Goal: Task Accomplishment & Management: Manage account settings

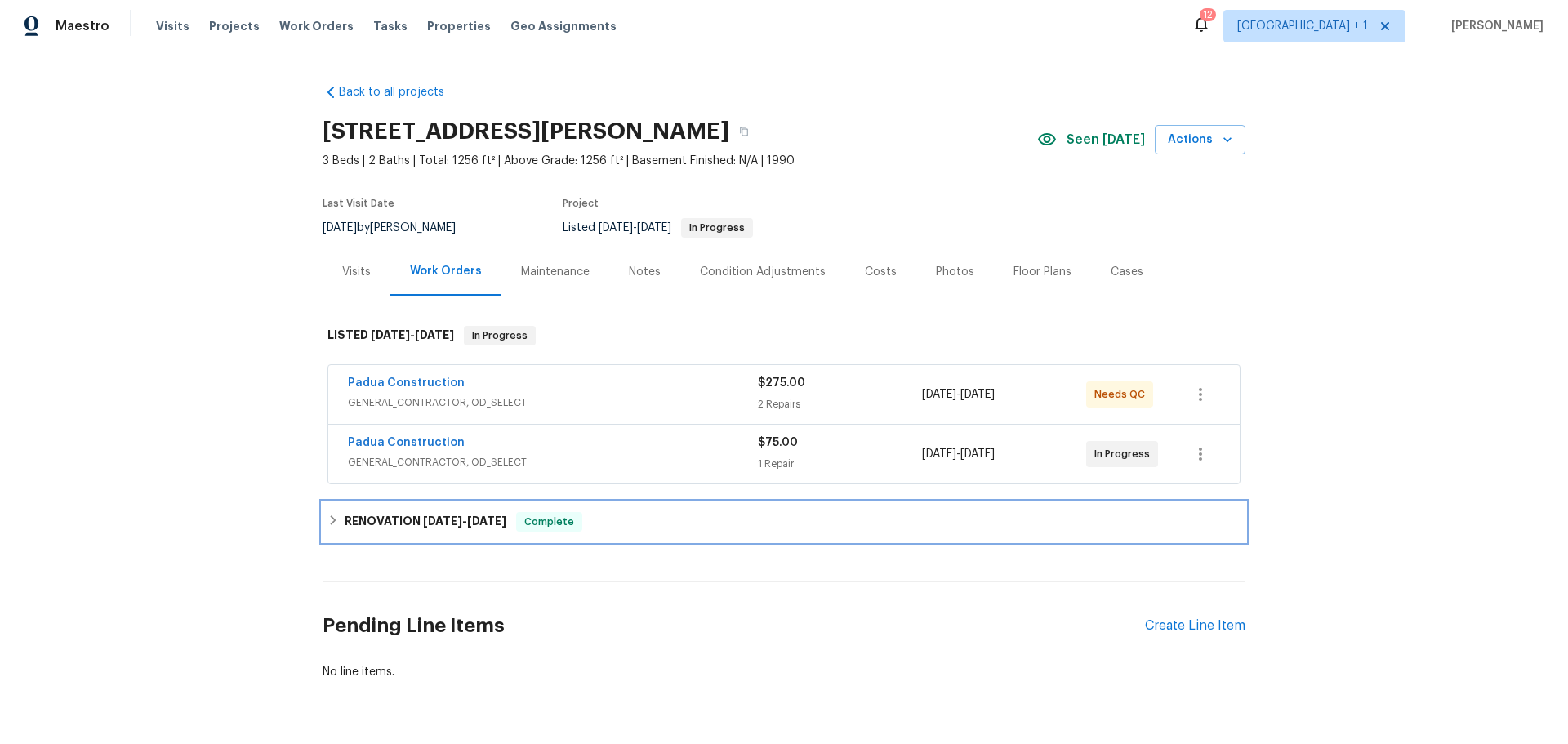
click at [394, 515] on h6 "RENOVATION 9/30/25 - 10/10/25" at bounding box center [426, 522] width 162 height 20
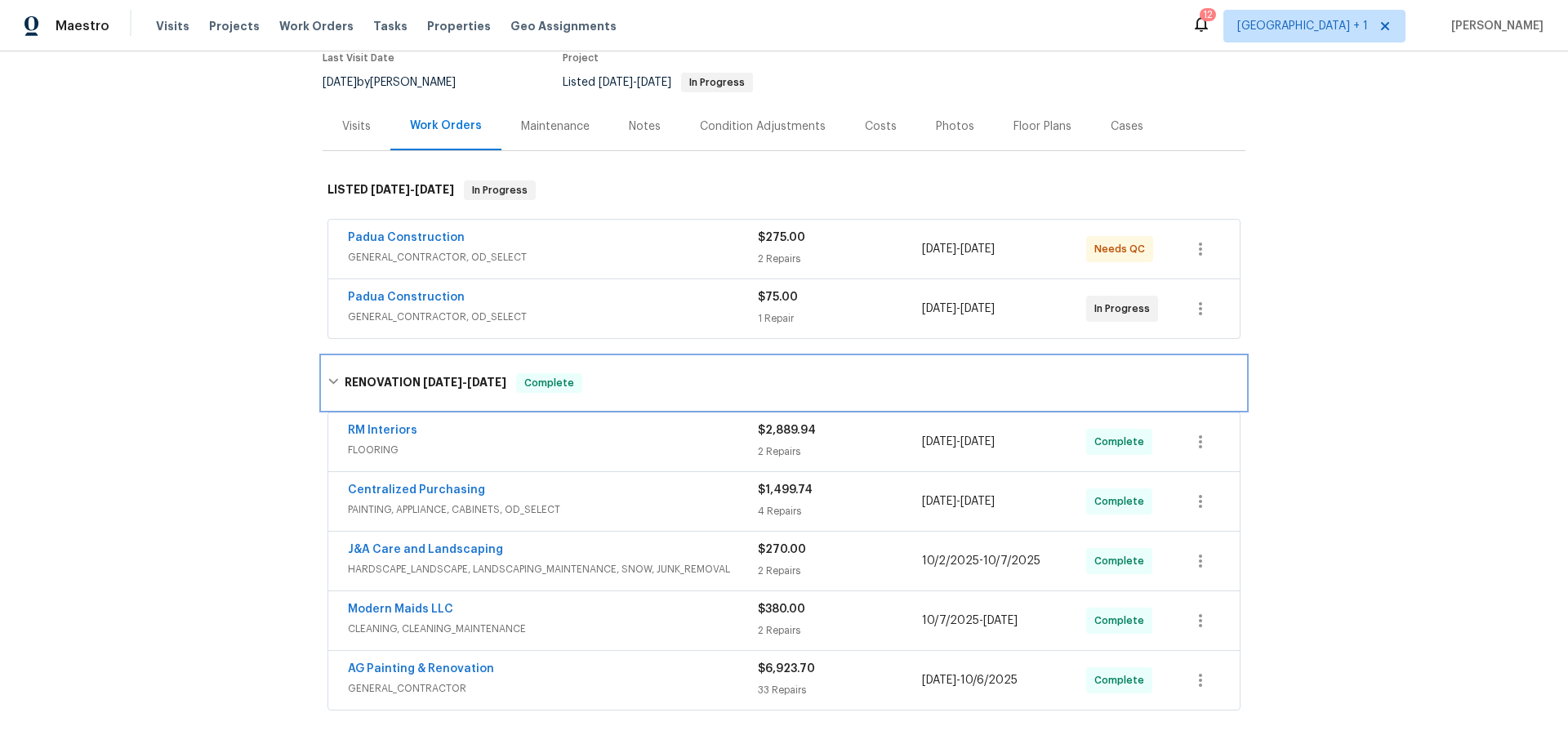
scroll to position [163, 0]
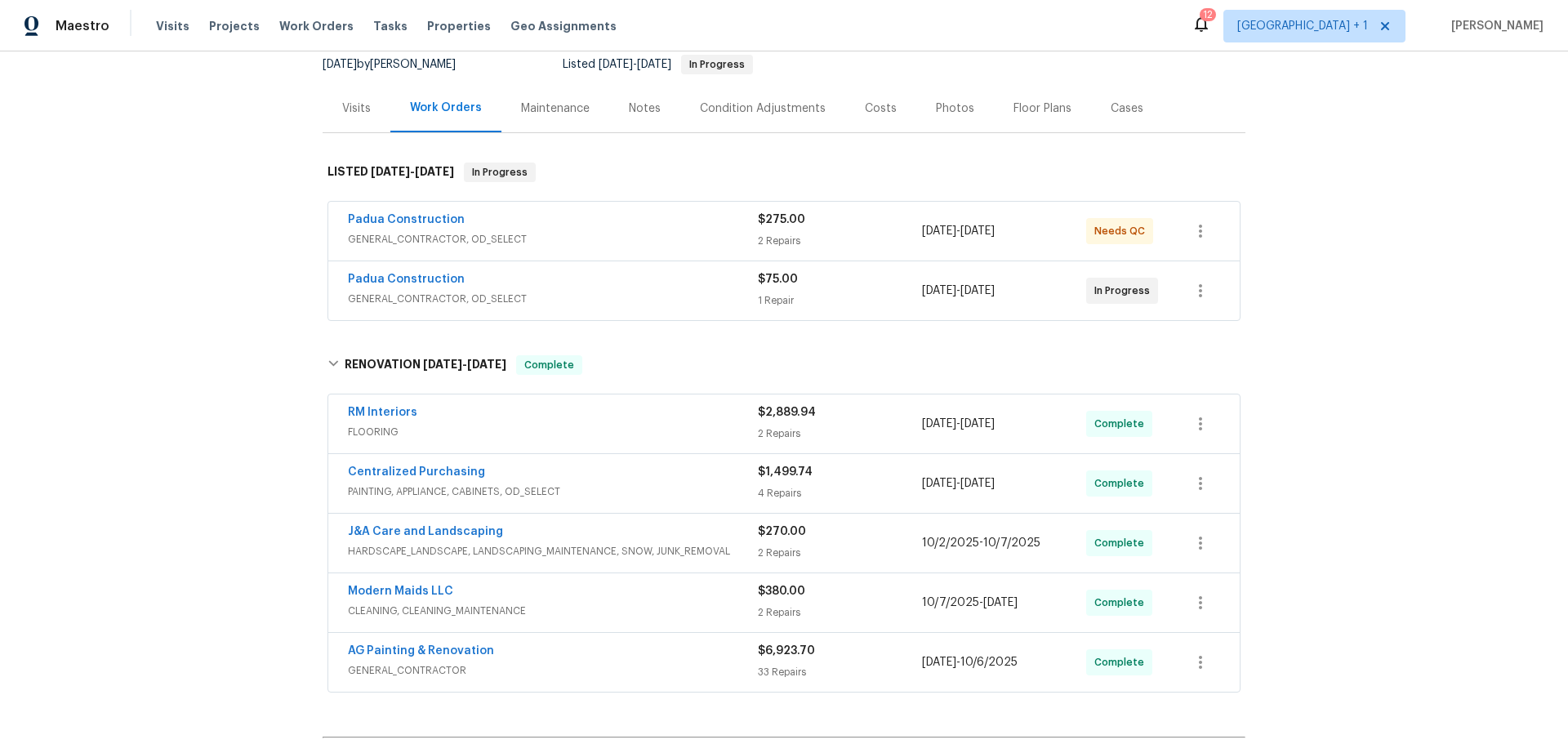
click at [521, 646] on div "AG Painting & Renovation" at bounding box center [554, 652] width 410 height 20
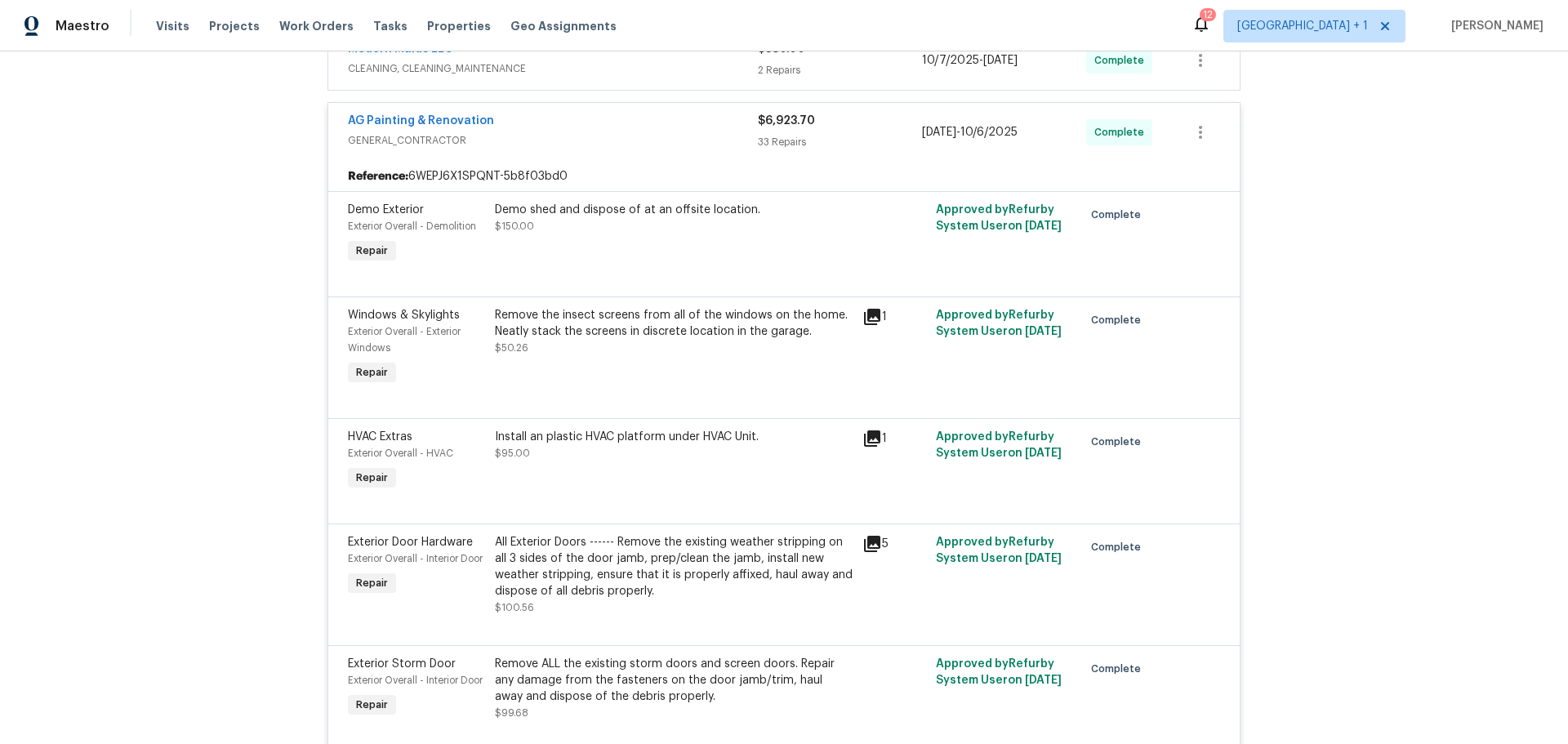
scroll to position [735, 0]
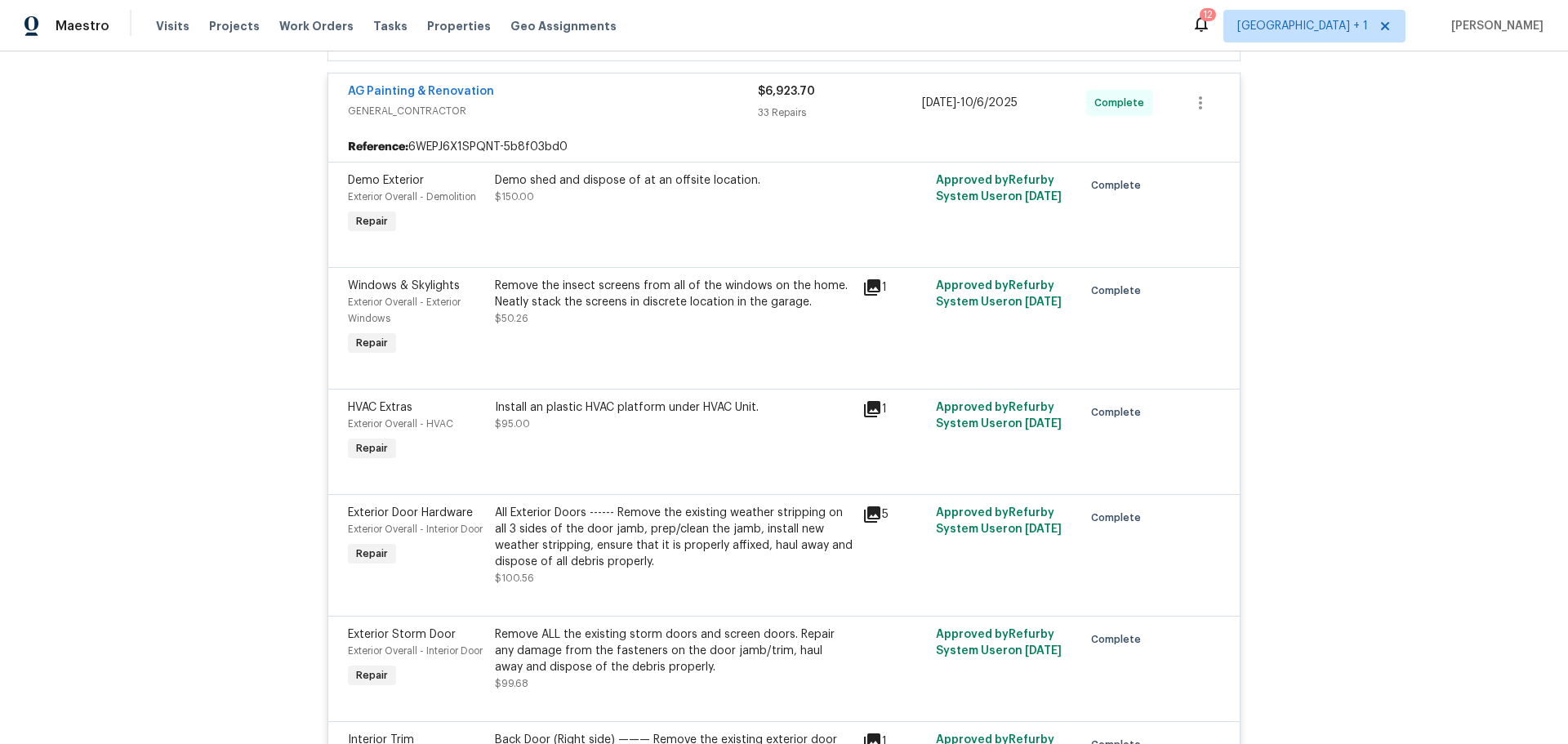
click at [864, 408] on icon at bounding box center [872, 409] width 16 height 16
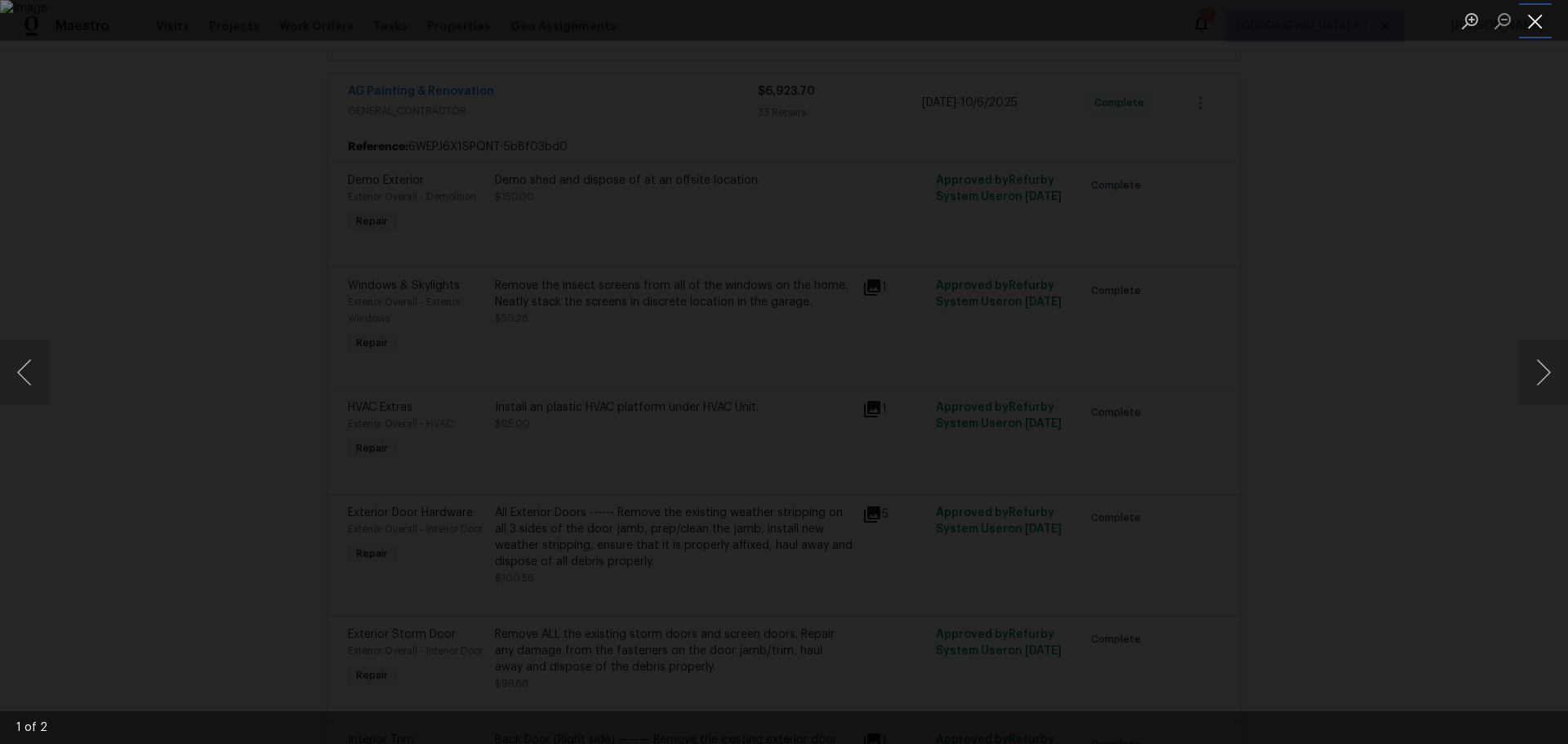
click at [1539, 21] on button "Close lightbox" at bounding box center [1536, 21] width 32 height 29
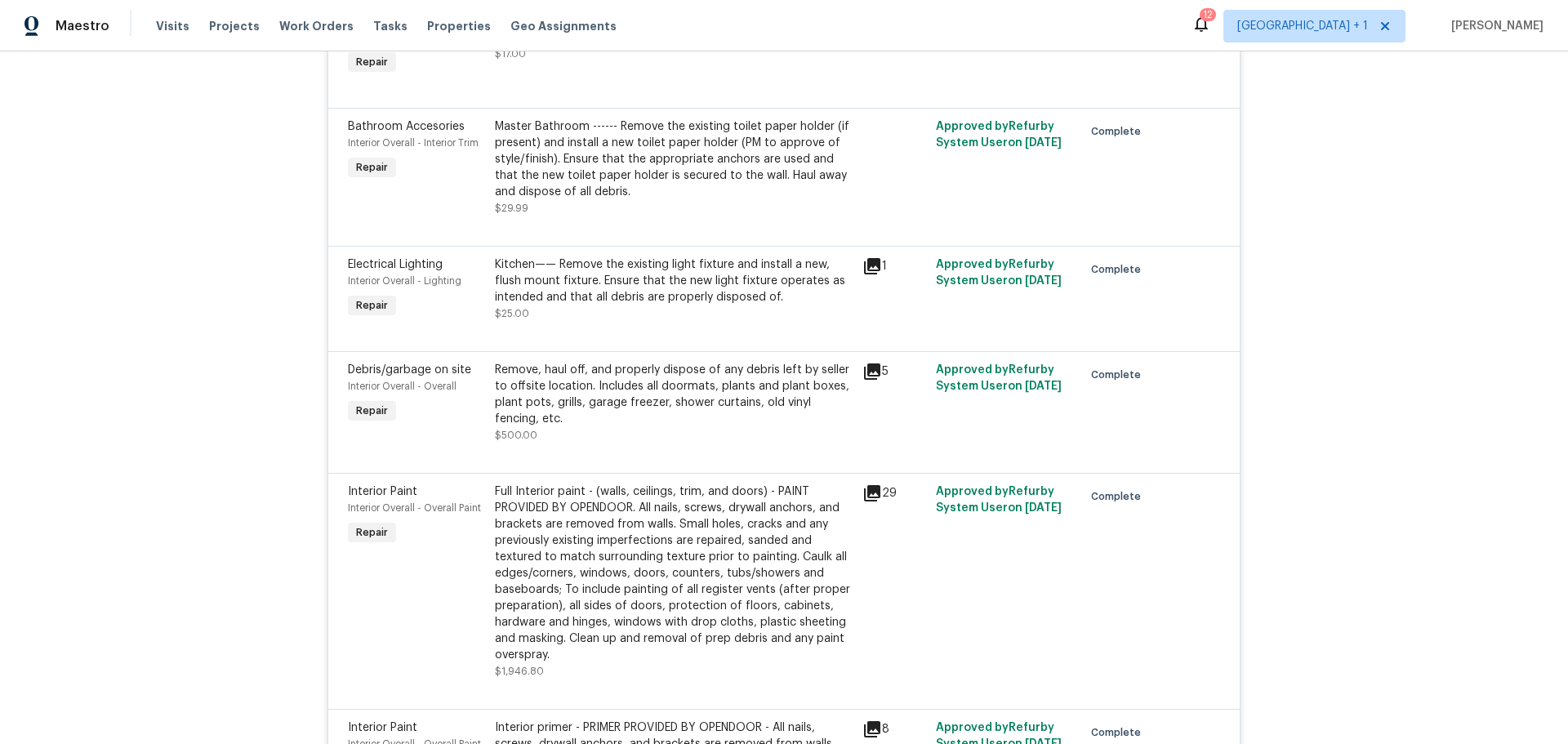
scroll to position [3674, 0]
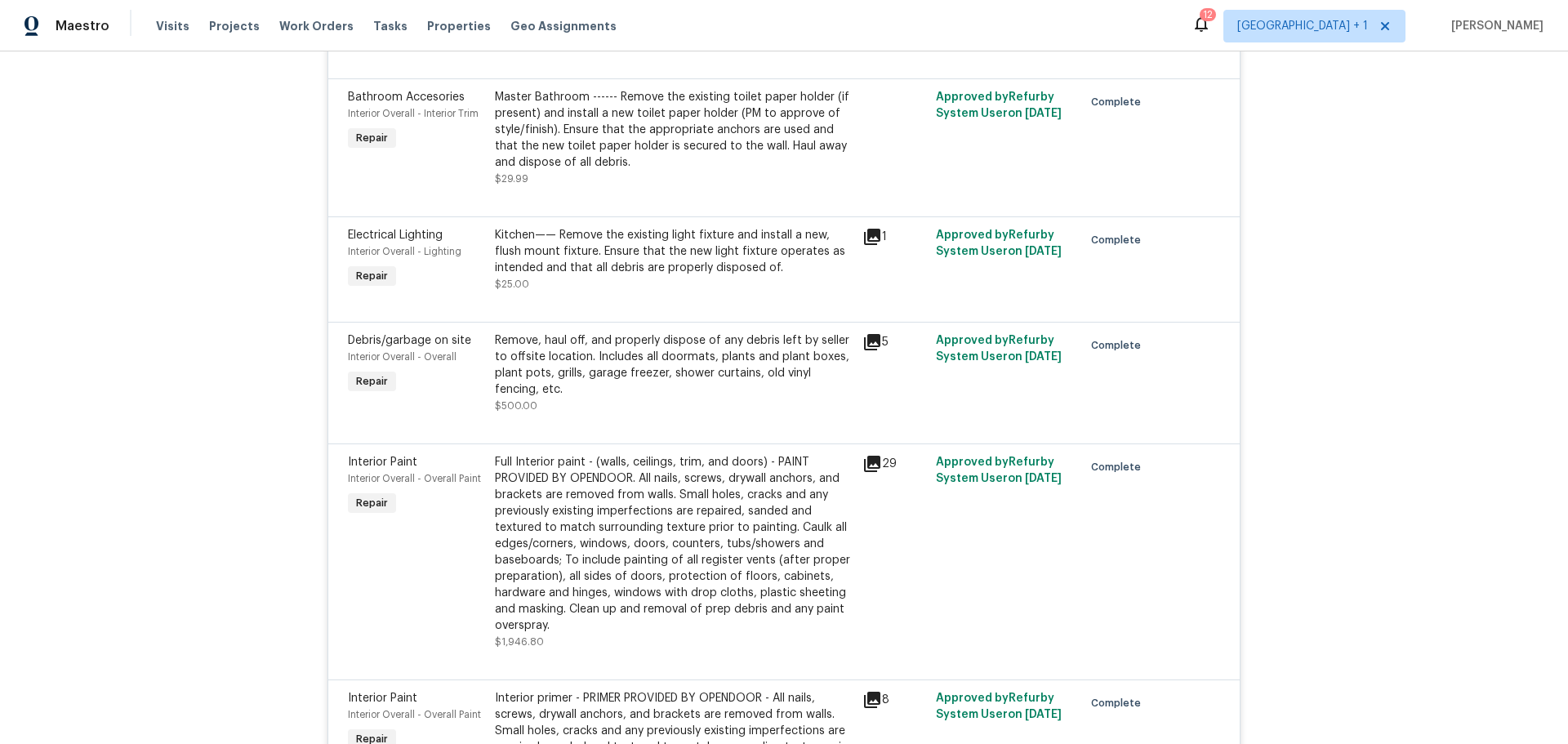
click at [872, 334] on icon at bounding box center [872, 342] width 16 height 16
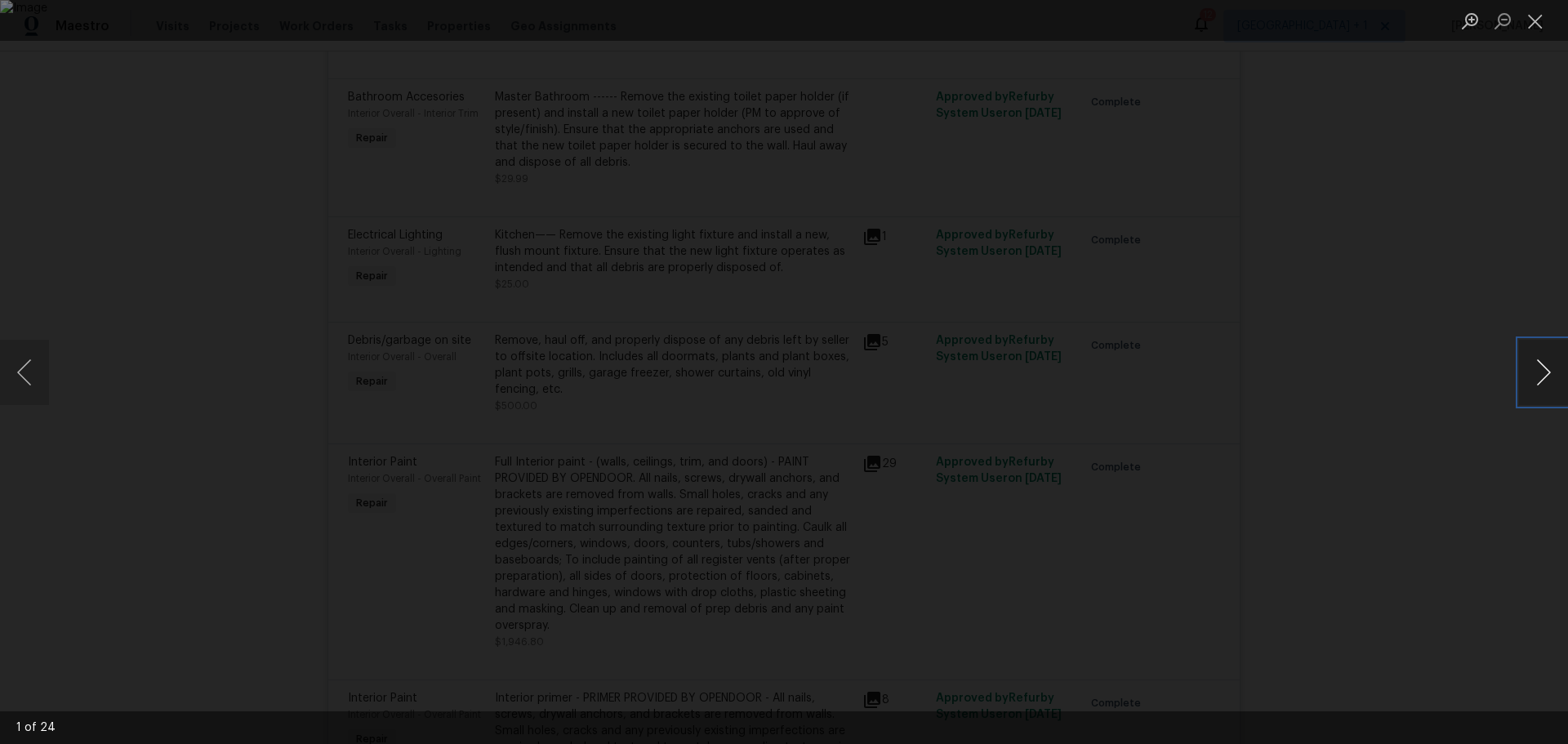
click at [1537, 377] on button "Next image" at bounding box center [1544, 372] width 49 height 66
click at [1532, 379] on button "Next image" at bounding box center [1544, 372] width 49 height 66
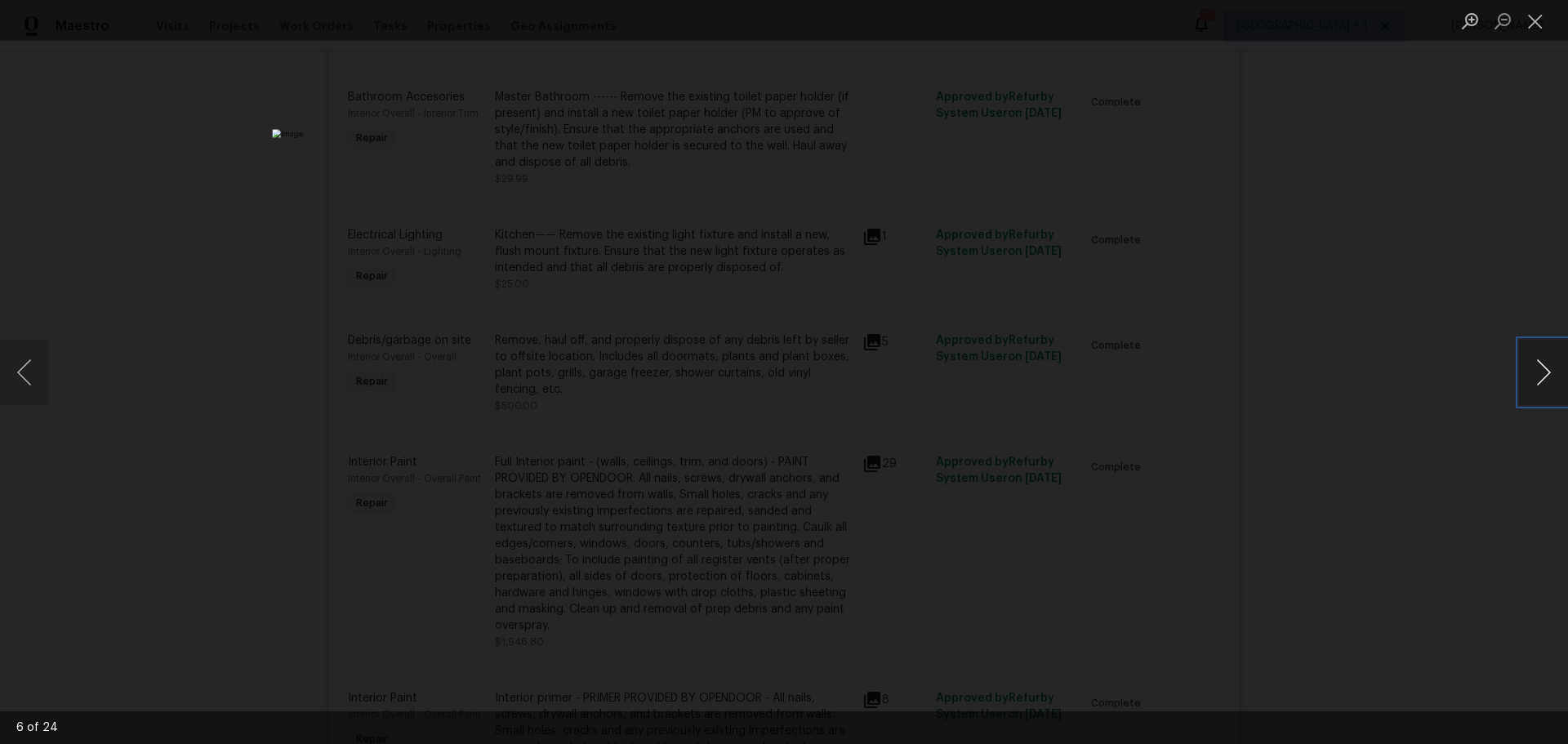
click at [1532, 379] on button "Next image" at bounding box center [1544, 372] width 49 height 66
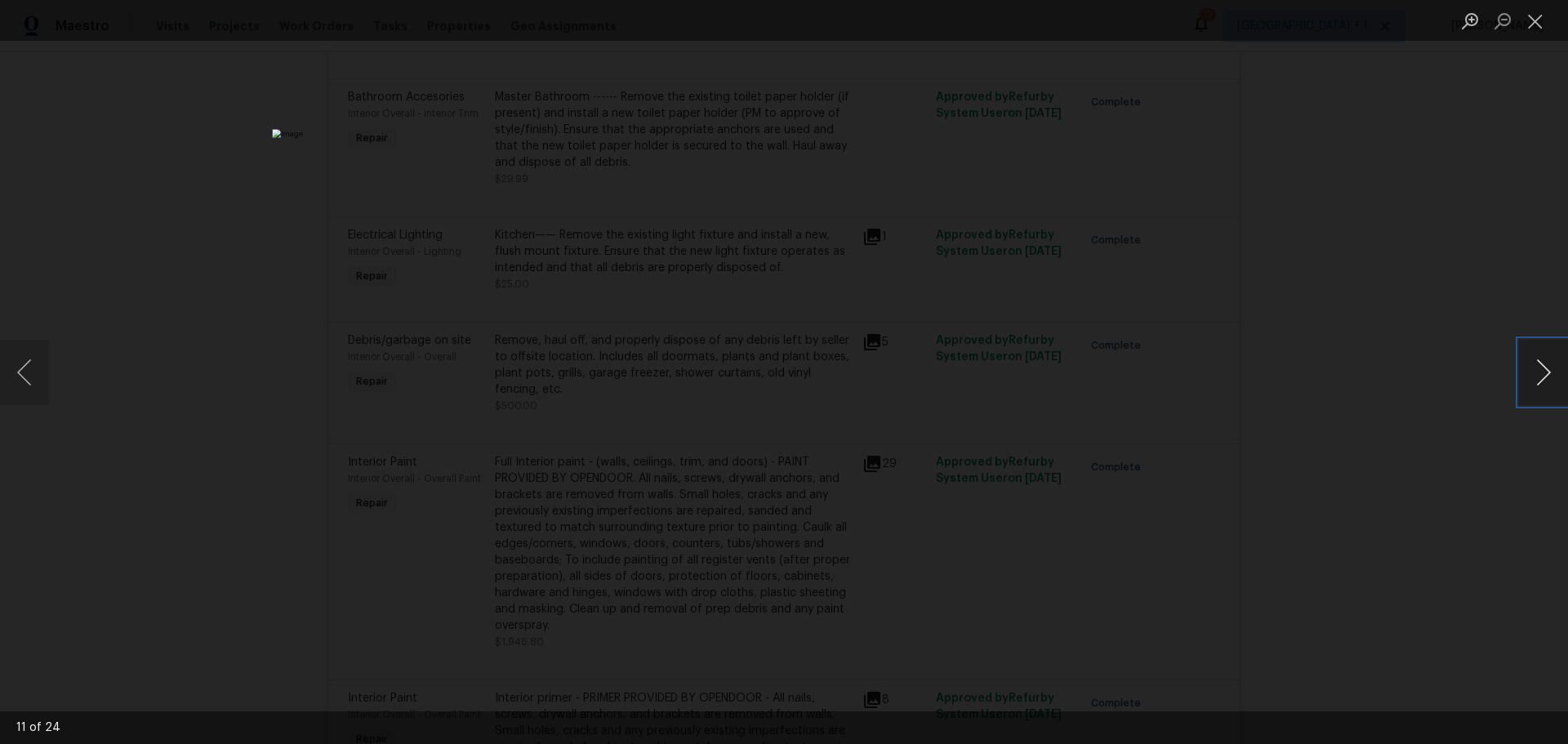
click at [1532, 379] on button "Next image" at bounding box center [1544, 372] width 49 height 66
click at [1539, 28] on button "Close lightbox" at bounding box center [1536, 21] width 32 height 29
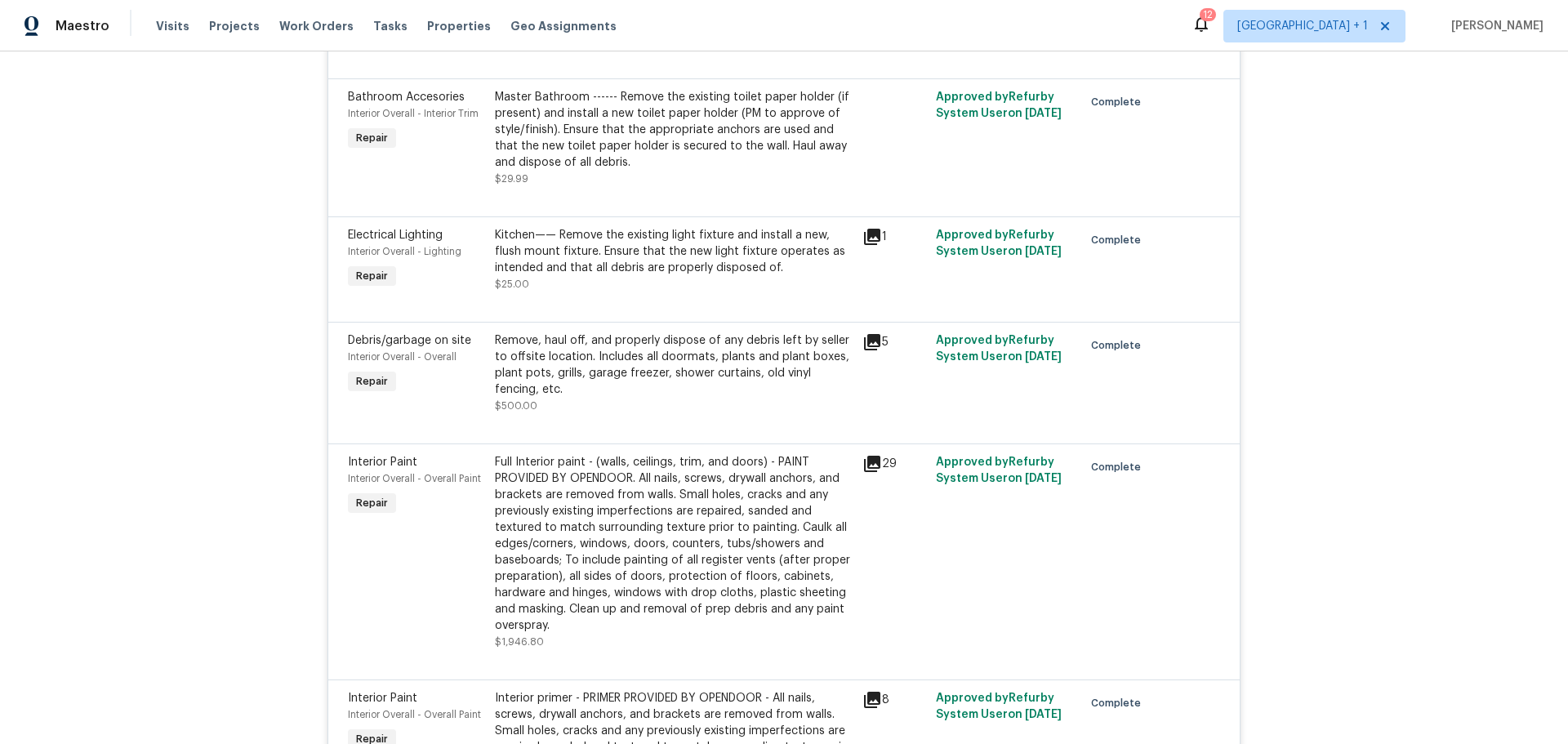
click at [864, 334] on icon at bounding box center [872, 342] width 16 height 16
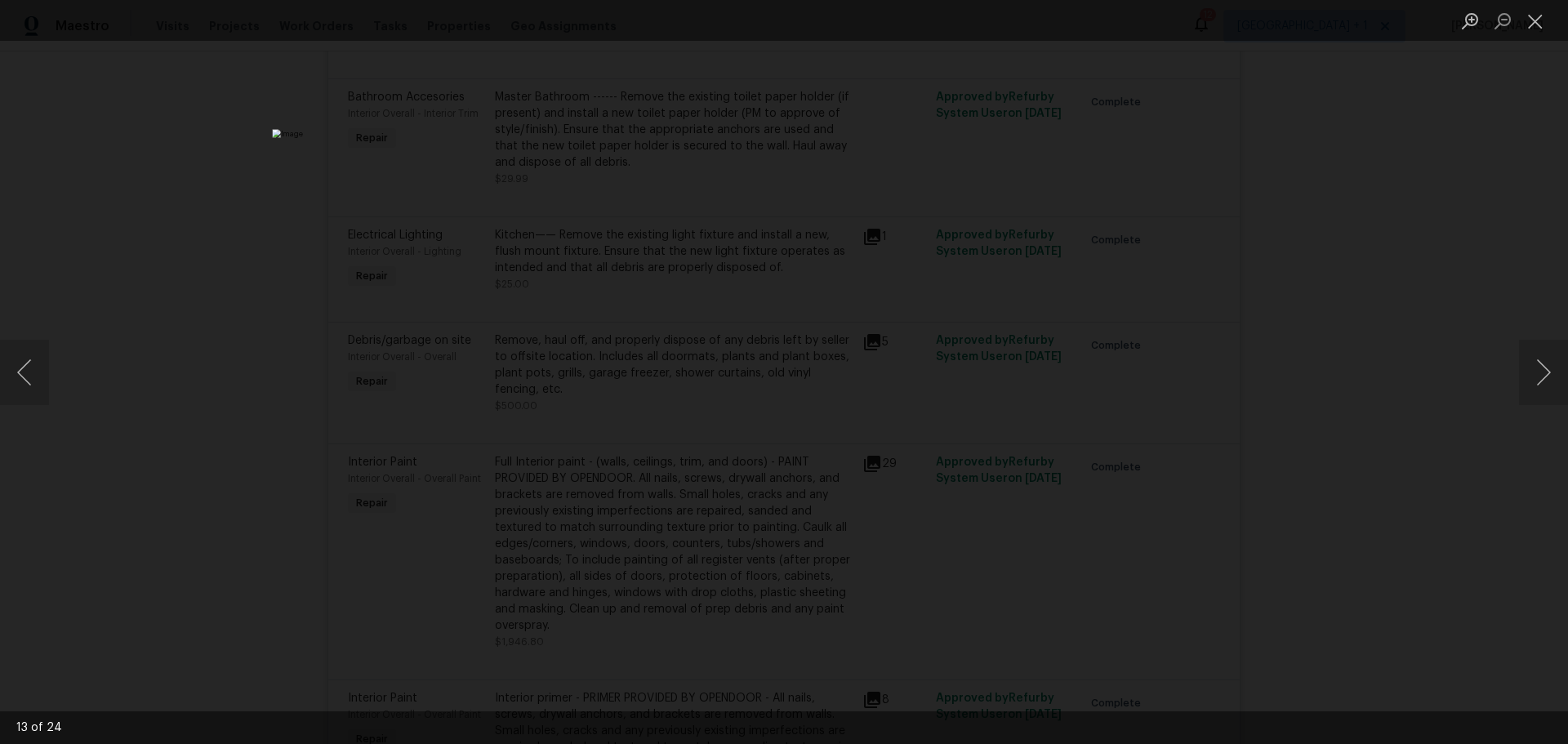
click at [1052, 387] on img "Lightbox" at bounding box center [783, 372] width 1023 height 486
click at [1440, 340] on div "Lightbox" at bounding box center [784, 372] width 1568 height 744
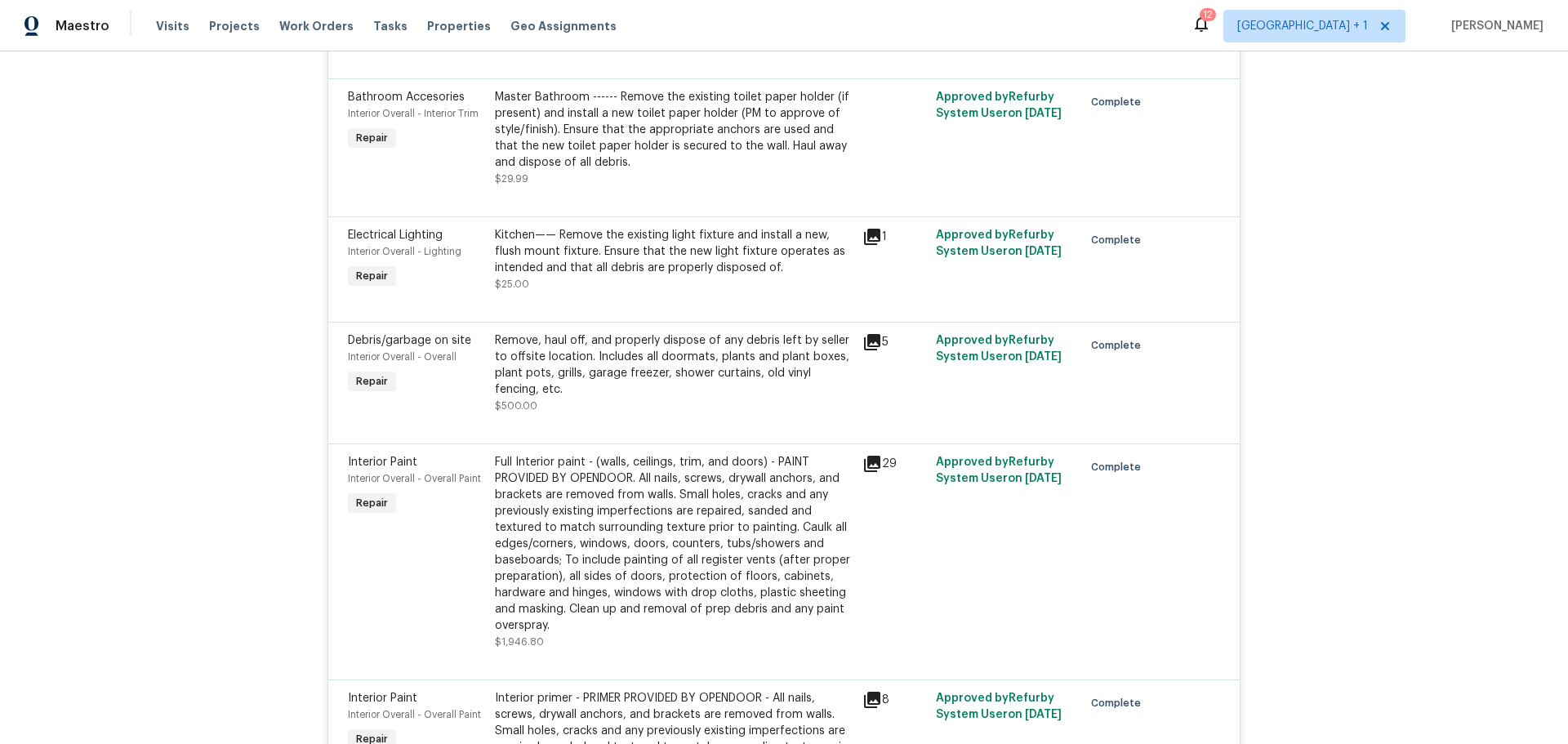
click at [862, 332] on icon at bounding box center [872, 342] width 20 height 20
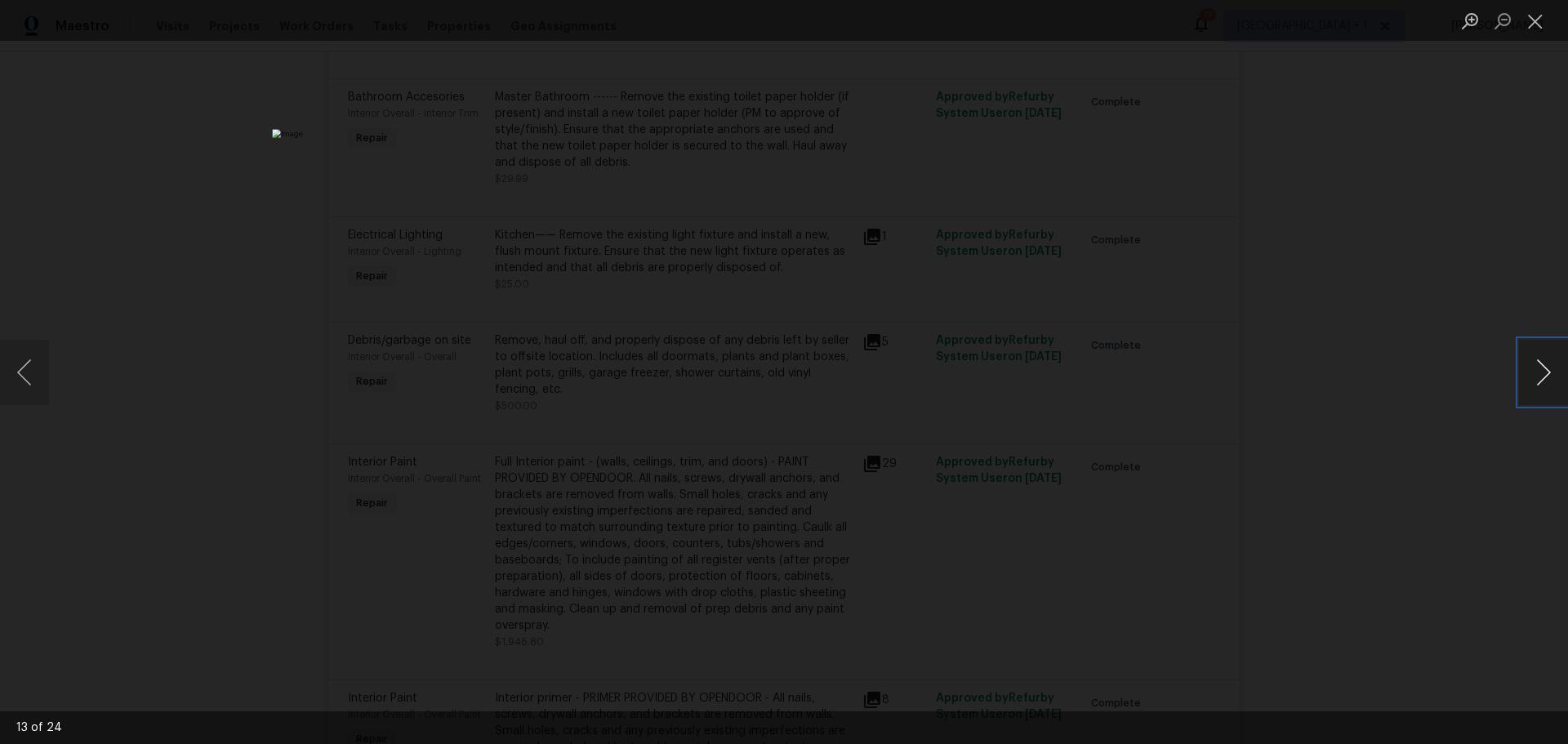
click at [1528, 374] on button "Next image" at bounding box center [1544, 372] width 49 height 66
click at [1529, 375] on button "Next image" at bounding box center [1544, 372] width 49 height 66
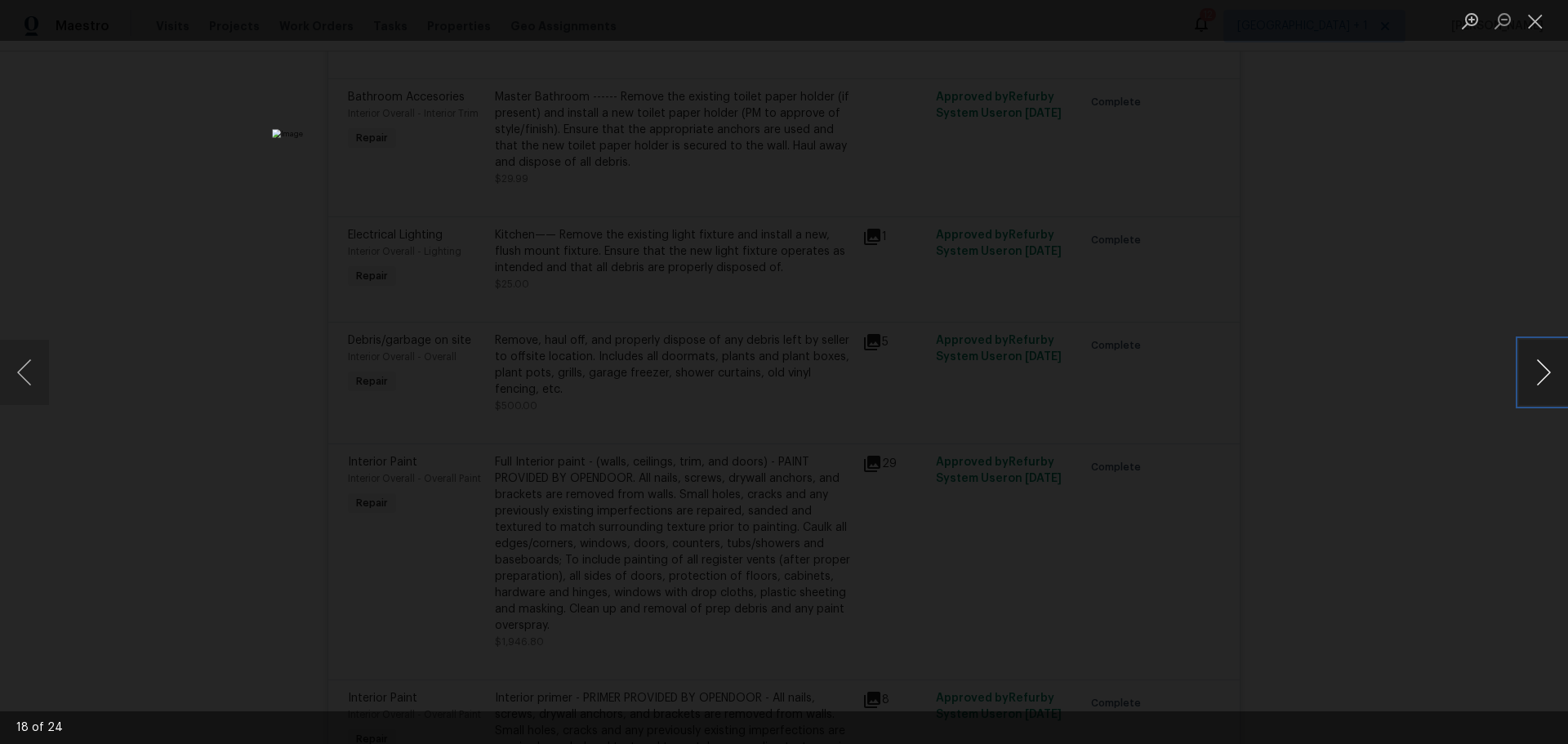
click at [1547, 373] on button "Next image" at bounding box center [1544, 372] width 49 height 66
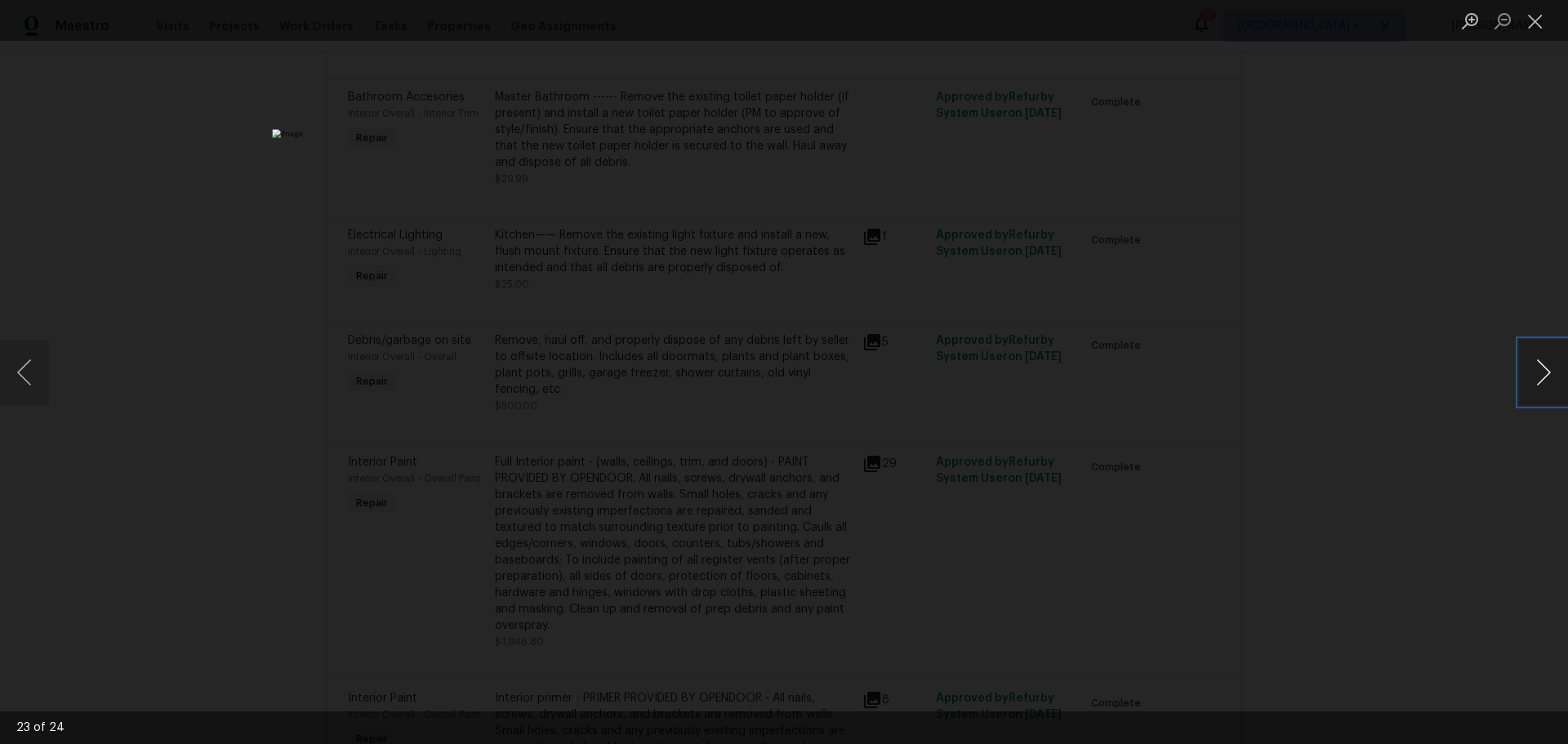
click at [1547, 373] on button "Next image" at bounding box center [1544, 372] width 49 height 66
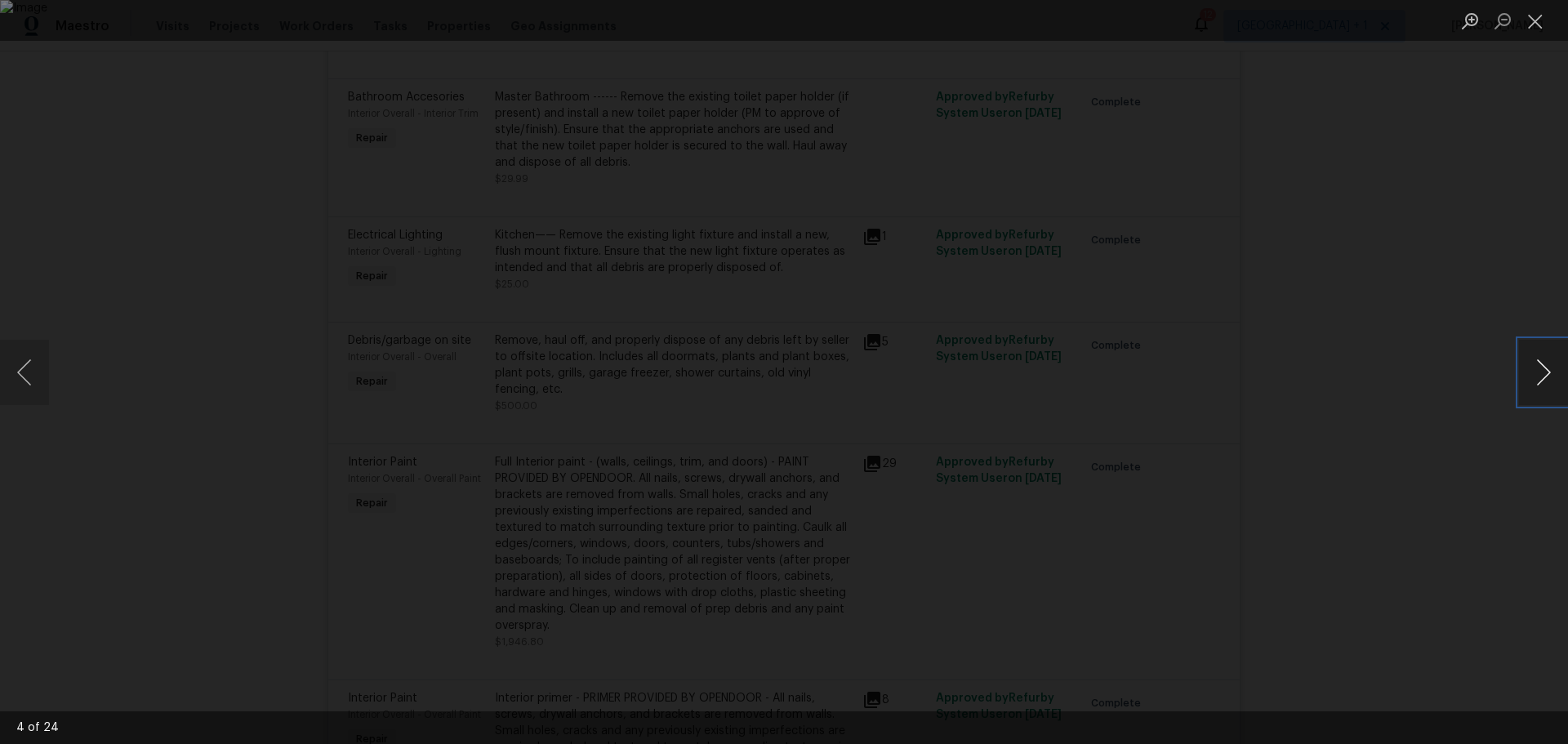
click at [1547, 373] on button "Next image" at bounding box center [1544, 372] width 49 height 66
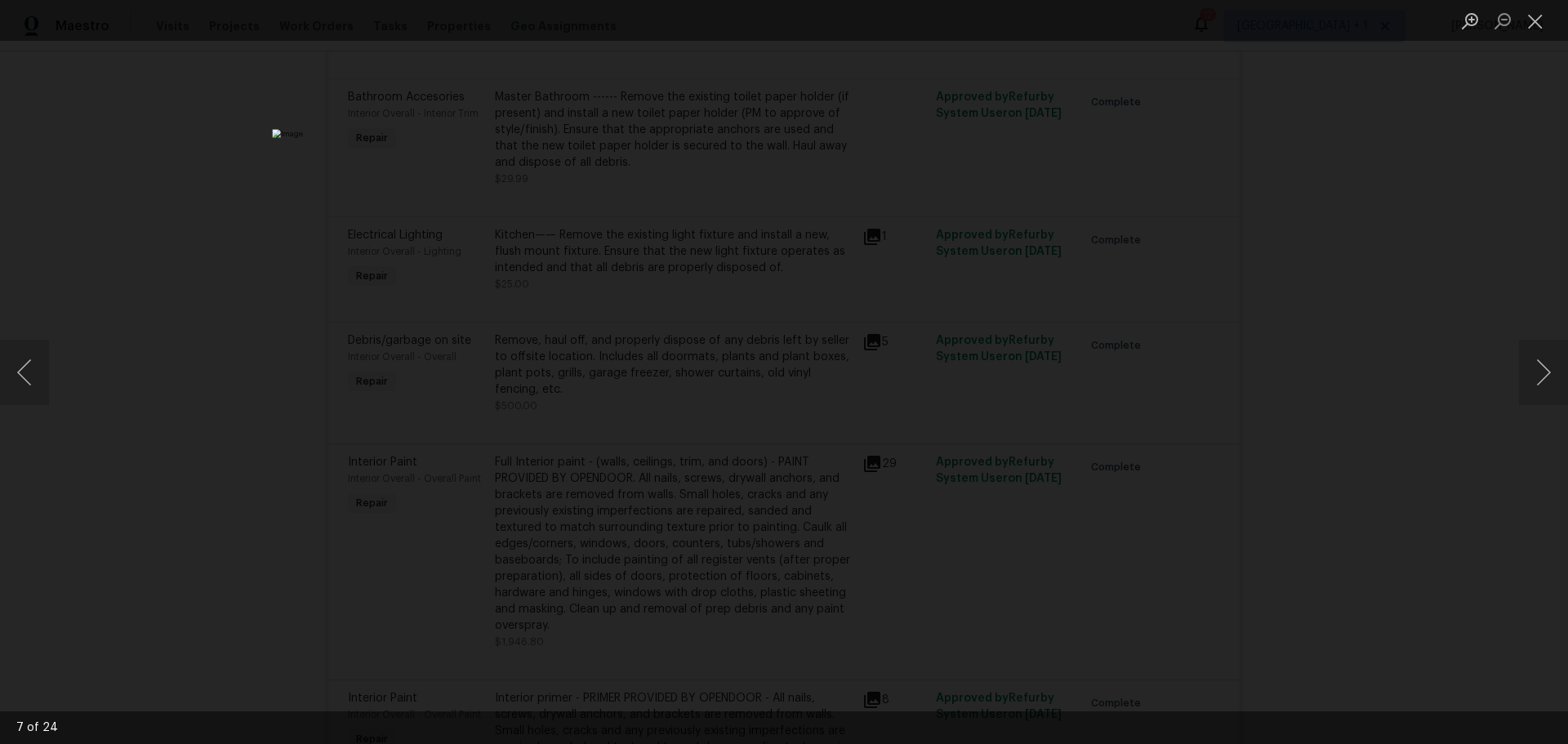
click at [1550, 216] on div "Lightbox" at bounding box center [784, 372] width 1568 height 744
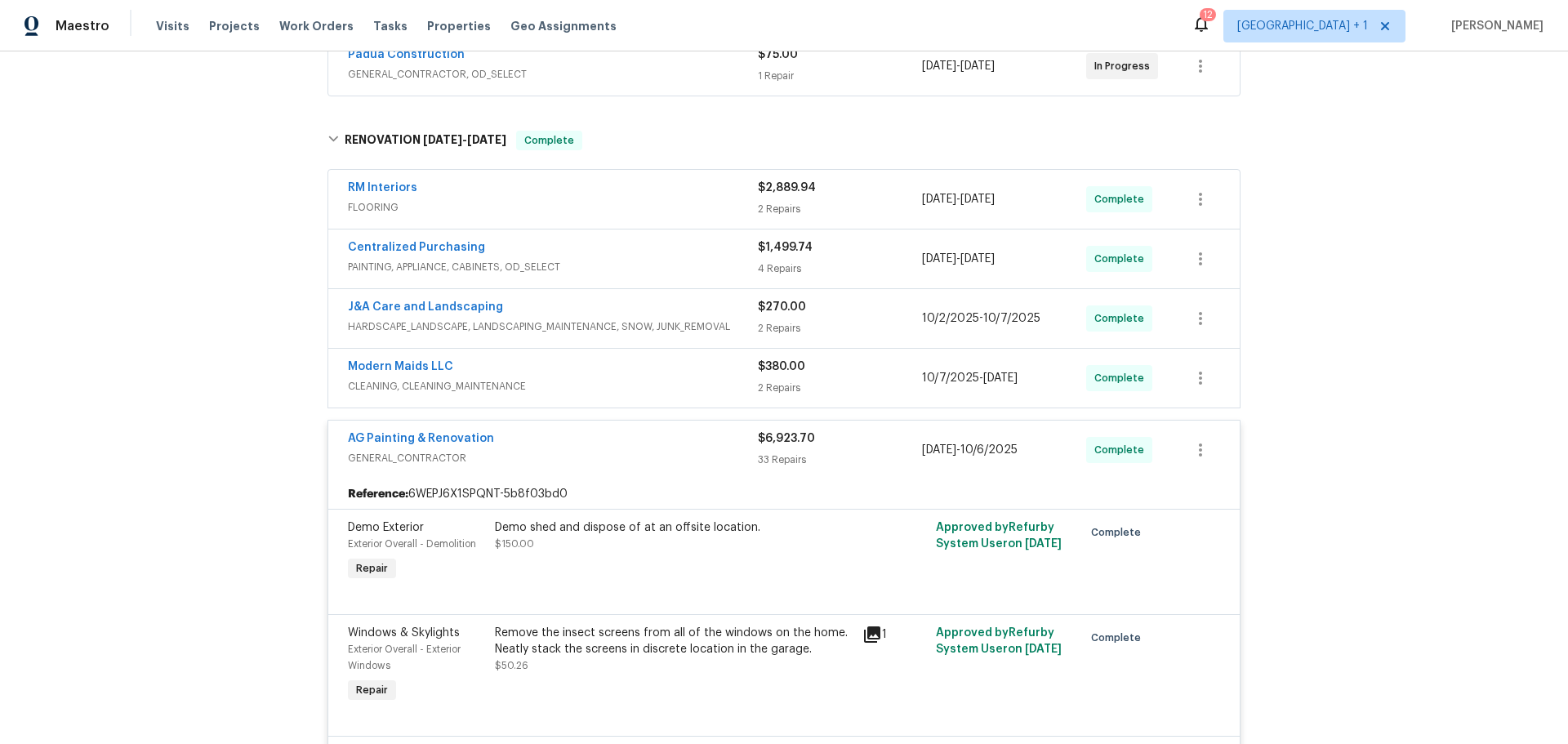
scroll to position [327, 0]
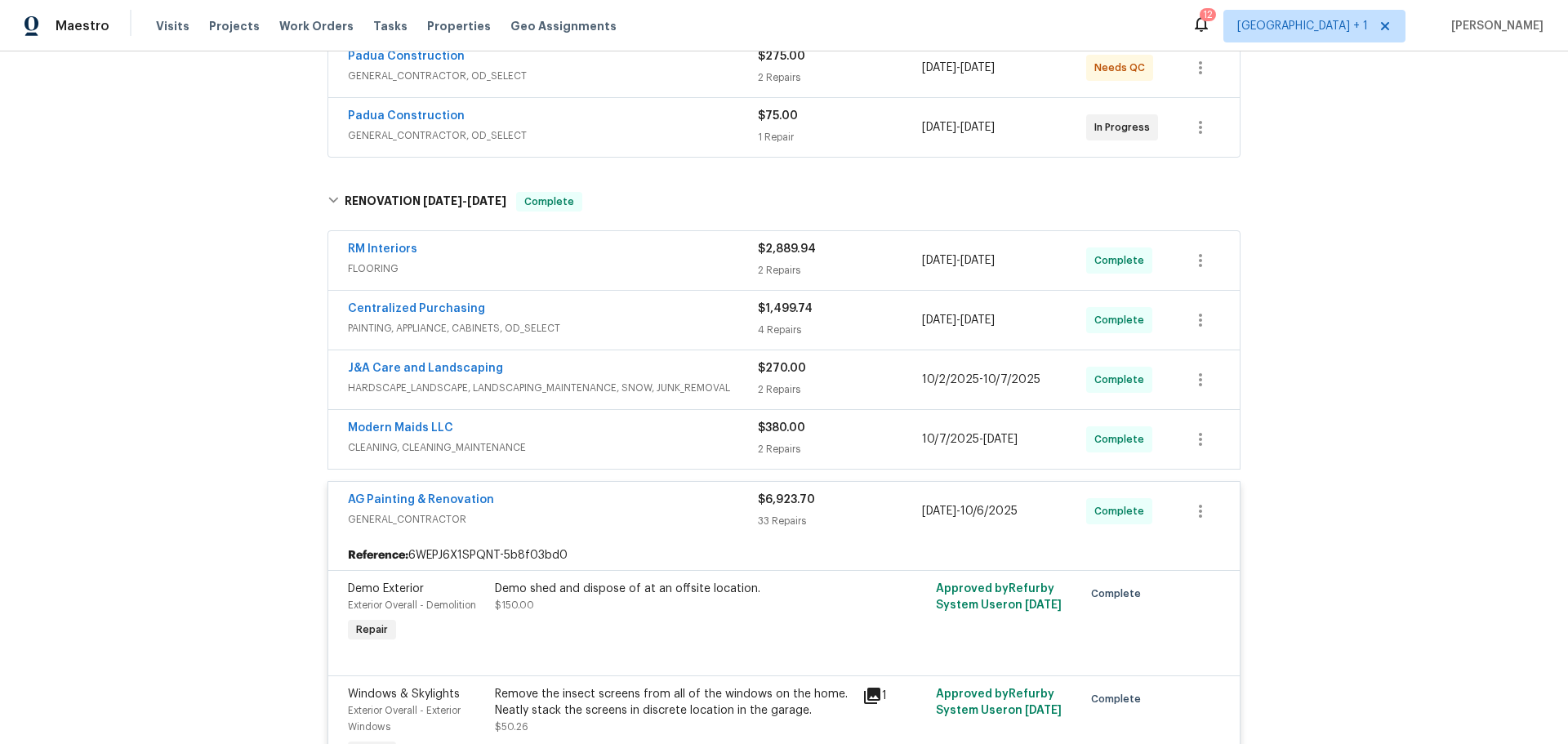
click at [526, 259] on div "RM Interiors" at bounding box center [554, 251] width 410 height 20
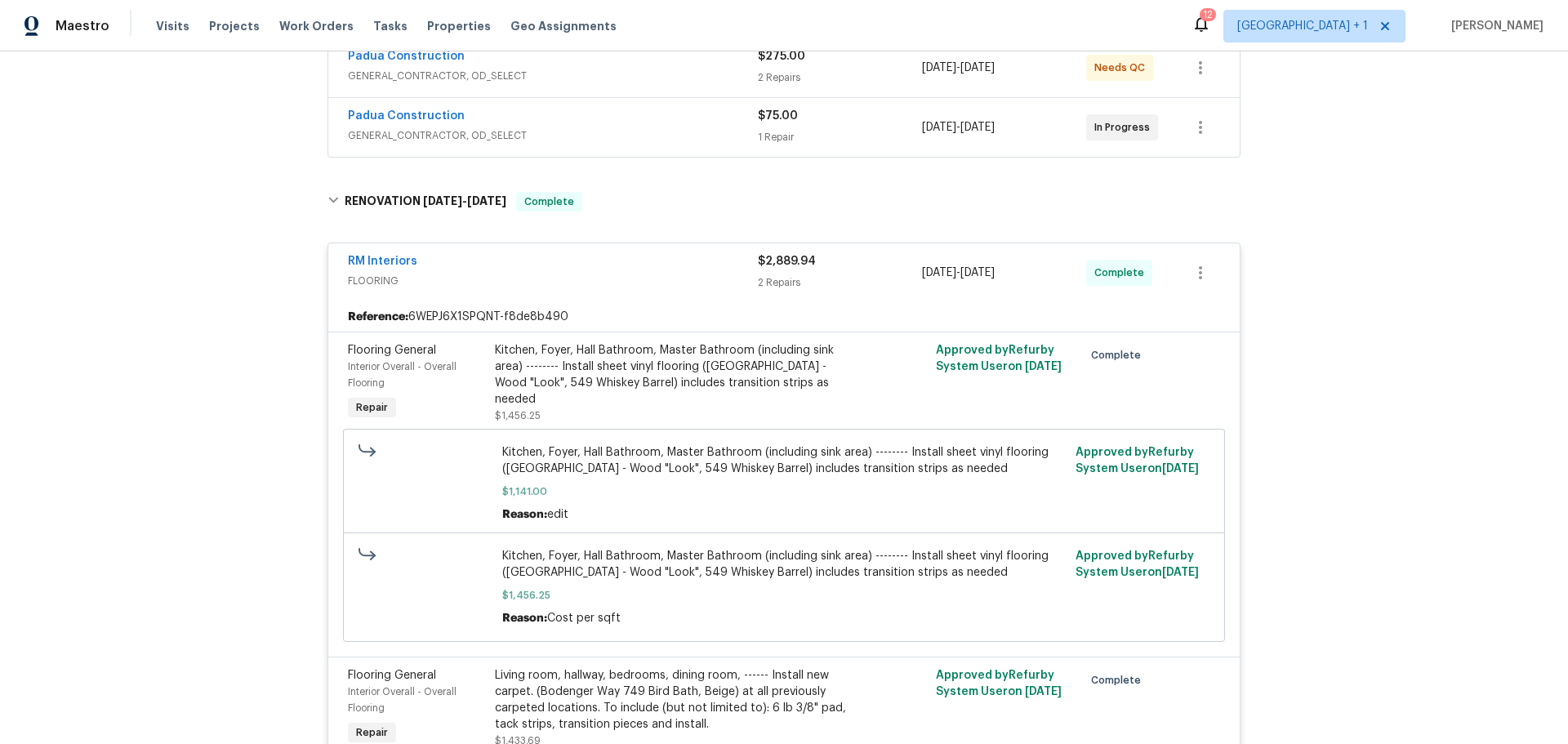
click at [731, 401] on div "Kitchen, Foyer, Hall Bathroom, Master Bathroom (including sink area) -------- I…" at bounding box center [673, 382] width 357 height 82
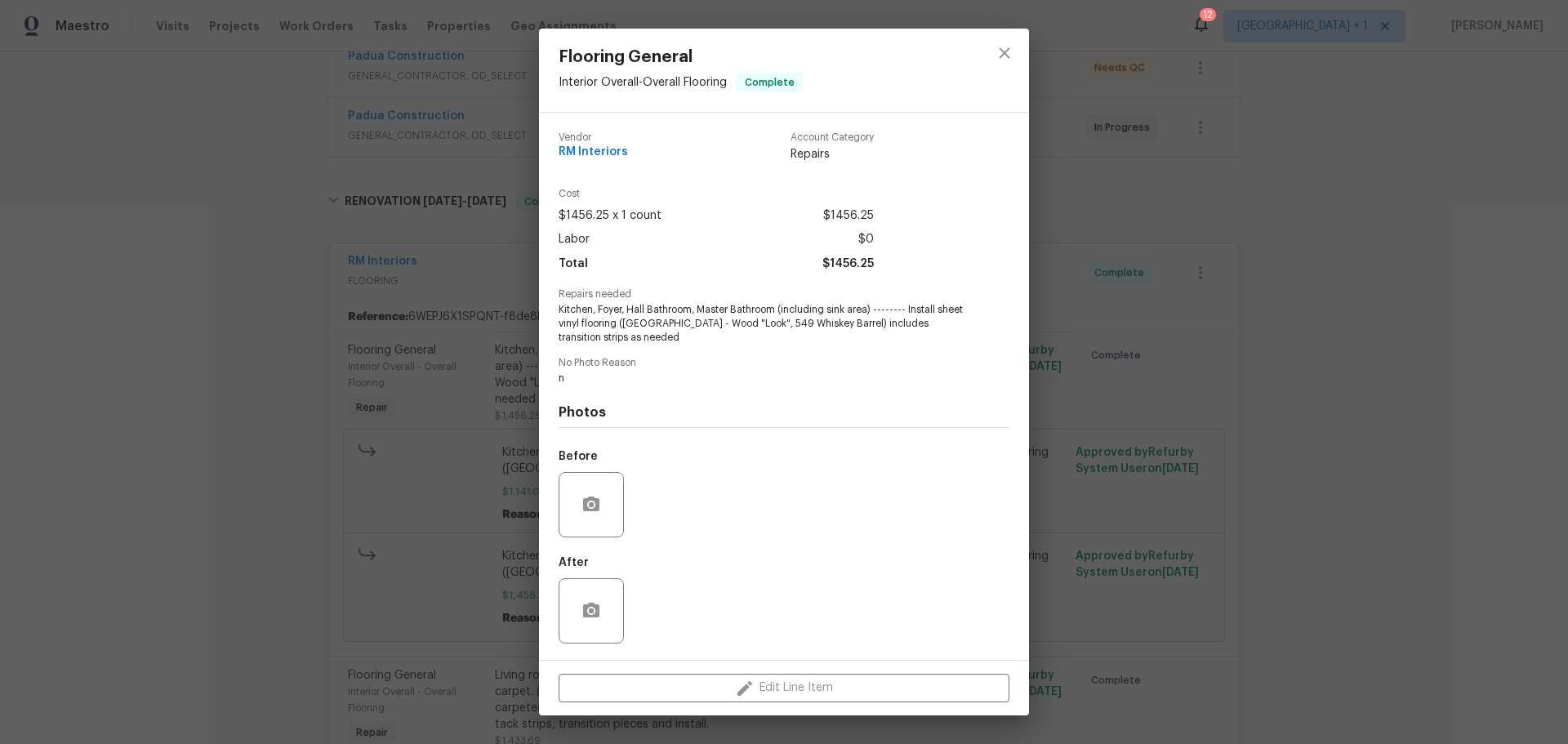
click at [1150, 375] on div "Flooring General Interior Overall - Overall Flooring Complete Vendor RM Interio…" at bounding box center [784, 372] width 1568 height 744
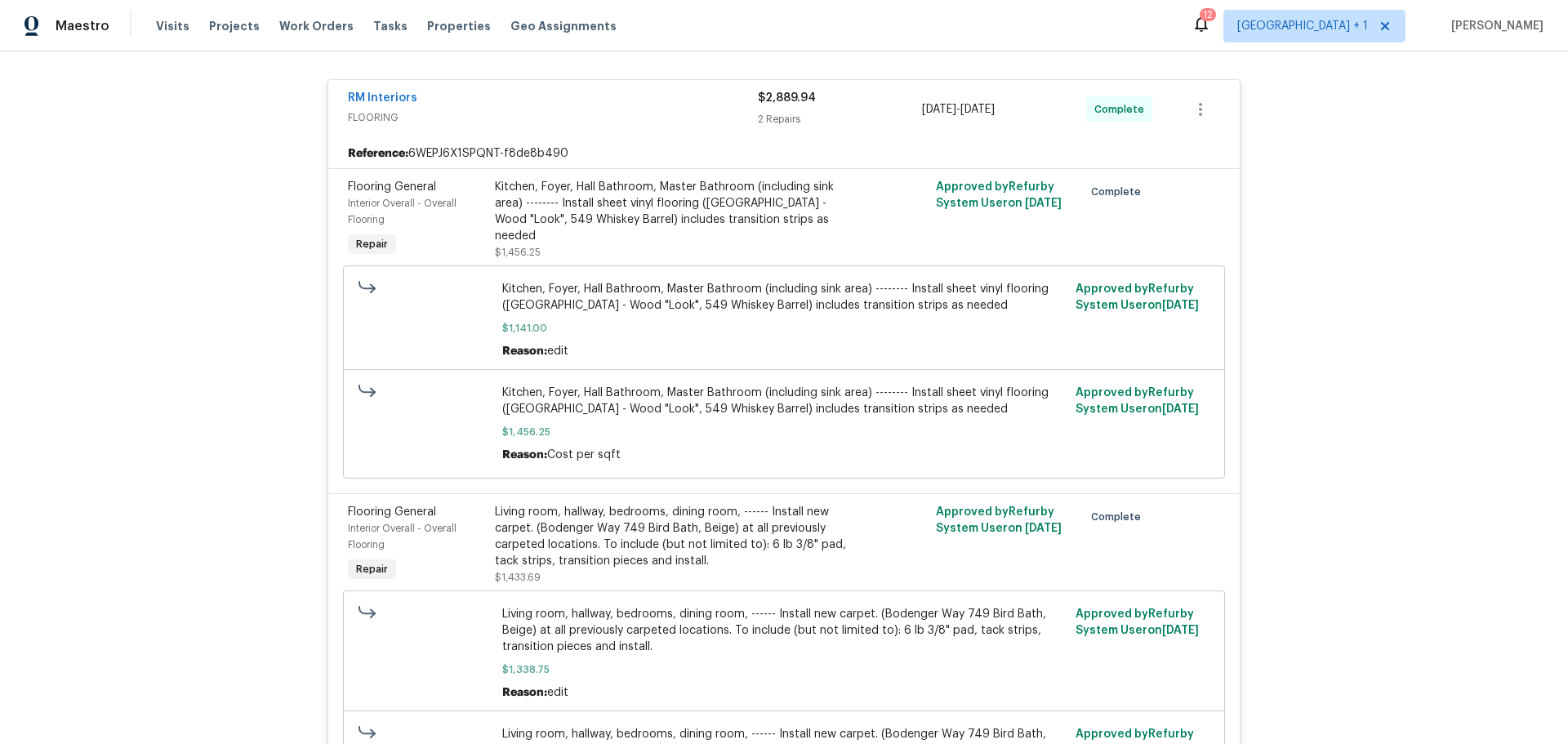
scroll to position [571, 0]
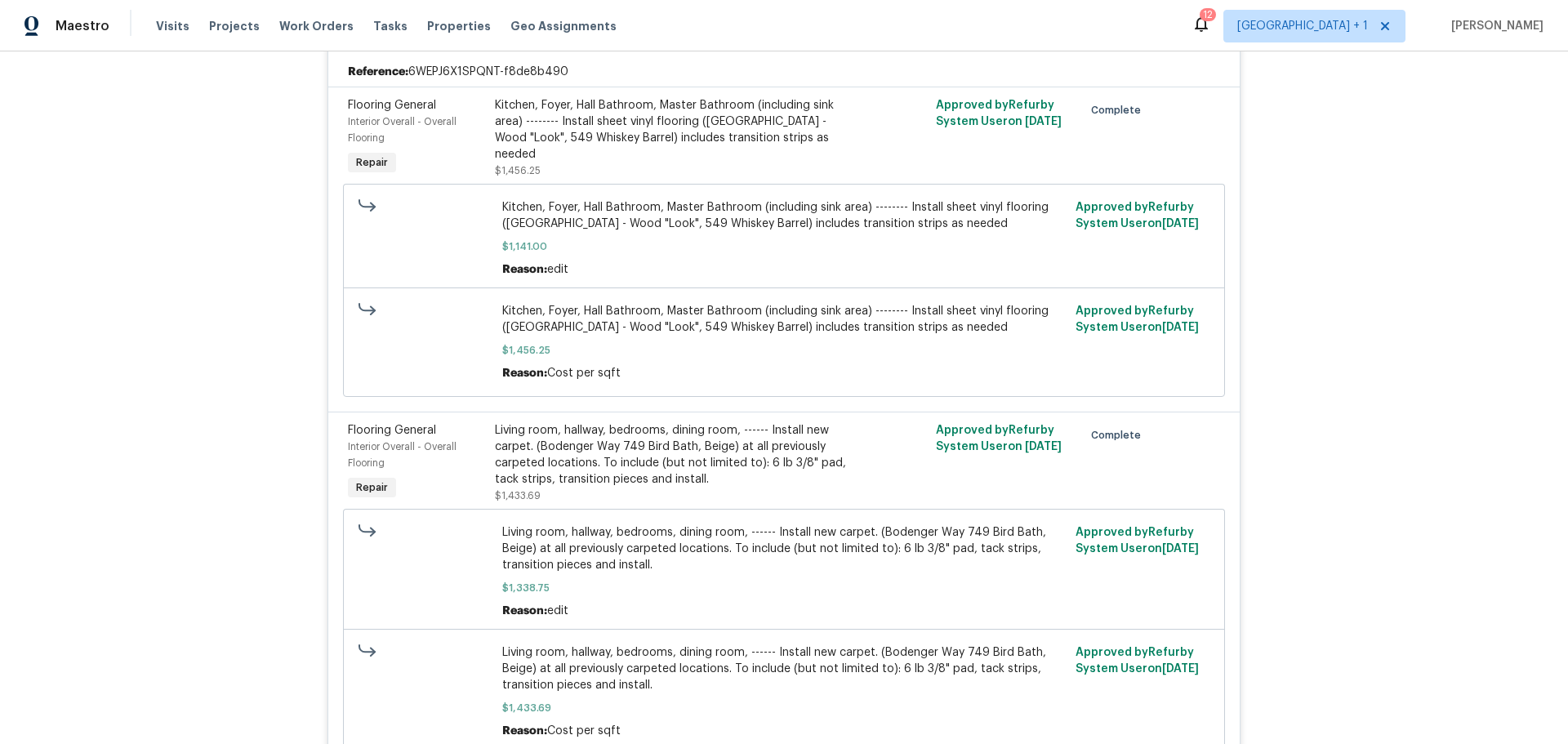
click at [789, 339] on div "Kitchen, Foyer, Hall Bathroom, Master Bathroom (including sink area) -------- I…" at bounding box center [784, 342] width 564 height 78
click at [765, 318] on span "Kitchen, Foyer, Hall Bathroom, Master Bathroom (including sink area) -------- I…" at bounding box center [784, 319] width 564 height 32
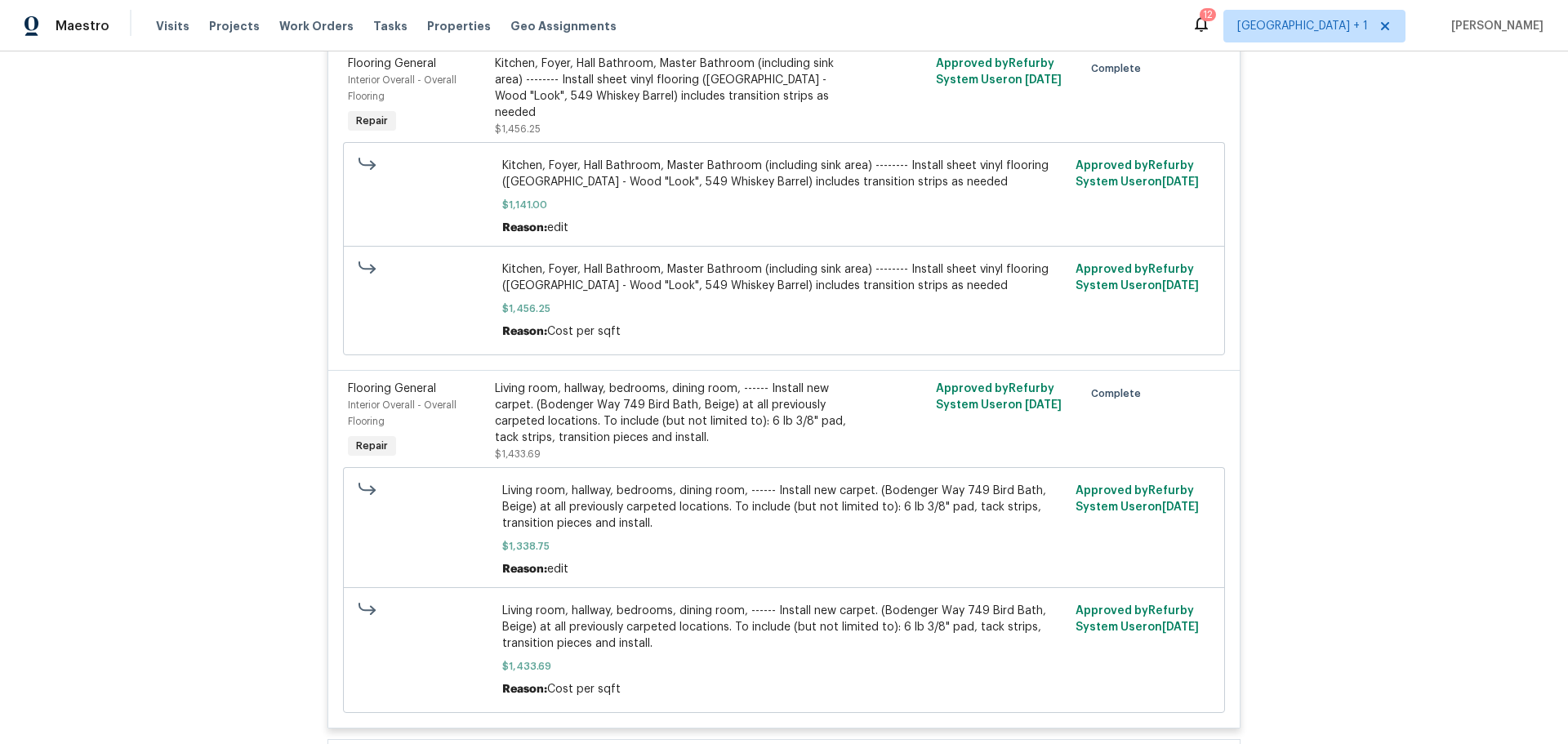
scroll to position [653, 0]
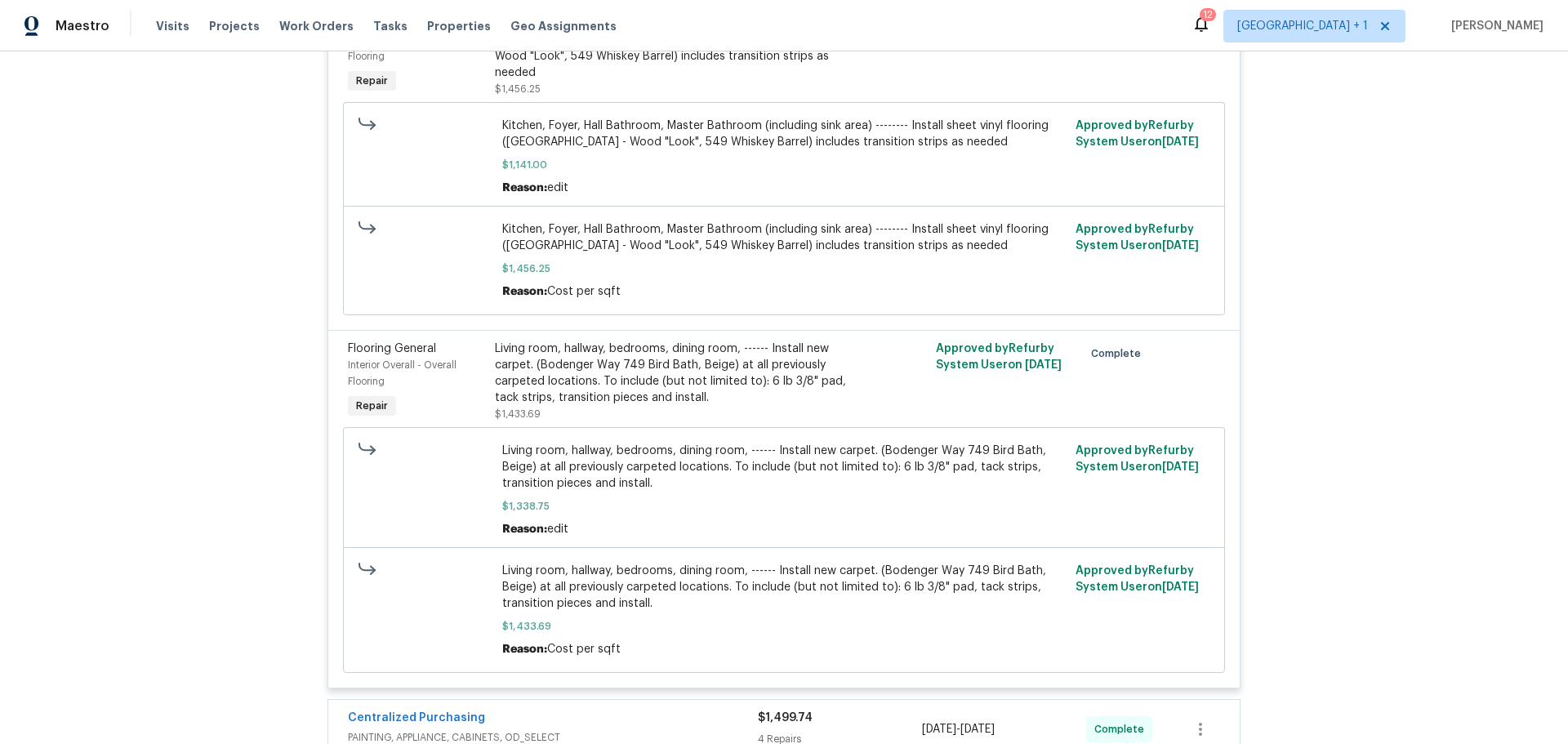
click at [799, 397] on div "Living room, hallway, bedrooms, dining room, ------ Install new carpet. (Bodeng…" at bounding box center [673, 372] width 357 height 66
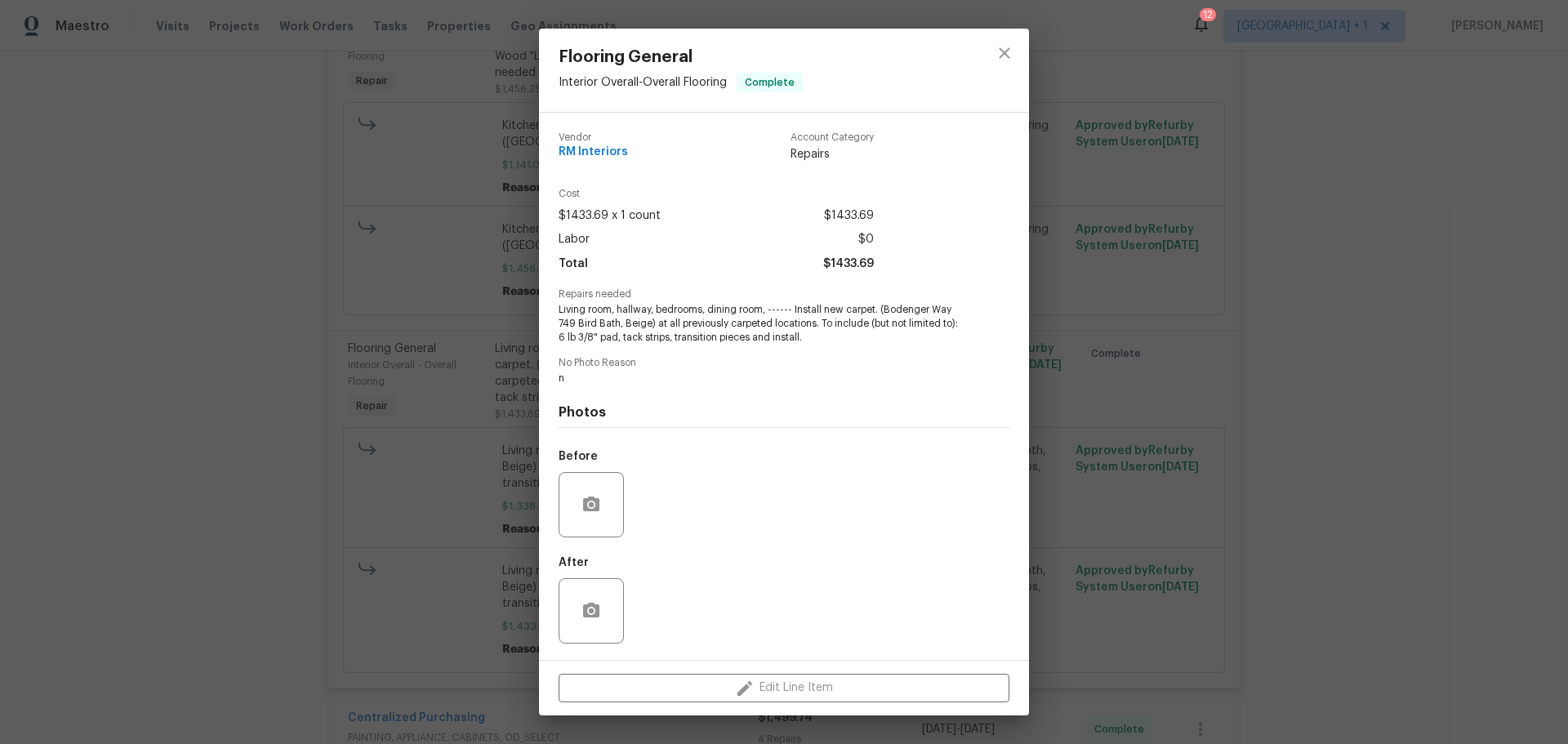
click at [1073, 368] on div "Flooring General Interior Overall - Overall Flooring Complete Vendor RM Interio…" at bounding box center [784, 372] width 1568 height 744
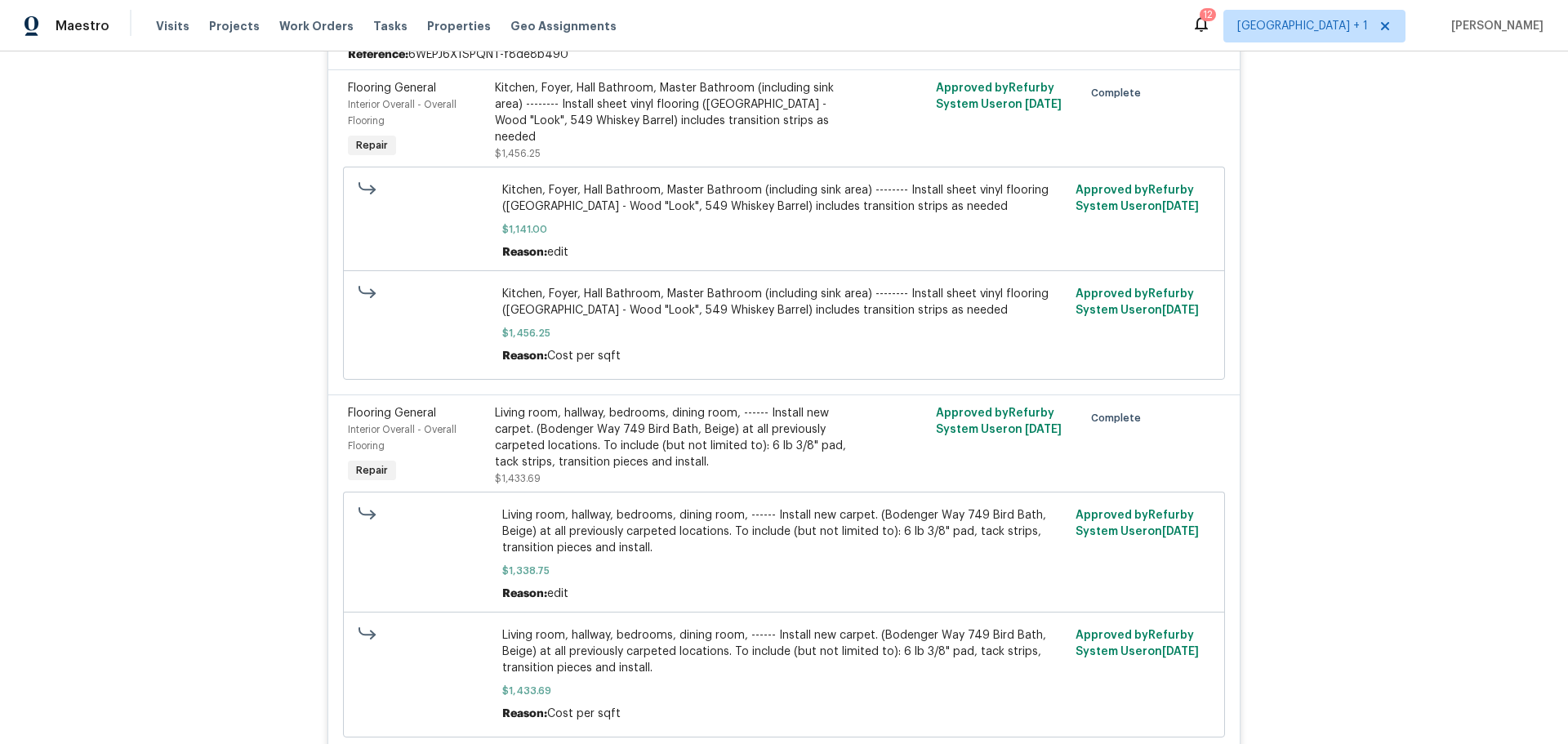
scroll to position [489, 0]
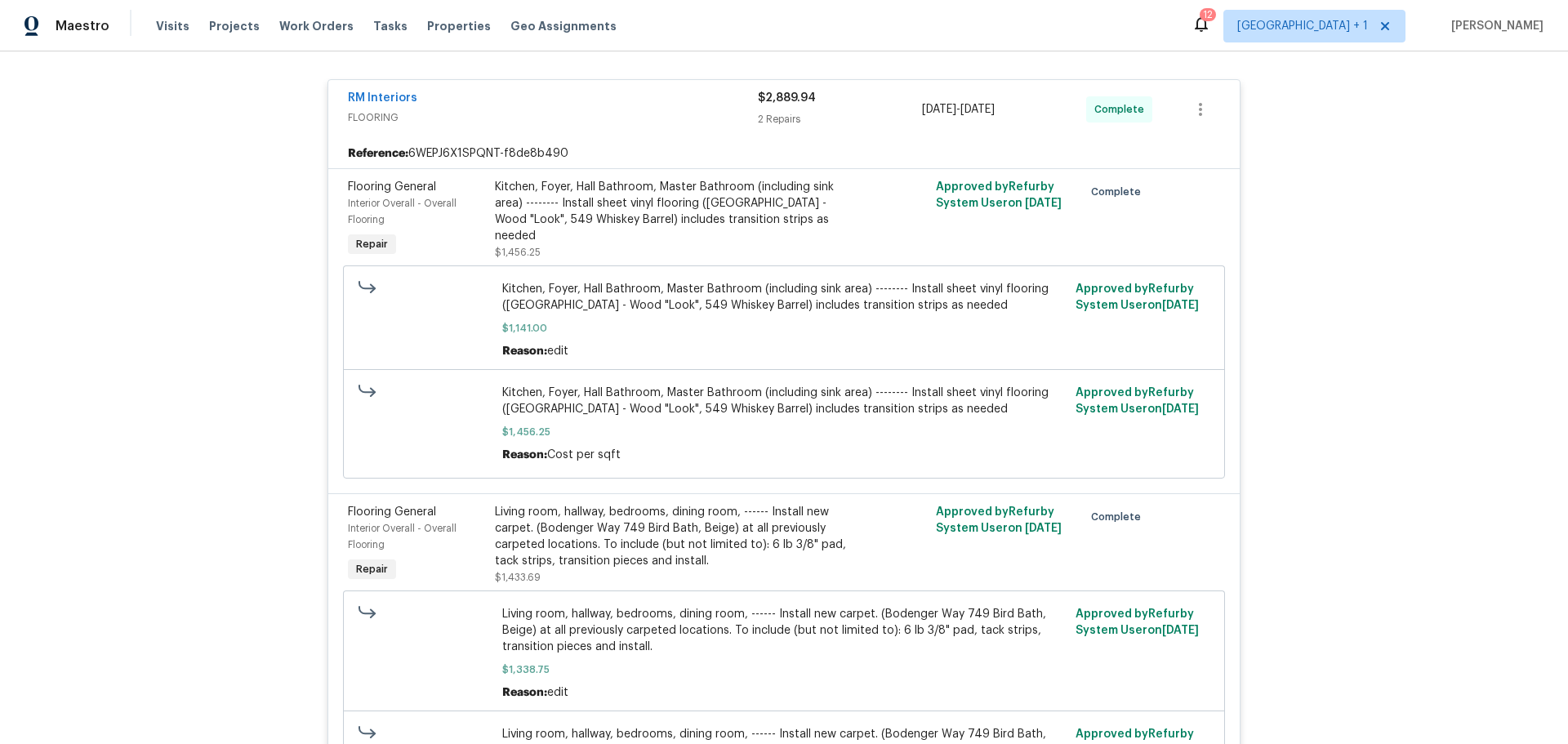
click at [634, 131] on div "RM Interiors FLOORING $2,889.94 2 Repairs 9/30/2025 - 10/8/2025 Complete" at bounding box center [784, 109] width 912 height 58
click at [600, 210] on div "Kitchen, Foyer, Hall Bathroom, Master Bathroom (including sink area) -------- I…" at bounding box center [673, 211] width 357 height 66
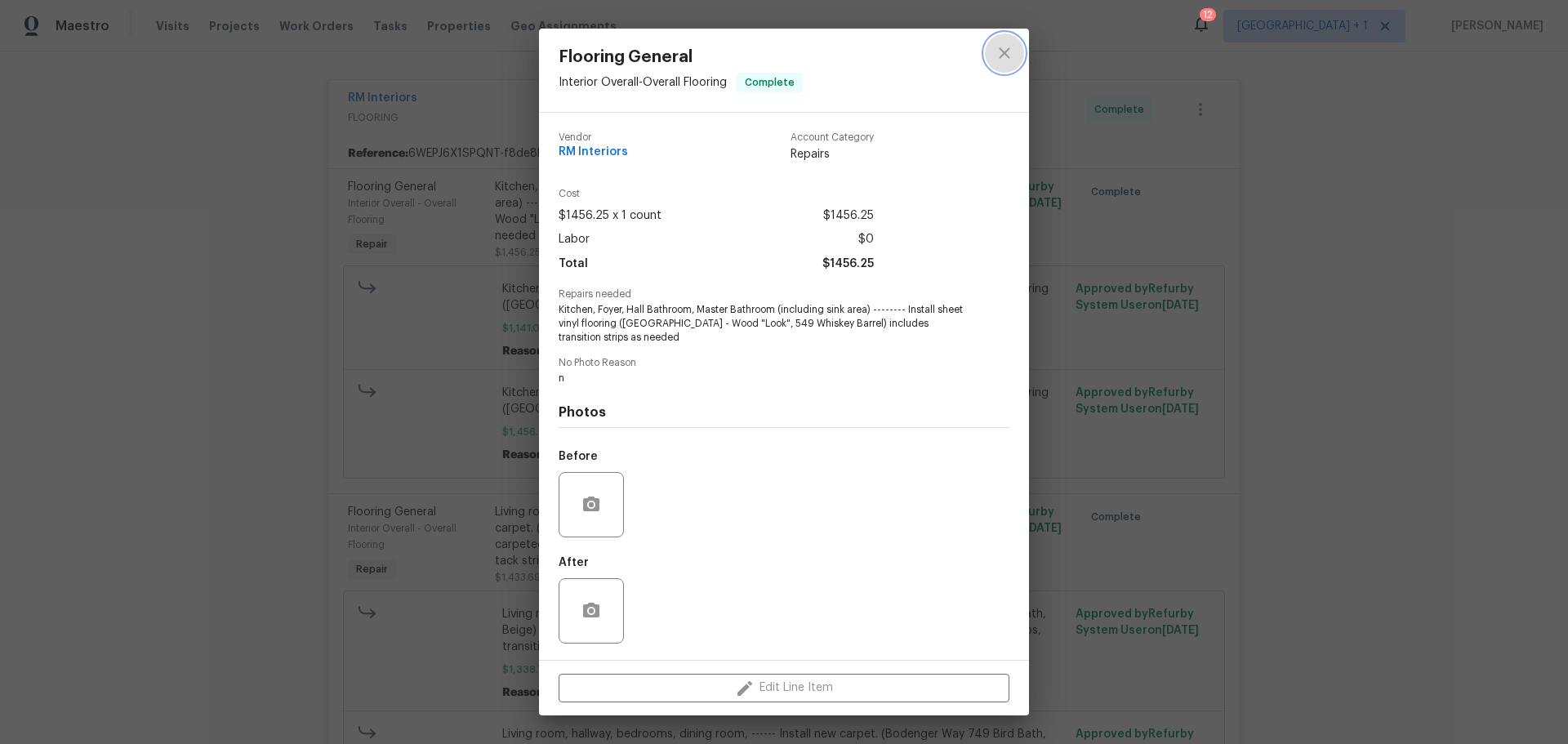
click at [988, 55] on button "close" at bounding box center [1005, 53] width 40 height 40
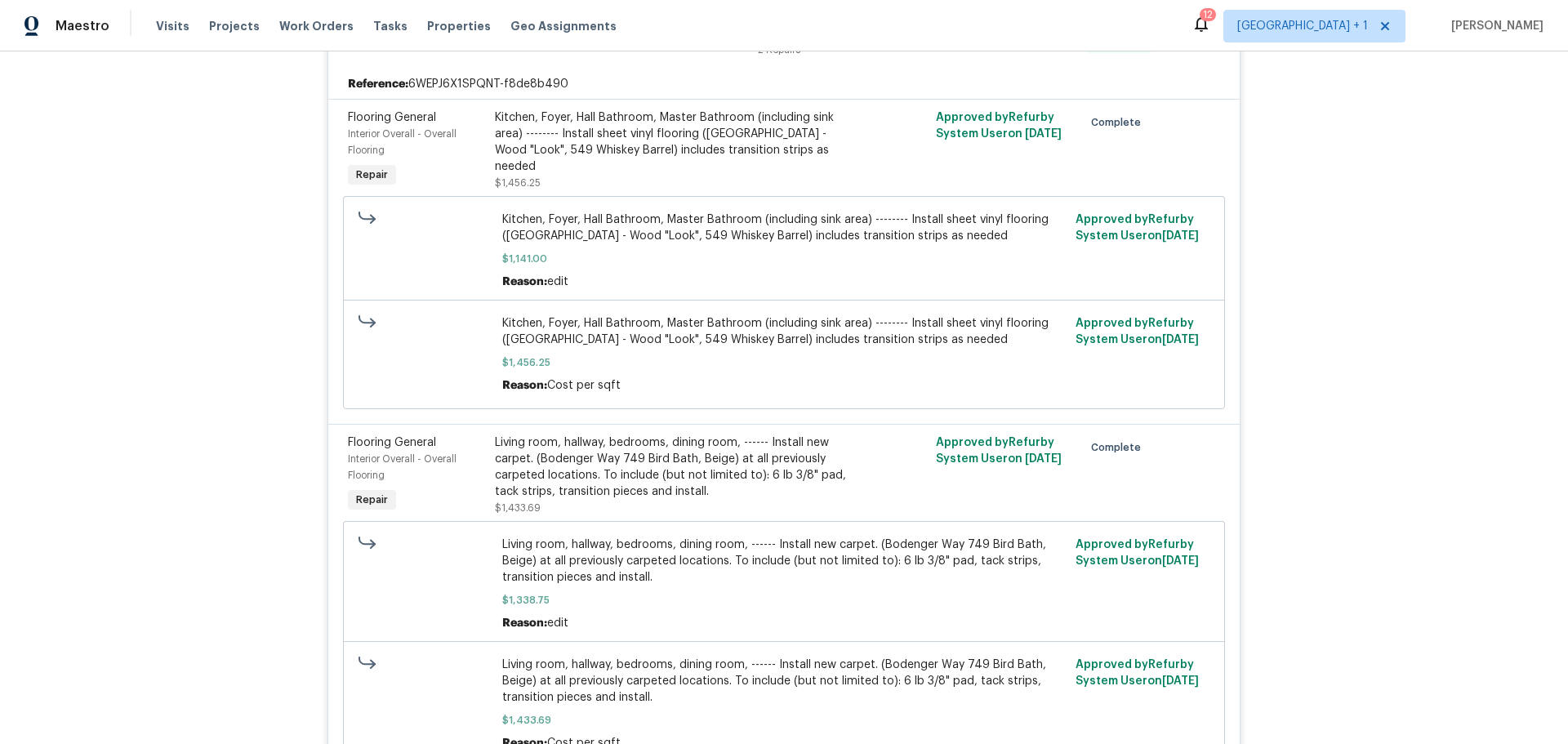
scroll to position [816, 0]
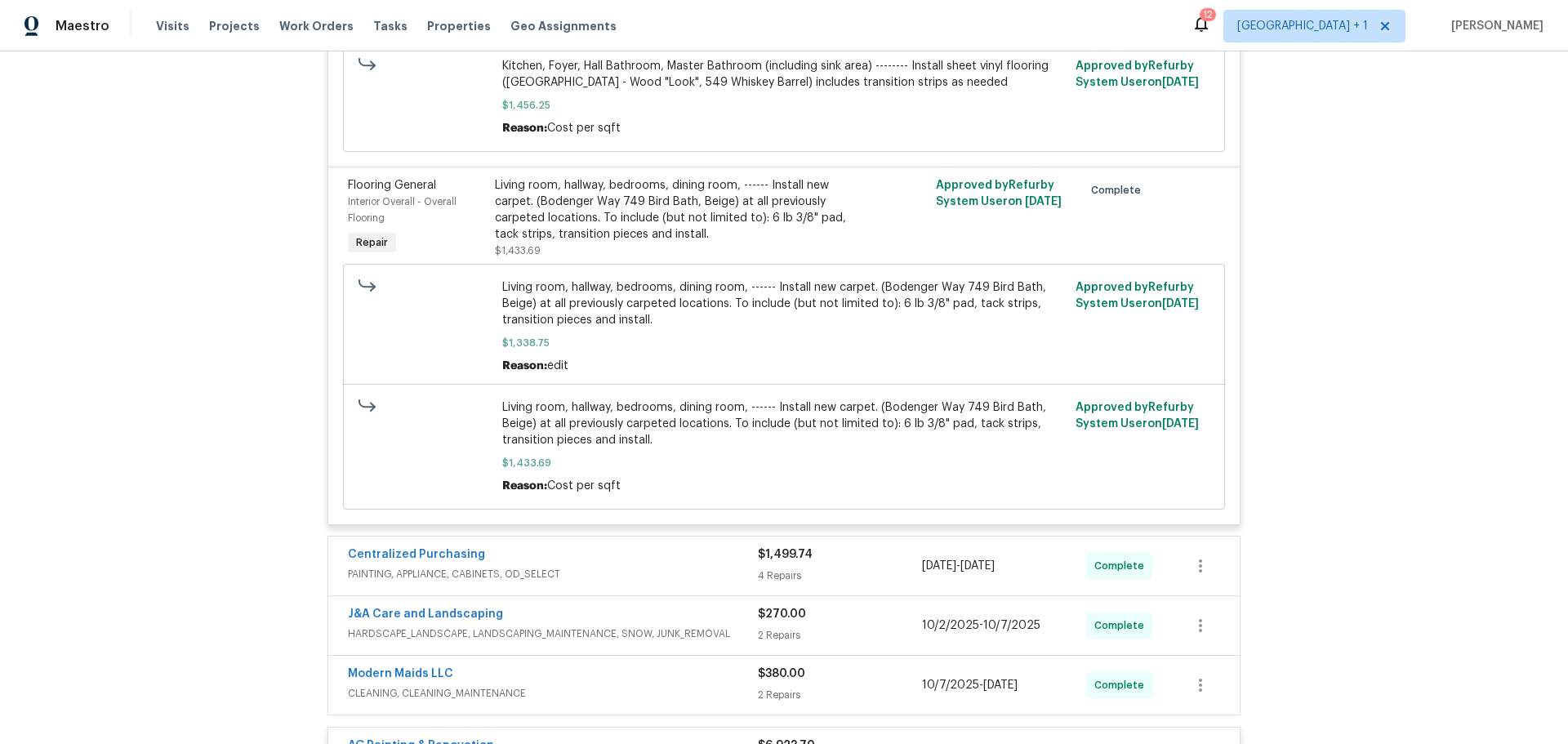
click at [684, 181] on div "Living room, hallway, bedrooms, dining room, ------ Install new carpet. (Bodeng…" at bounding box center [673, 210] width 357 height 66
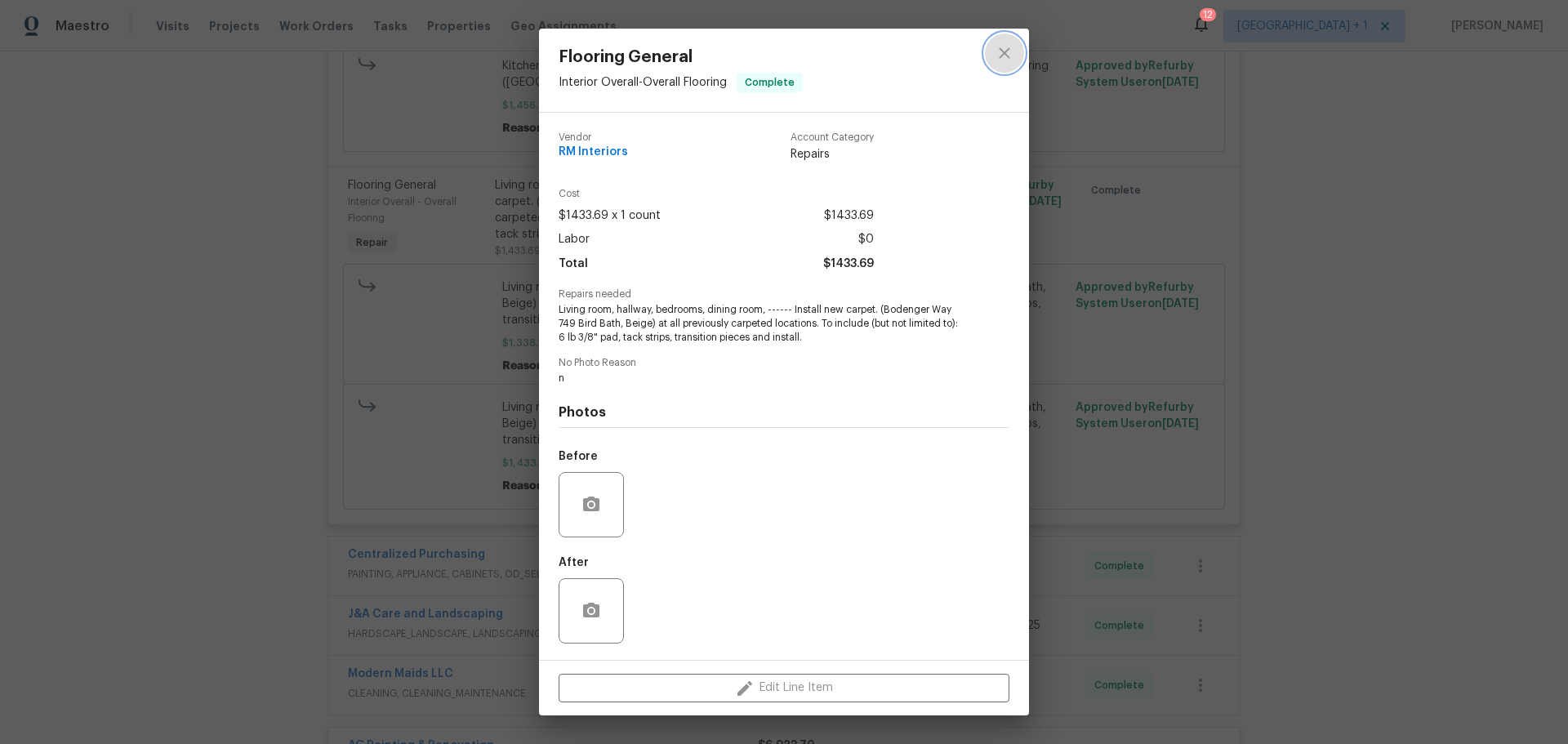
click at [1003, 53] on icon "close" at bounding box center [1005, 53] width 20 height 20
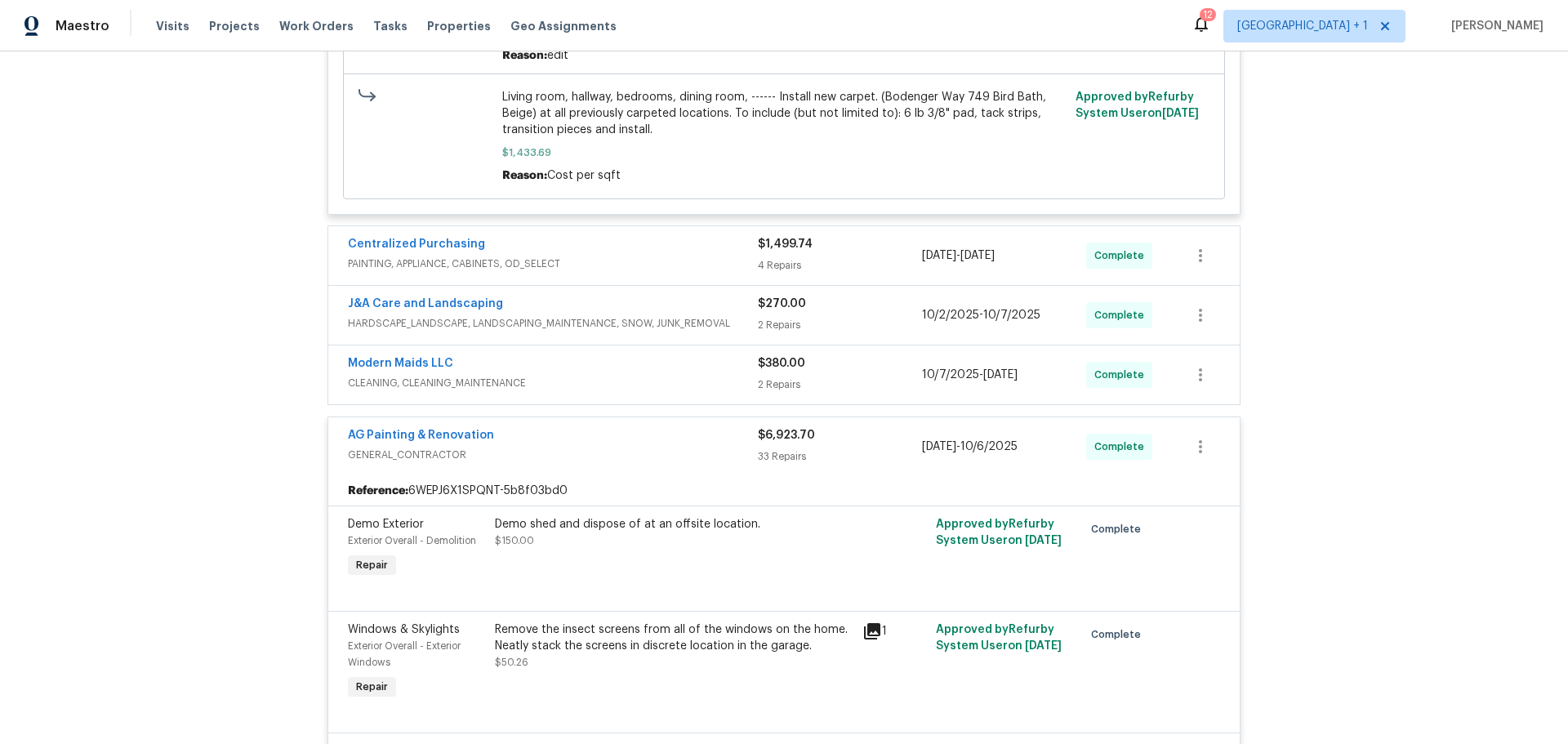
scroll to position [1143, 0]
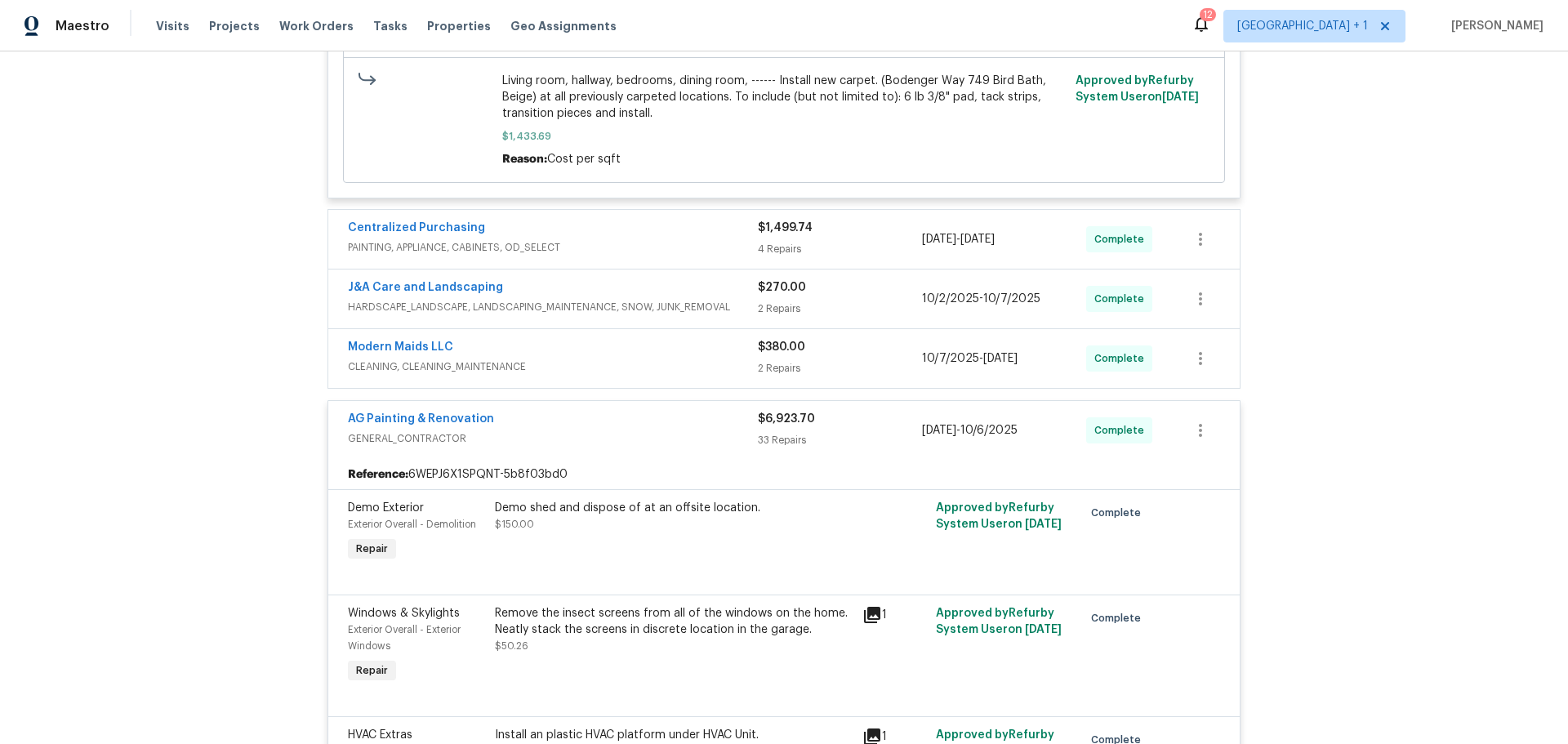
click at [596, 234] on div "Centralized Purchasing" at bounding box center [554, 229] width 410 height 20
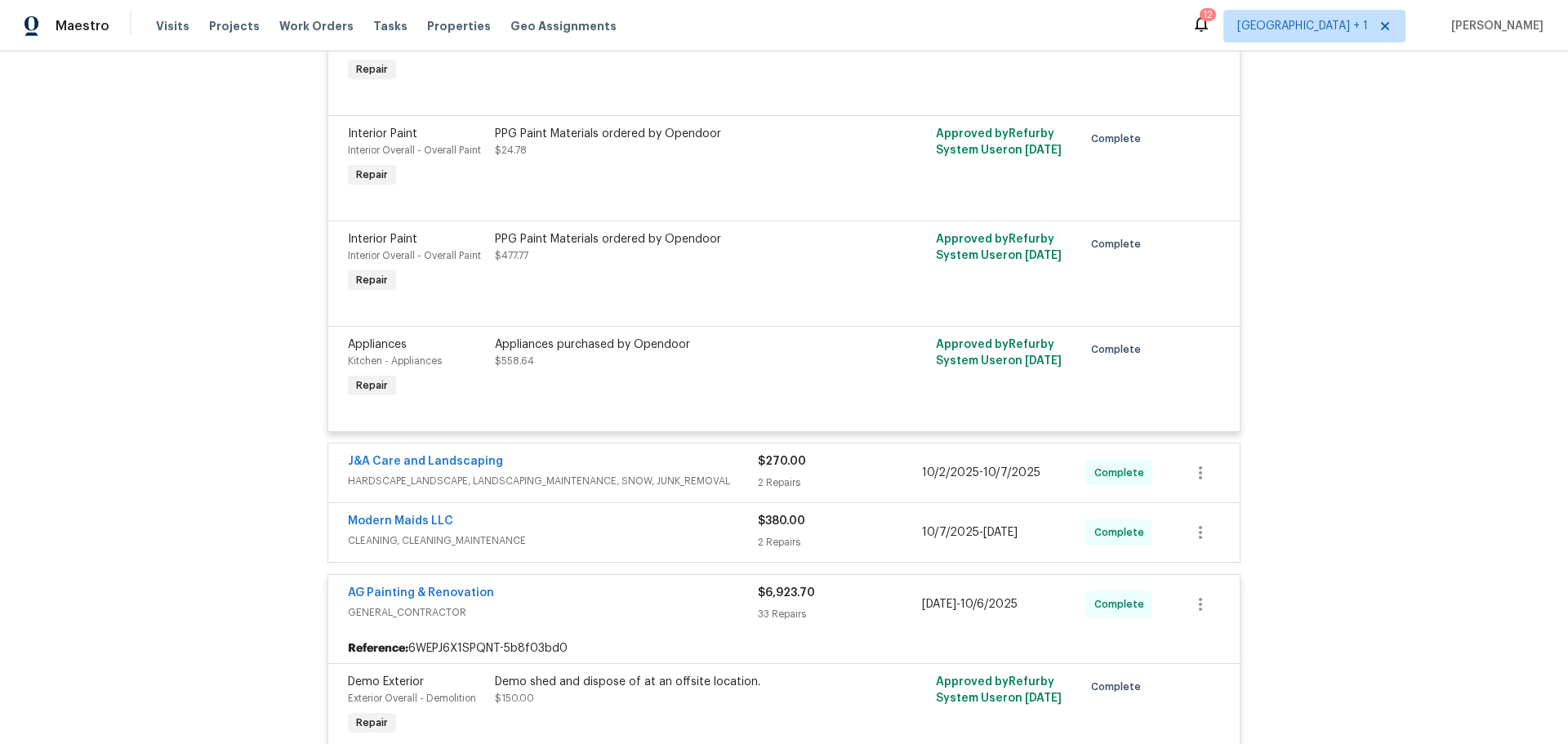
scroll to position [1469, 0]
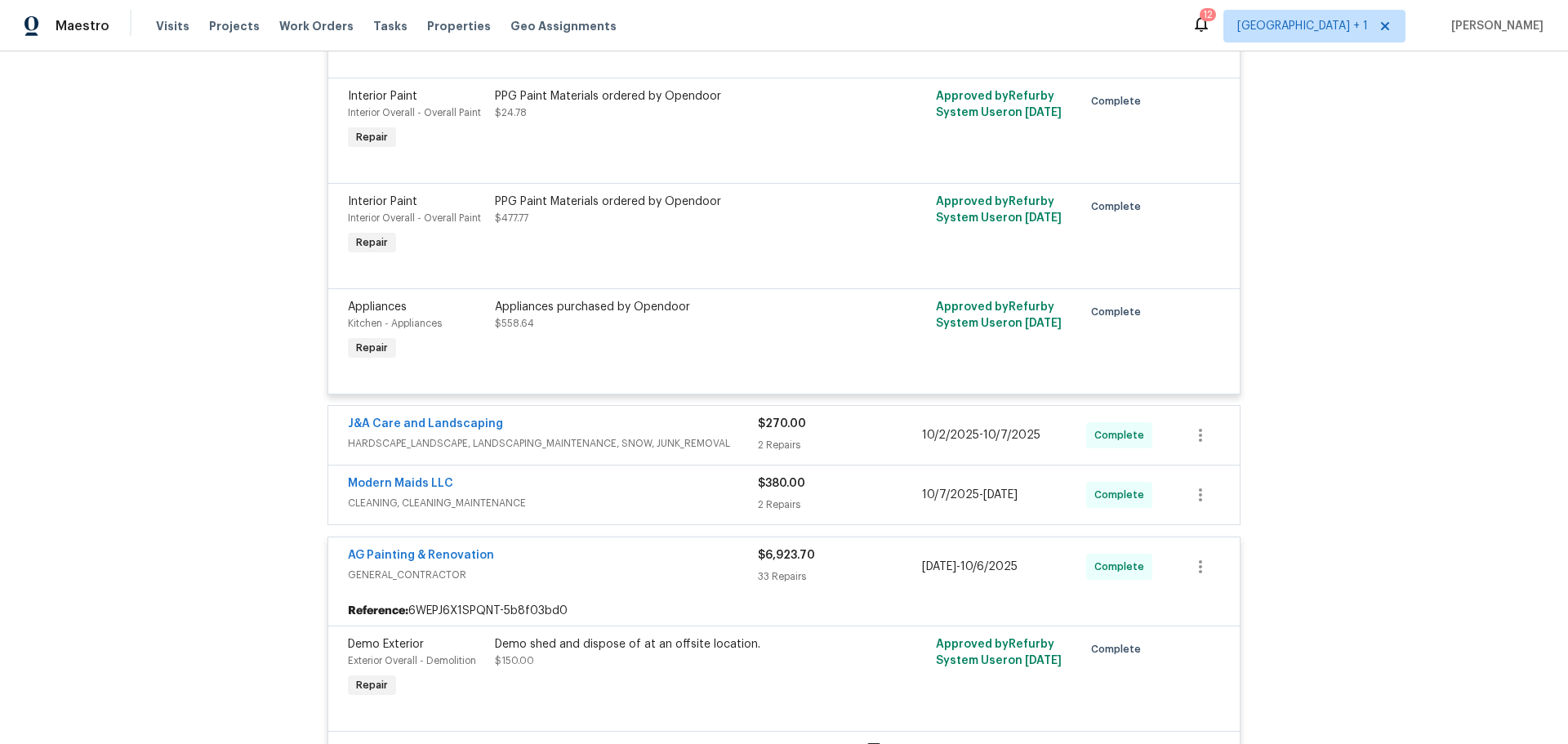
click at [684, 491] on div "Modern Maids LLC" at bounding box center [554, 485] width 410 height 20
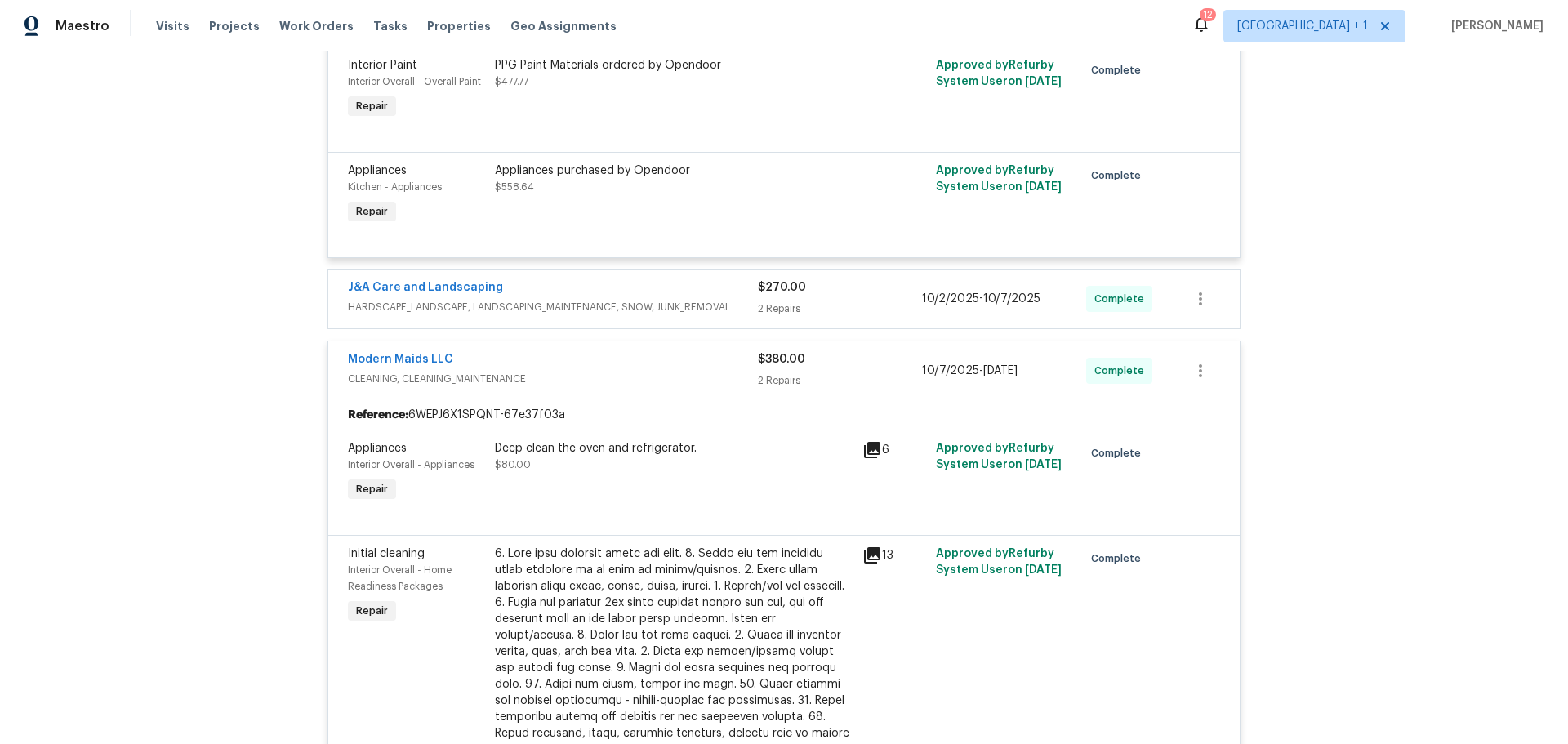
scroll to position [1551, 0]
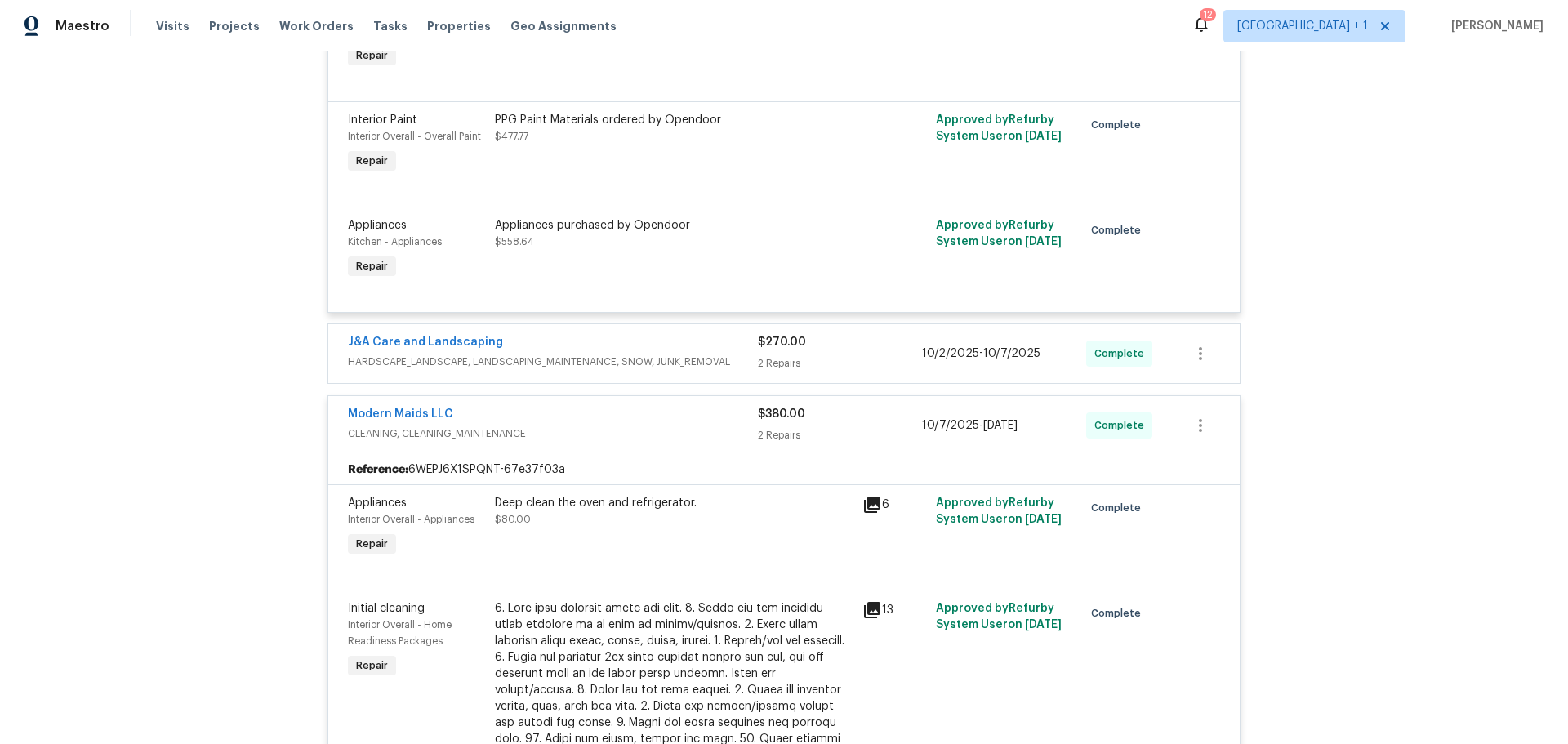
click at [662, 357] on span "HARDSCAPE_LANDSCAPE, LANDSCAPING_MAINTENANCE, SNOW, JUNK_REMOVAL" at bounding box center [554, 362] width 410 height 16
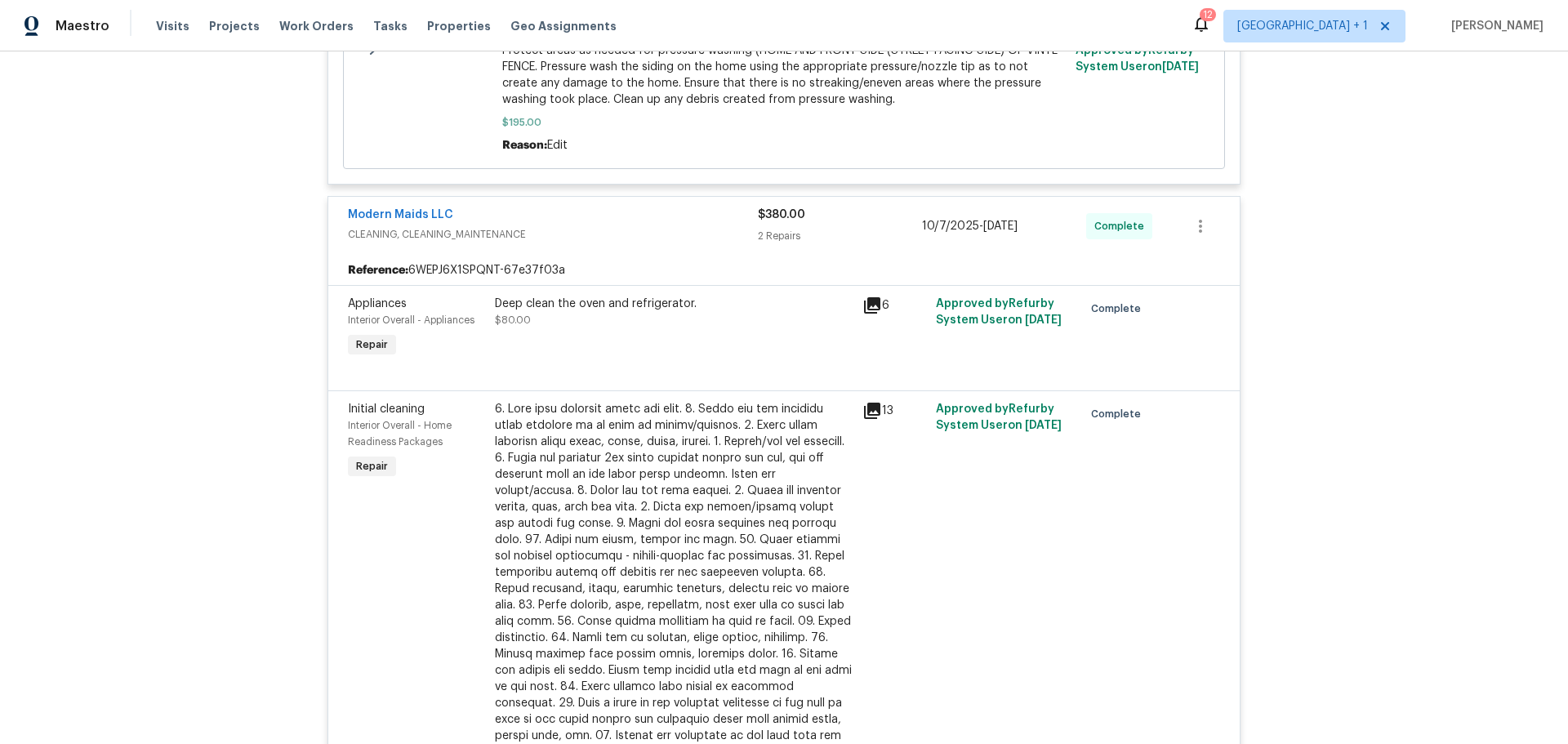
scroll to position [2286, 0]
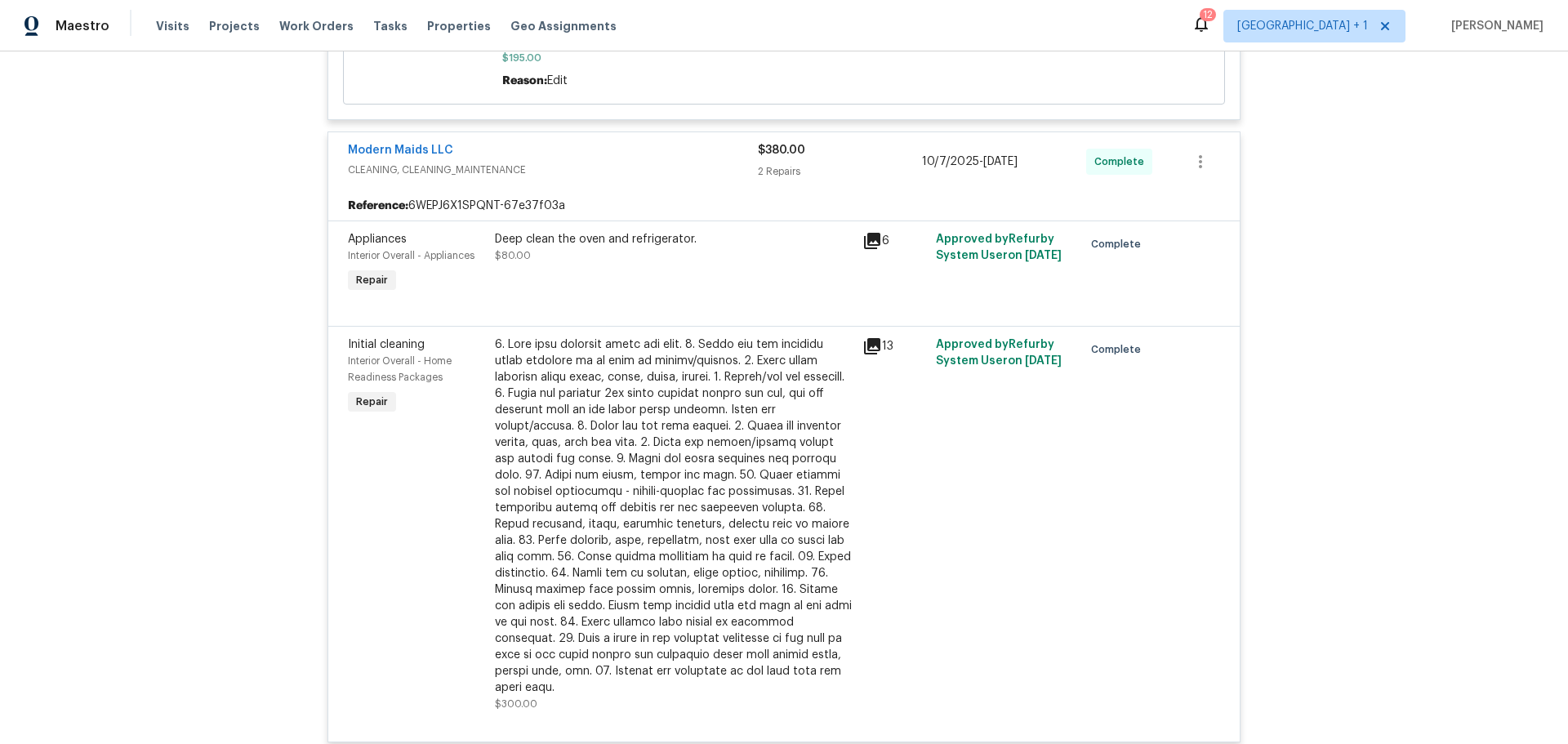
click at [868, 237] on icon at bounding box center [872, 241] width 16 height 16
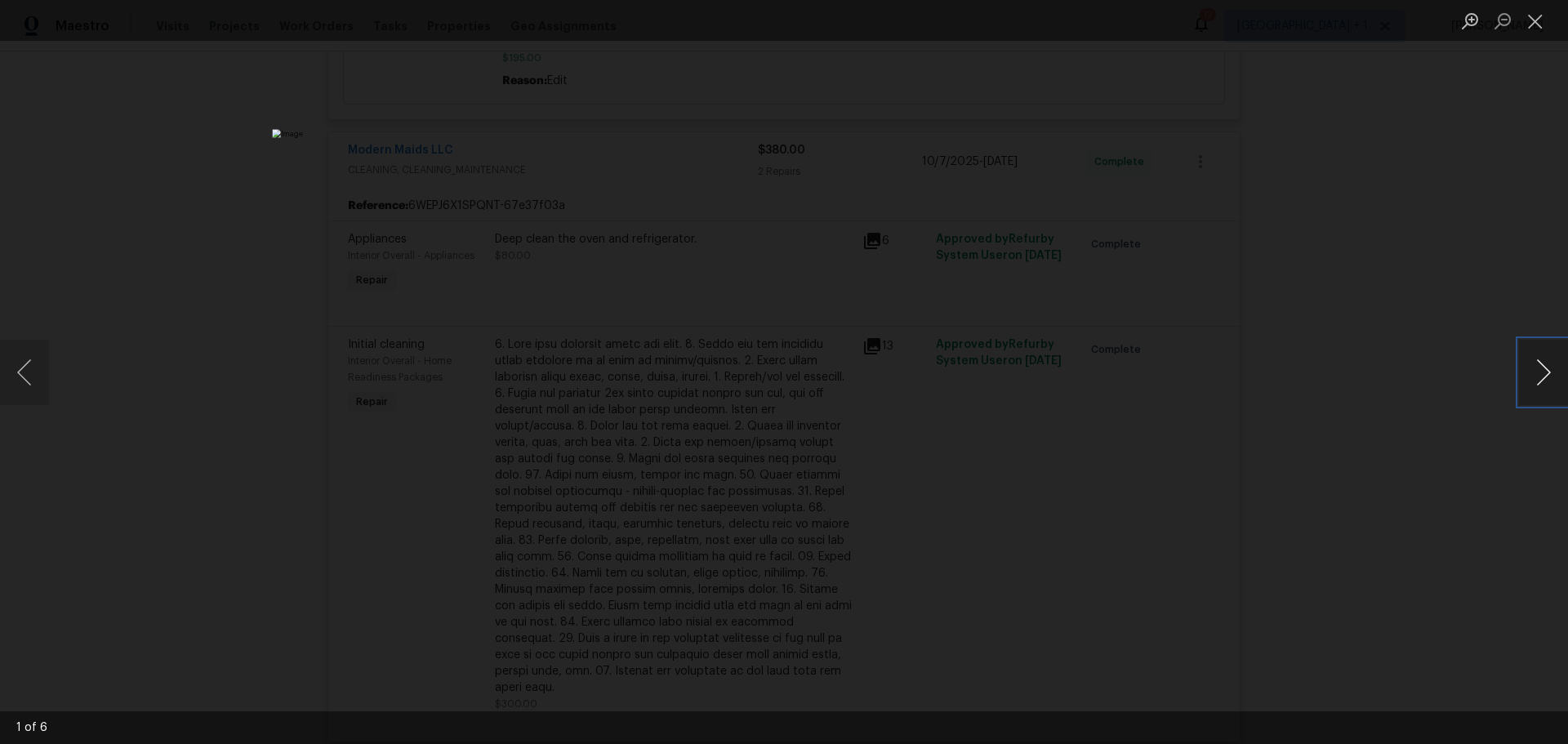
click at [1538, 367] on button "Next image" at bounding box center [1544, 372] width 49 height 66
click at [1529, 369] on button "Next image" at bounding box center [1544, 372] width 49 height 66
click at [1460, 216] on div "Lightbox" at bounding box center [784, 372] width 1568 height 744
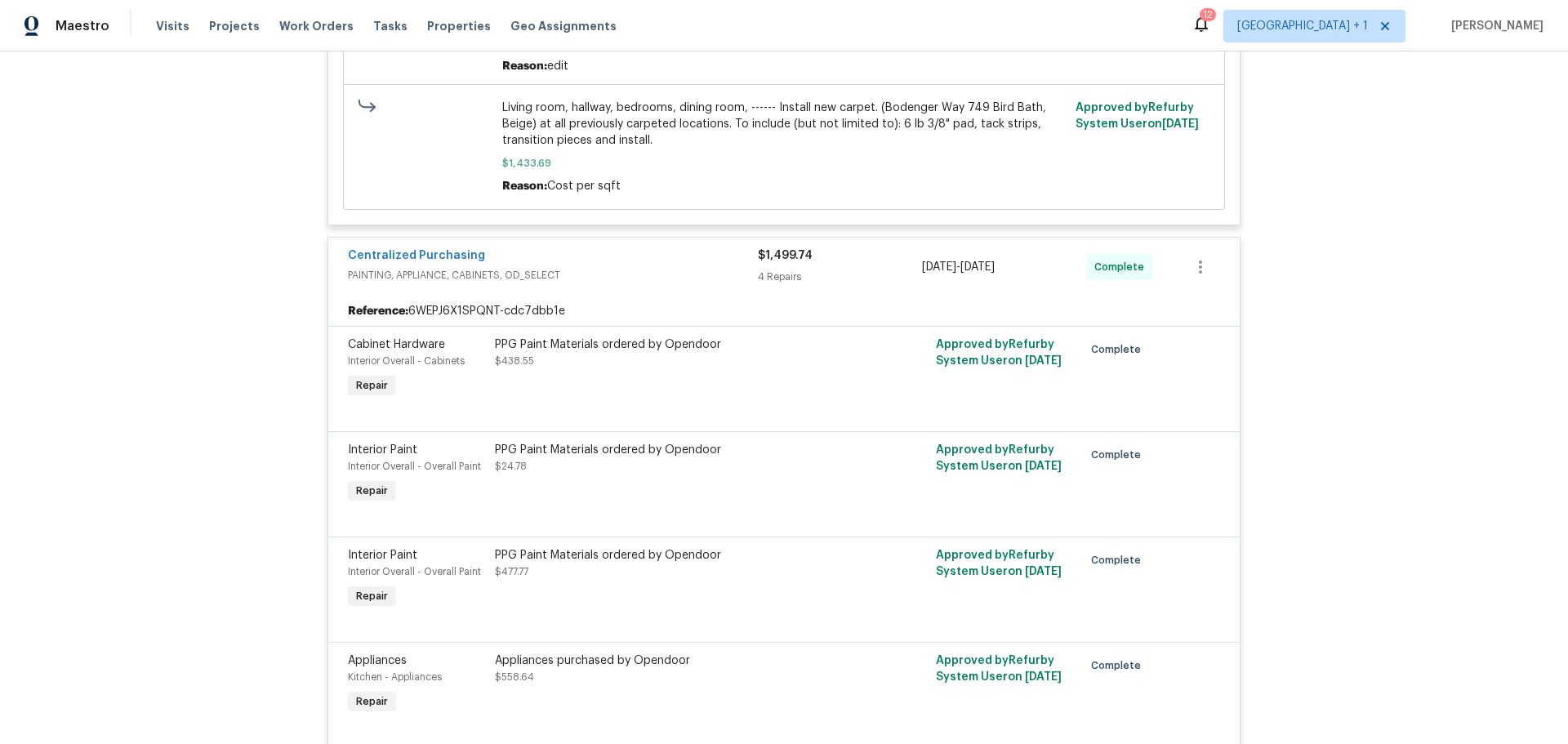
scroll to position [1388, 0]
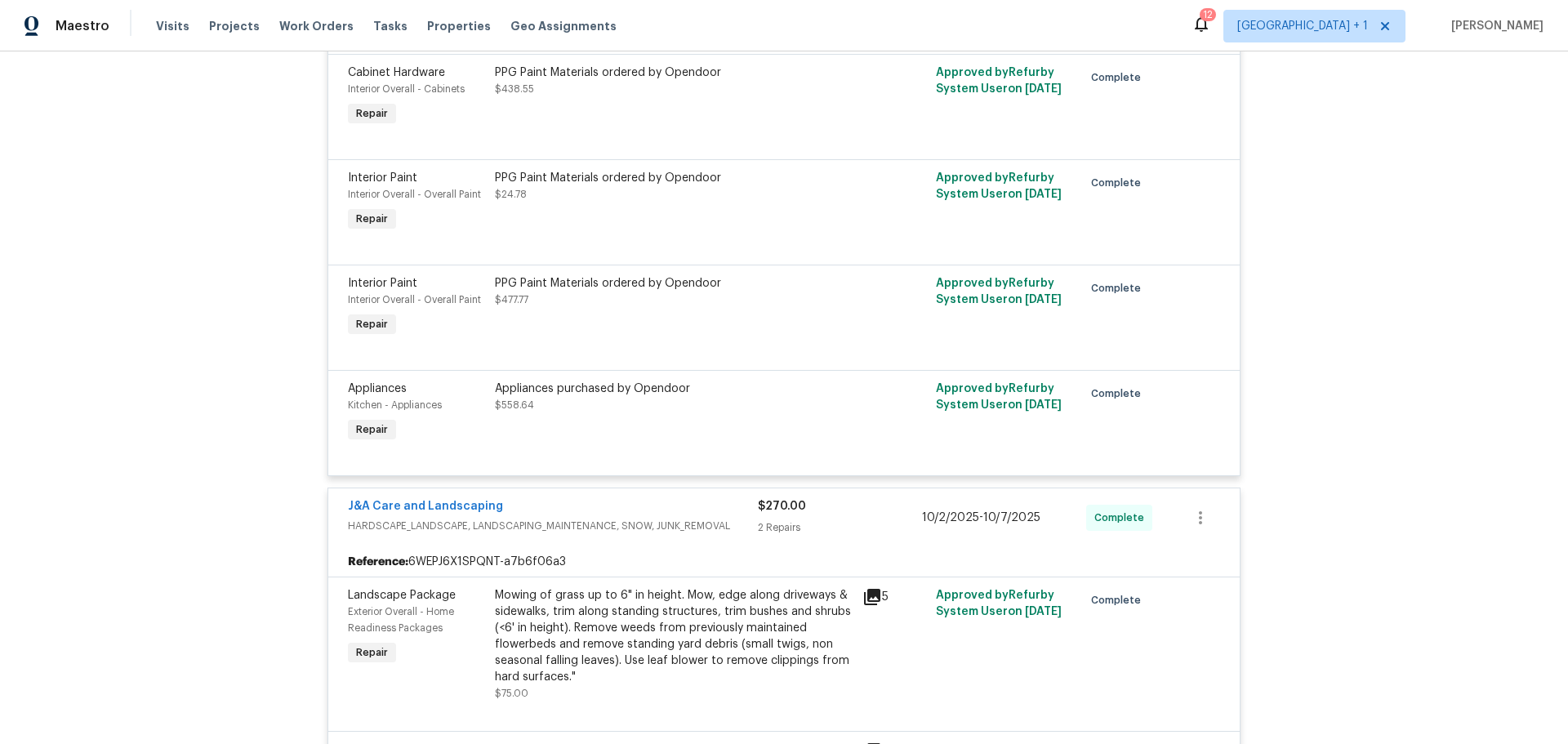
click at [617, 394] on div "Appliances purchased by Opendoor" at bounding box center [673, 389] width 357 height 16
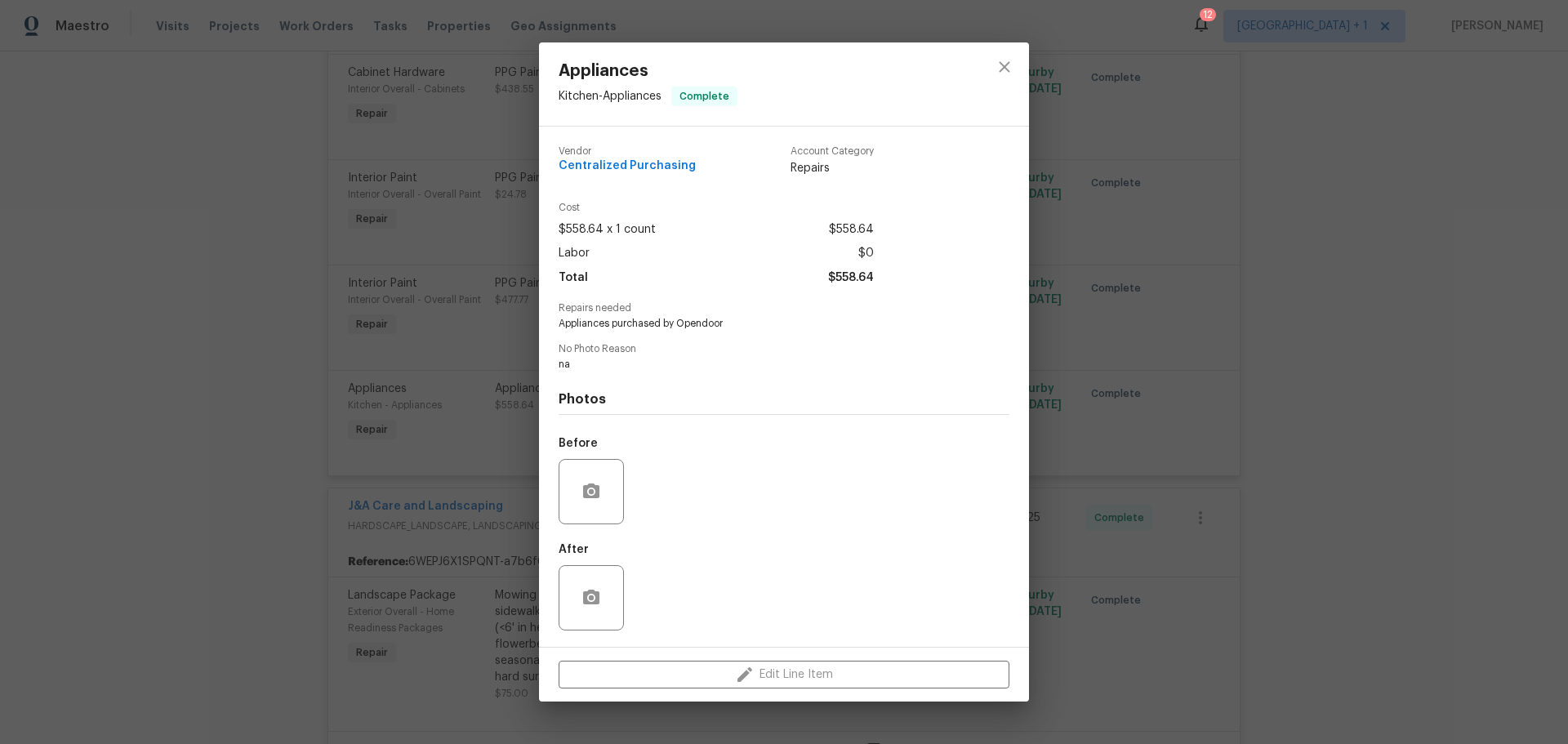
click at [1325, 387] on div "Appliances Kitchen - Appliances Complete Vendor Centralized Purchasing Account …" at bounding box center [784, 372] width 1568 height 744
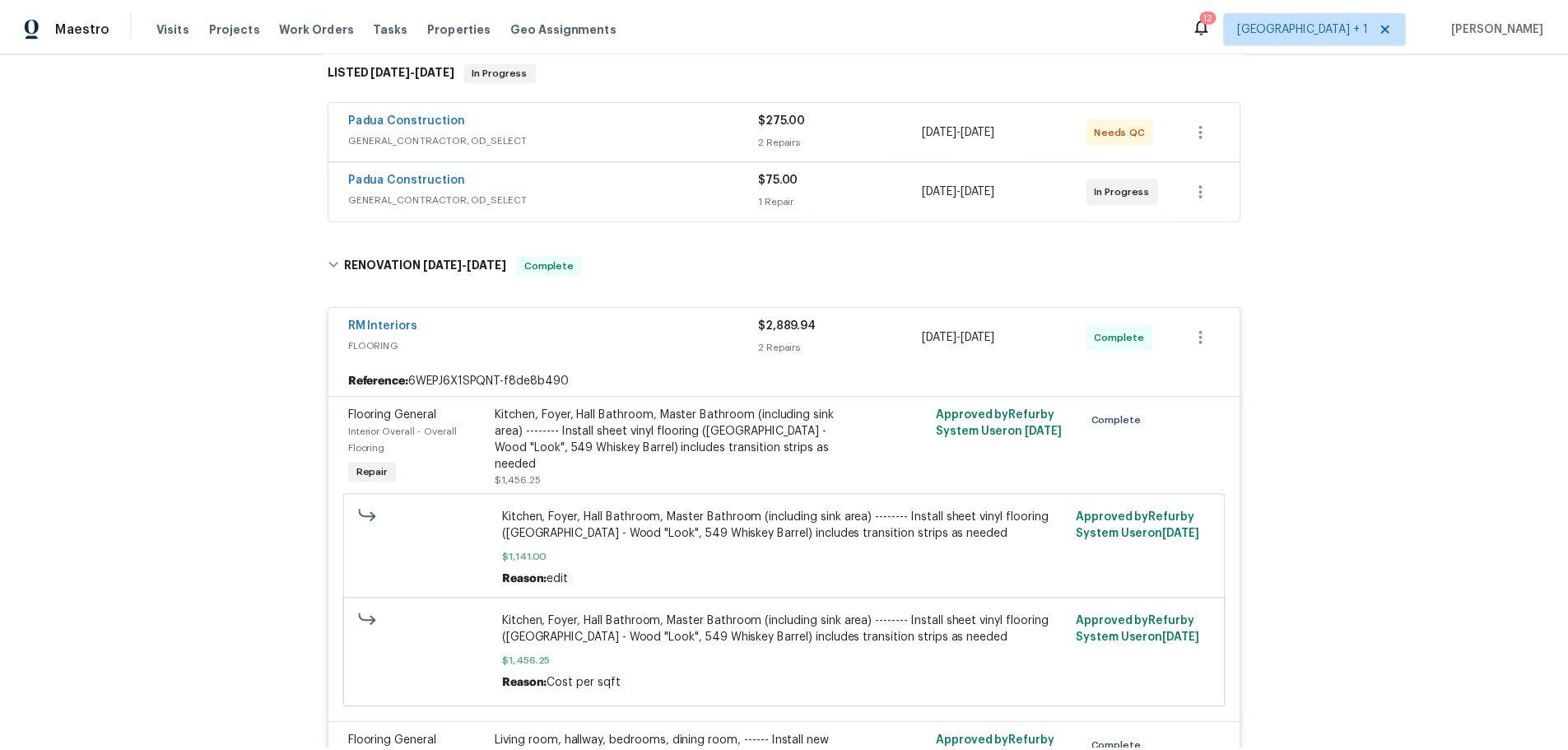
scroll to position [0, 0]
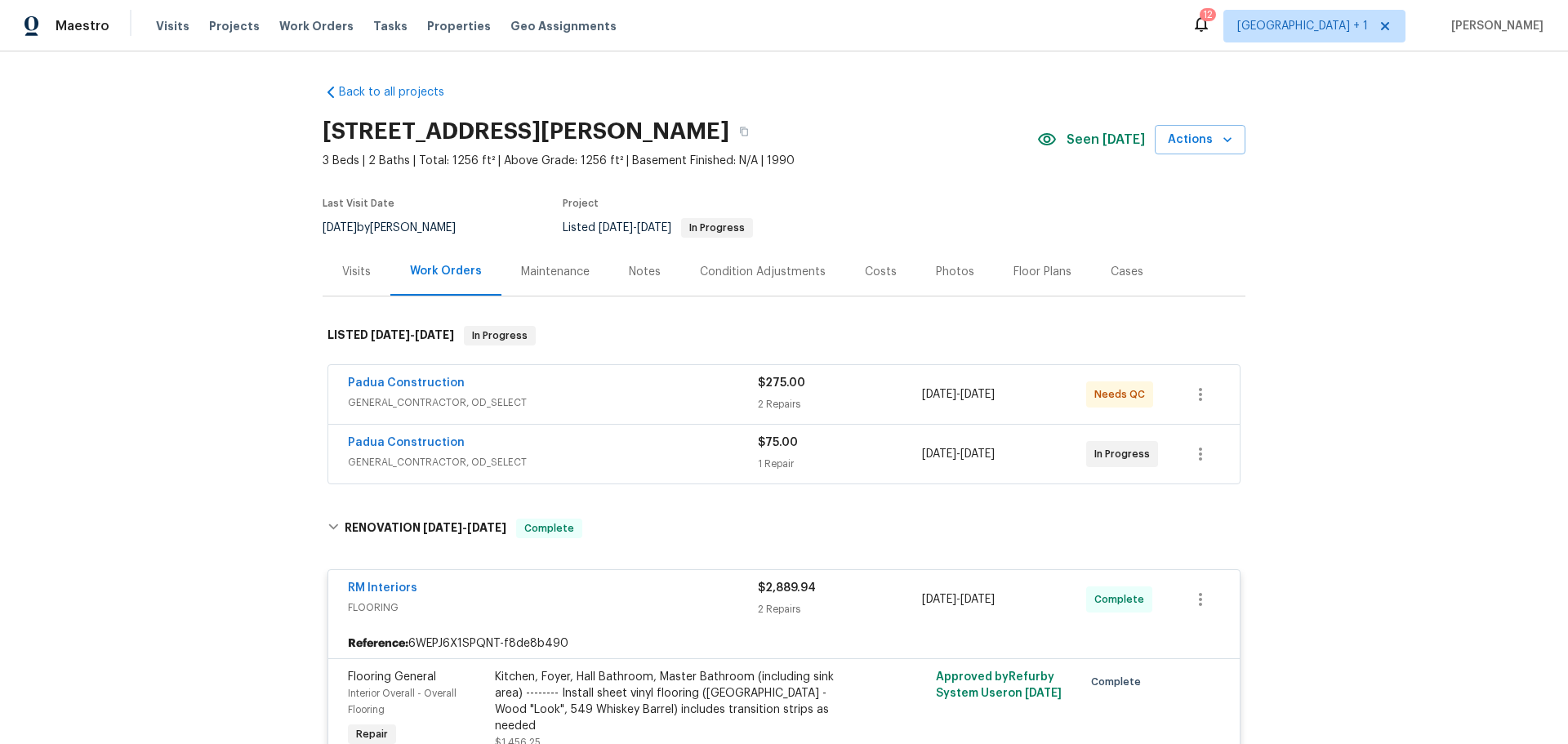
drag, startPoint x: 637, startPoint y: 270, endPoint x: 608, endPoint y: 273, distance: 29.2
click at [609, 273] on div "Notes" at bounding box center [644, 272] width 71 height 49
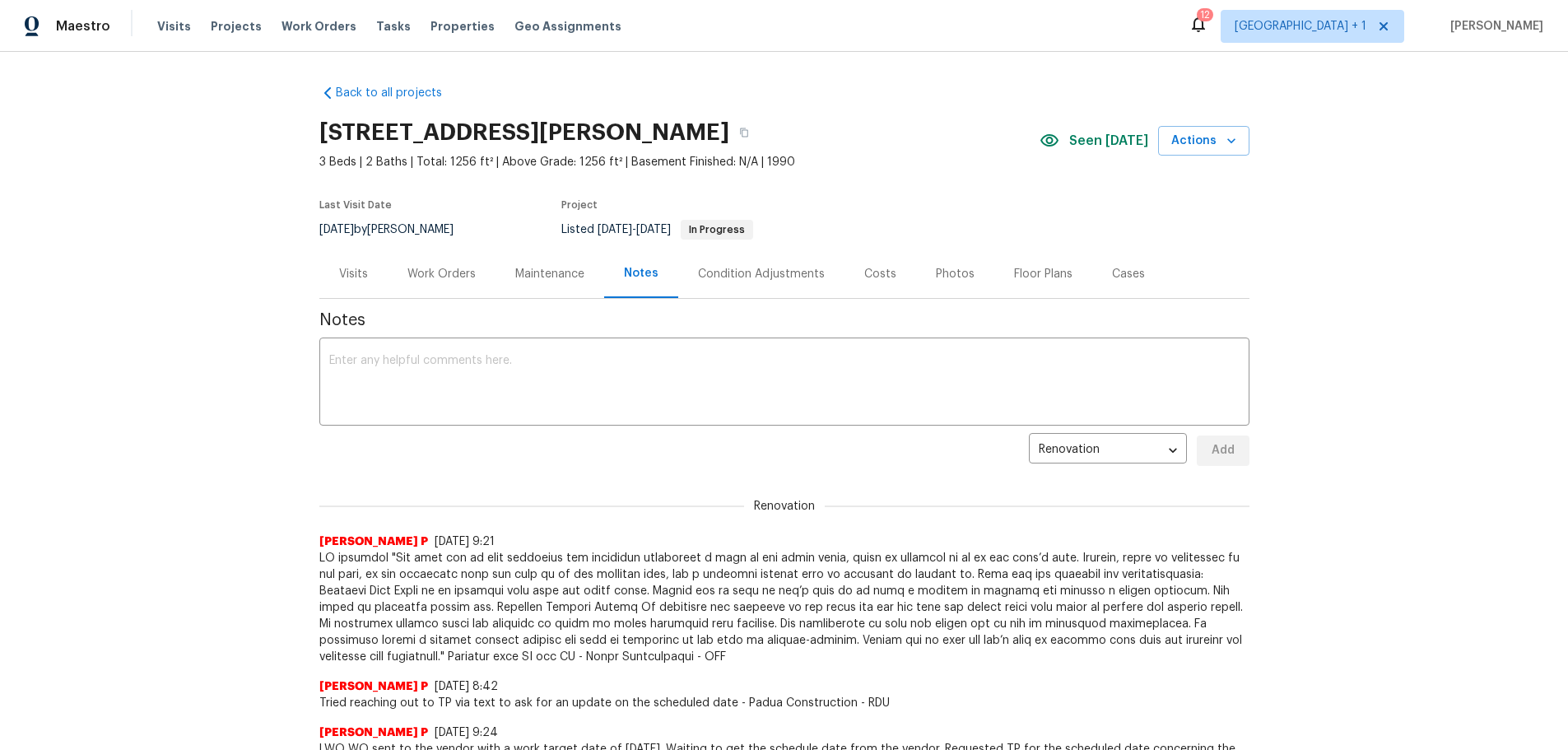
click at [437, 270] on div "Work Orders" at bounding box center [441, 274] width 68 height 16
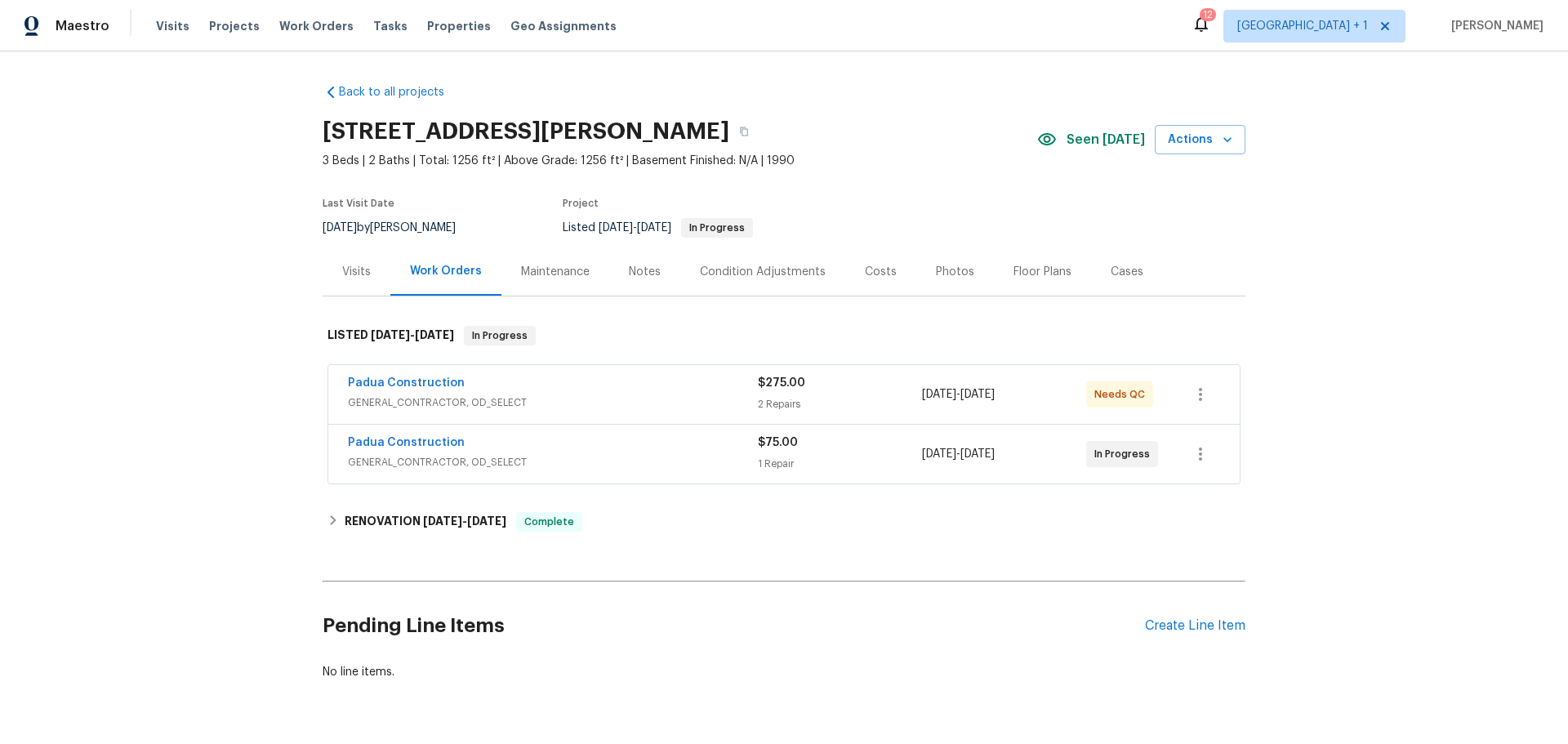
click at [478, 387] on div "Padua Construction" at bounding box center [554, 385] width 410 height 20
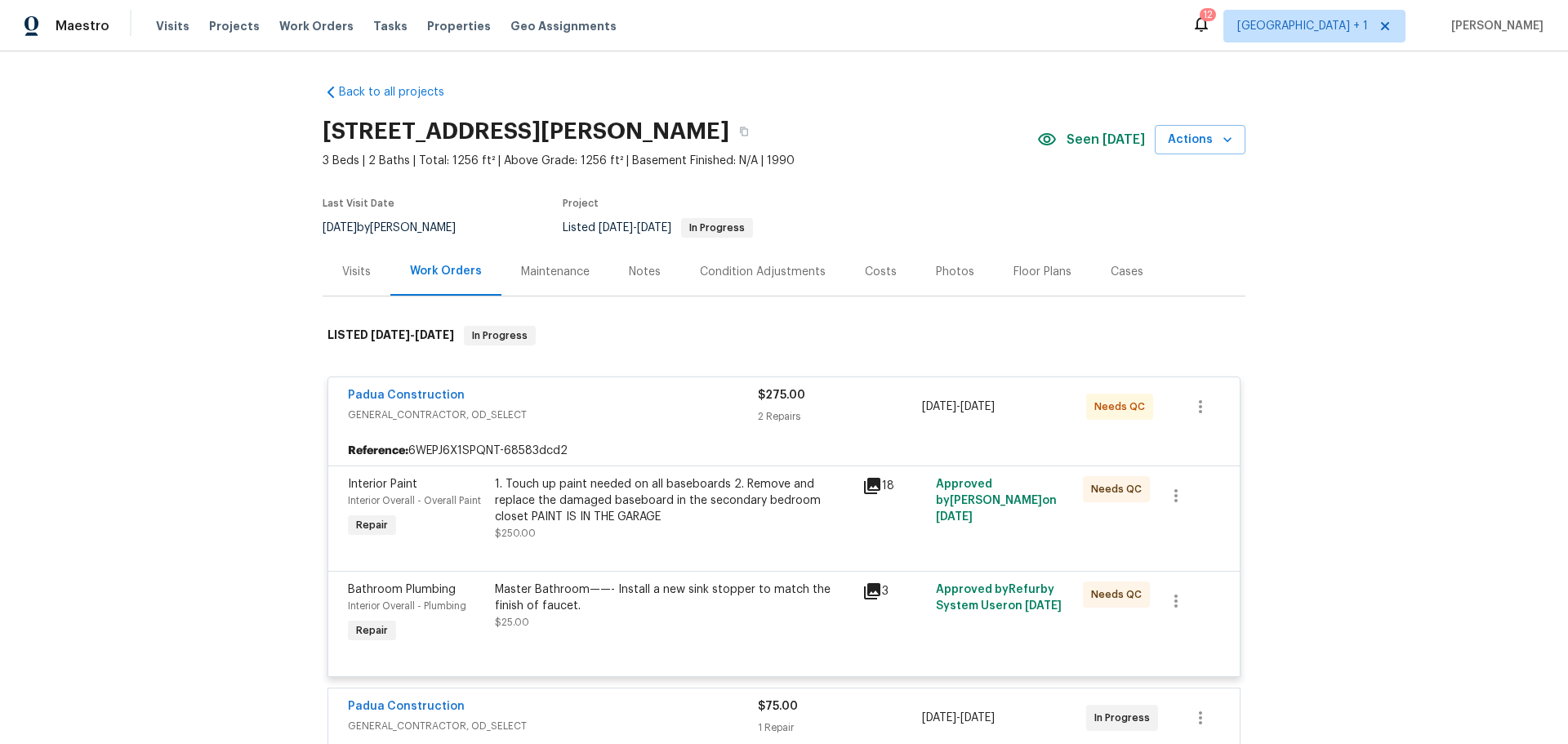
click at [873, 480] on icon at bounding box center [872, 486] width 16 height 16
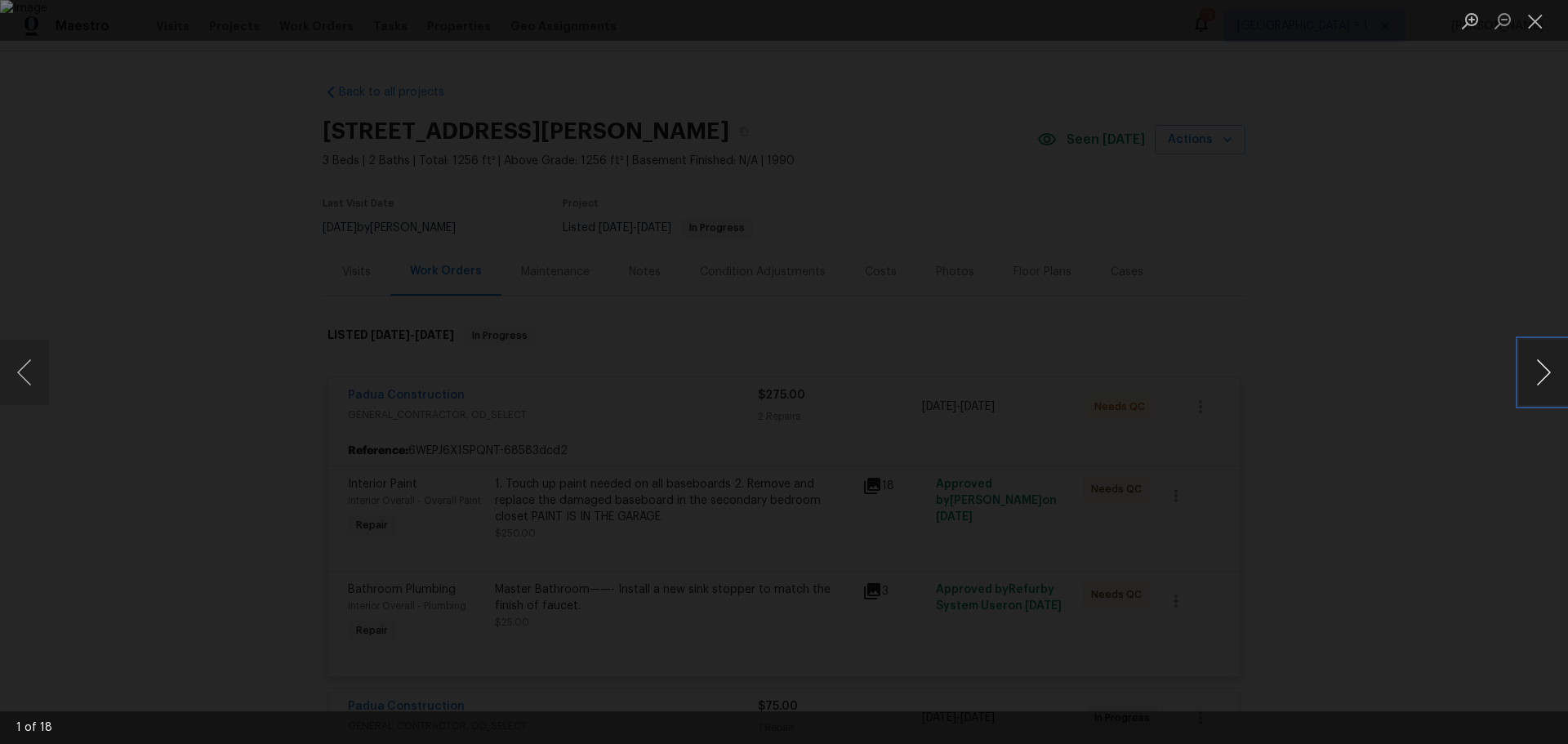
click at [1533, 357] on button "Next image" at bounding box center [1544, 372] width 49 height 66
click at [1532, 361] on button "Next image" at bounding box center [1544, 372] width 49 height 66
click at [1531, 365] on button "Next image" at bounding box center [1544, 372] width 49 height 66
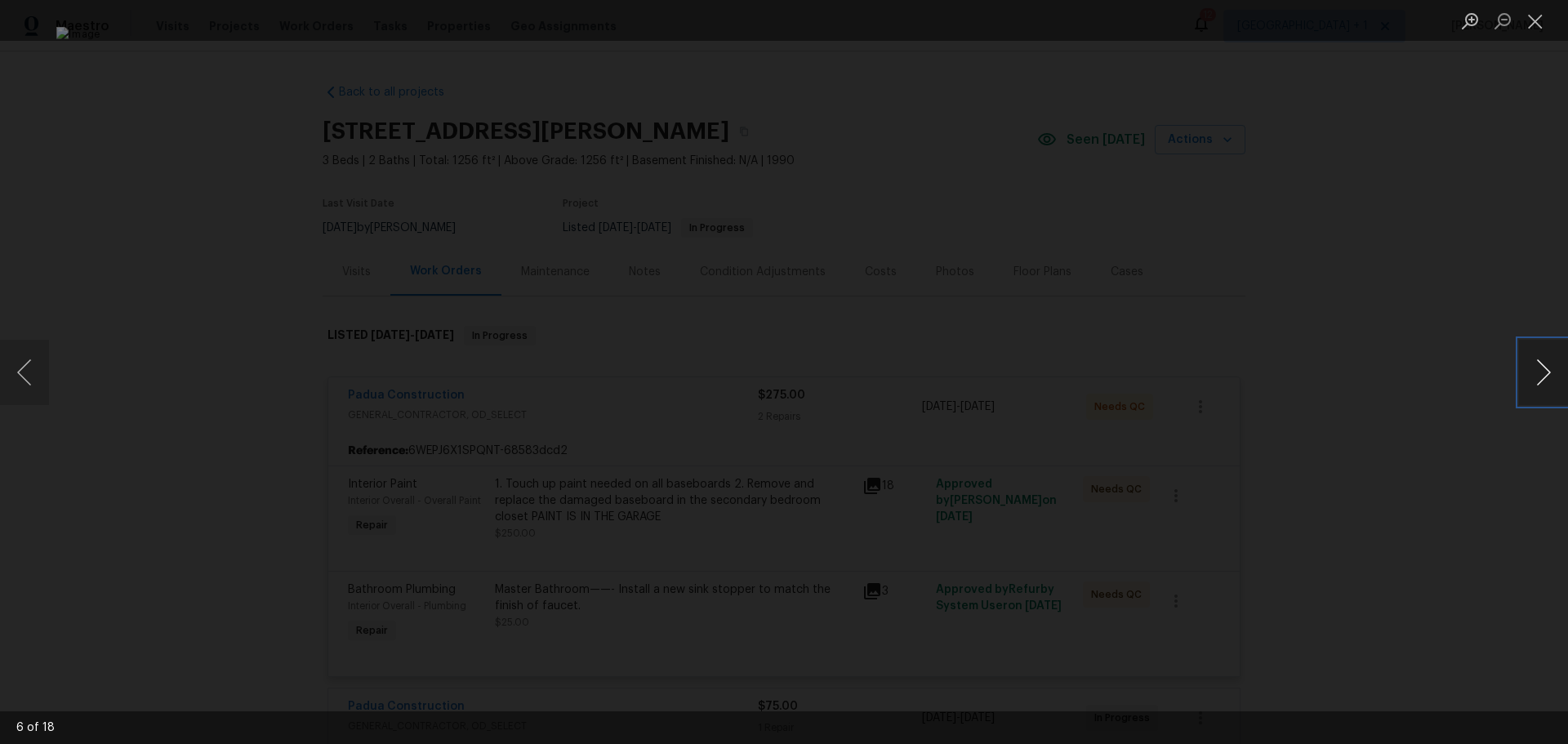
click at [1531, 365] on button "Next image" at bounding box center [1544, 372] width 49 height 66
click at [1543, 25] on button "Close lightbox" at bounding box center [1536, 21] width 32 height 29
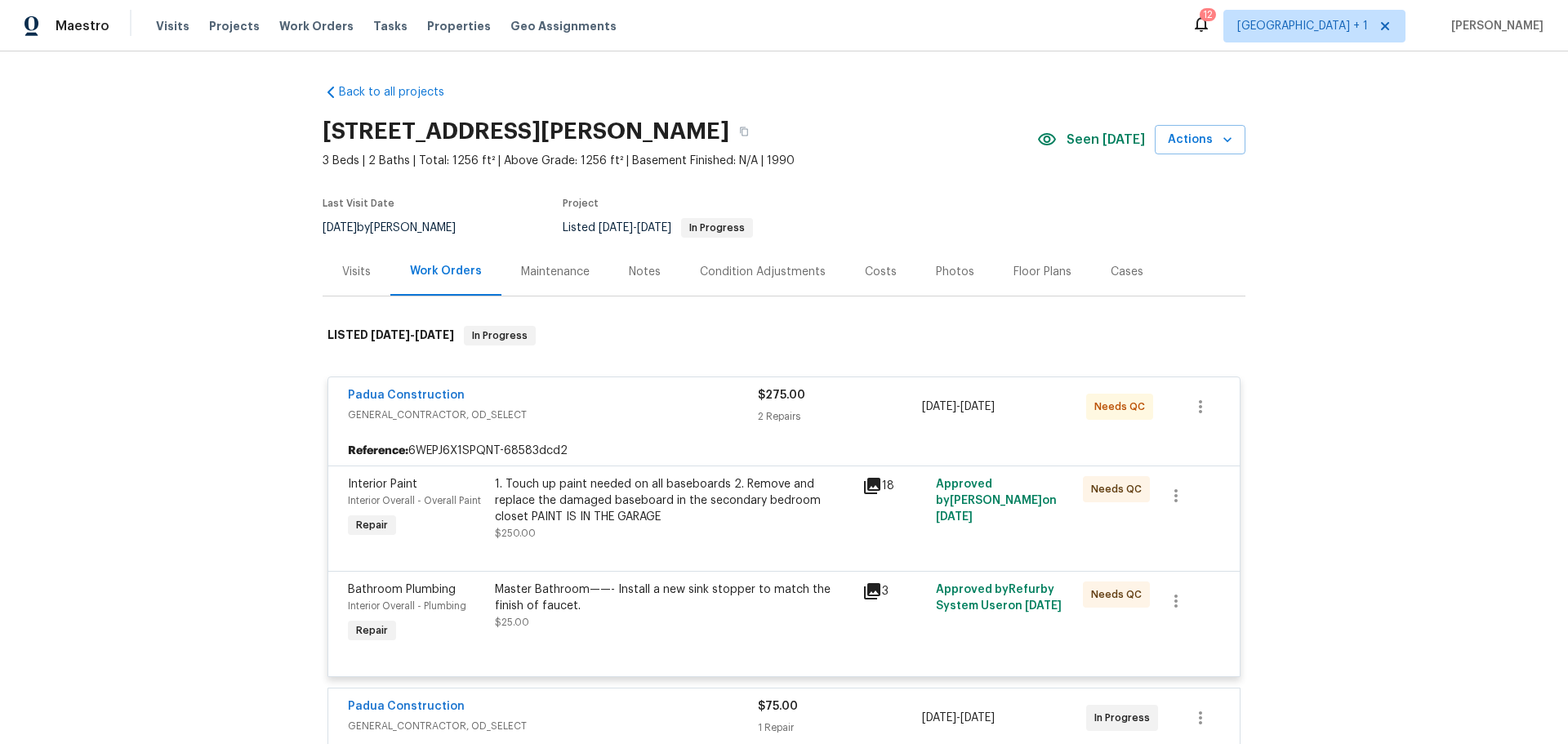
scroll to position [82, 0]
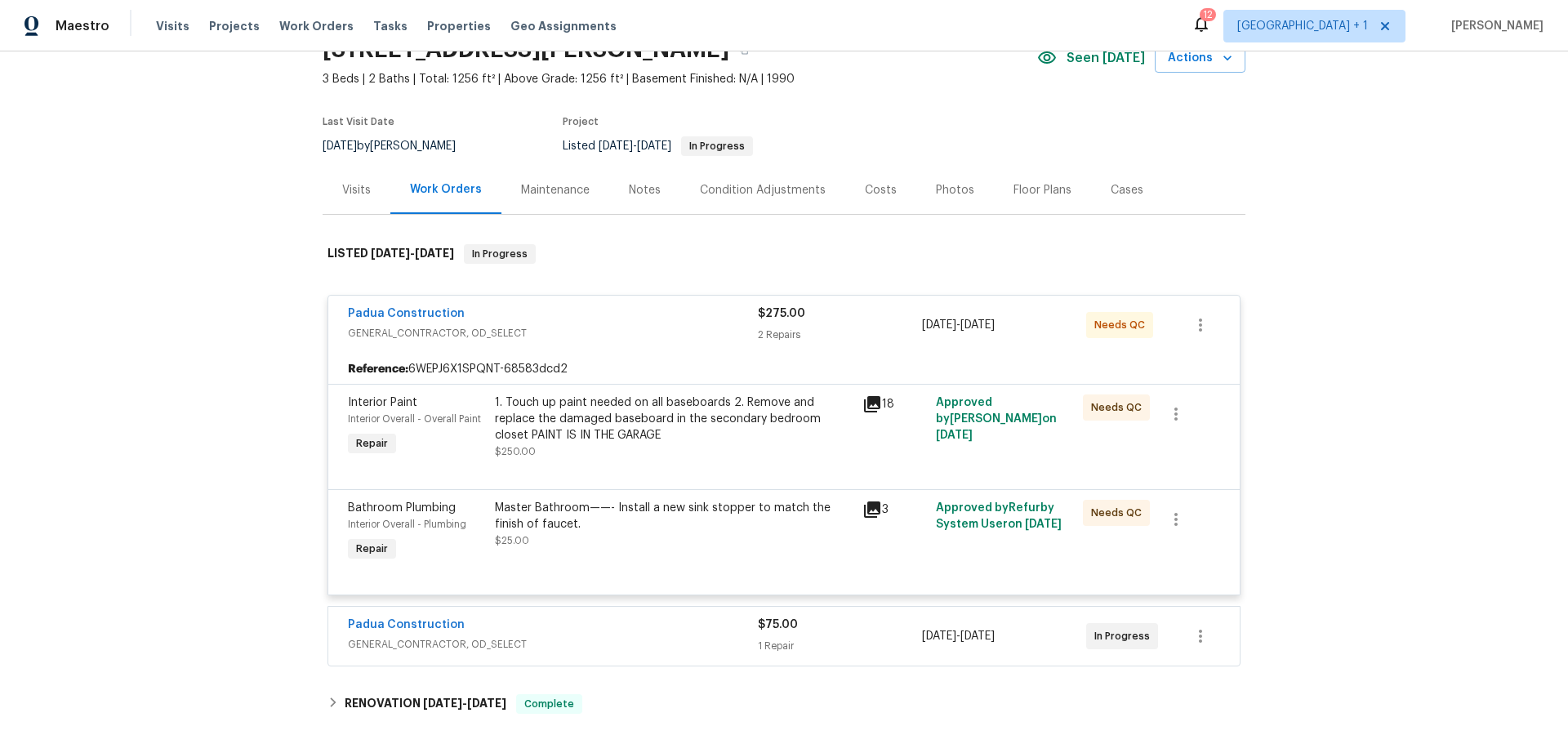
click at [622, 637] on span "GENERAL_CONTRACTOR, OD_SELECT" at bounding box center [554, 644] width 410 height 16
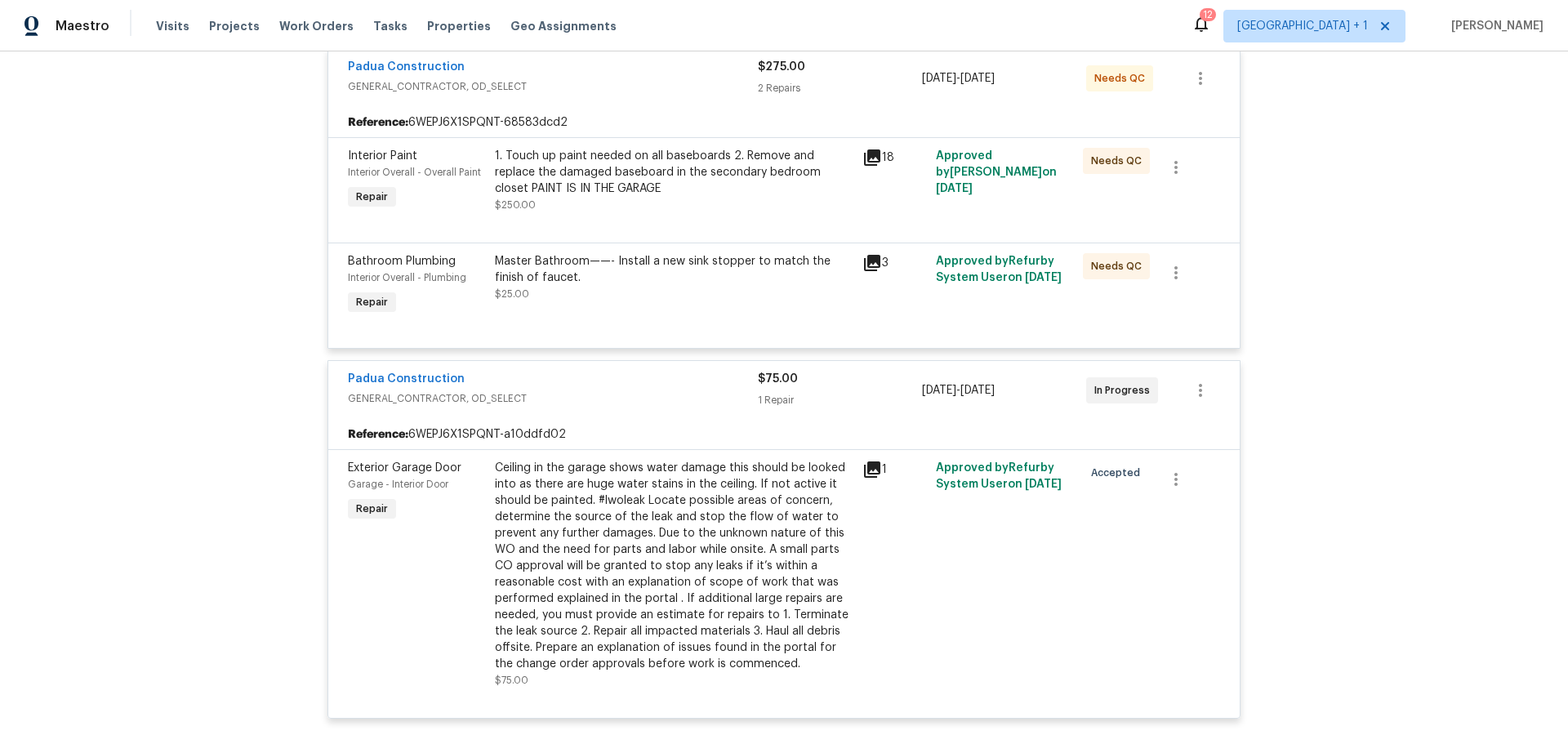
scroll to position [408, 0]
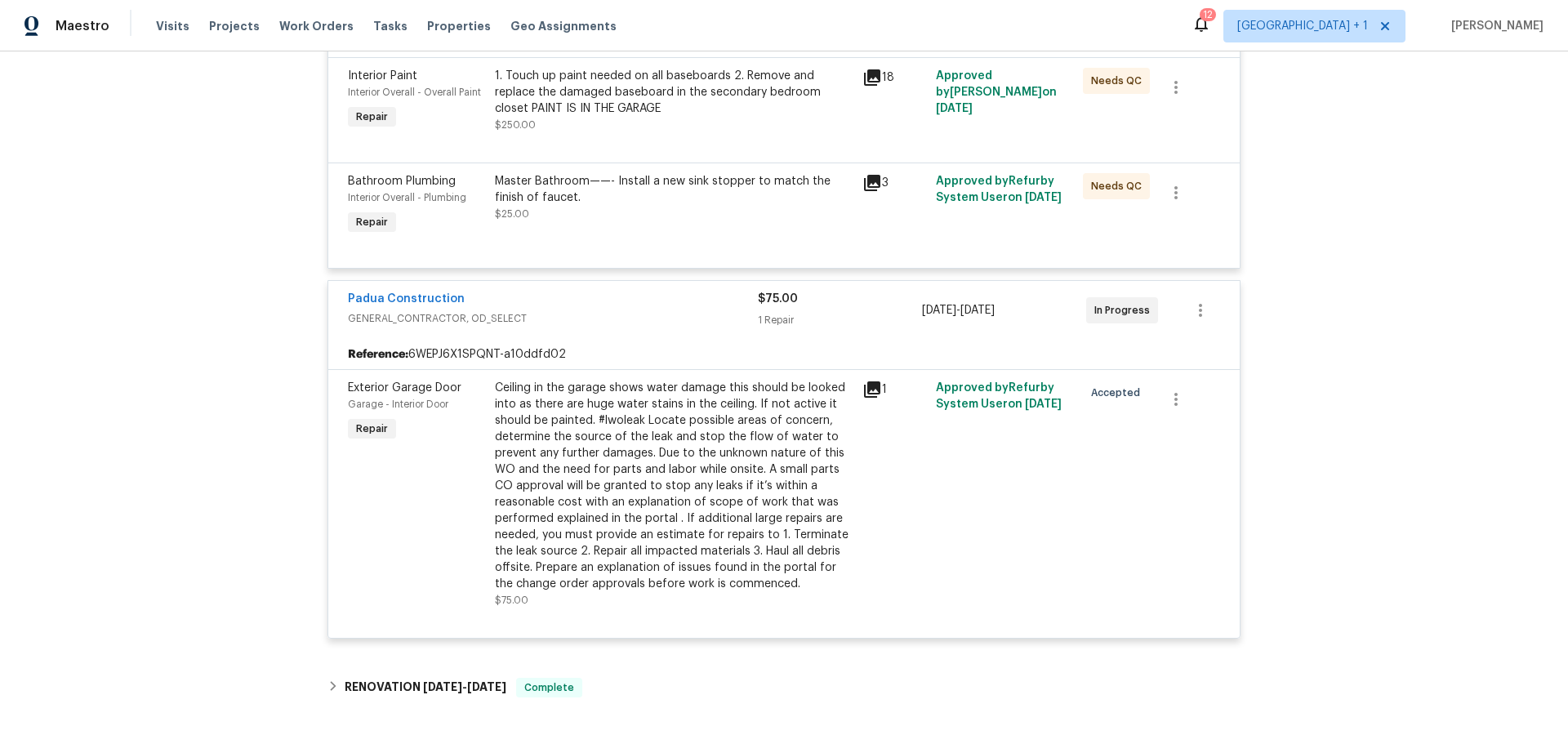
click at [864, 384] on icon at bounding box center [872, 390] width 16 height 16
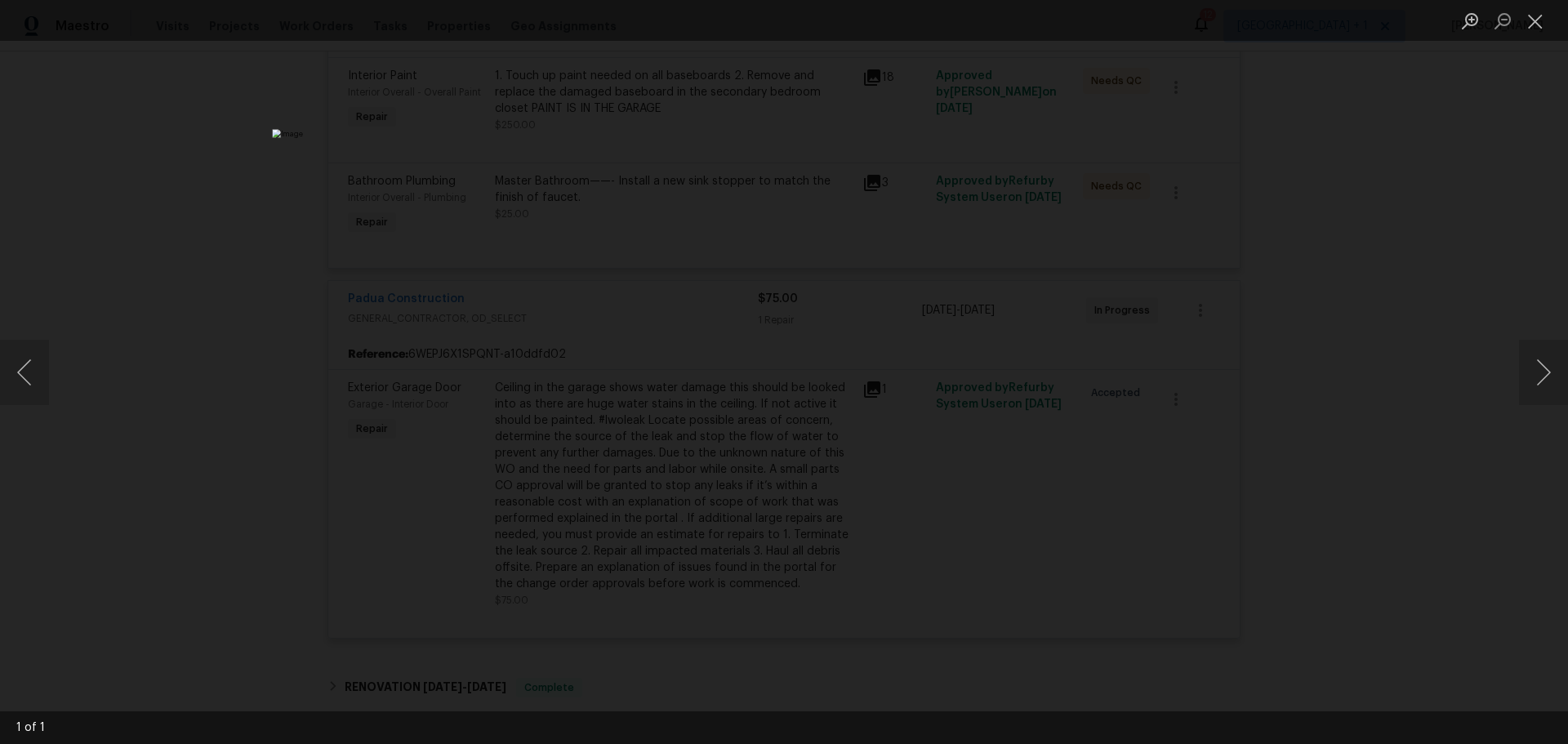
click at [1005, 404] on img "Lightbox" at bounding box center [783, 372] width 1023 height 486
click at [1525, 361] on button "Next image" at bounding box center [1544, 372] width 49 height 66
click at [1532, 26] on button "Close lightbox" at bounding box center [1536, 21] width 32 height 29
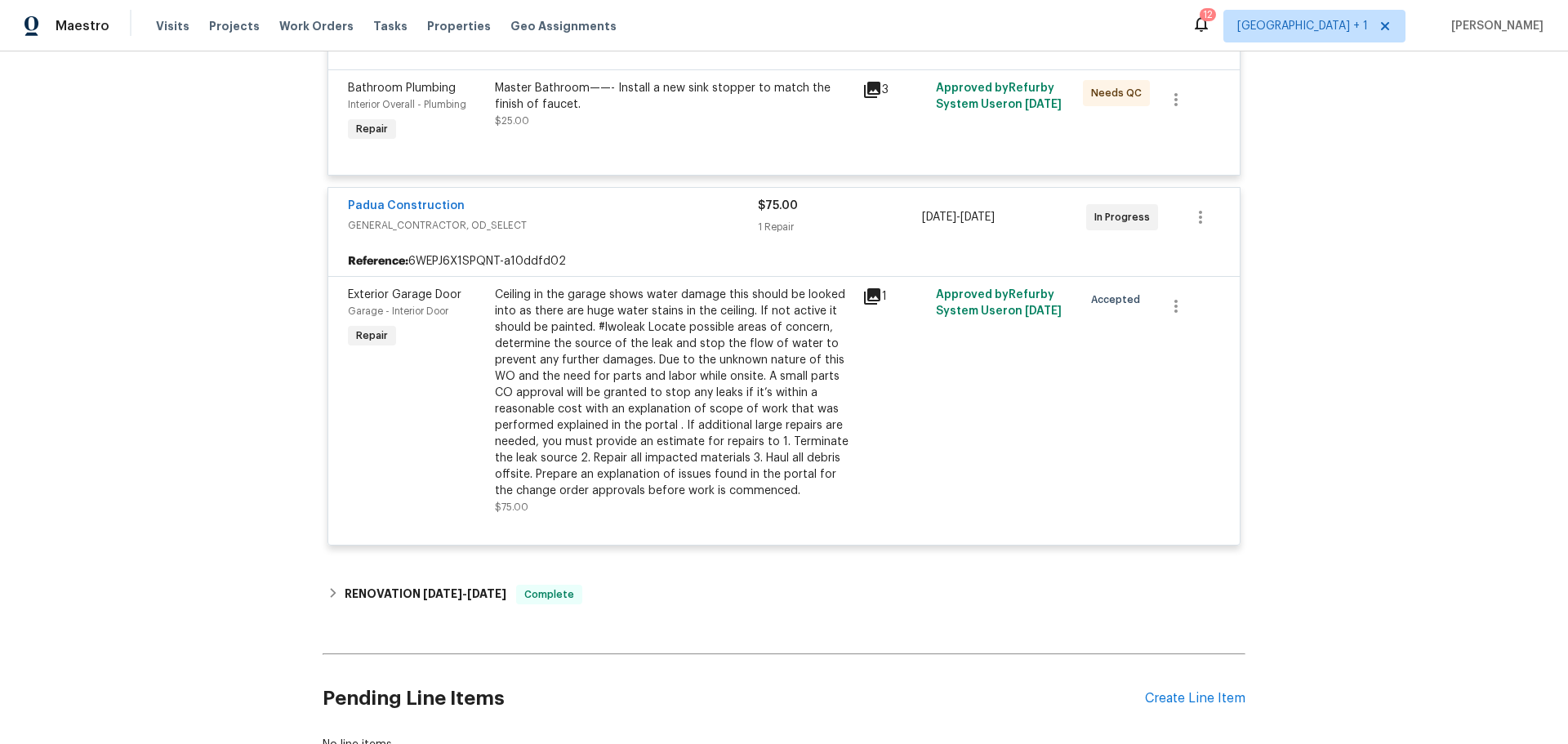
scroll to position [633, 0]
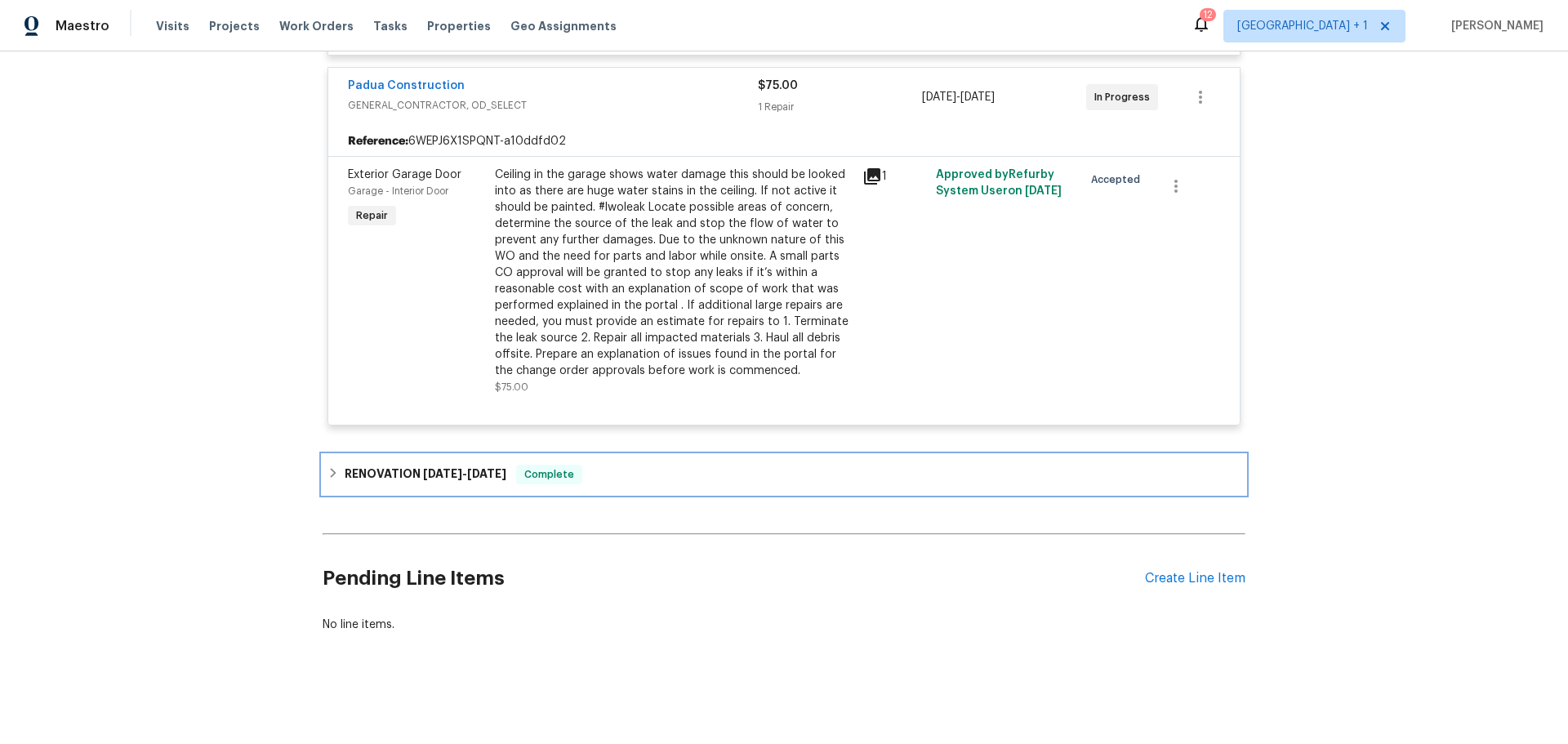
click at [381, 466] on h6 "RENOVATION 9/30/25 - 10/10/25" at bounding box center [426, 474] width 162 height 20
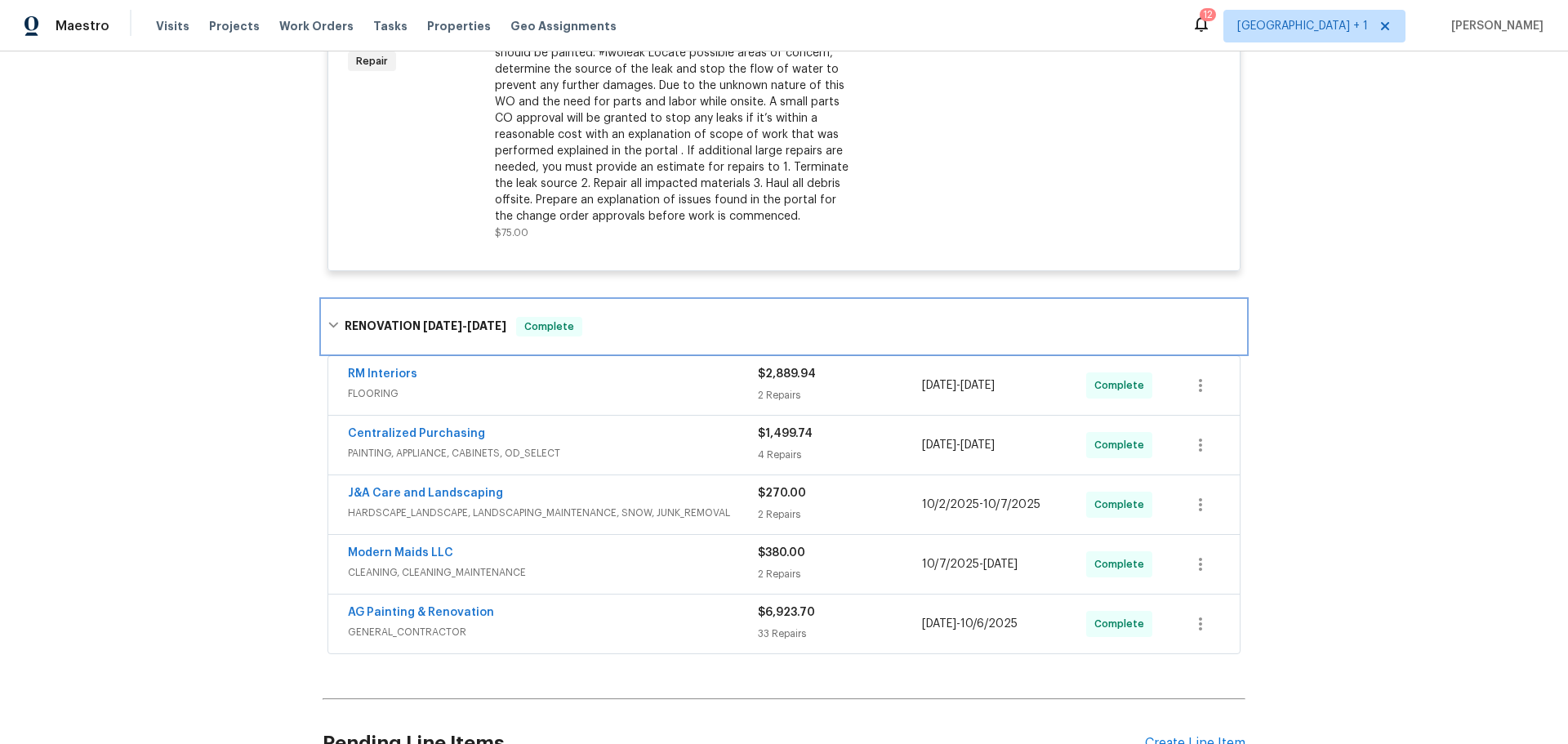
scroll to position [797, 0]
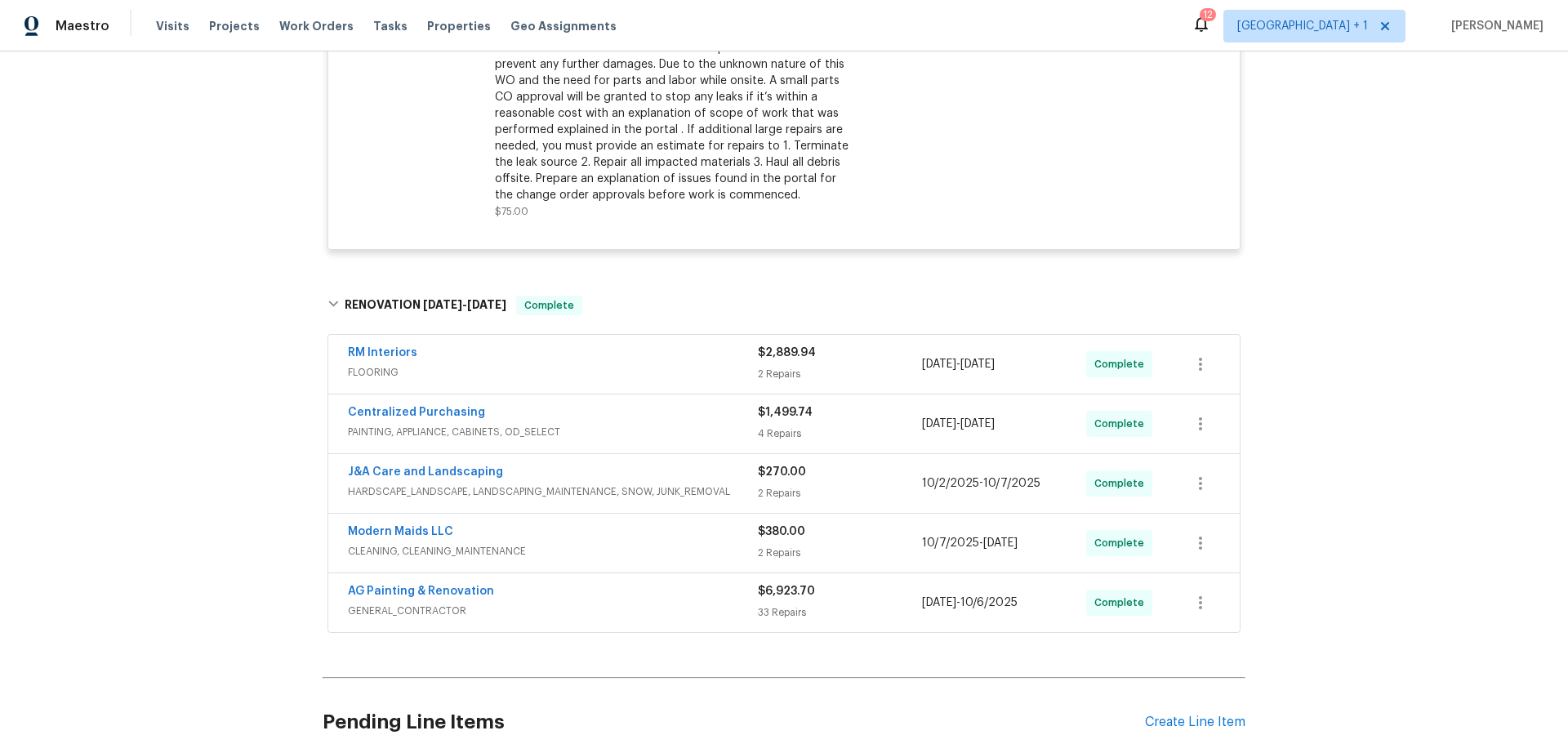
click at [551, 606] on span "GENERAL_CONTRACTOR" at bounding box center [554, 611] width 410 height 16
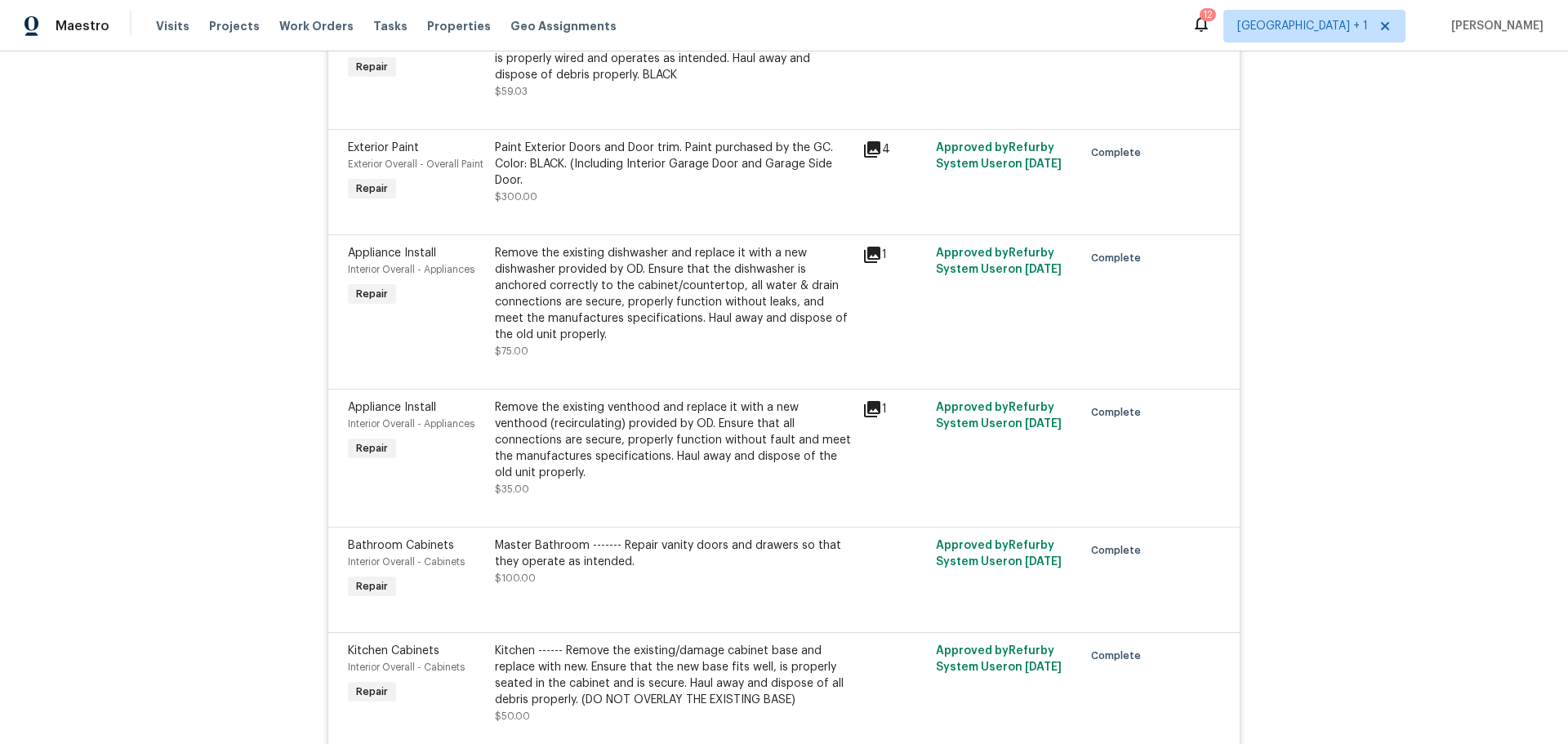
scroll to position [2266, 0]
click at [782, 333] on div "Remove the existing dishwasher and replace it with a new dishwasher provided by…" at bounding box center [673, 292] width 357 height 98
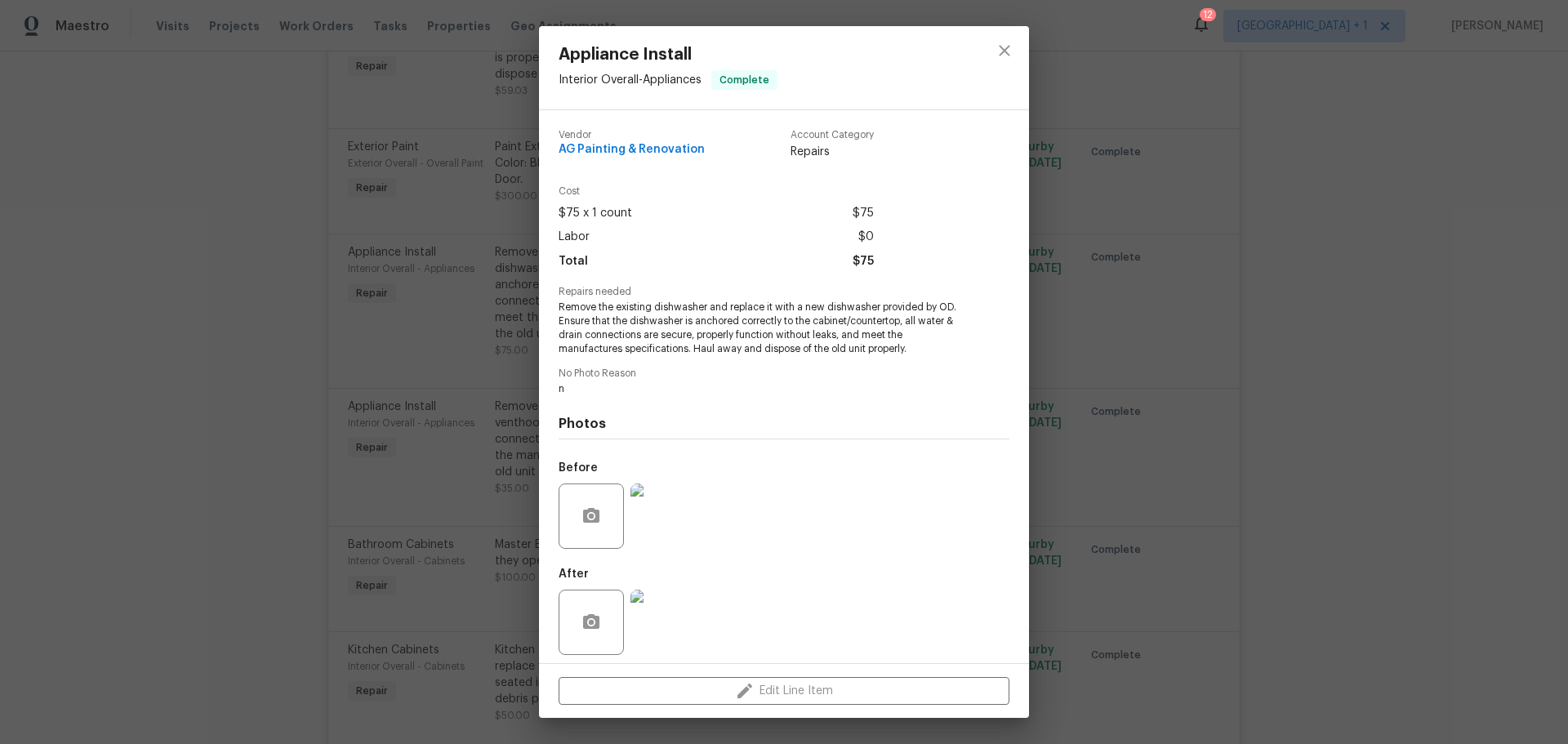
click at [688, 530] on img at bounding box center [663, 515] width 66 height 66
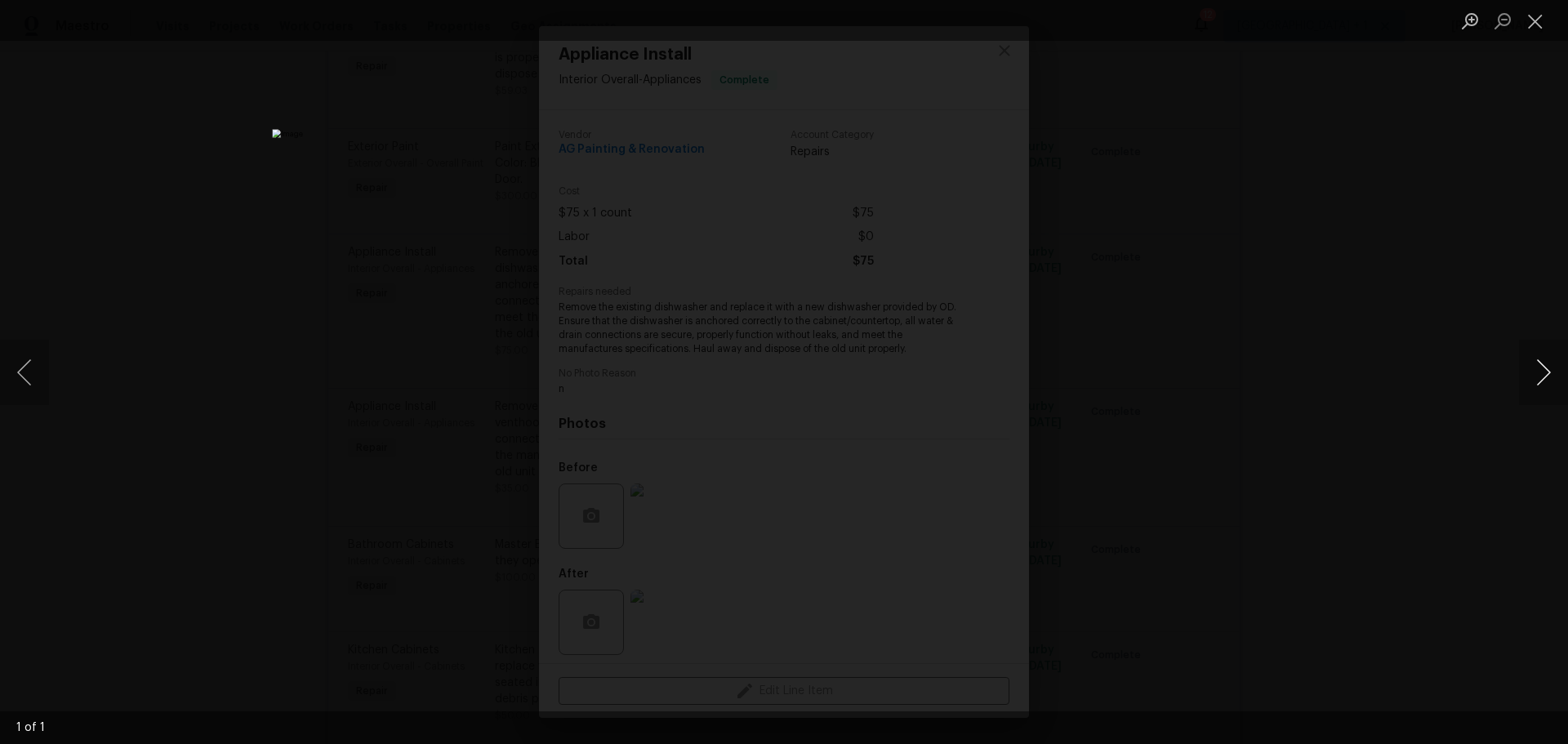
click at [1540, 371] on button "Next image" at bounding box center [1544, 372] width 49 height 66
click at [1551, 27] on button "Close lightbox" at bounding box center [1536, 21] width 32 height 29
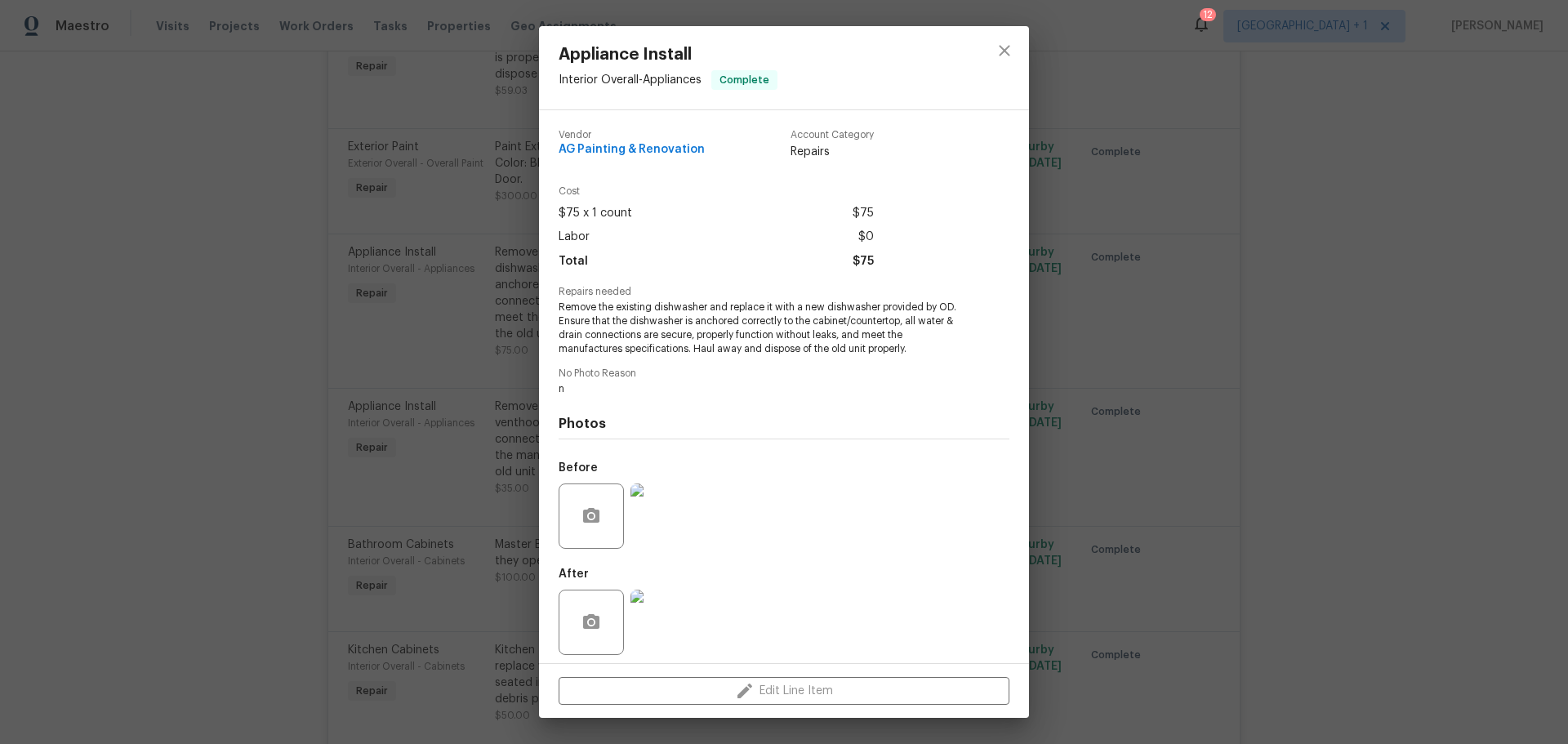
click at [659, 608] on img at bounding box center [663, 622] width 66 height 66
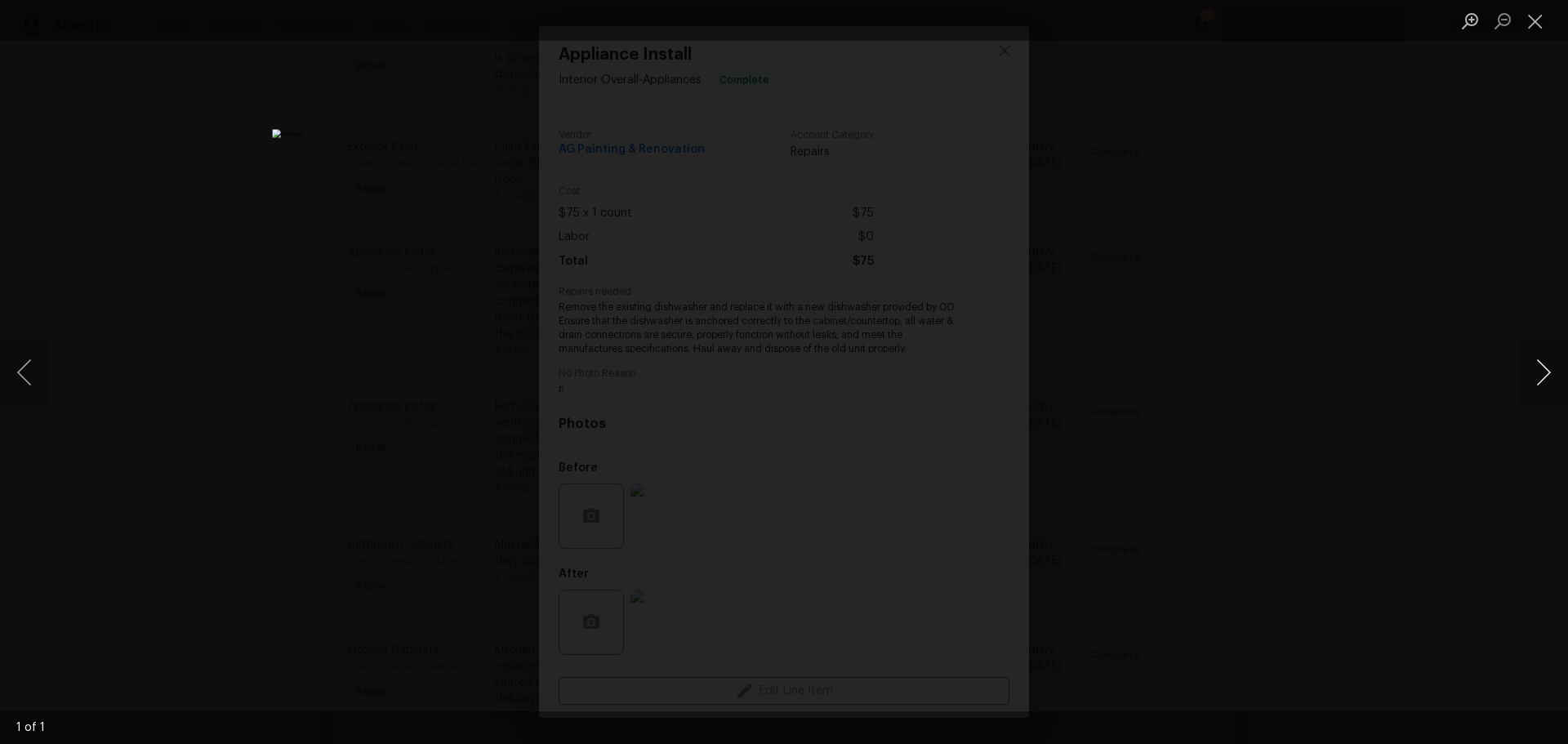
click at [1544, 366] on button "Next image" at bounding box center [1544, 372] width 49 height 66
click at [1533, 17] on button "Close lightbox" at bounding box center [1536, 21] width 32 height 29
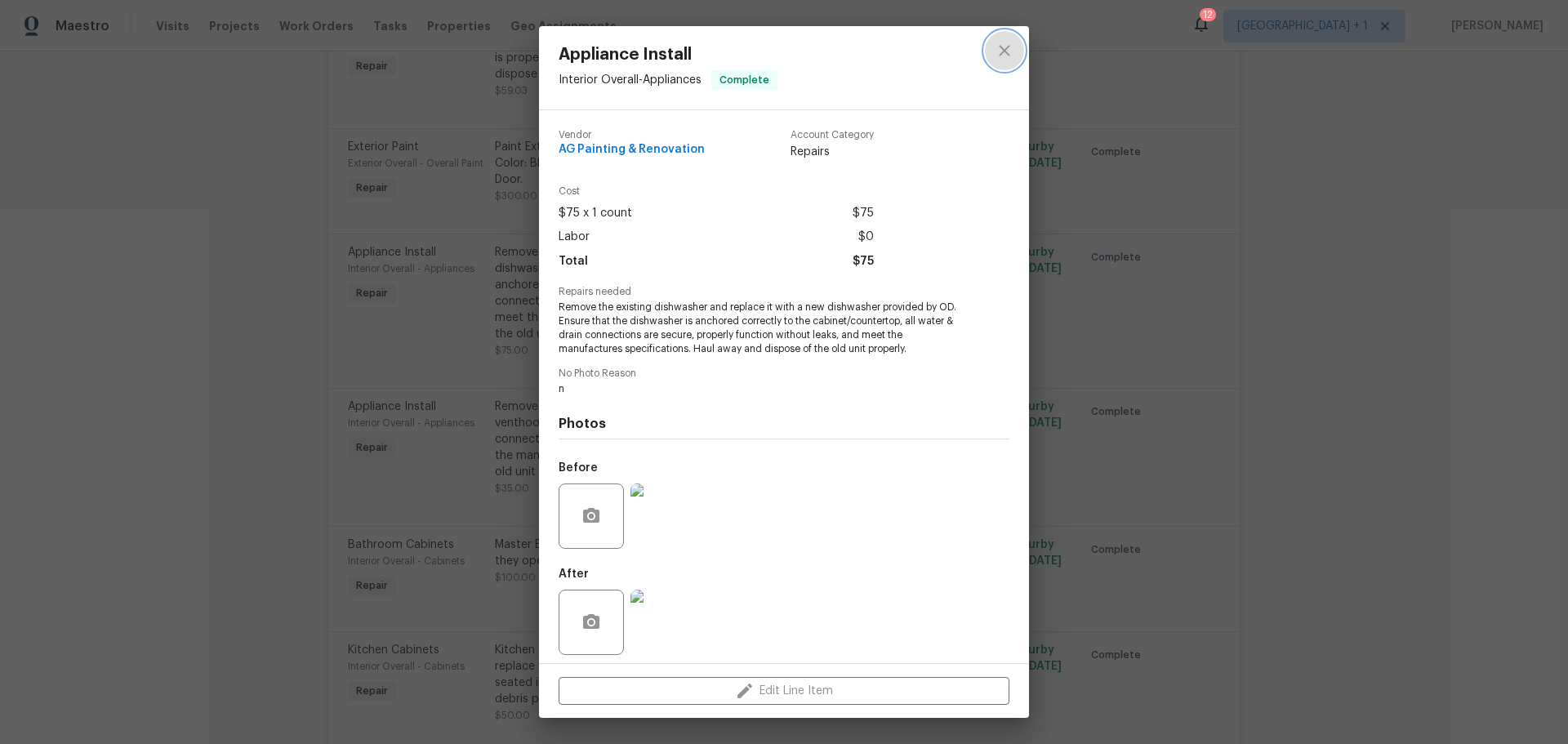
click at [1011, 52] on icon "close" at bounding box center [1005, 50] width 20 height 20
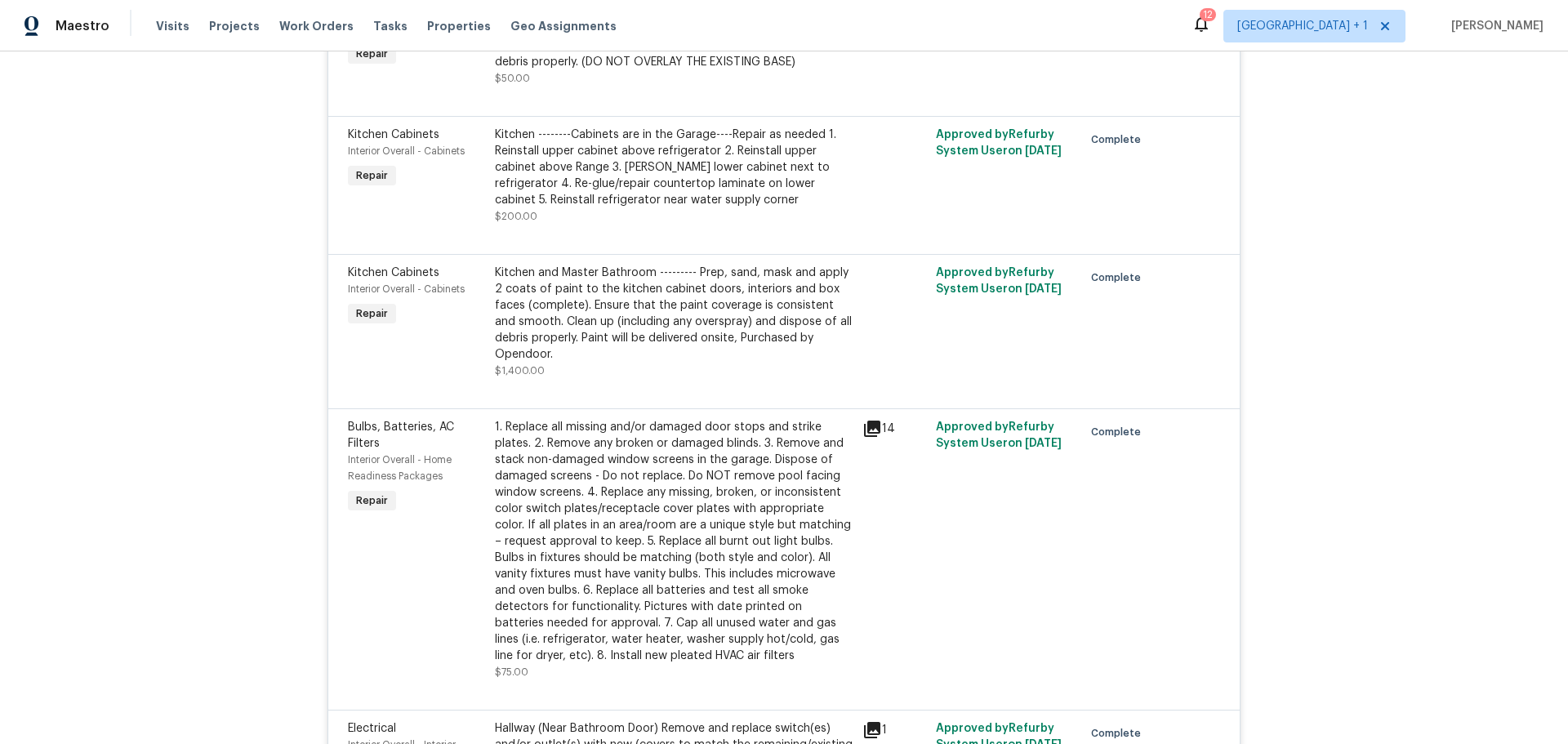
scroll to position [2919, 0]
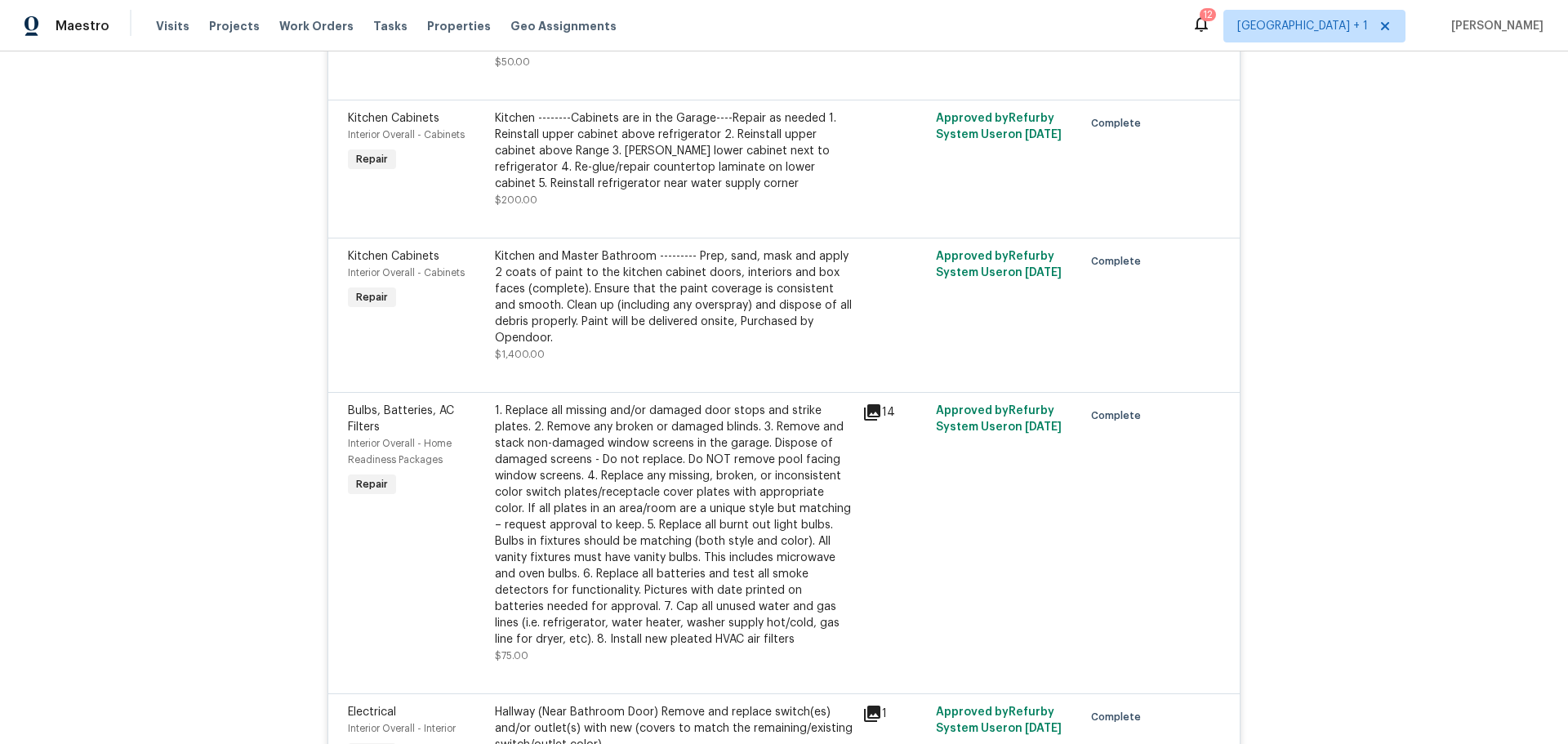
click at [867, 411] on icon at bounding box center [872, 412] width 16 height 16
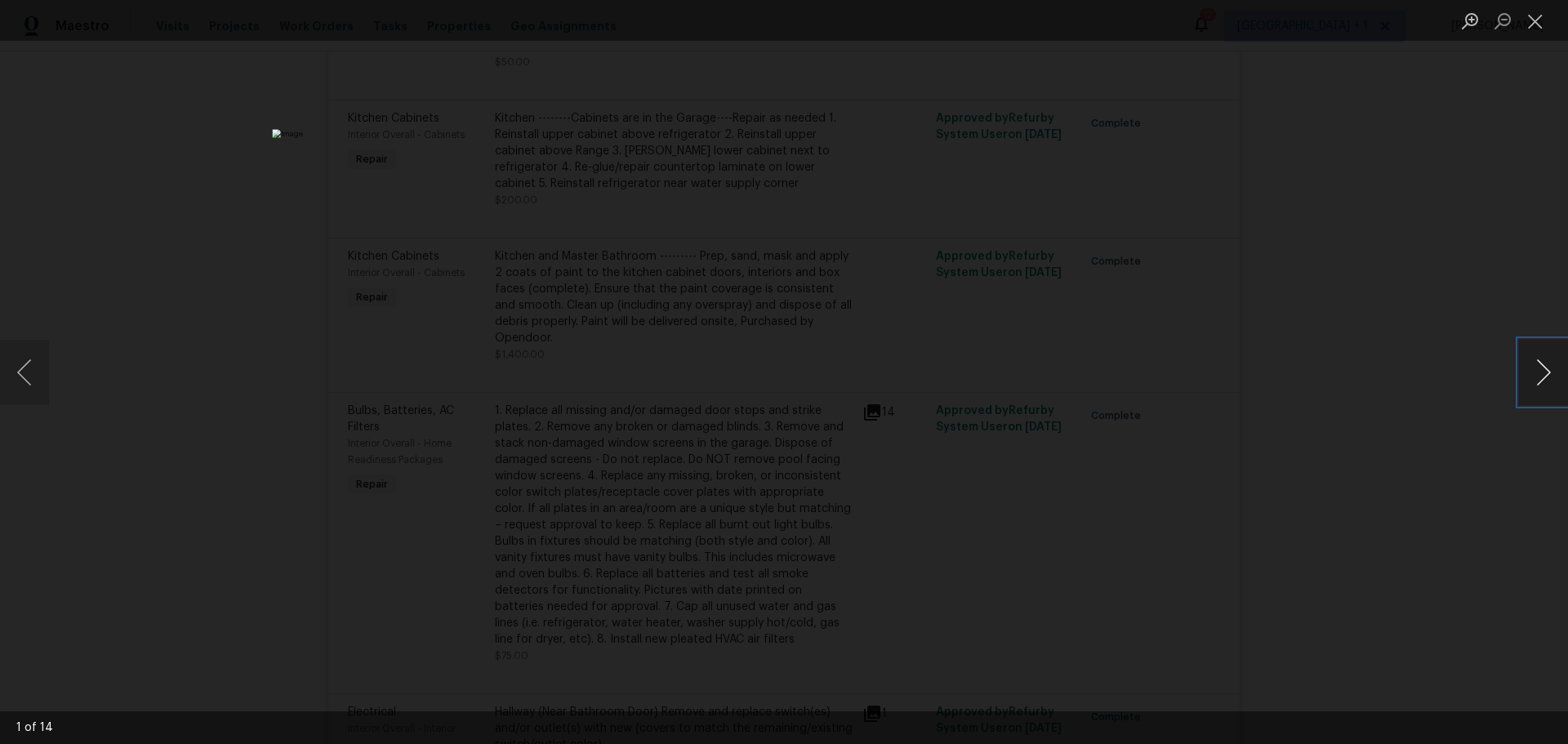
click at [1547, 372] on button "Next image" at bounding box center [1544, 372] width 49 height 66
click at [1540, 373] on button "Next image" at bounding box center [1544, 372] width 49 height 66
click at [40, 379] on button "Previous image" at bounding box center [24, 372] width 49 height 66
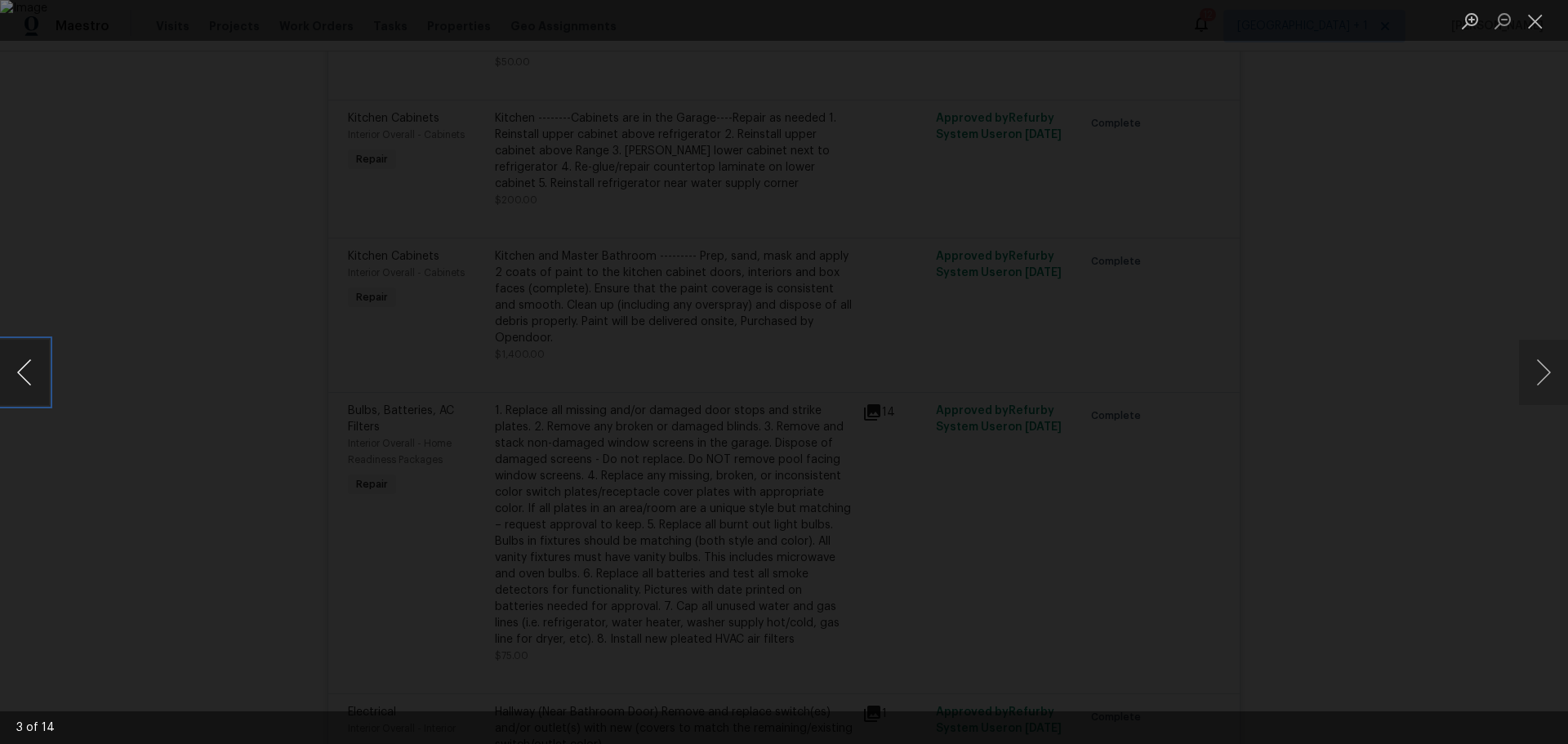
click at [40, 379] on button "Previous image" at bounding box center [24, 372] width 49 height 66
click at [1526, 364] on button "Next image" at bounding box center [1544, 372] width 49 height 66
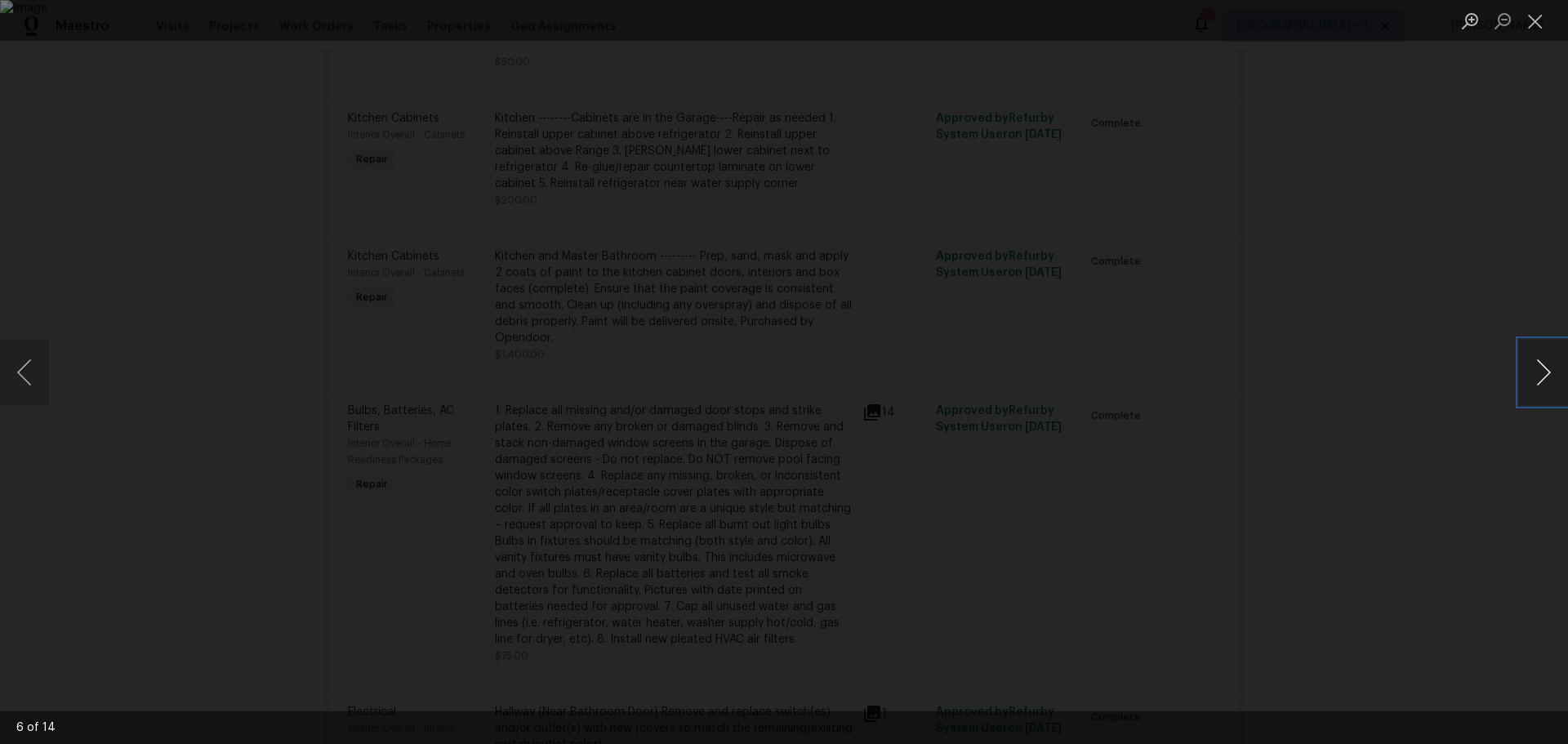
click at [1526, 364] on button "Next image" at bounding box center [1544, 372] width 49 height 66
click at [1535, 363] on button "Next image" at bounding box center [1544, 372] width 49 height 66
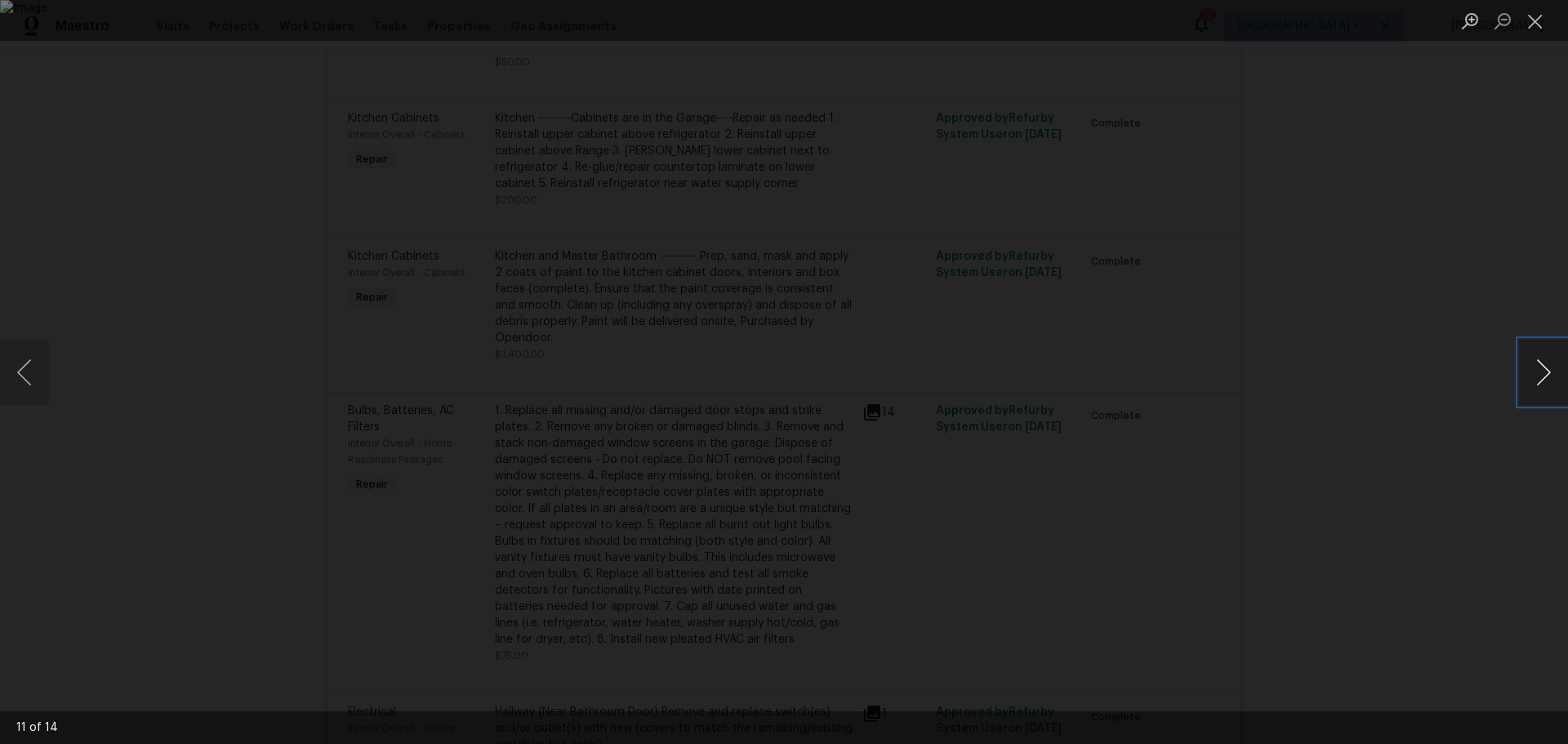
click at [1535, 363] on button "Next image" at bounding box center [1544, 372] width 49 height 66
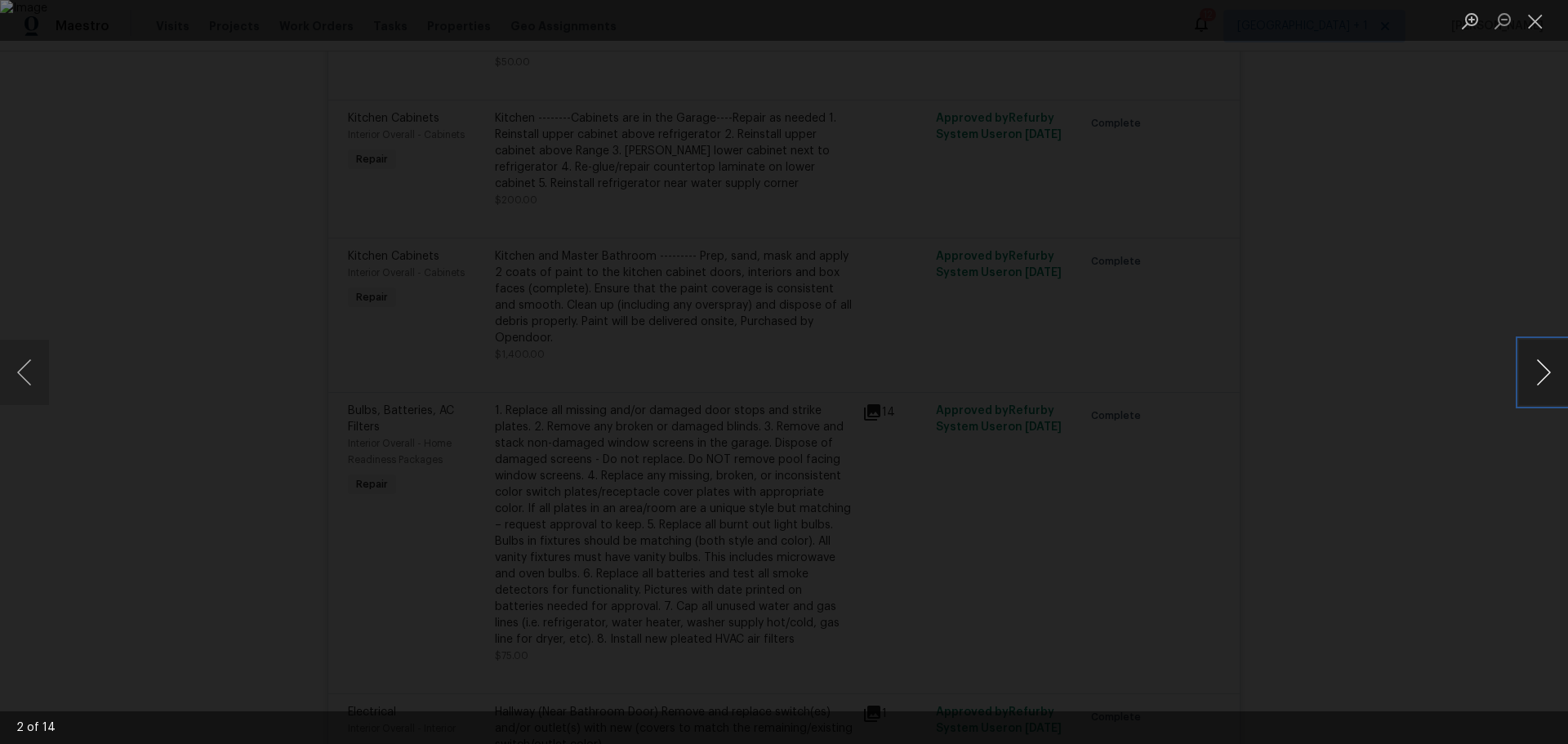
click at [1535, 363] on button "Next image" at bounding box center [1544, 372] width 49 height 66
click at [1511, 264] on div "Lightbox" at bounding box center [784, 372] width 1568 height 744
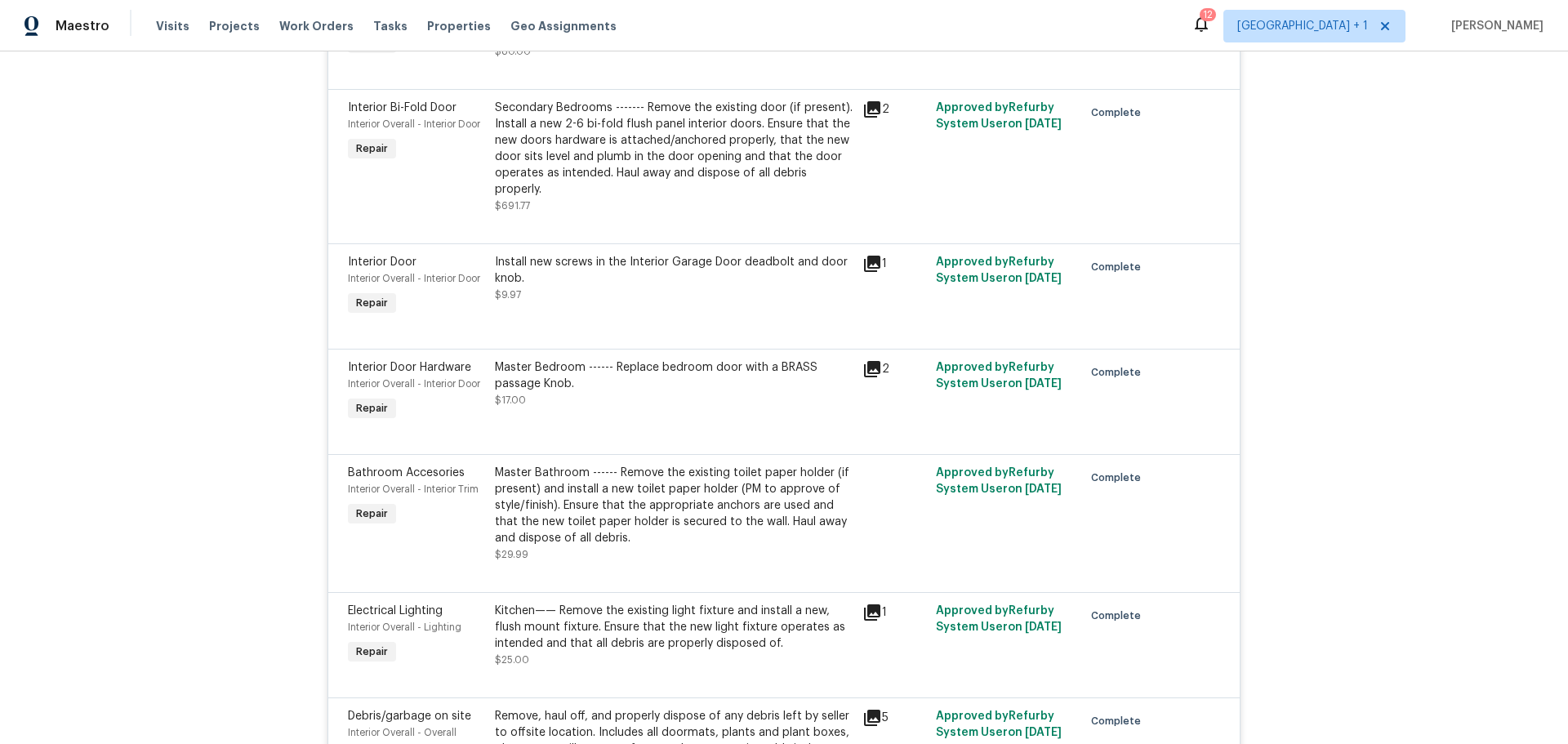
scroll to position [3899, 0]
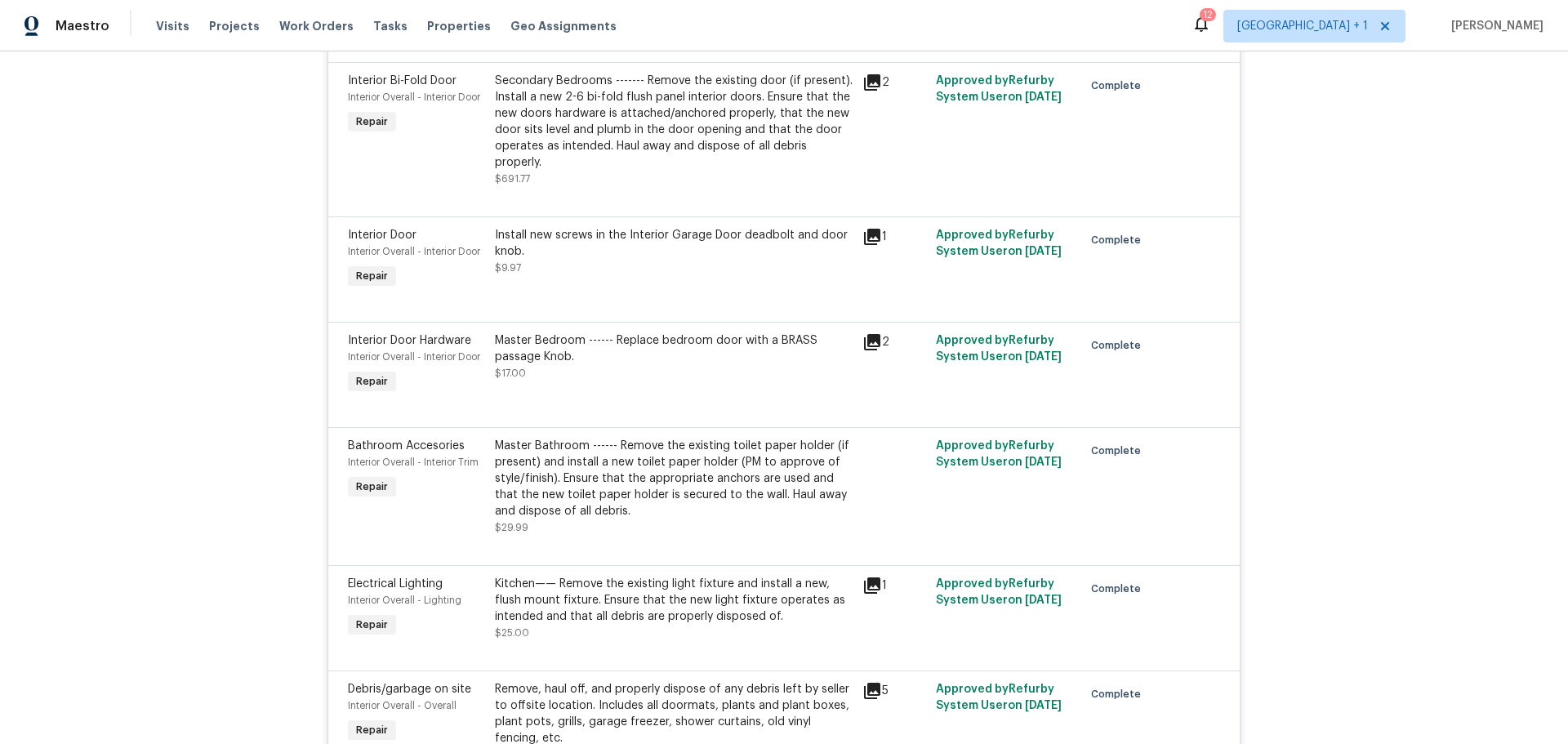
click at [866, 332] on icon at bounding box center [872, 342] width 20 height 20
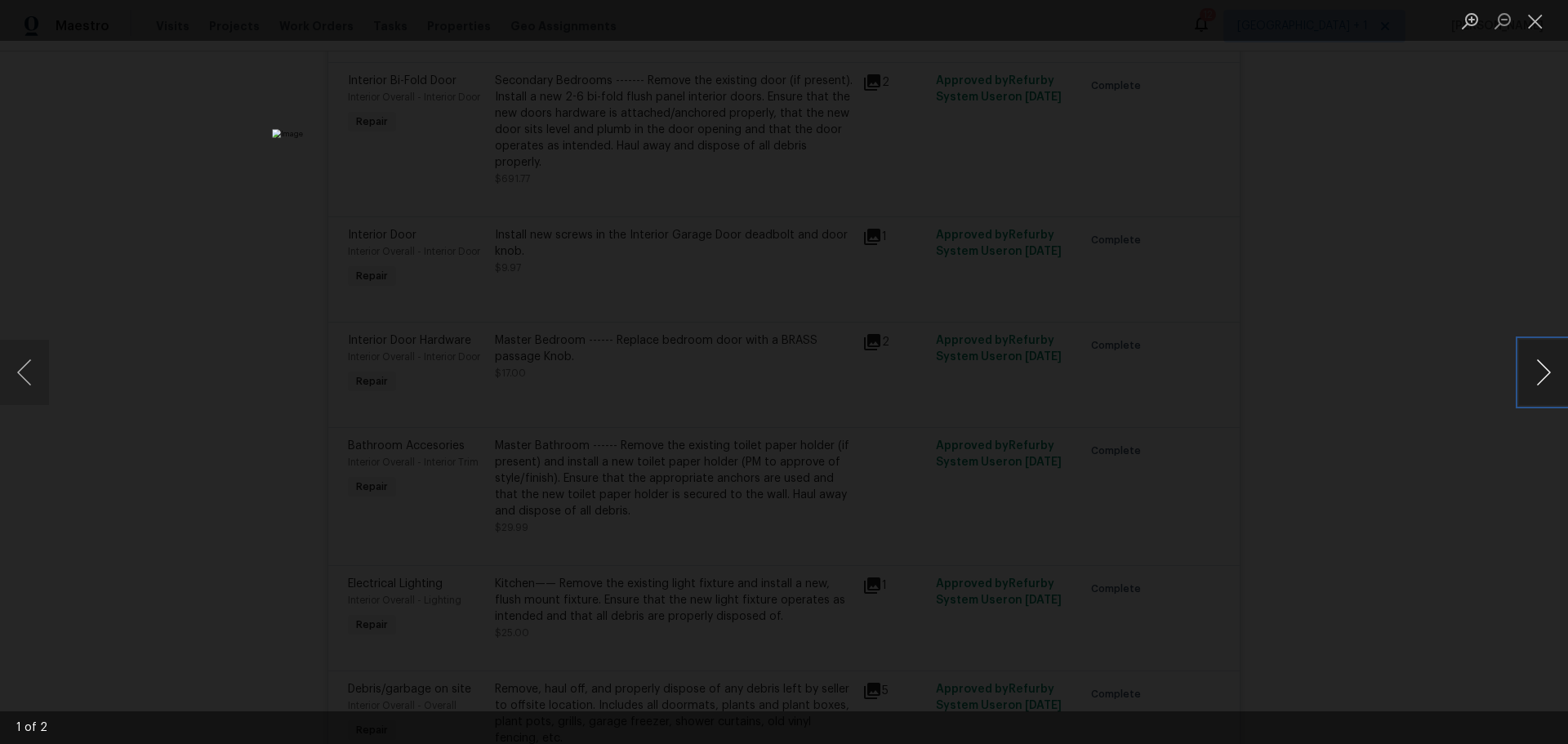
click at [1552, 375] on button "Next image" at bounding box center [1544, 372] width 49 height 66
click at [1487, 186] on div "Lightbox" at bounding box center [784, 372] width 1568 height 744
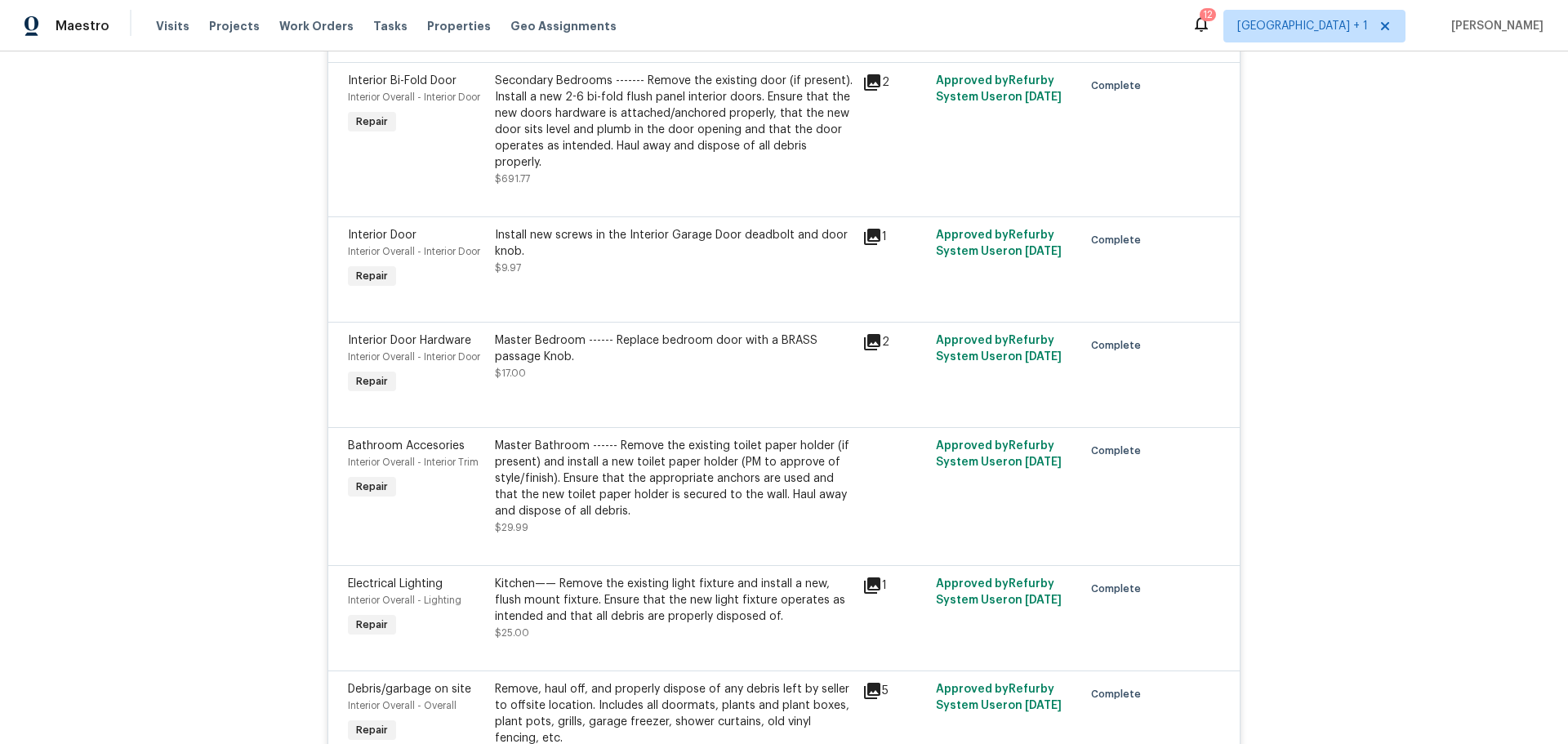
click at [864, 578] on icon at bounding box center [872, 586] width 16 height 16
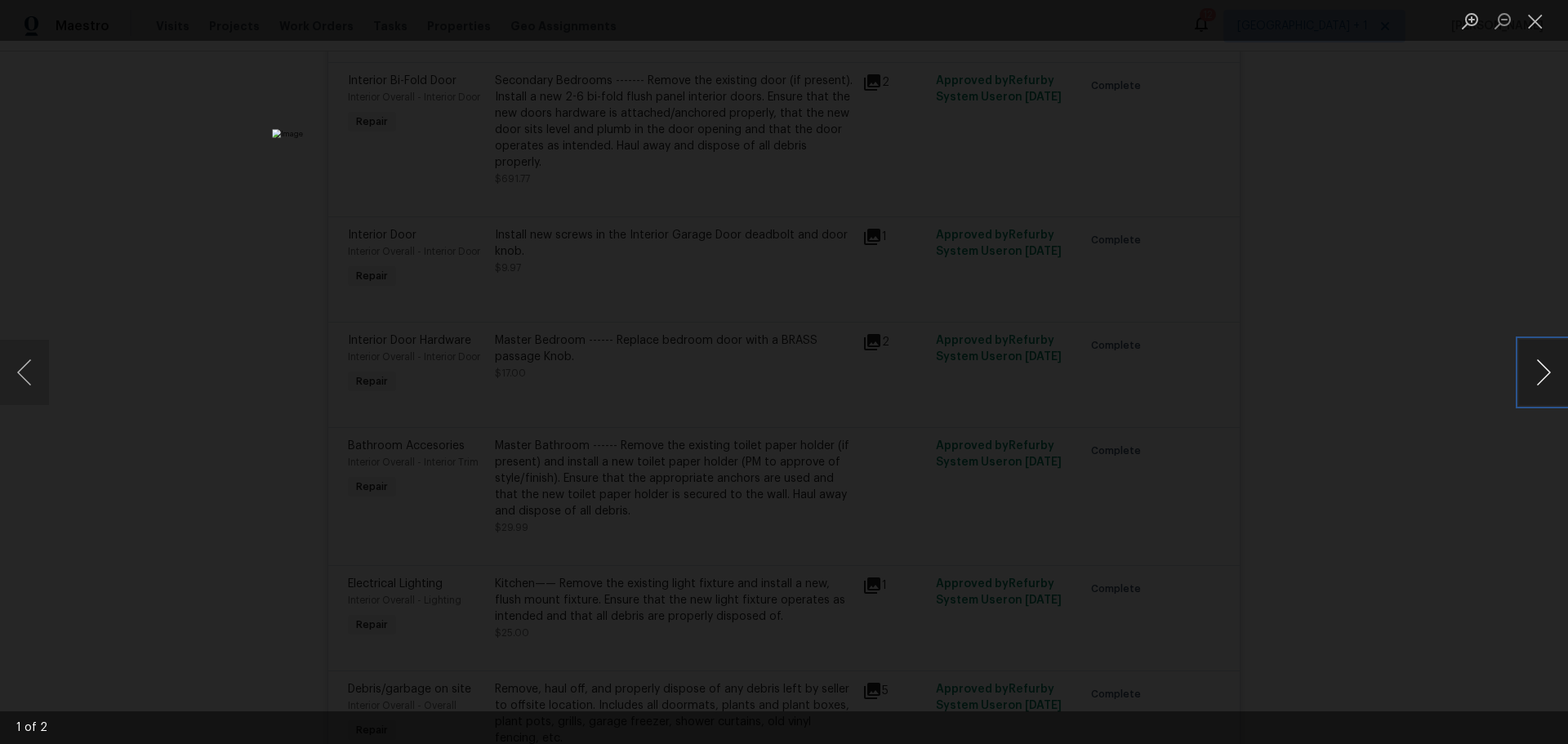
click at [1544, 366] on button "Next image" at bounding box center [1544, 372] width 49 height 66
click at [1538, 362] on button "Next image" at bounding box center [1544, 372] width 49 height 66
click at [1537, 22] on button "Close lightbox" at bounding box center [1536, 21] width 32 height 29
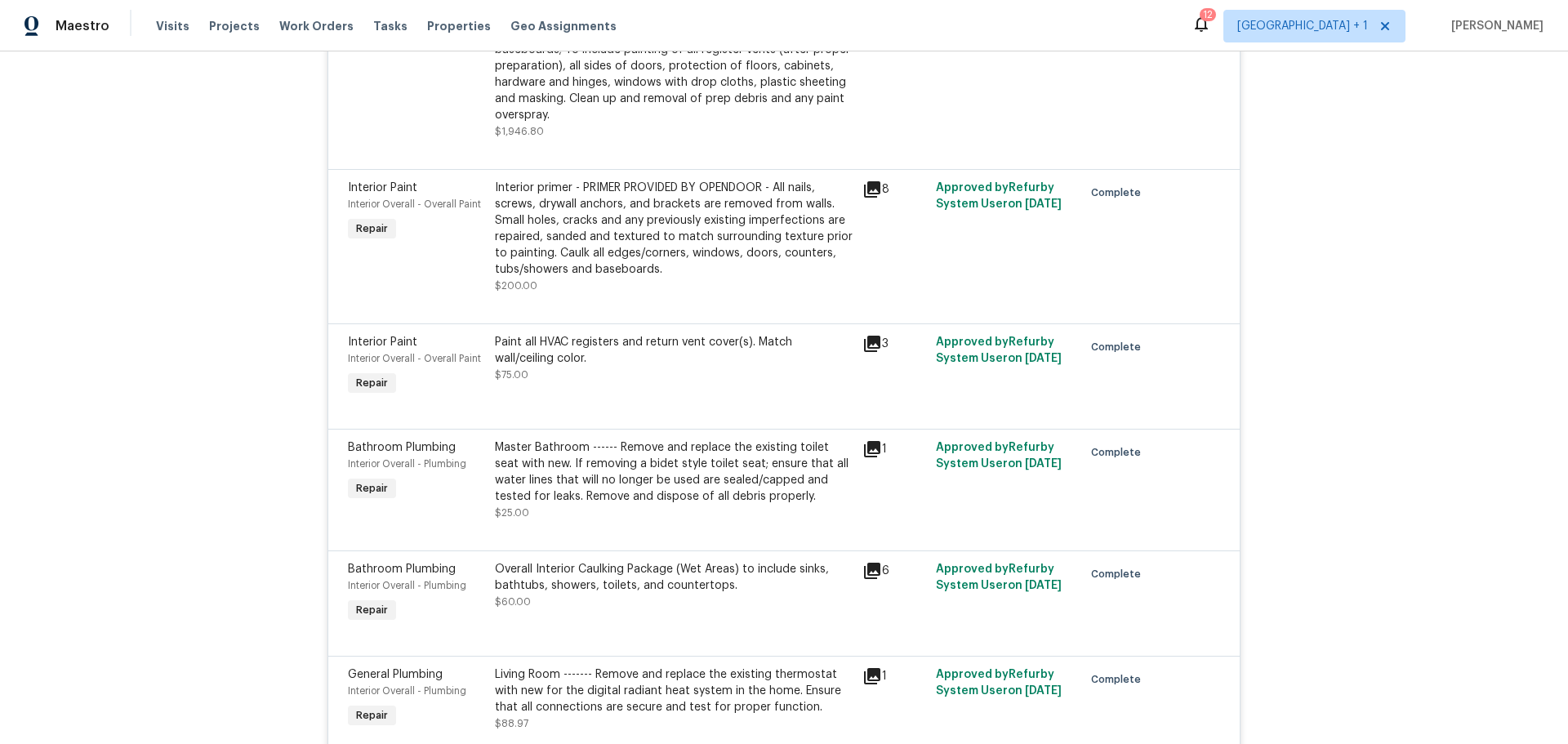
scroll to position [4797, 0]
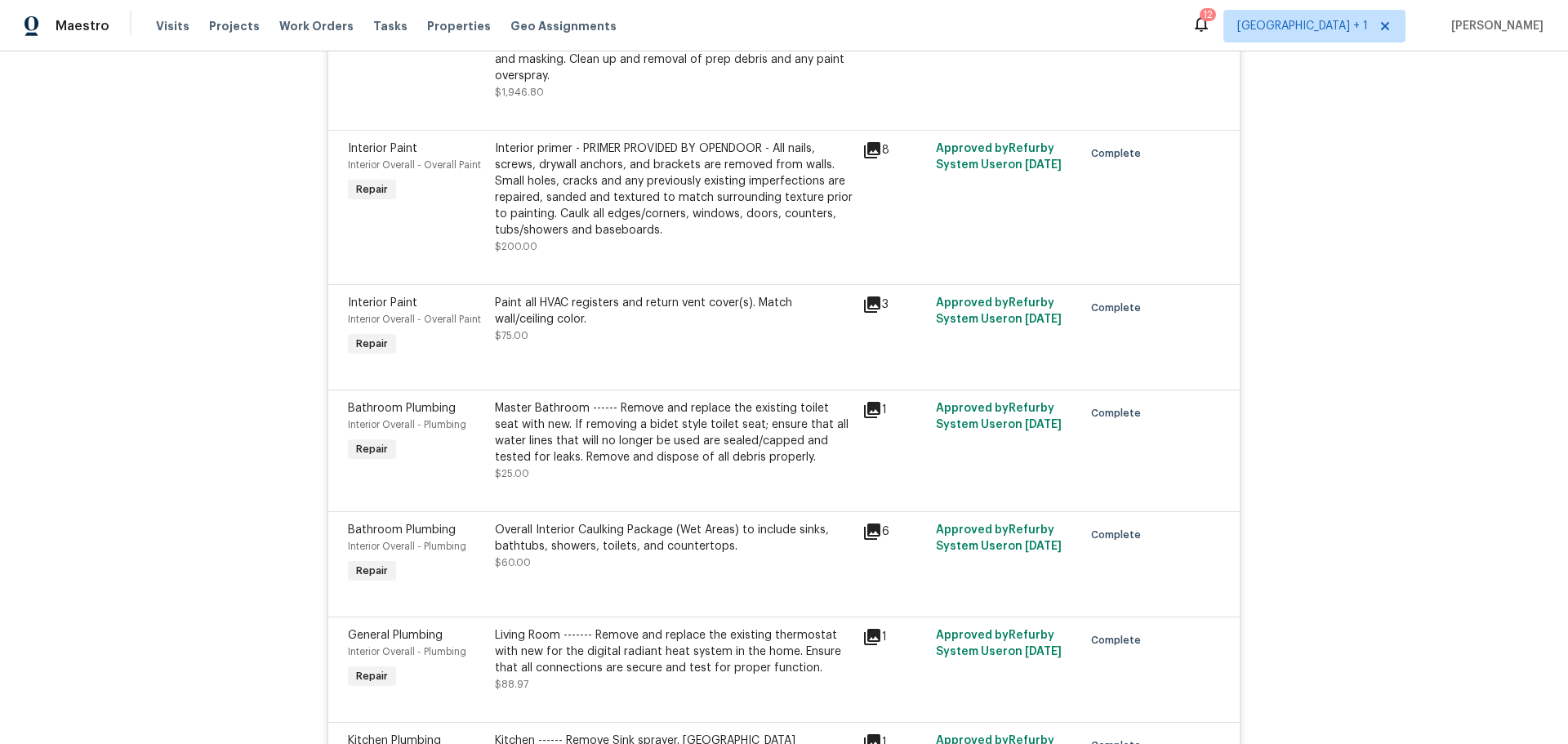
click at [869, 401] on icon at bounding box center [872, 409] width 16 height 16
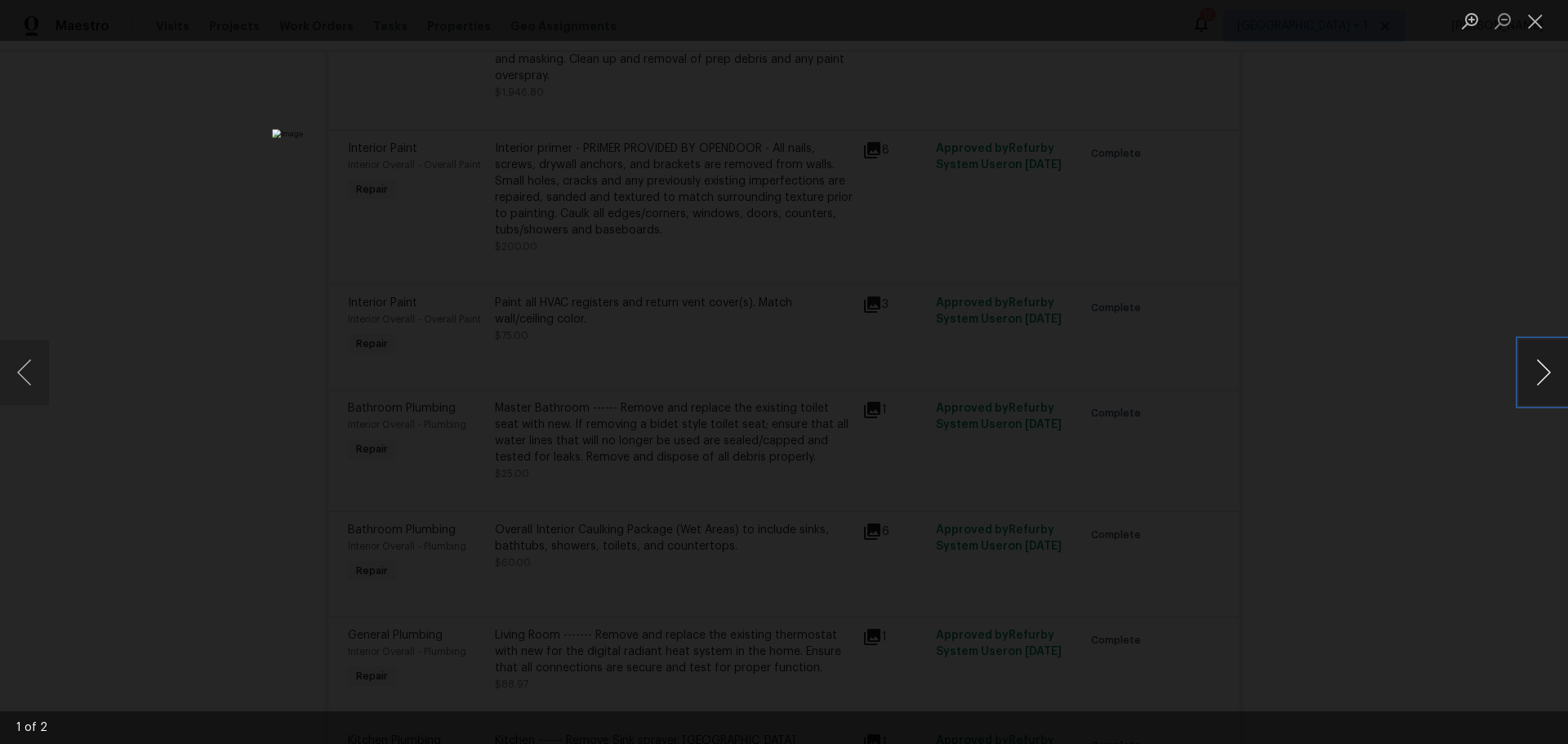
click at [1554, 372] on button "Next image" at bounding box center [1544, 372] width 49 height 66
click at [1545, 23] on button "Close lightbox" at bounding box center [1536, 21] width 32 height 29
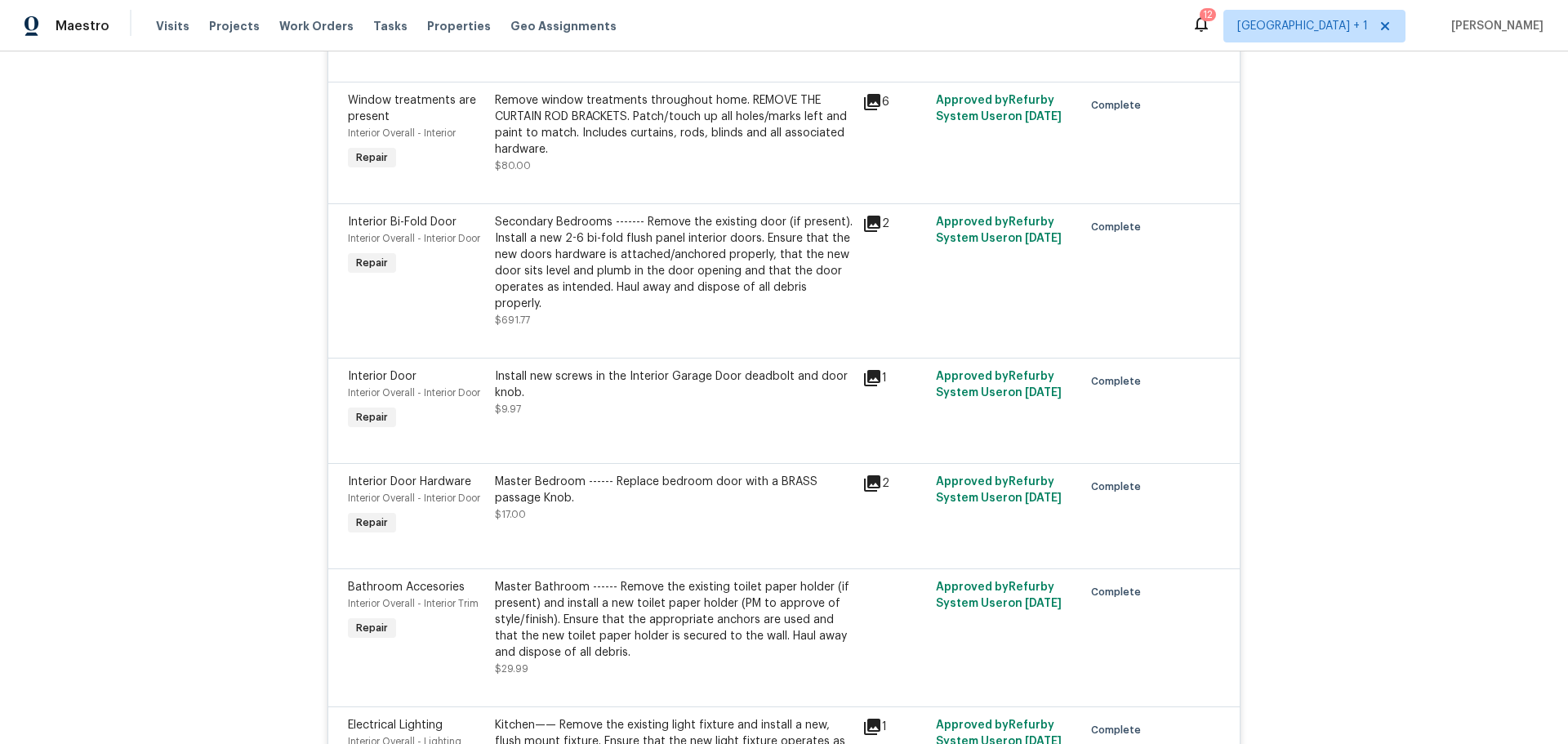
scroll to position [3654, 0]
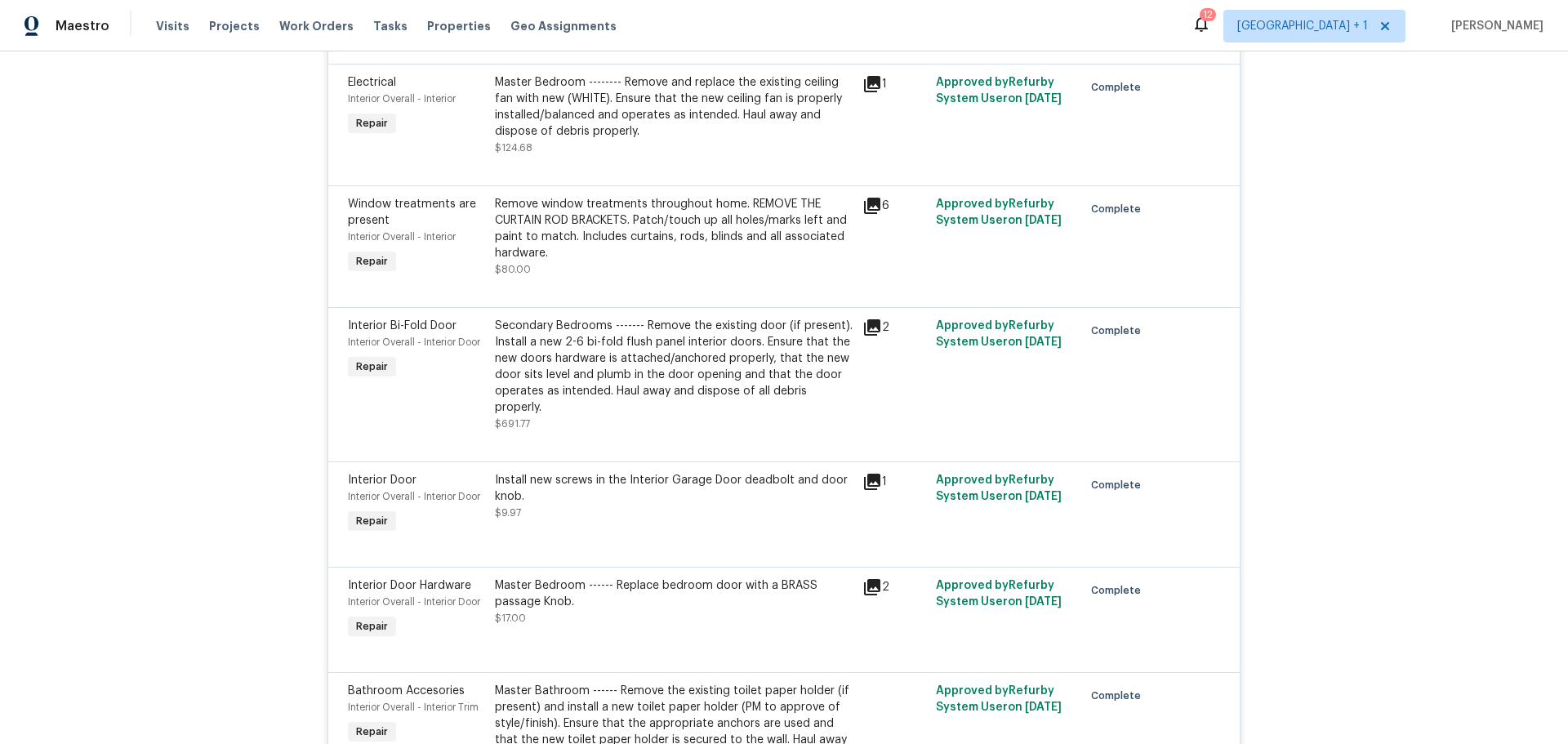
click at [870, 323] on icon at bounding box center [872, 327] width 16 height 16
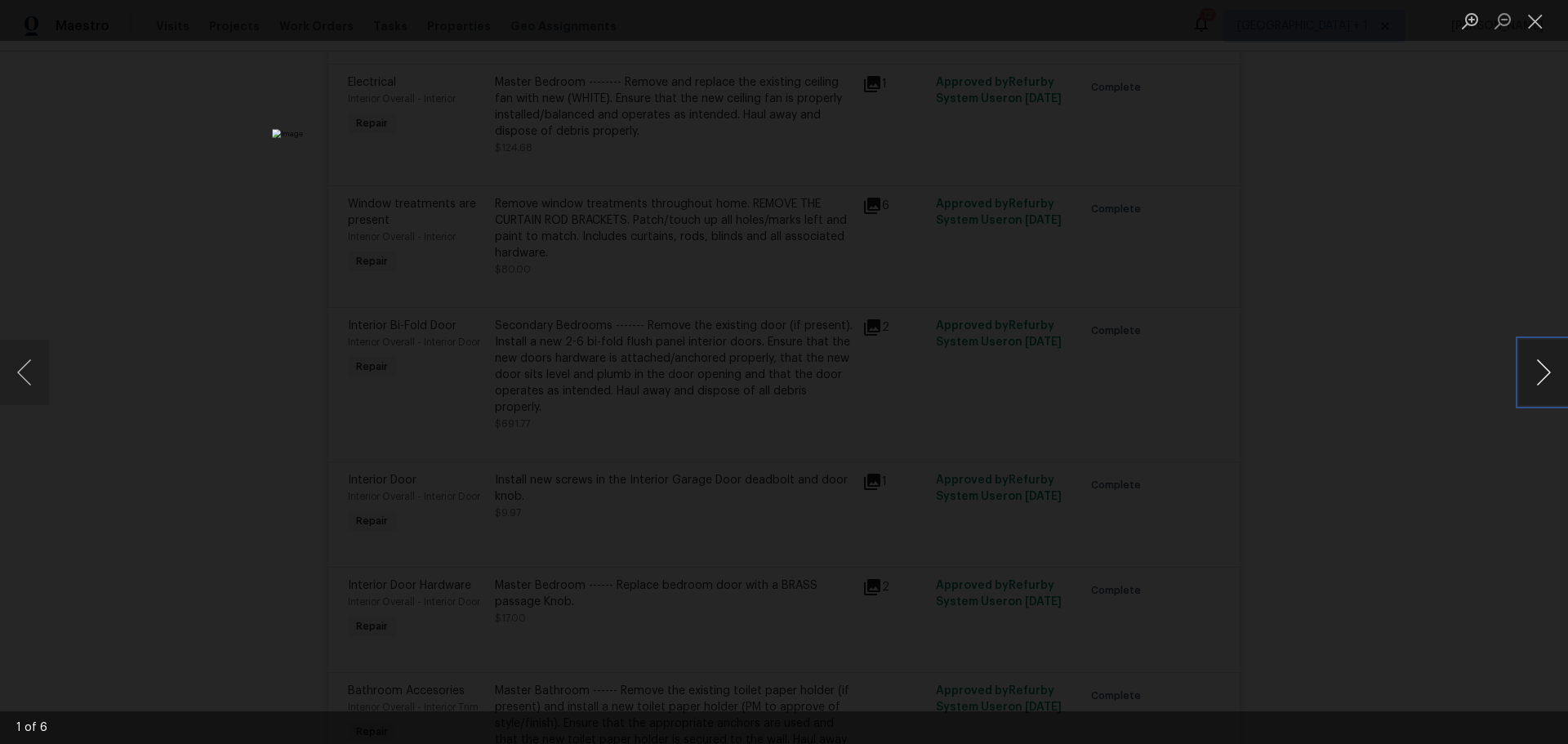
click at [1536, 372] on button "Next image" at bounding box center [1544, 372] width 49 height 66
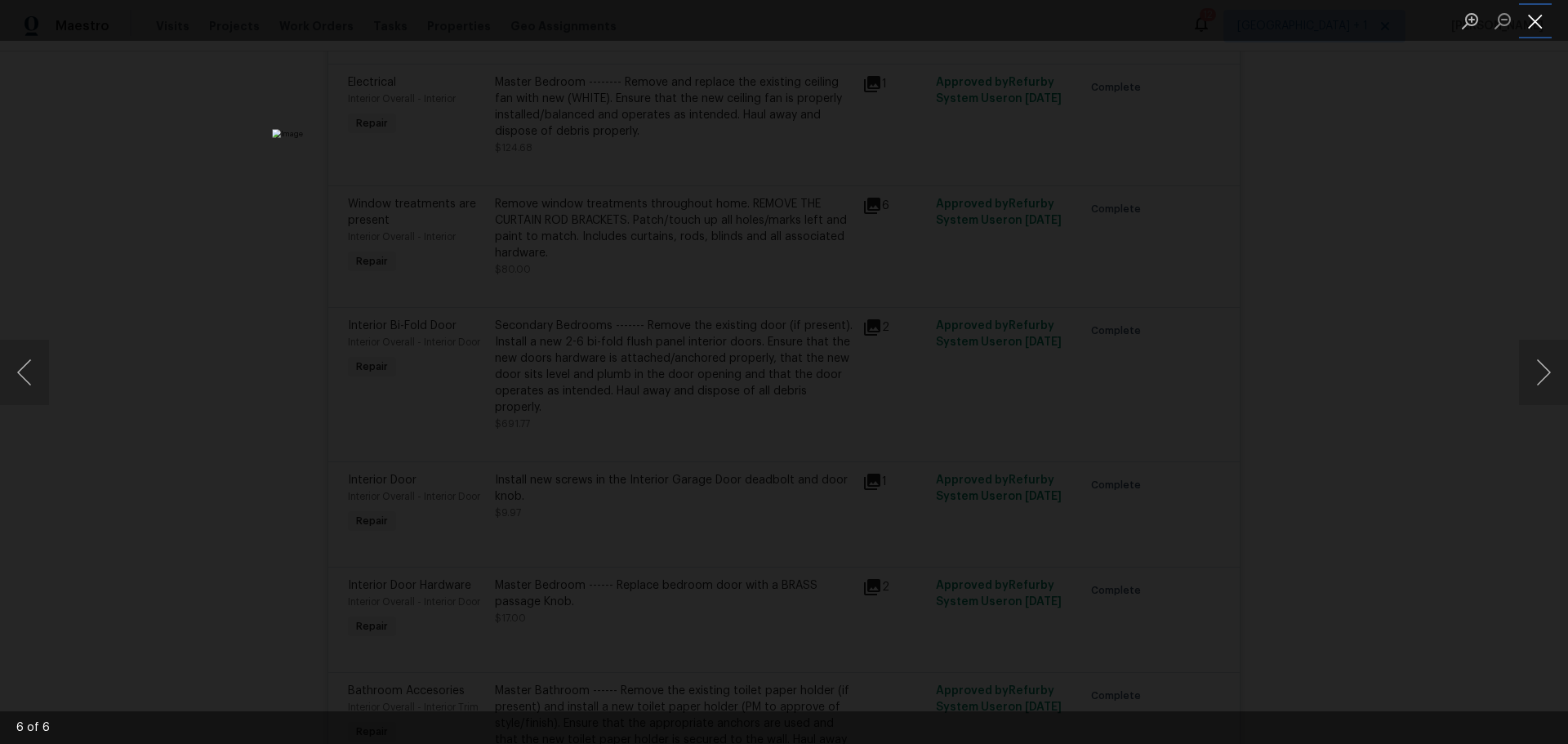
click at [1535, 25] on button "Close lightbox" at bounding box center [1536, 21] width 32 height 29
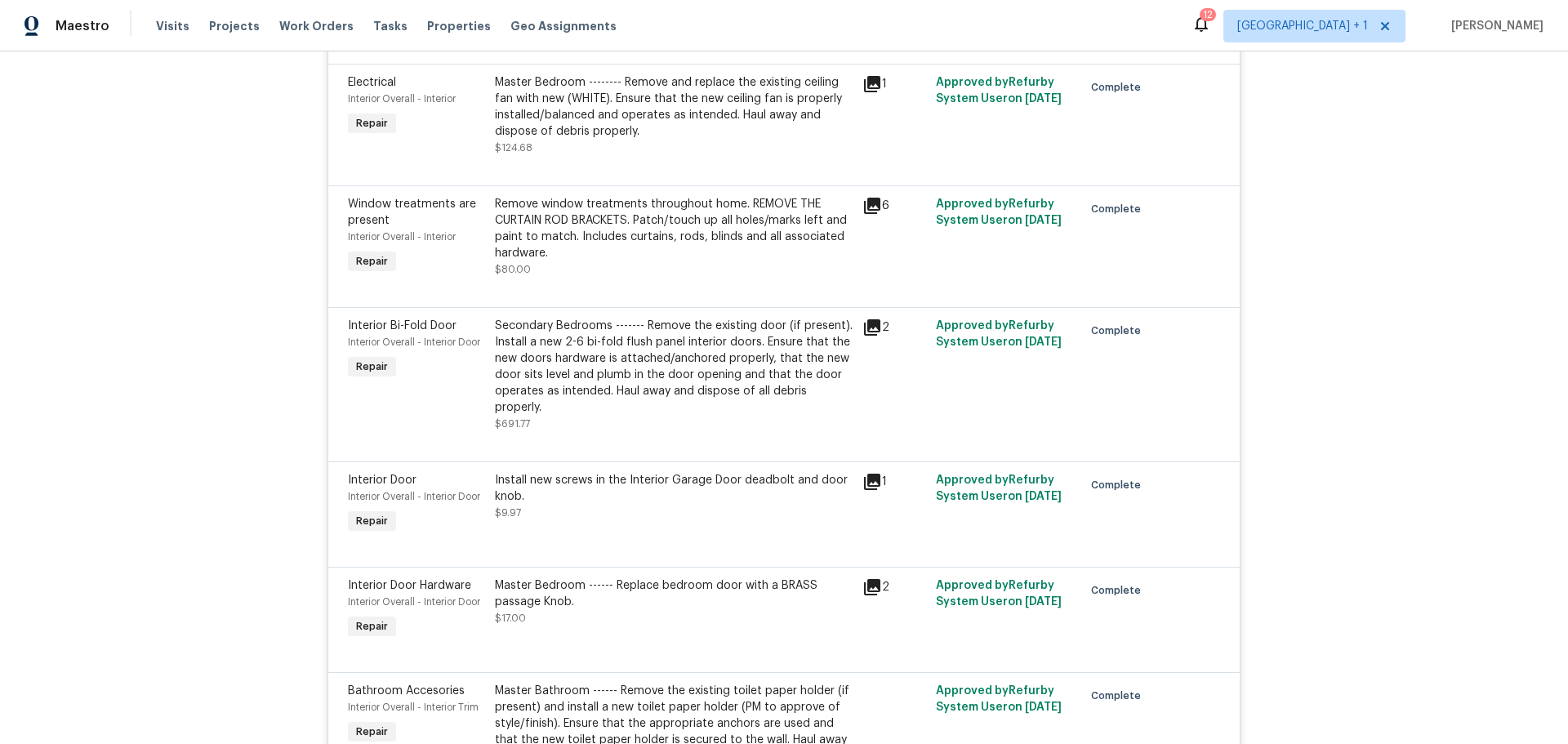
click at [869, 333] on icon at bounding box center [872, 327] width 20 height 20
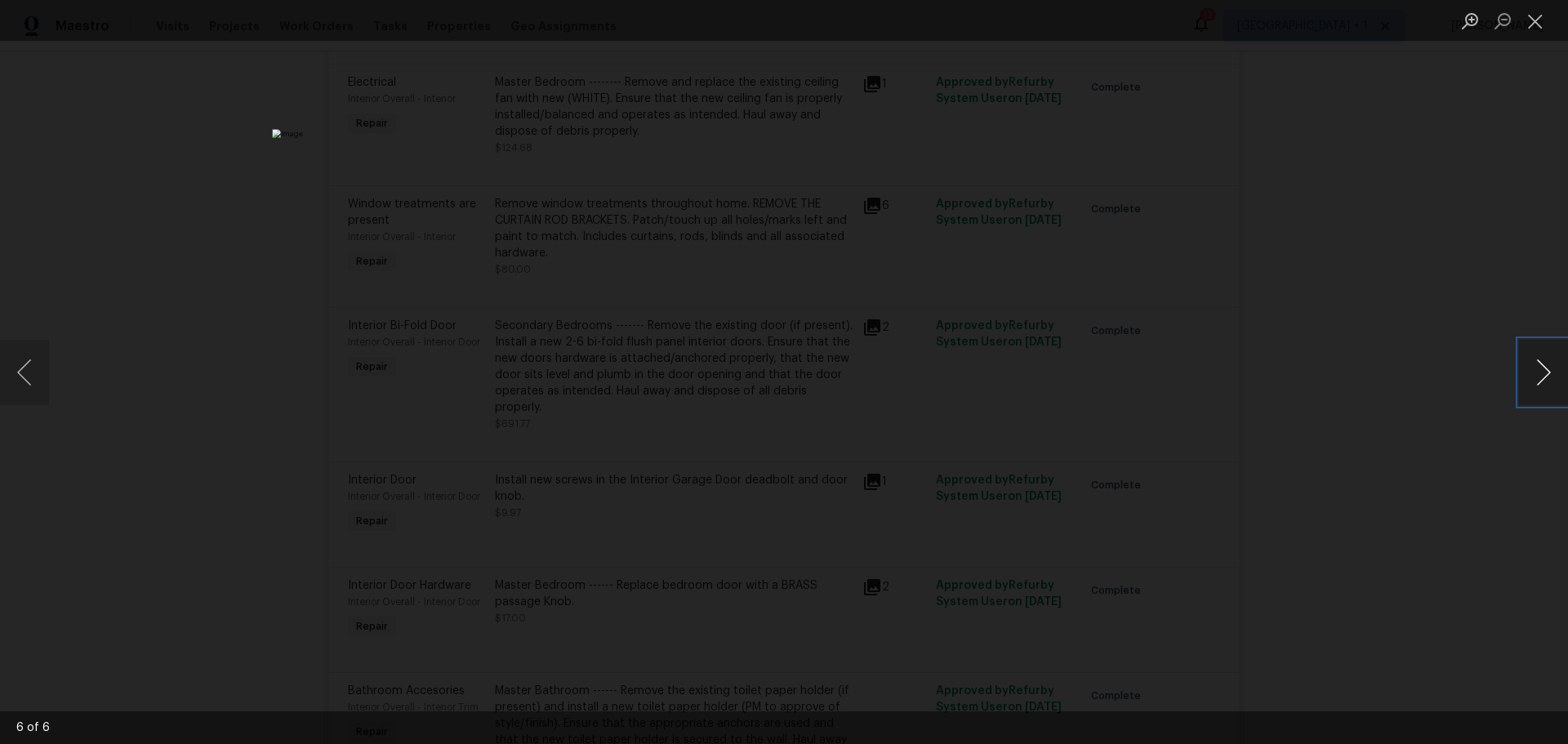
click at [1536, 367] on button "Next image" at bounding box center [1544, 372] width 49 height 66
click at [1543, 5] on li "Lightbox" at bounding box center [1536, 20] width 32 height 40
drag, startPoint x: 1533, startPoint y: 23, endPoint x: 1436, endPoint y: 113, distance: 132.3
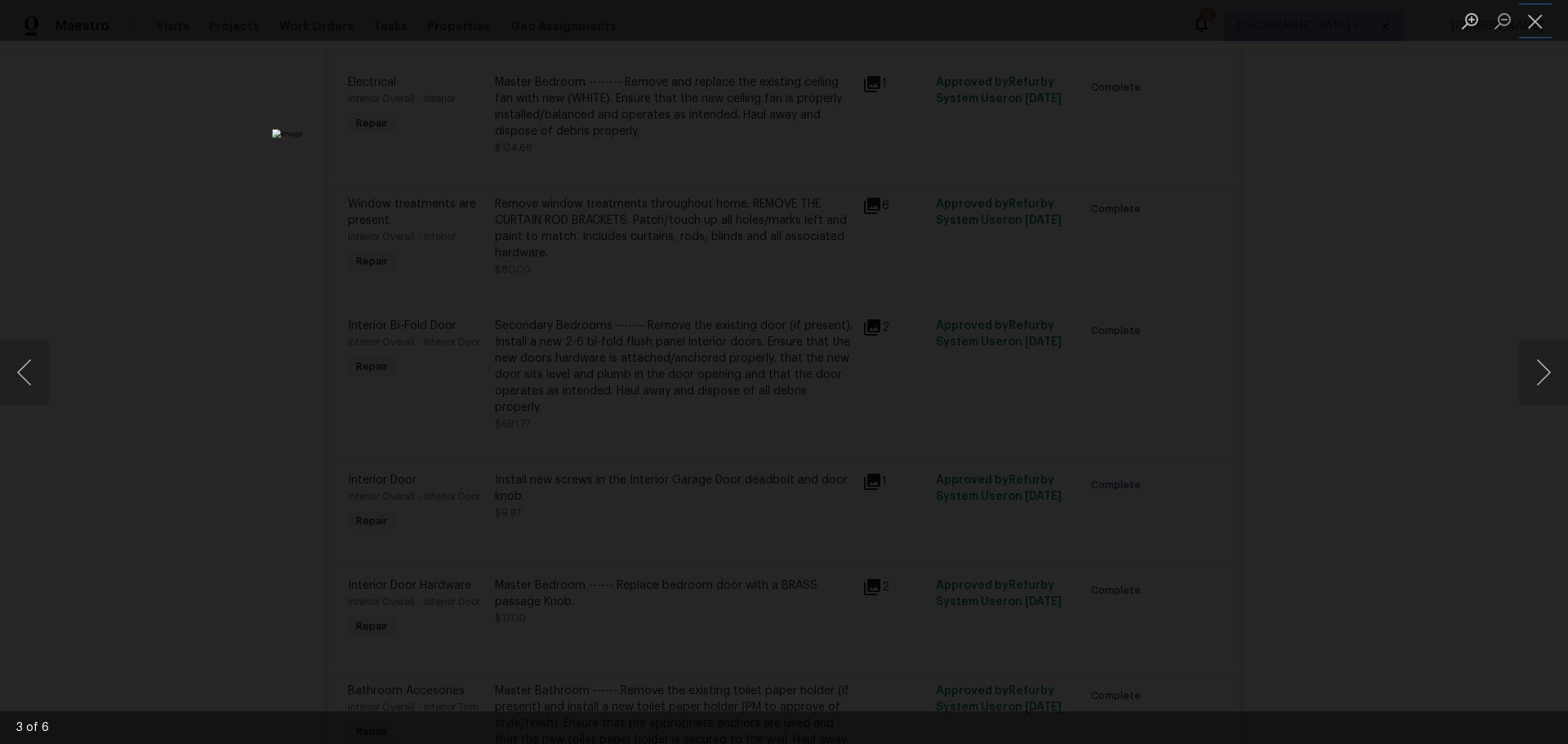
click at [1473, 96] on div "3 of 6" at bounding box center [784, 372] width 1568 height 744
click at [1527, 24] on button "Close lightbox" at bounding box center [1536, 21] width 32 height 29
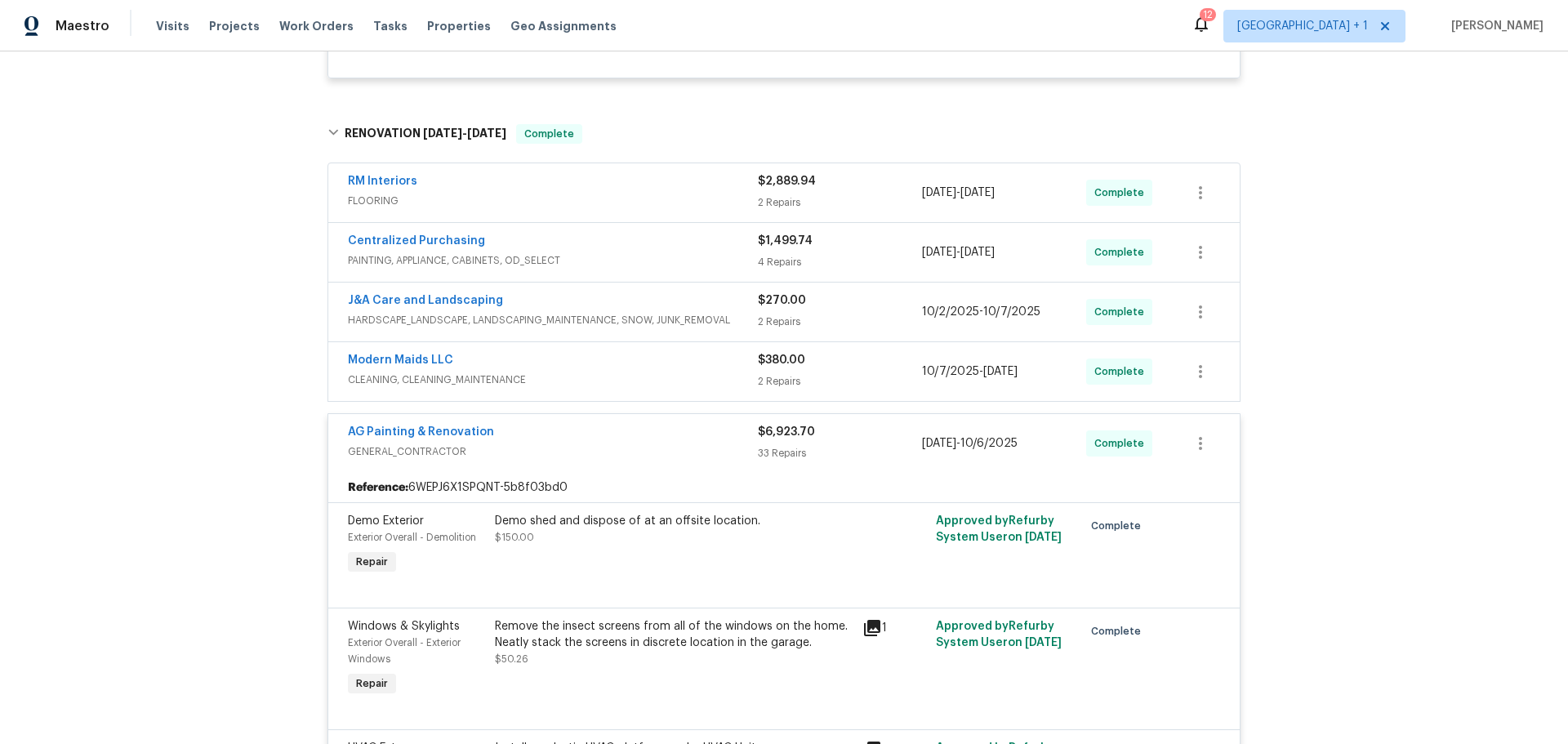
scroll to position [960, 0]
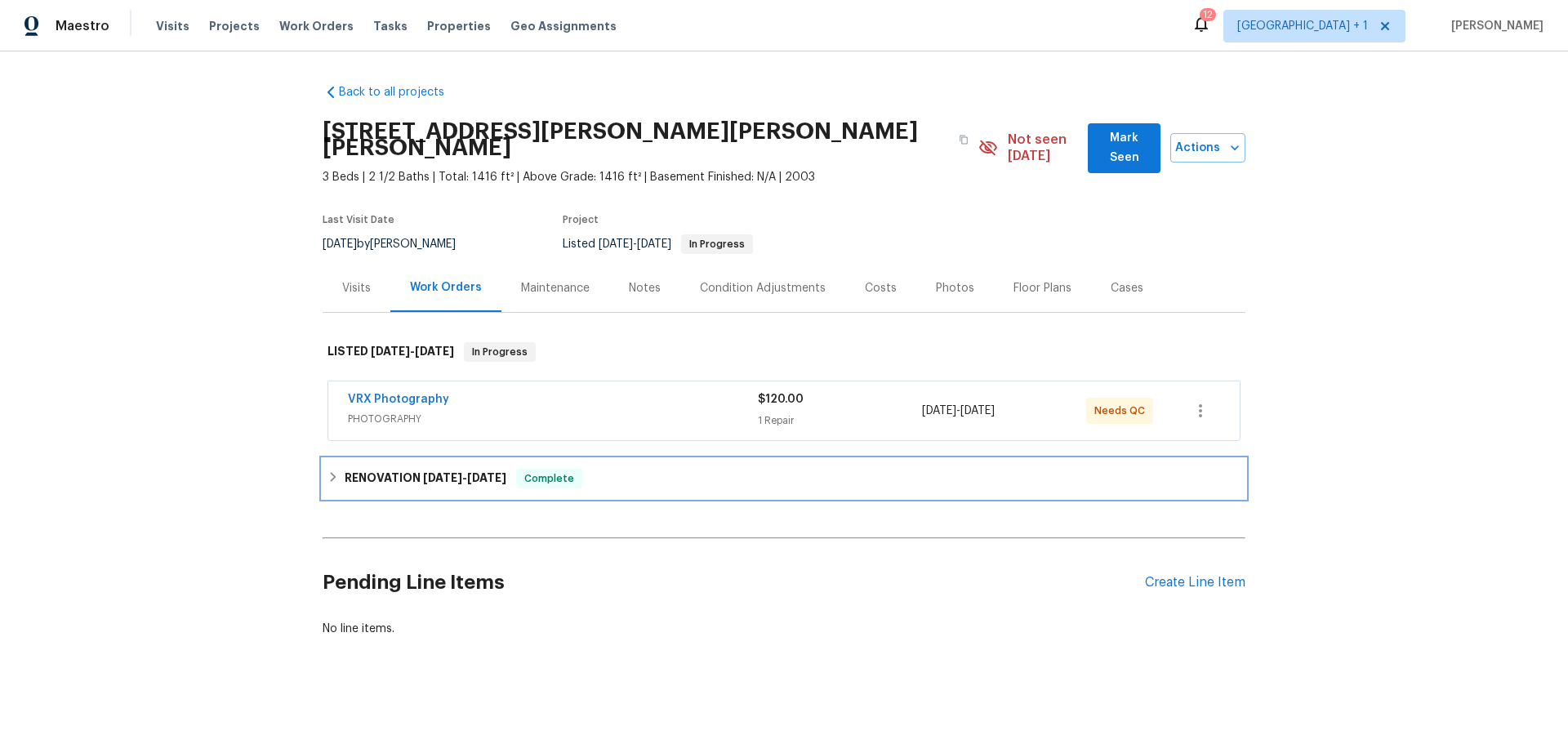
click at [428, 472] on span "10/1/25" at bounding box center [443, 478] width 40 height 12
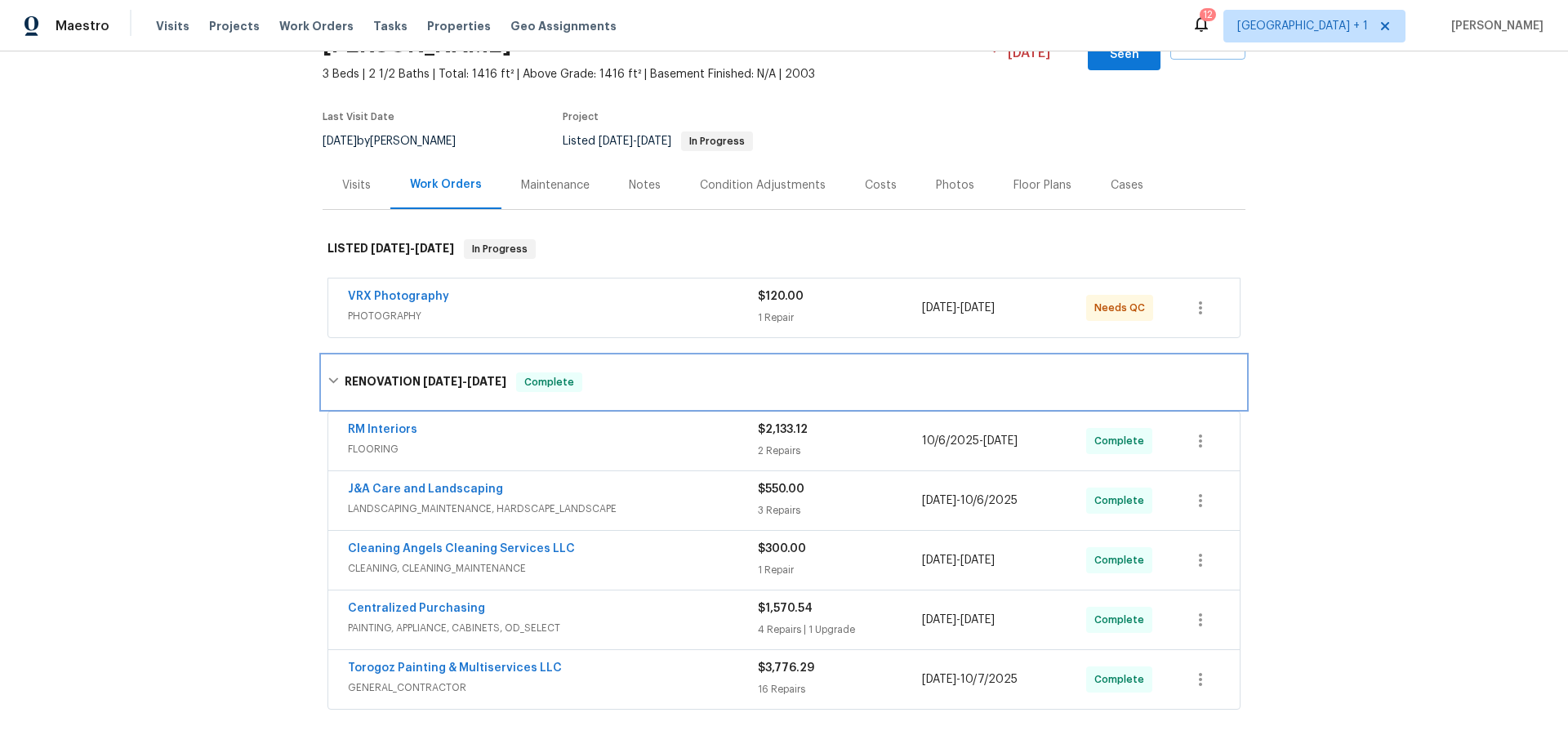
scroll to position [163, 0]
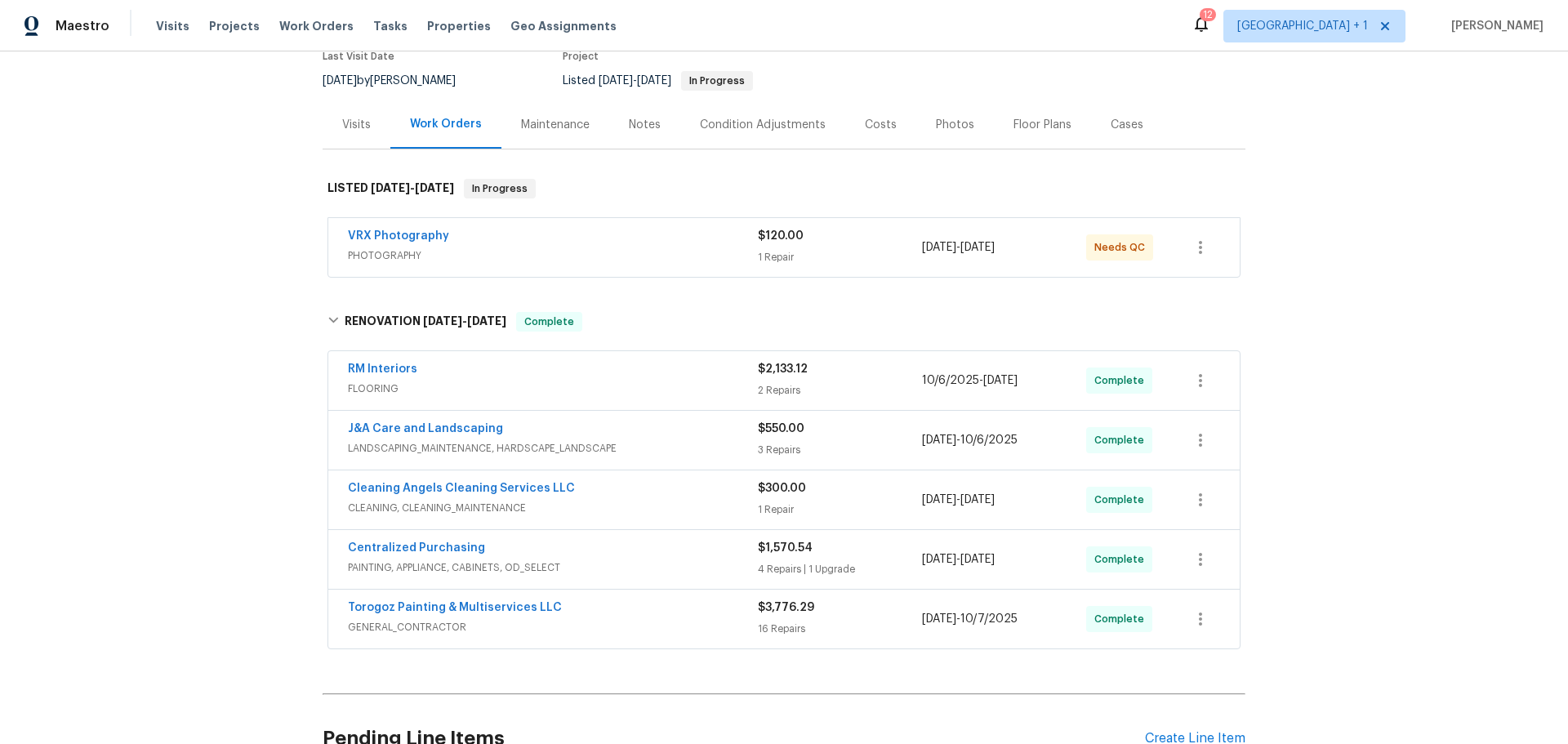
click at [584, 599] on div "Torogoz Painting & Multiservices LLC" at bounding box center [554, 609] width 410 height 20
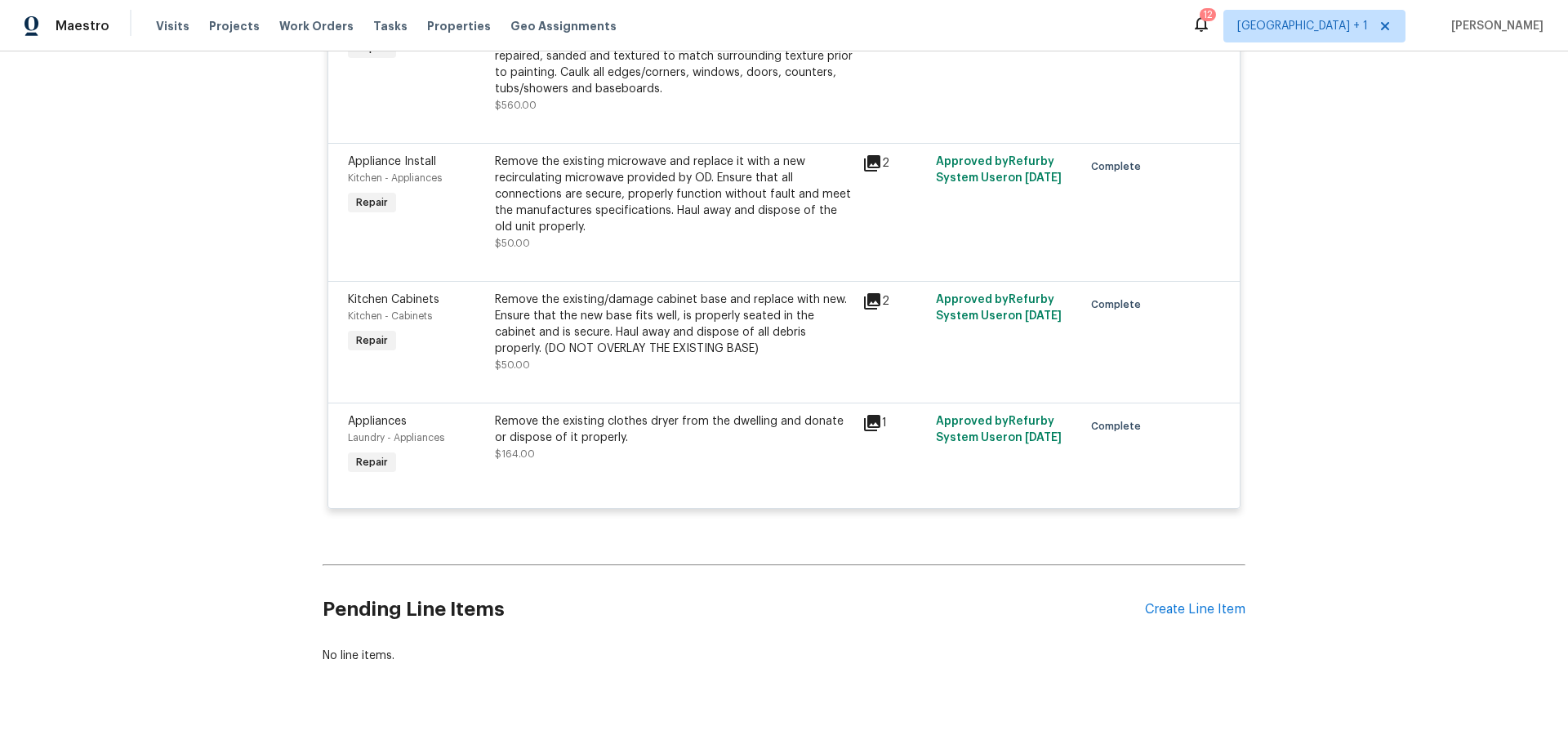
scroll to position [2890, 0]
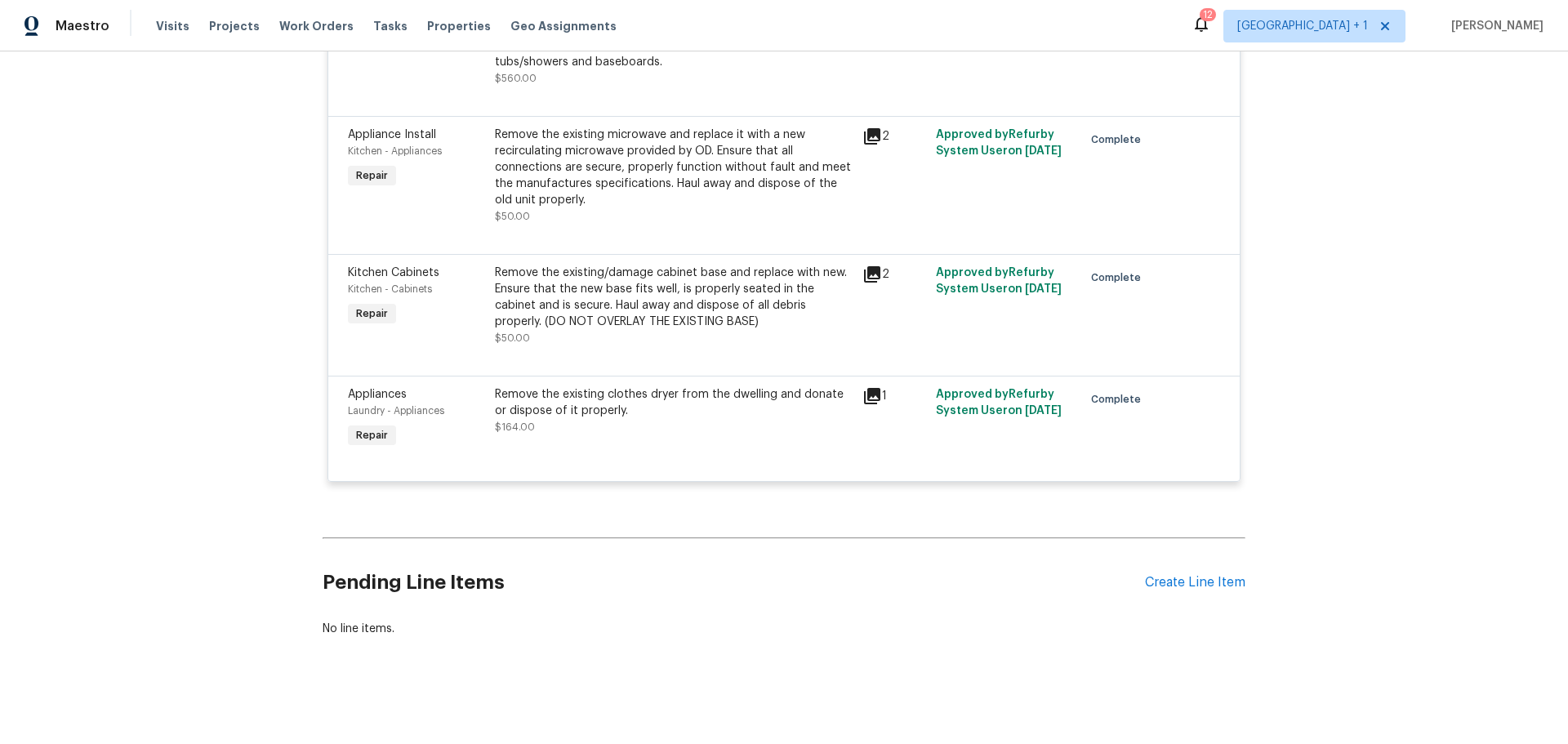
click at [871, 388] on icon at bounding box center [872, 396] width 16 height 16
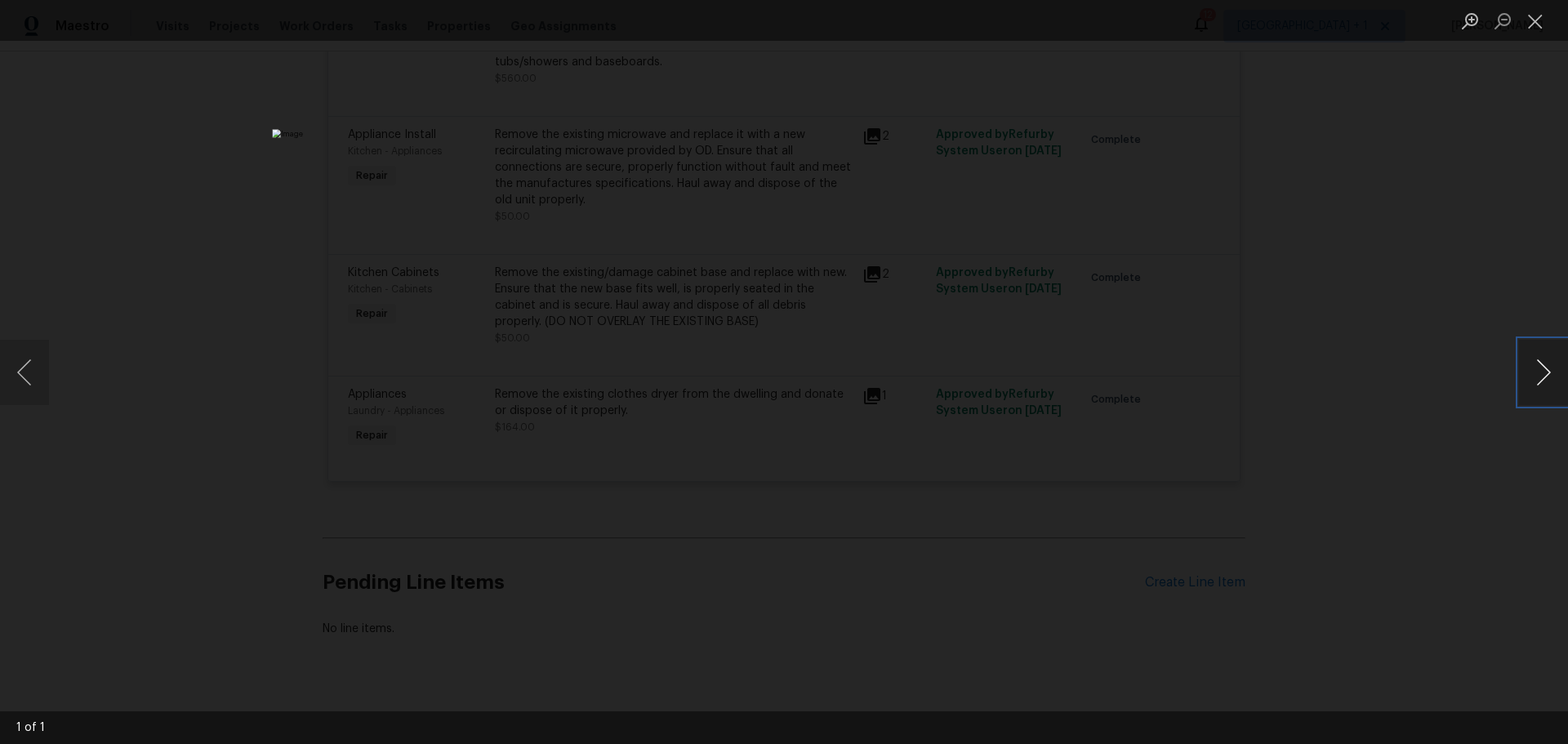
click at [1540, 363] on button "Next image" at bounding box center [1544, 372] width 49 height 66
click at [1382, 318] on div "Lightbox" at bounding box center [784, 372] width 1568 height 744
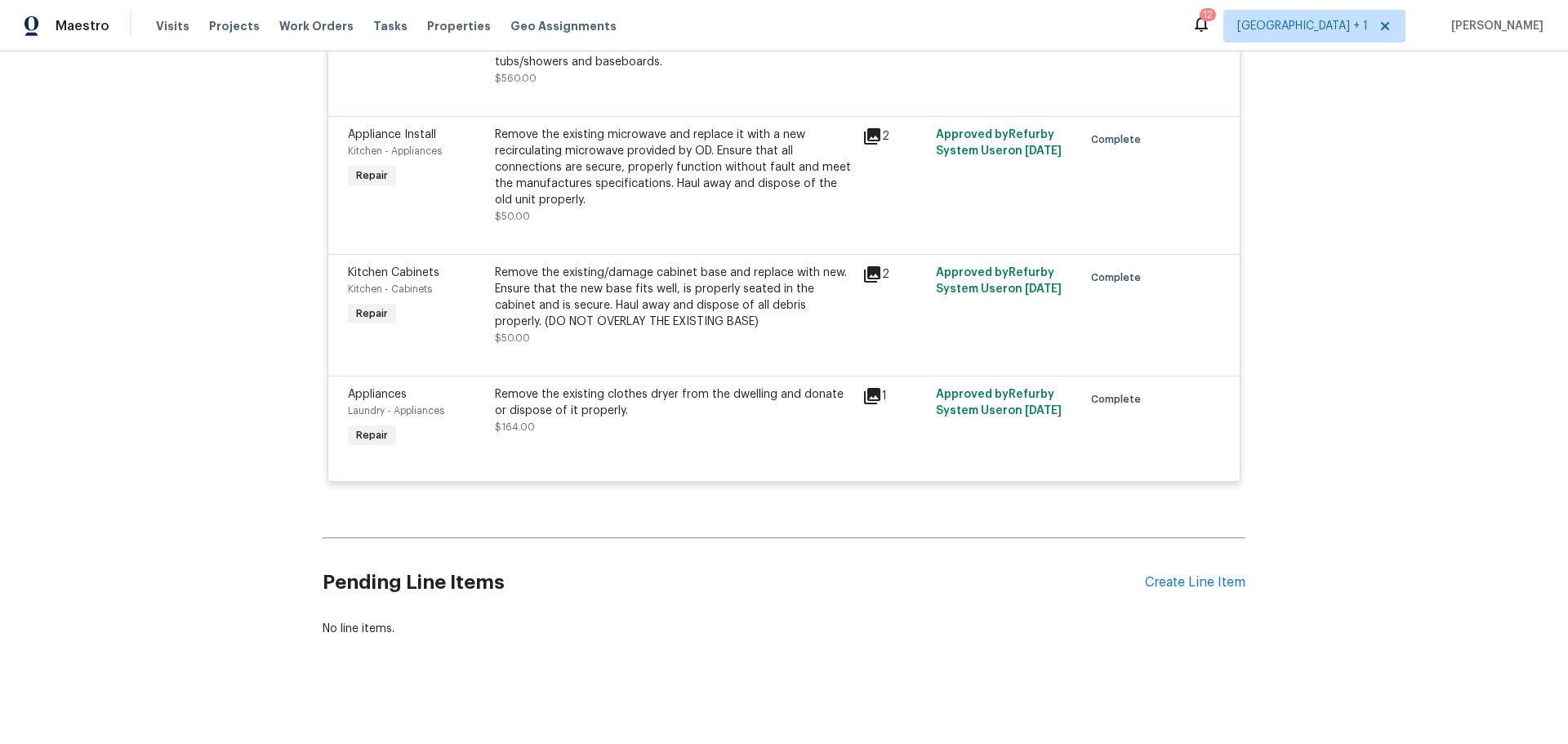
click at [864, 266] on icon at bounding box center [872, 274] width 16 height 16
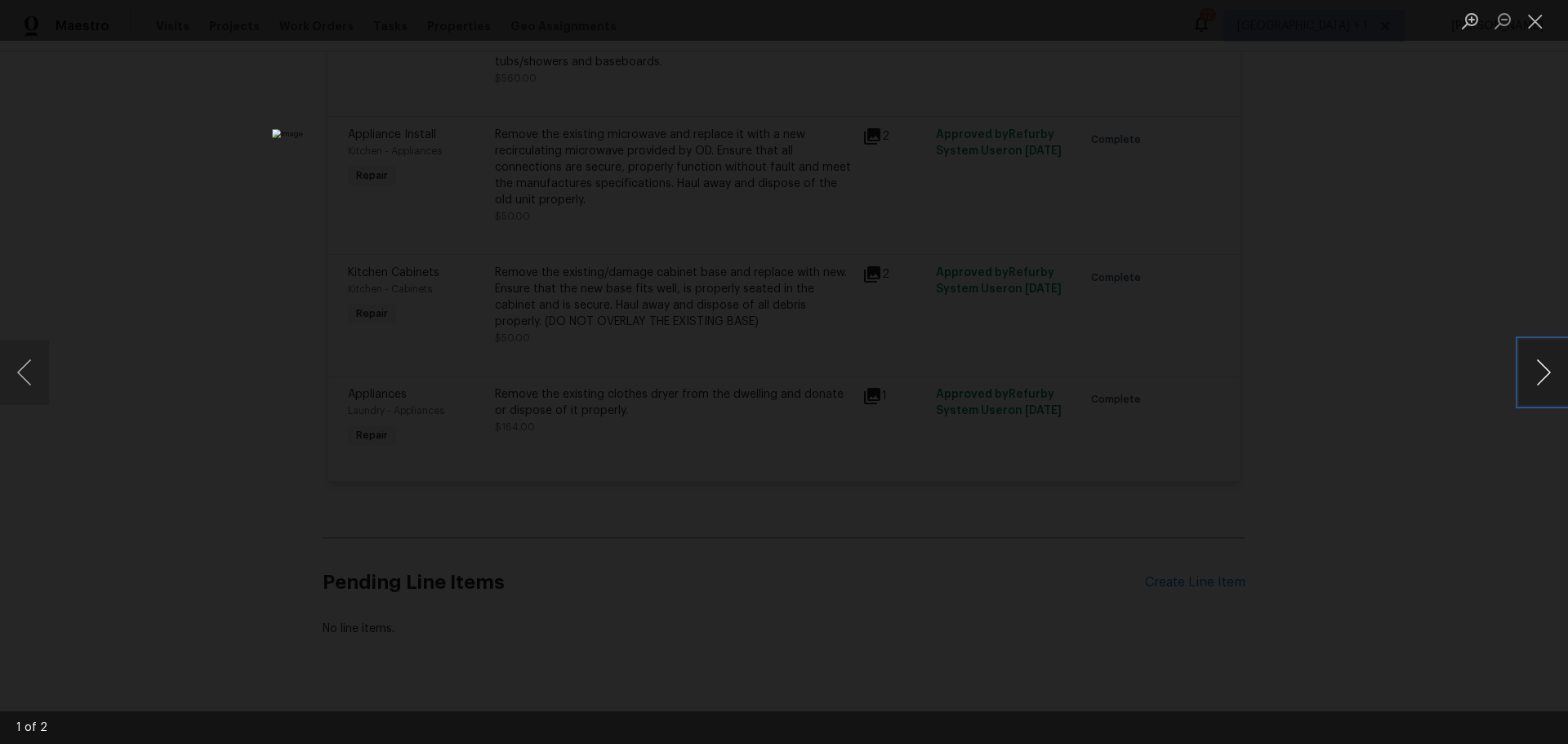
click at [1542, 363] on button "Next image" at bounding box center [1544, 372] width 49 height 66
click at [1544, 20] on button "Close lightbox" at bounding box center [1536, 21] width 32 height 29
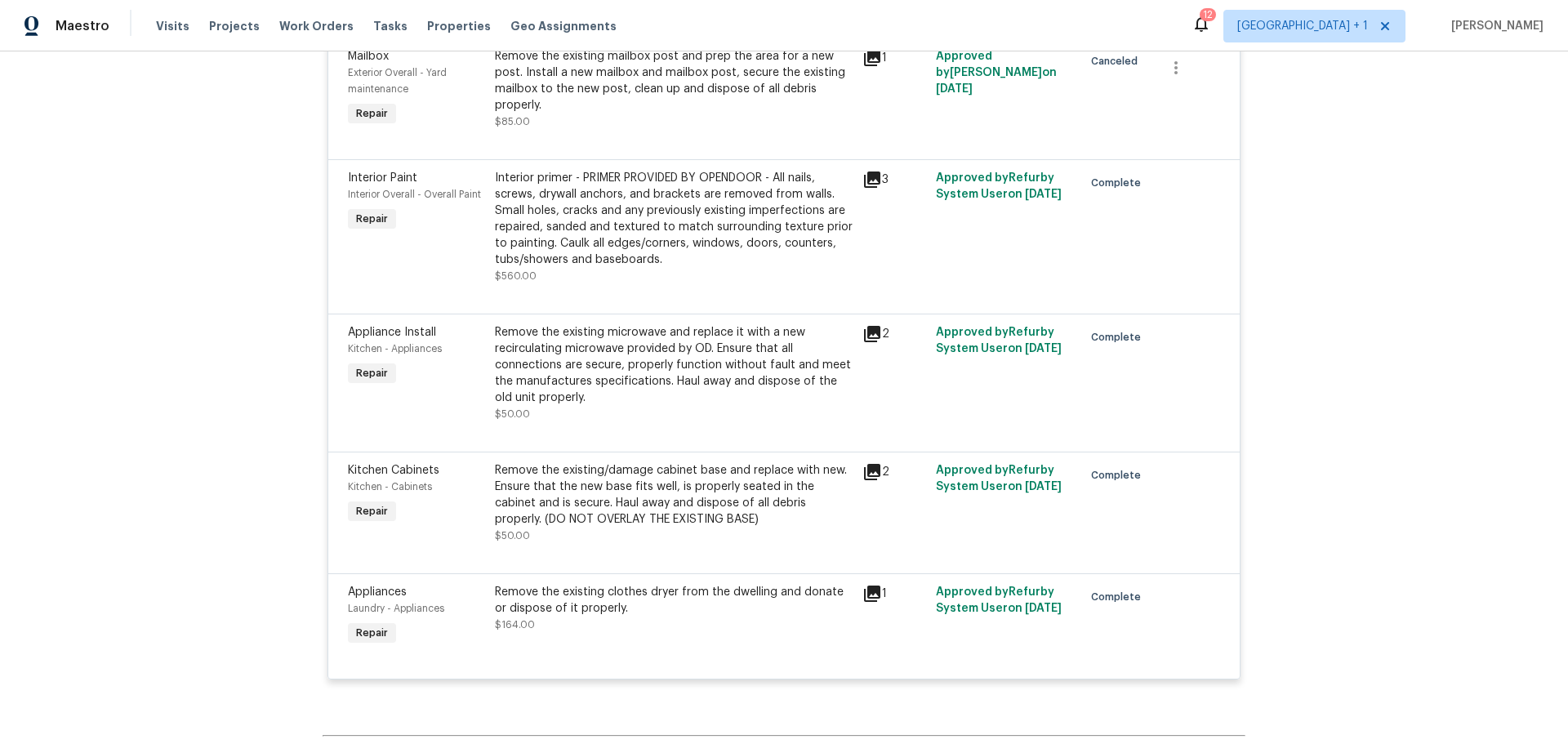
scroll to position [2645, 0]
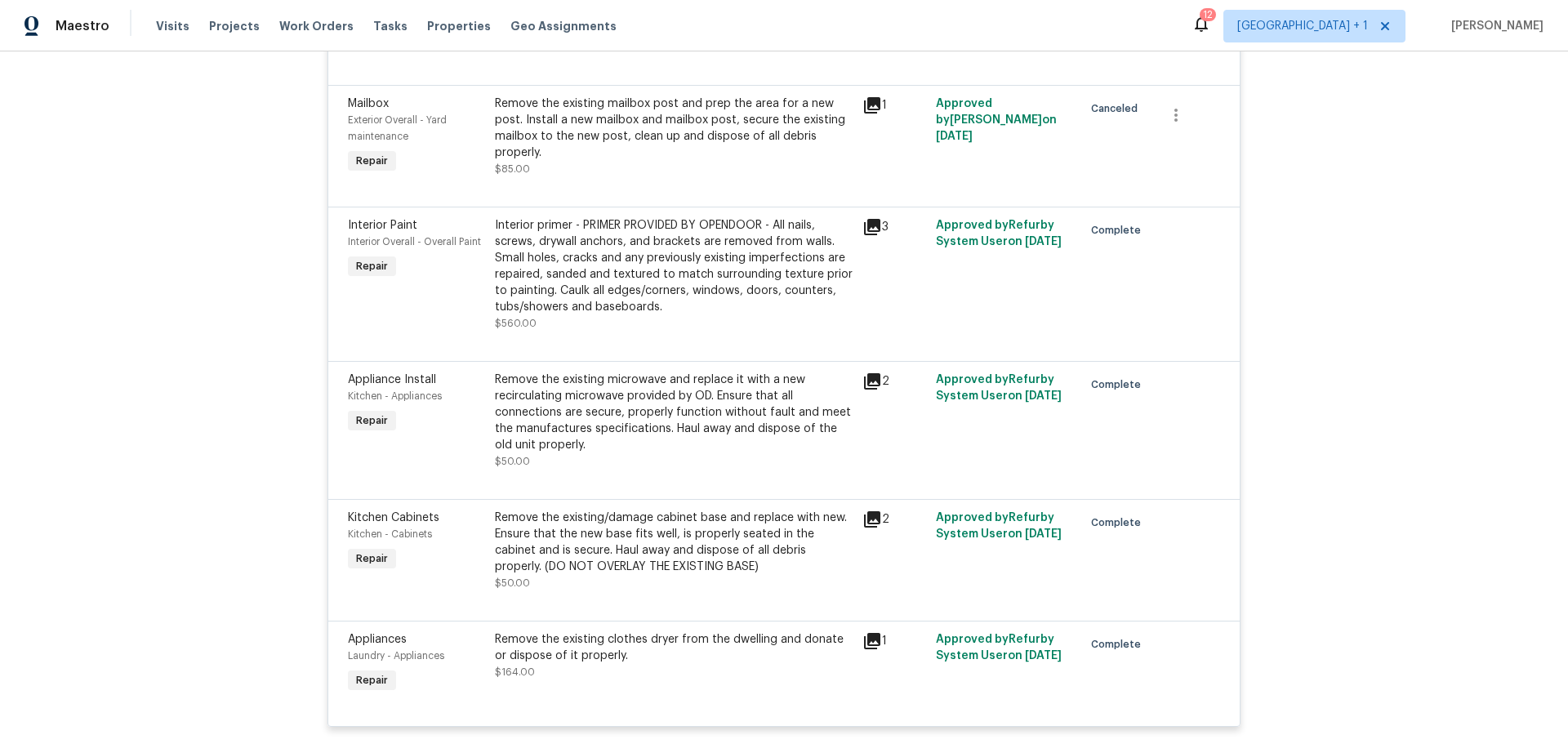
click at [862, 379] on div "2" at bounding box center [895, 420] width 74 height 108
click at [868, 372] on icon at bounding box center [872, 381] width 20 height 20
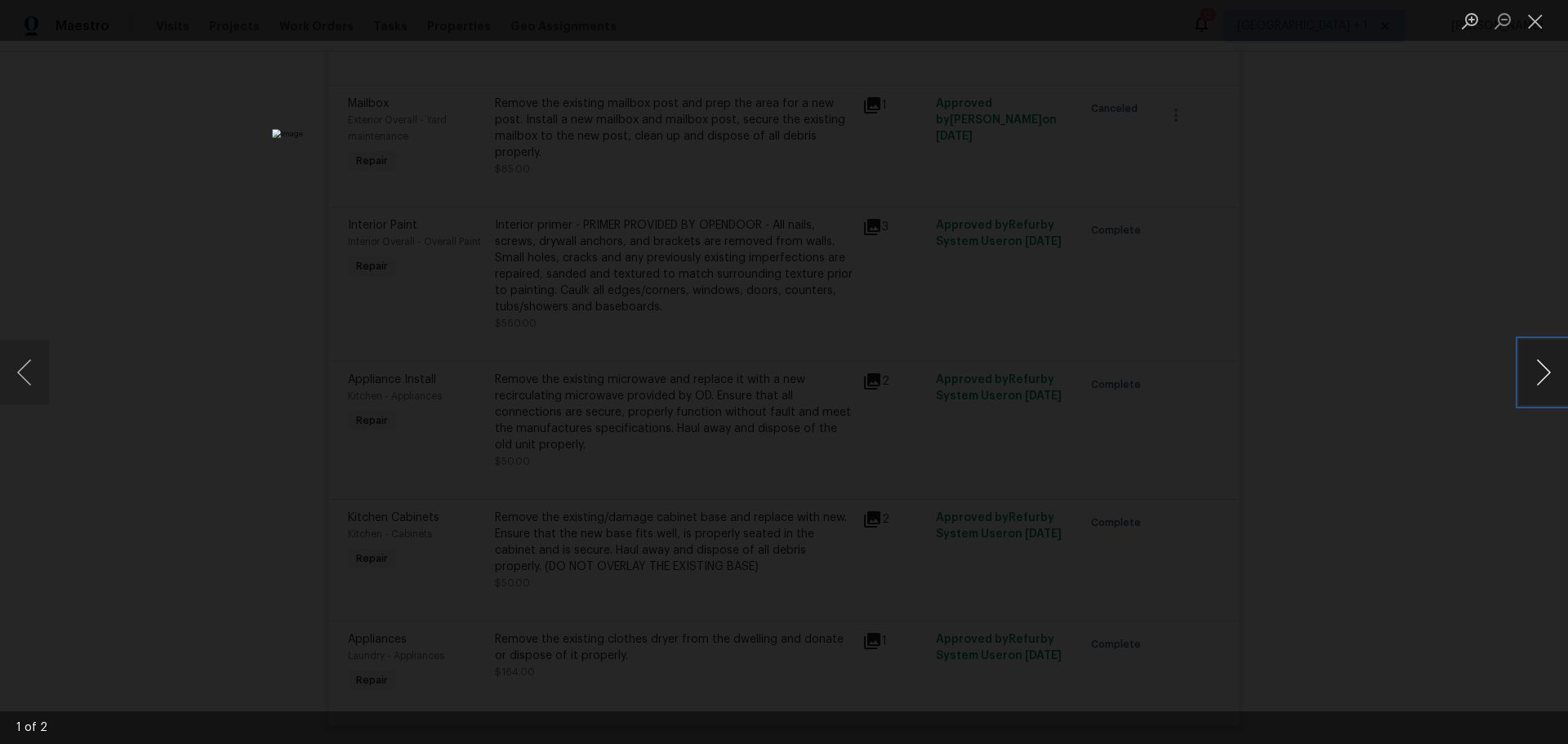
click at [1547, 363] on button "Next image" at bounding box center [1544, 372] width 49 height 66
click at [1538, 362] on button "Next image" at bounding box center [1544, 372] width 49 height 66
click at [1534, 23] on button "Close lightbox" at bounding box center [1536, 21] width 32 height 29
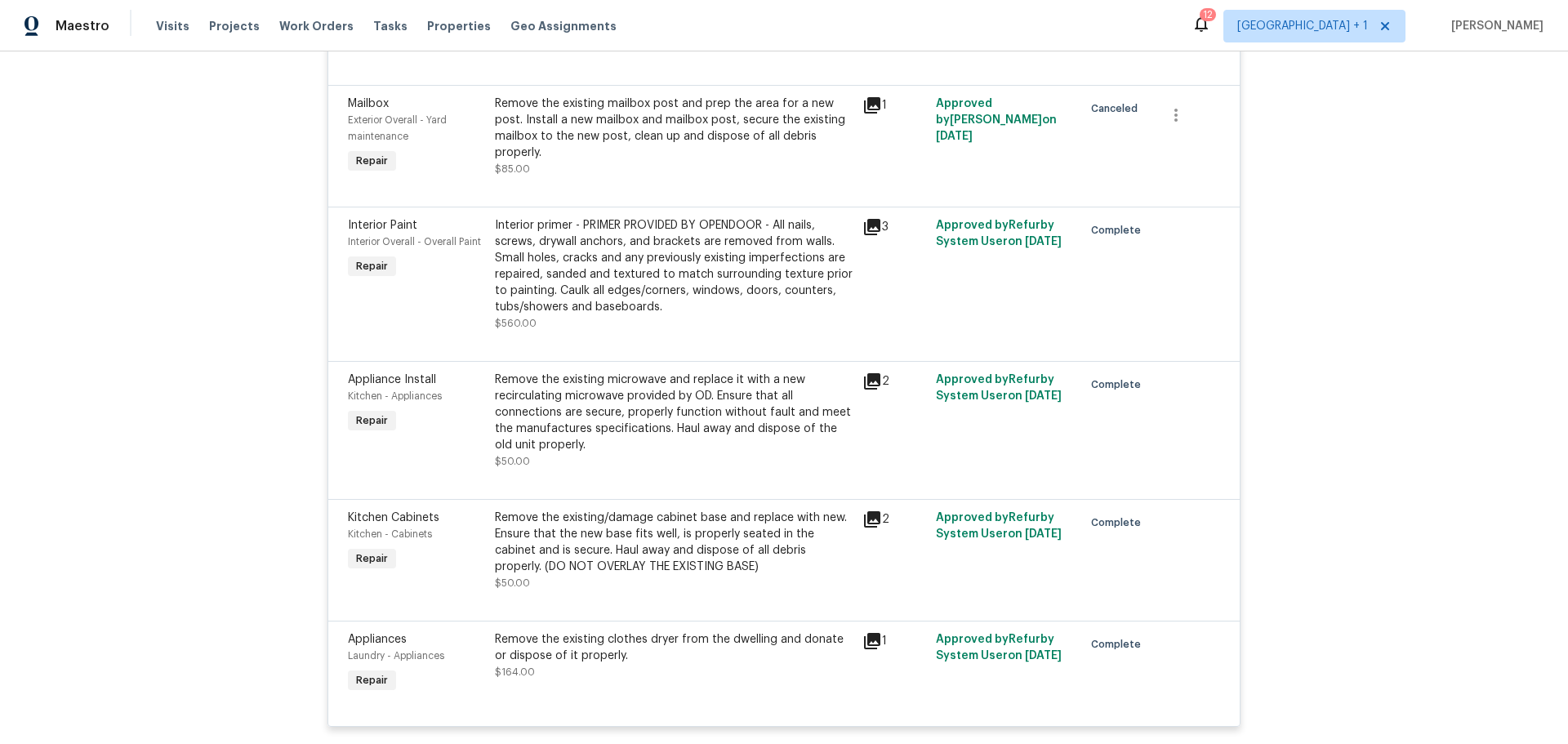
scroll to position [2563, 0]
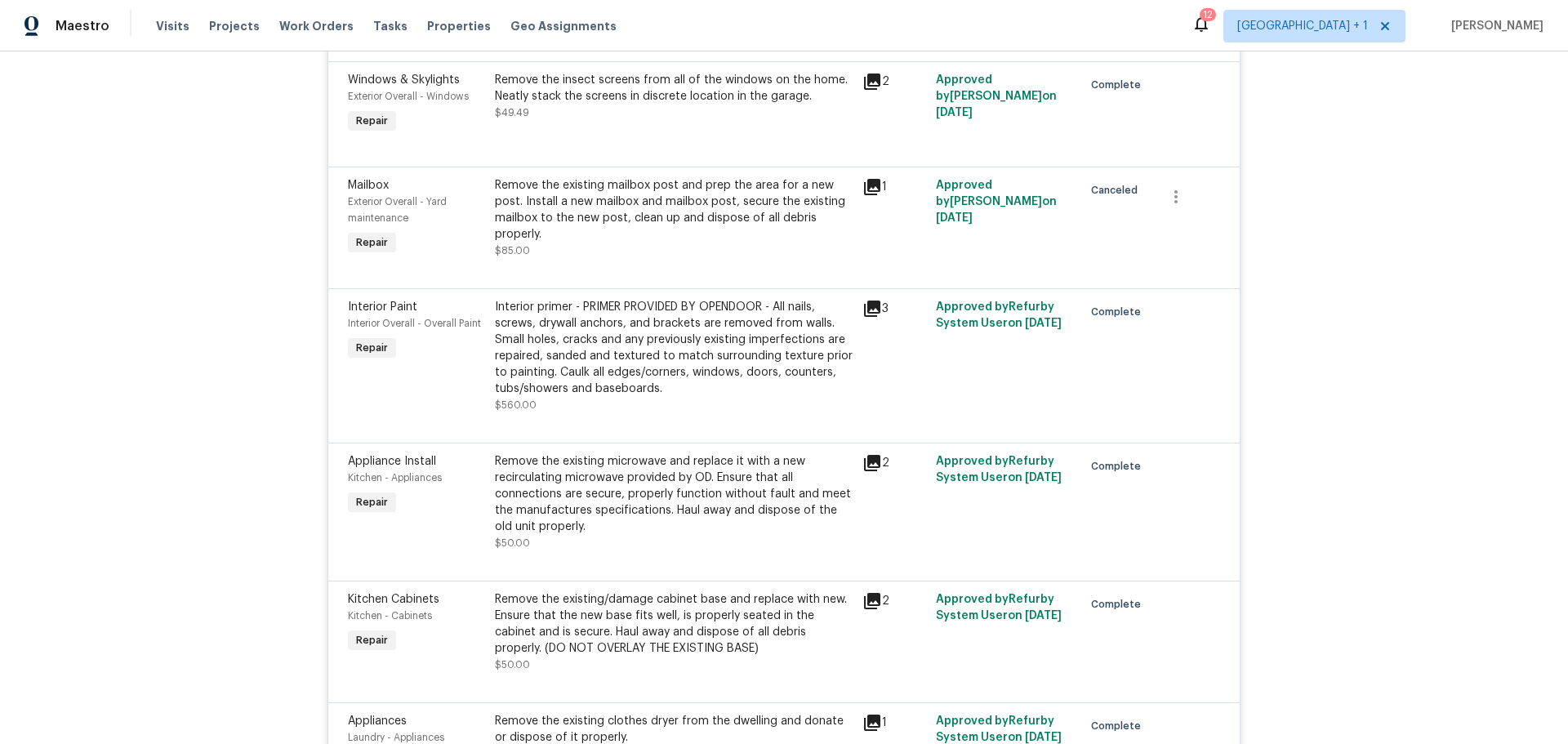
click at [865, 300] on icon at bounding box center [872, 309] width 16 height 16
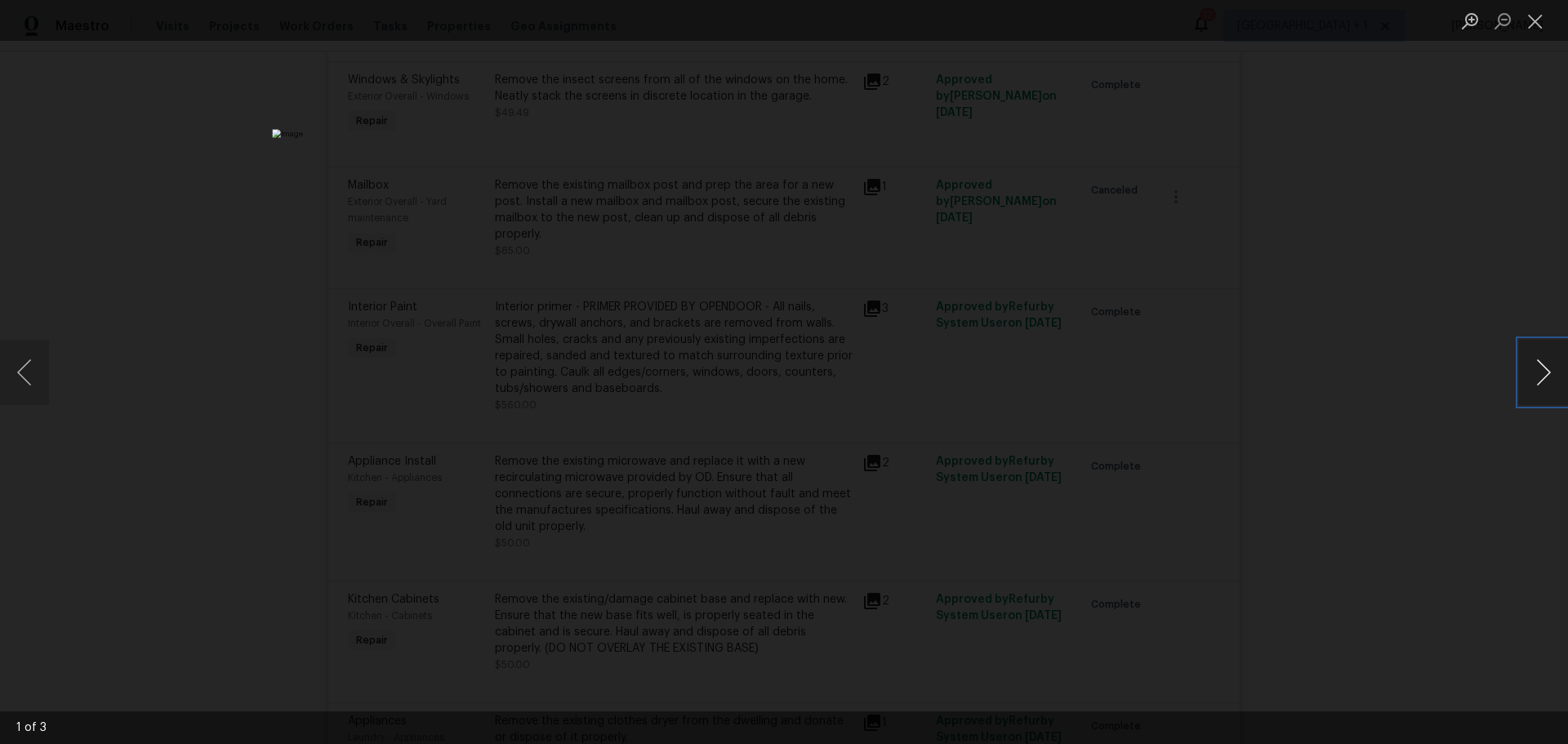
click at [1536, 364] on button "Next image" at bounding box center [1544, 372] width 49 height 66
click at [1531, 24] on button "Close lightbox" at bounding box center [1536, 21] width 32 height 29
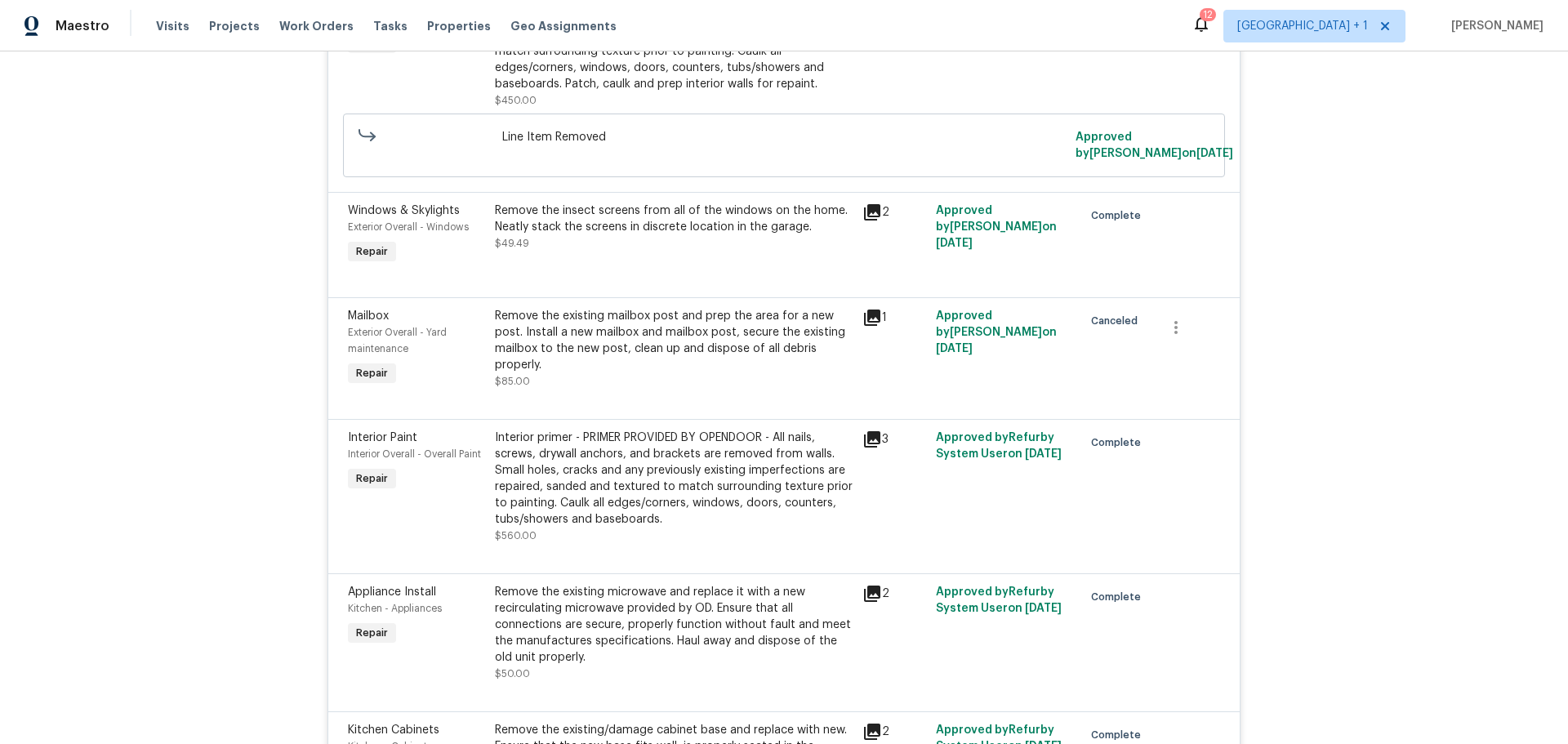
scroll to position [2400, 0]
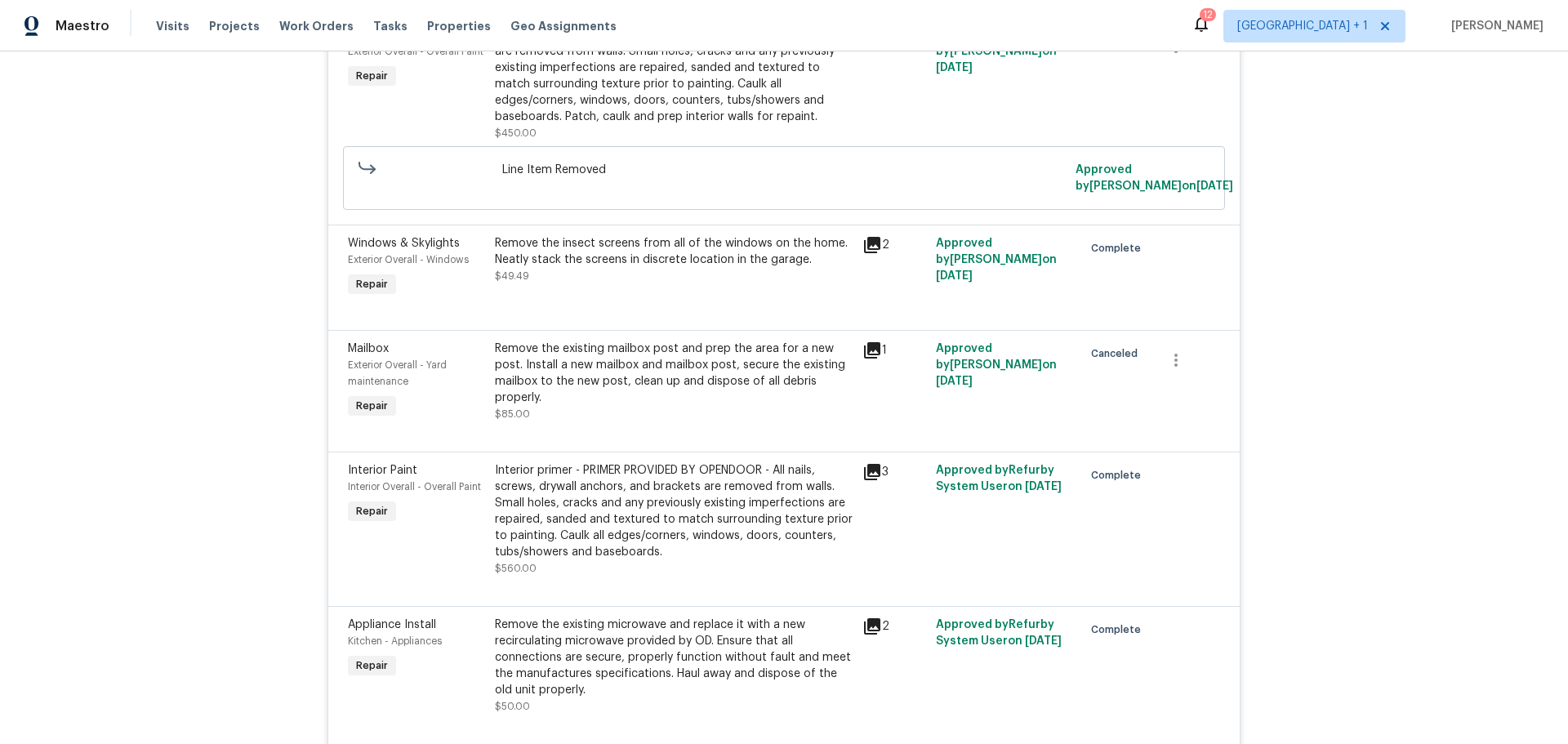
click at [879, 340] on div "1" at bounding box center [894, 350] width 64 height 20
click at [870, 342] on icon at bounding box center [872, 350] width 16 height 16
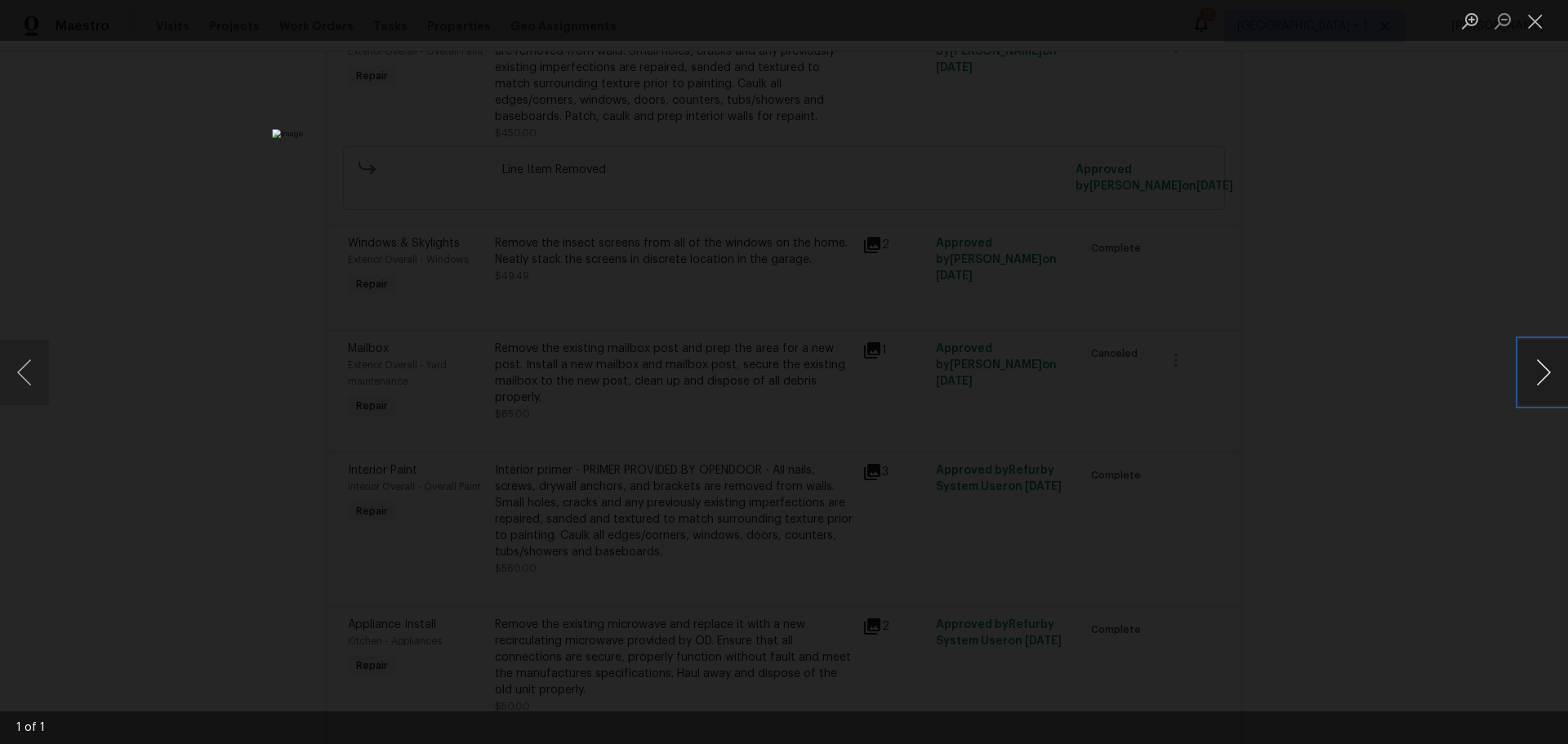
click at [1542, 385] on button "Next image" at bounding box center [1544, 372] width 49 height 66
click at [1528, 22] on button "Close lightbox" at bounding box center [1536, 21] width 32 height 29
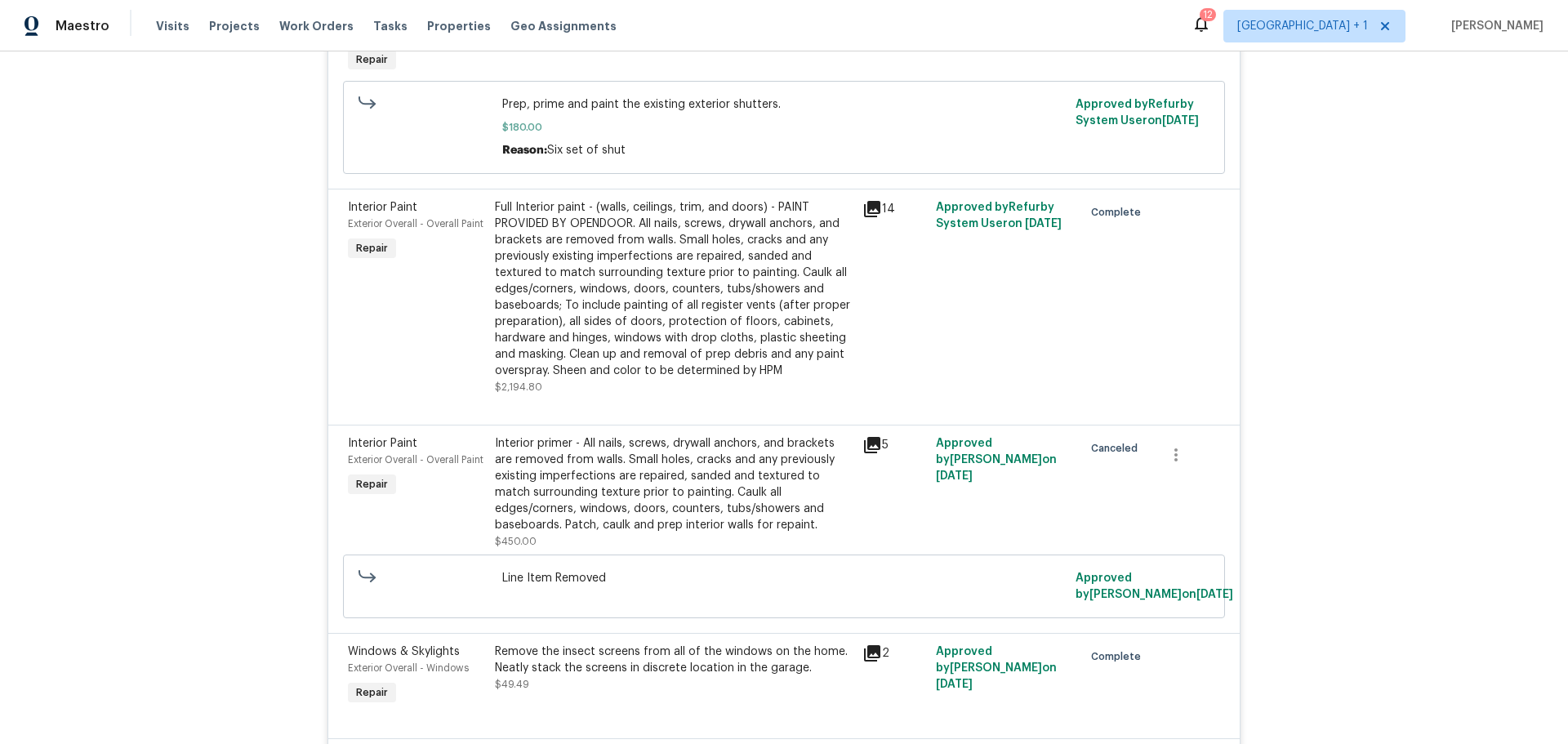
scroll to position [1910, 0]
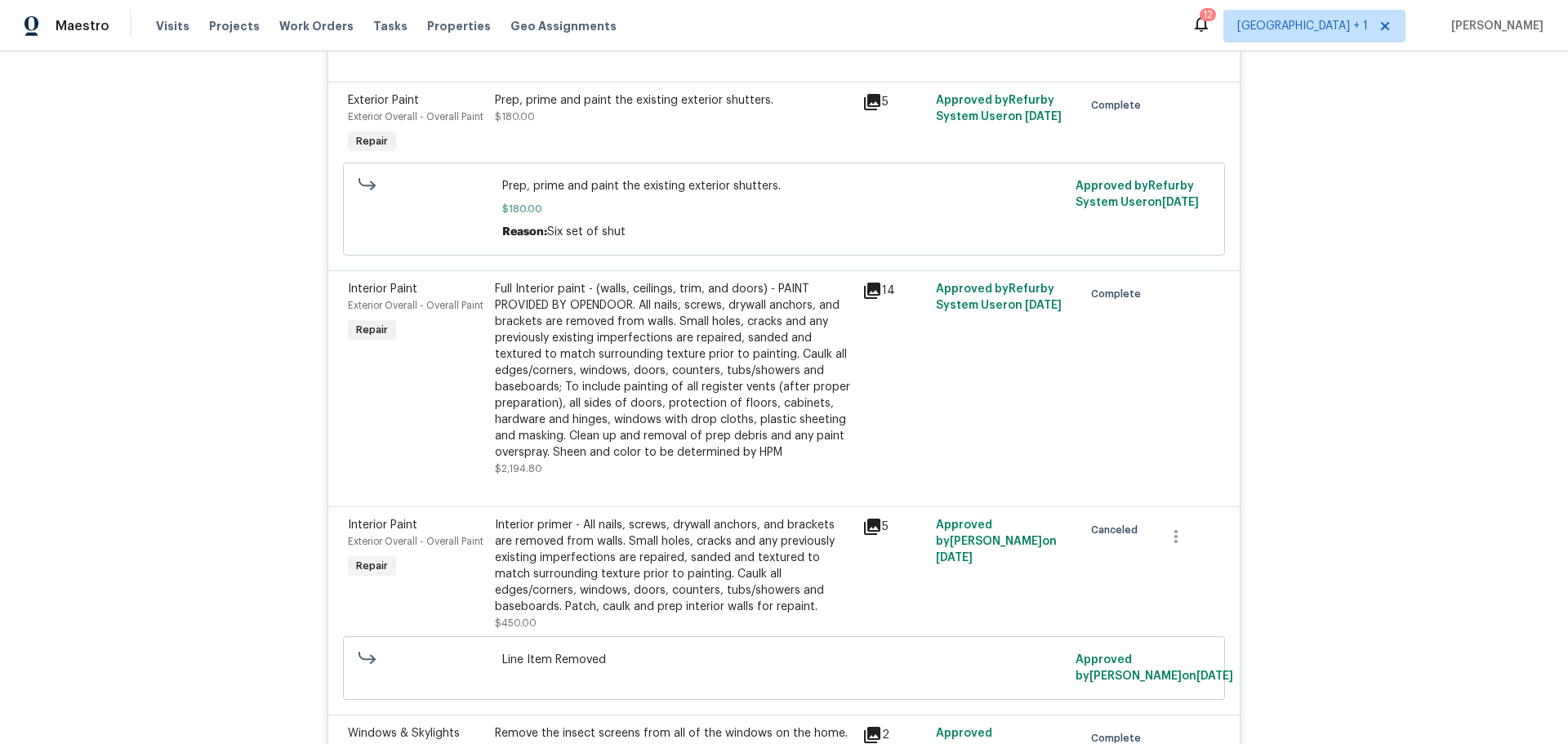
click at [870, 282] on icon at bounding box center [872, 291] width 16 height 16
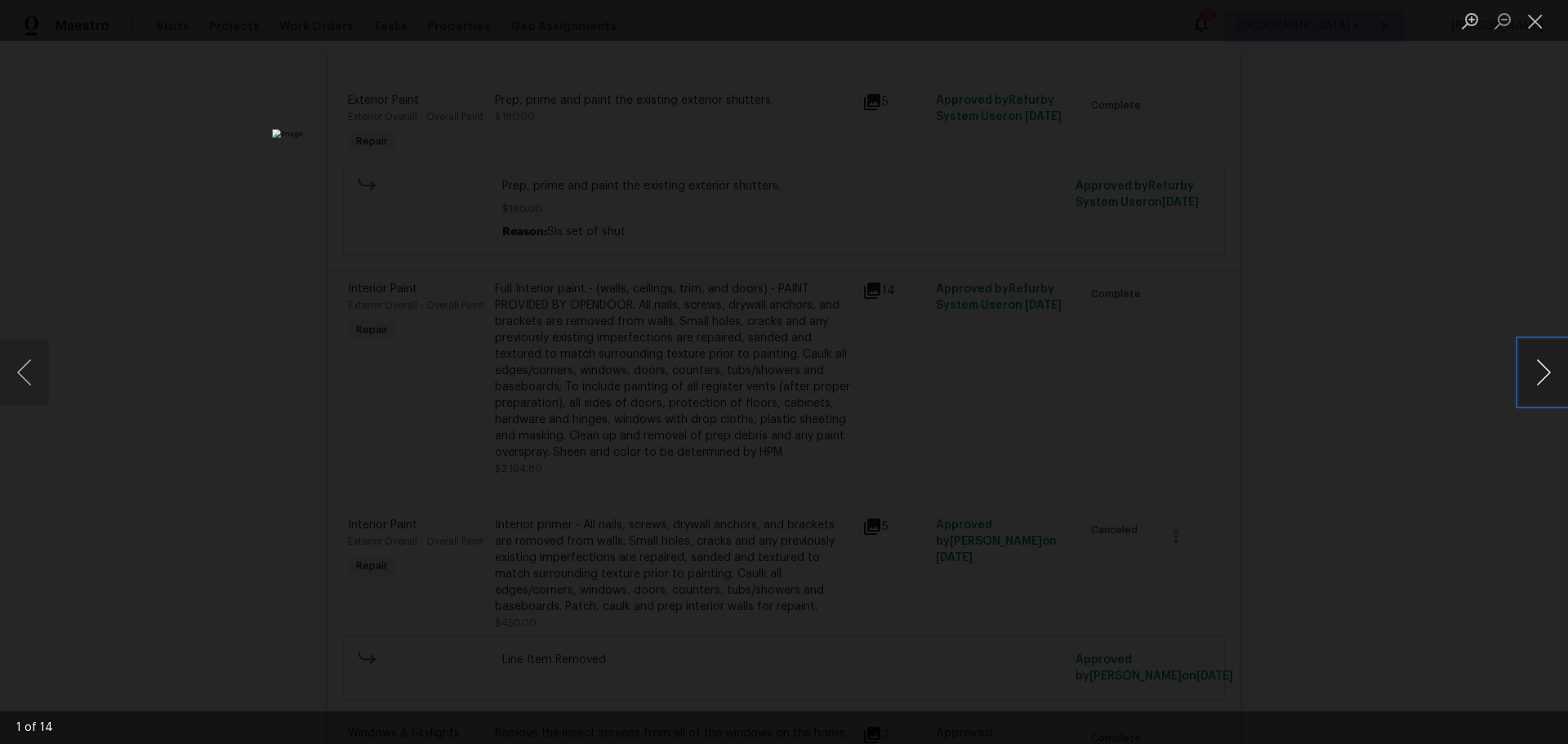
click at [1545, 372] on button "Next image" at bounding box center [1544, 372] width 49 height 66
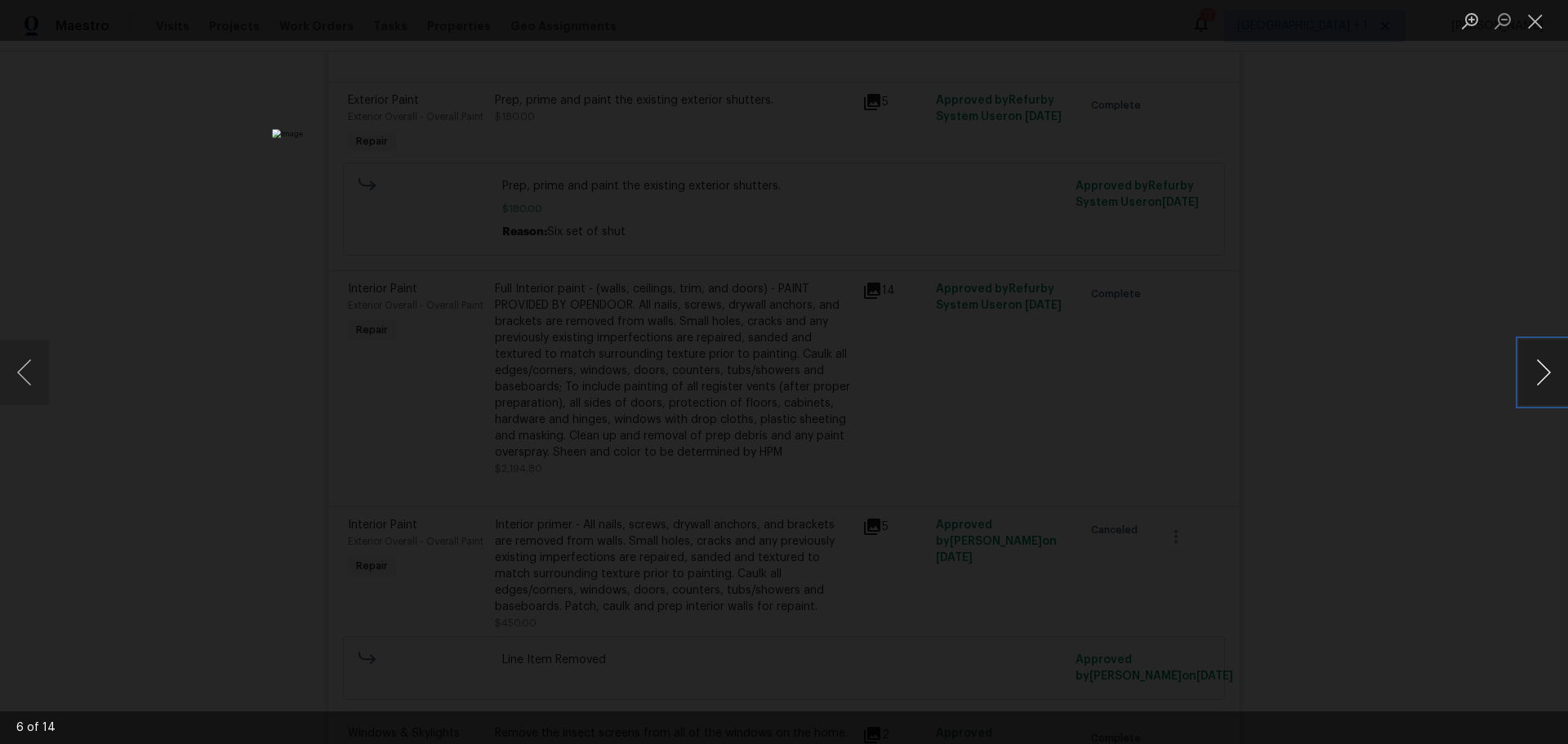
click at [1545, 372] on button "Next image" at bounding box center [1544, 372] width 49 height 66
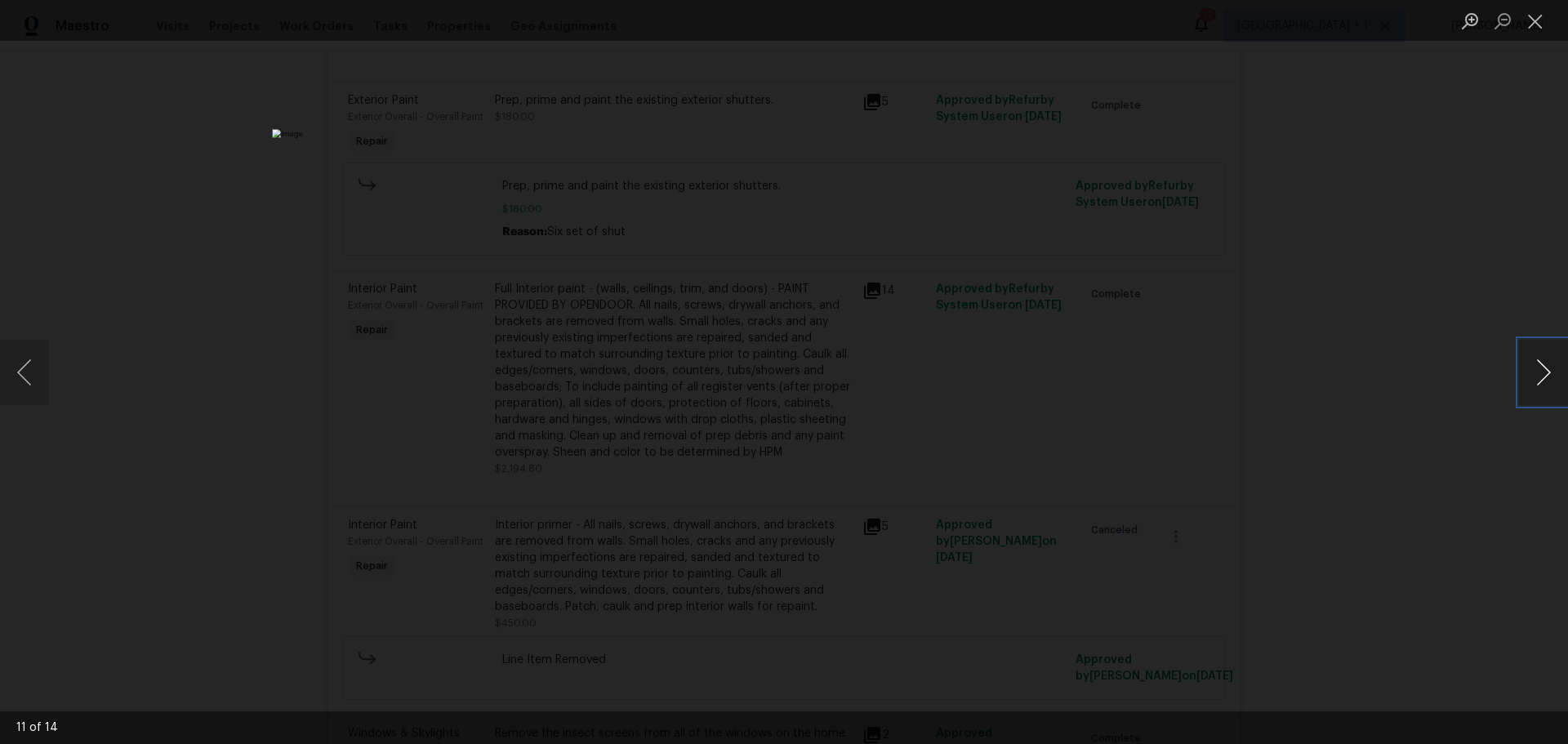
click at [1545, 372] on button "Next image" at bounding box center [1544, 372] width 49 height 66
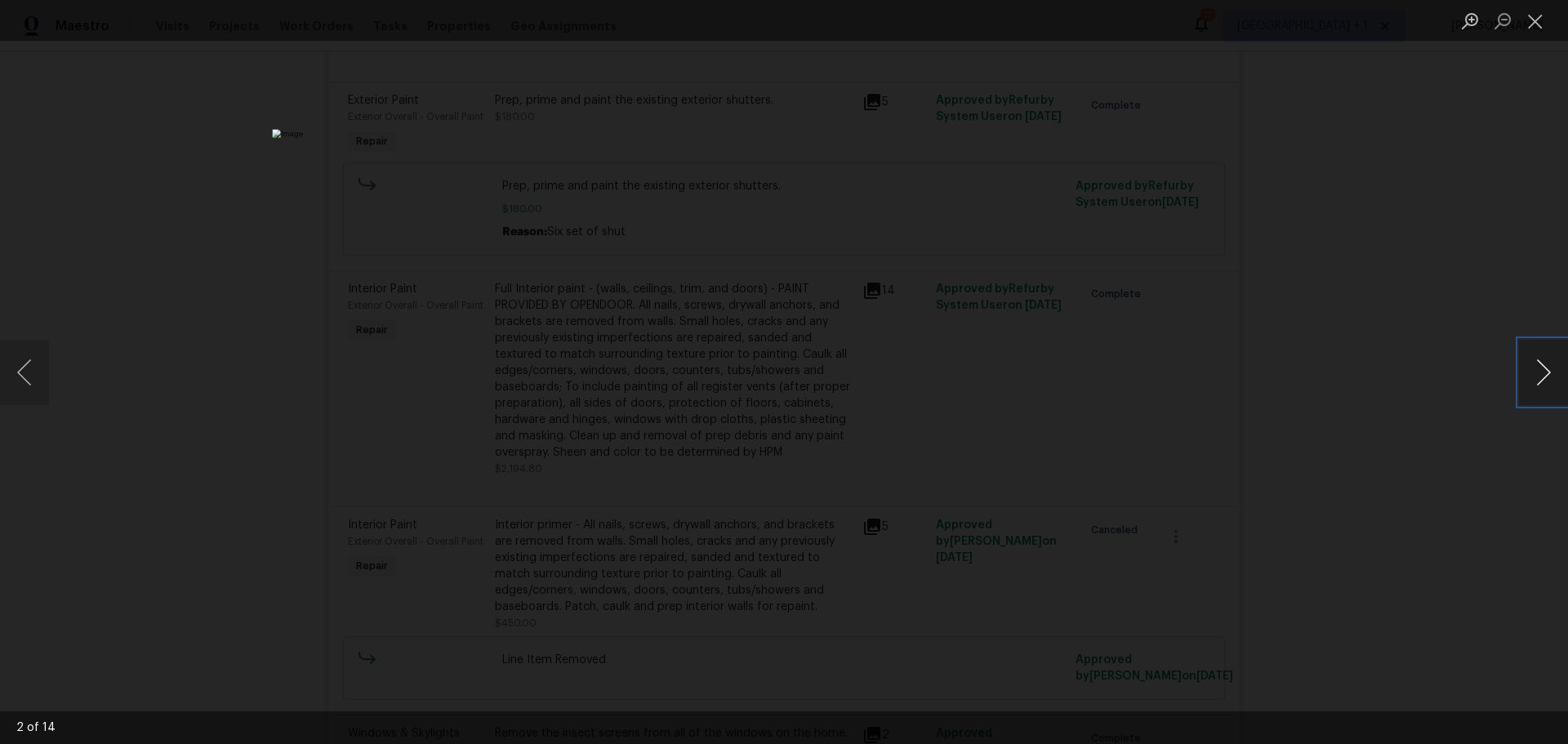
click at [1545, 372] on button "Next image" at bounding box center [1544, 372] width 49 height 66
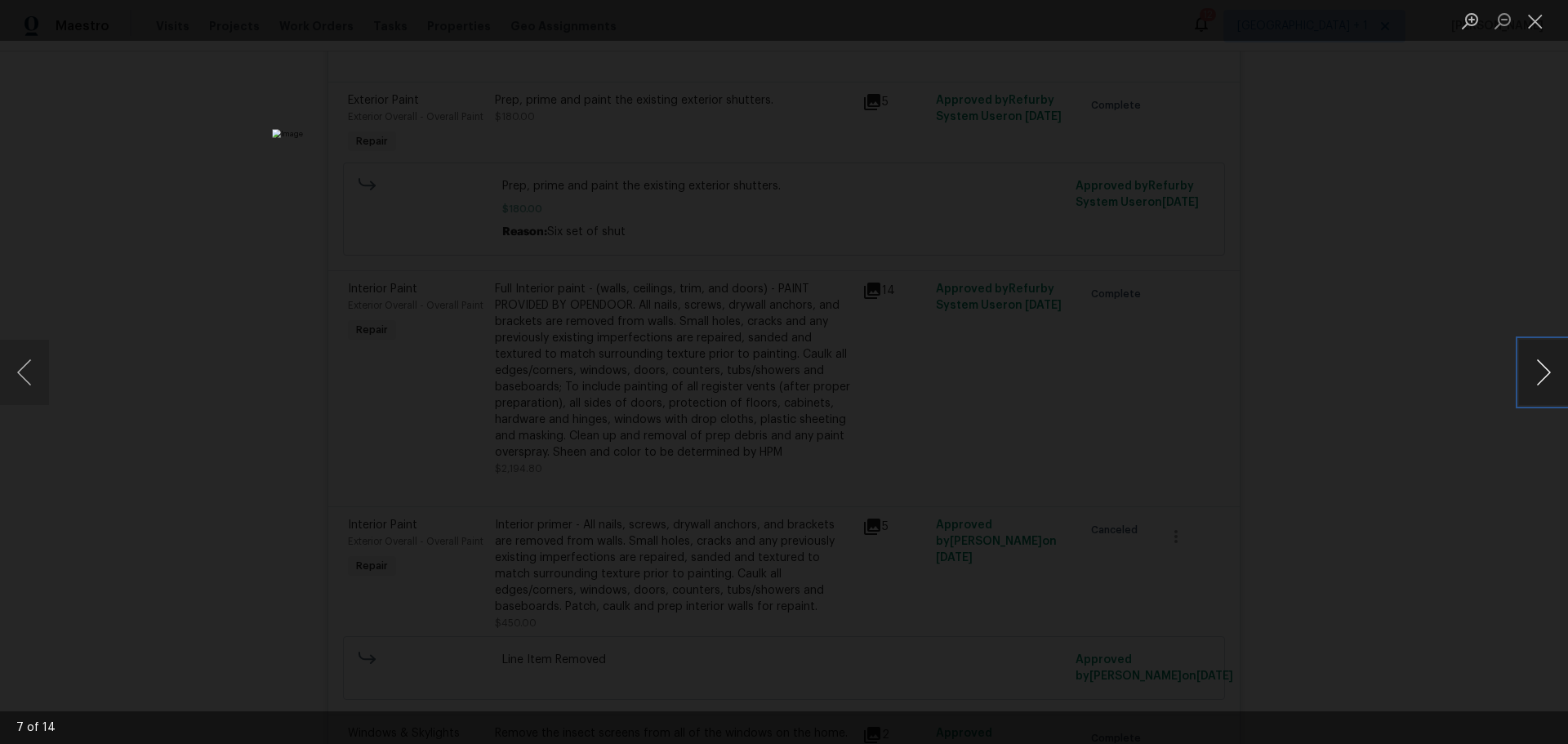
click at [1545, 372] on button "Next image" at bounding box center [1544, 372] width 49 height 66
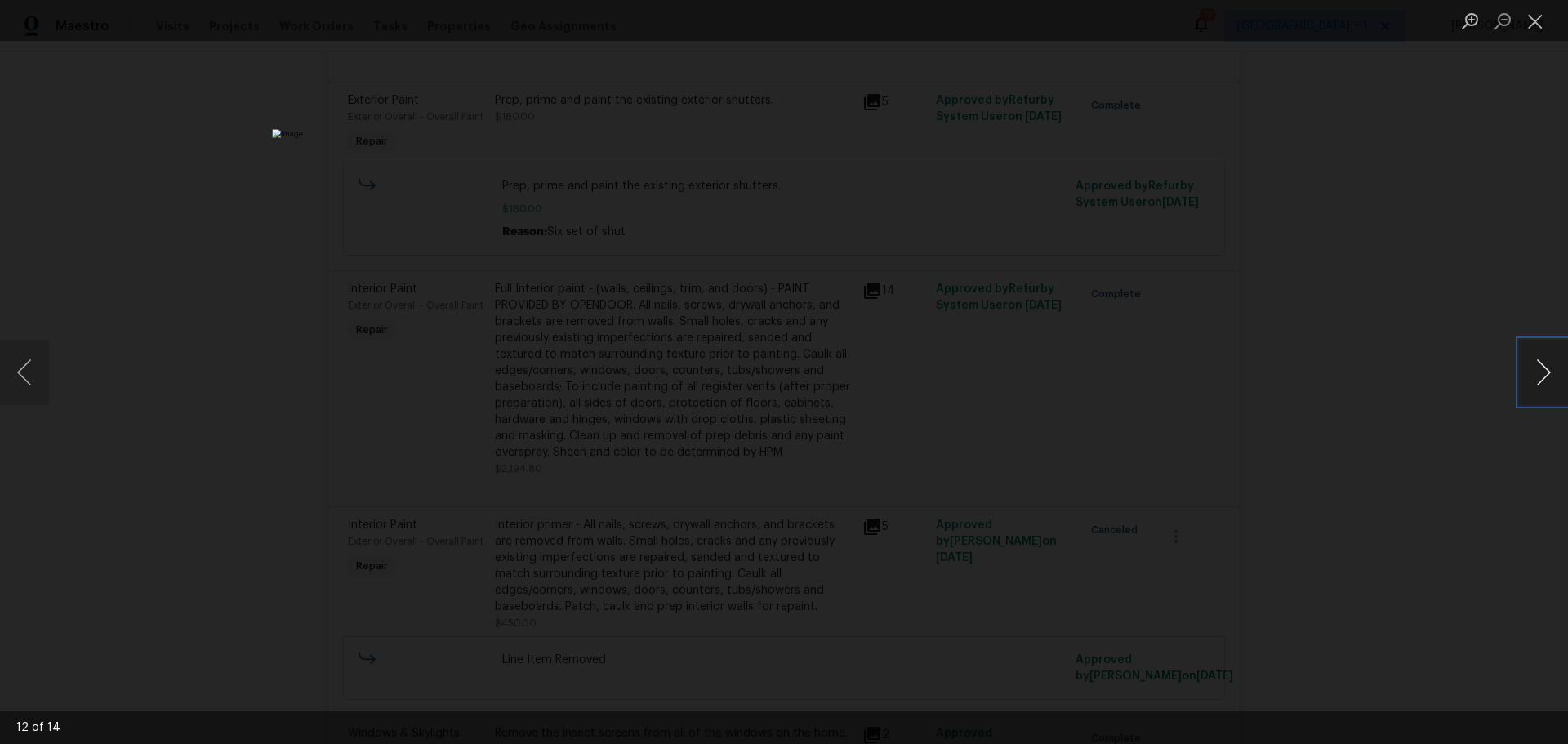
click at [1545, 372] on button "Next image" at bounding box center [1544, 372] width 49 height 66
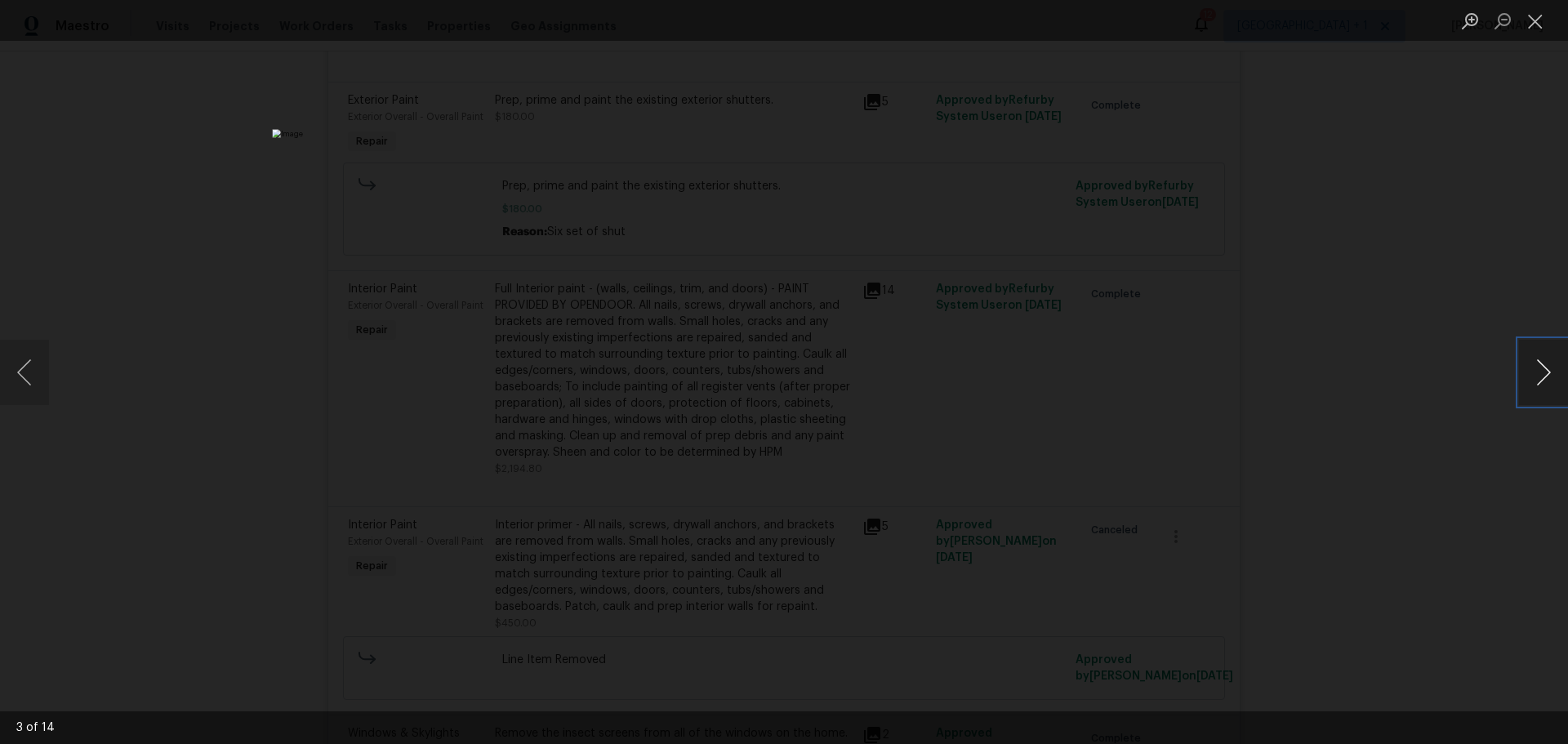
click at [1545, 372] on button "Next image" at bounding box center [1544, 372] width 49 height 66
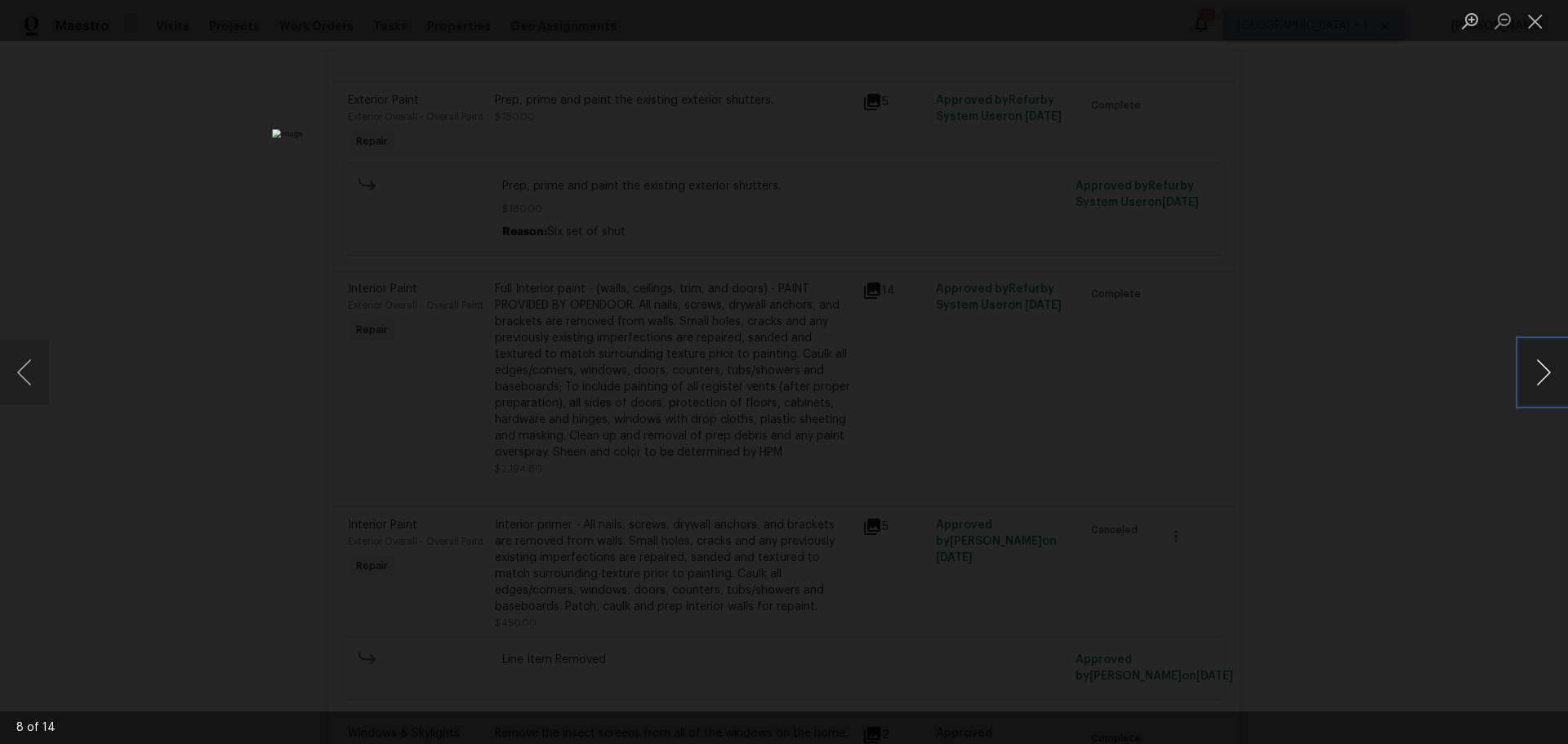
click at [1545, 372] on button "Next image" at bounding box center [1544, 372] width 49 height 66
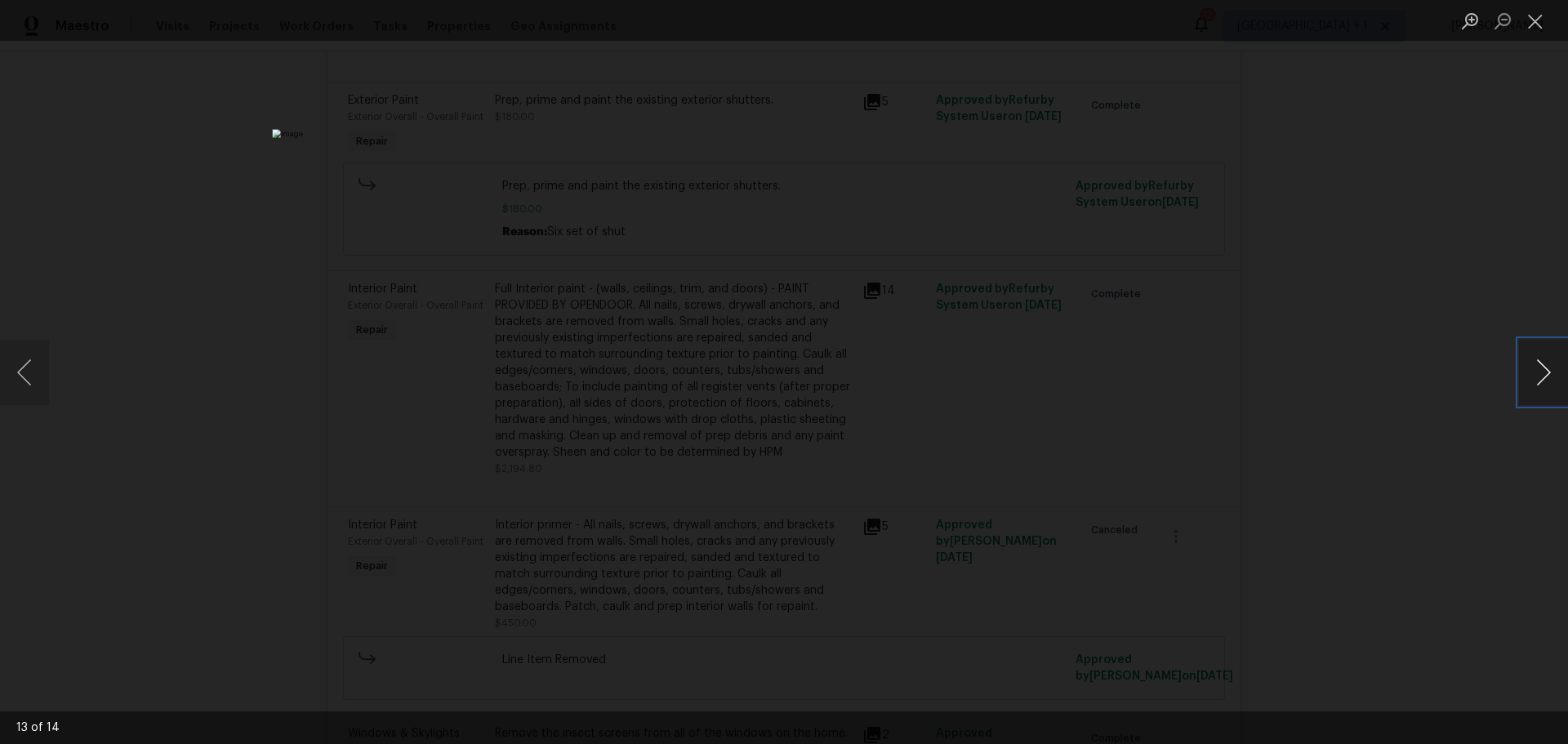
click at [1545, 372] on button "Next image" at bounding box center [1544, 372] width 49 height 66
click at [1543, 232] on div "Lightbox" at bounding box center [784, 372] width 1568 height 744
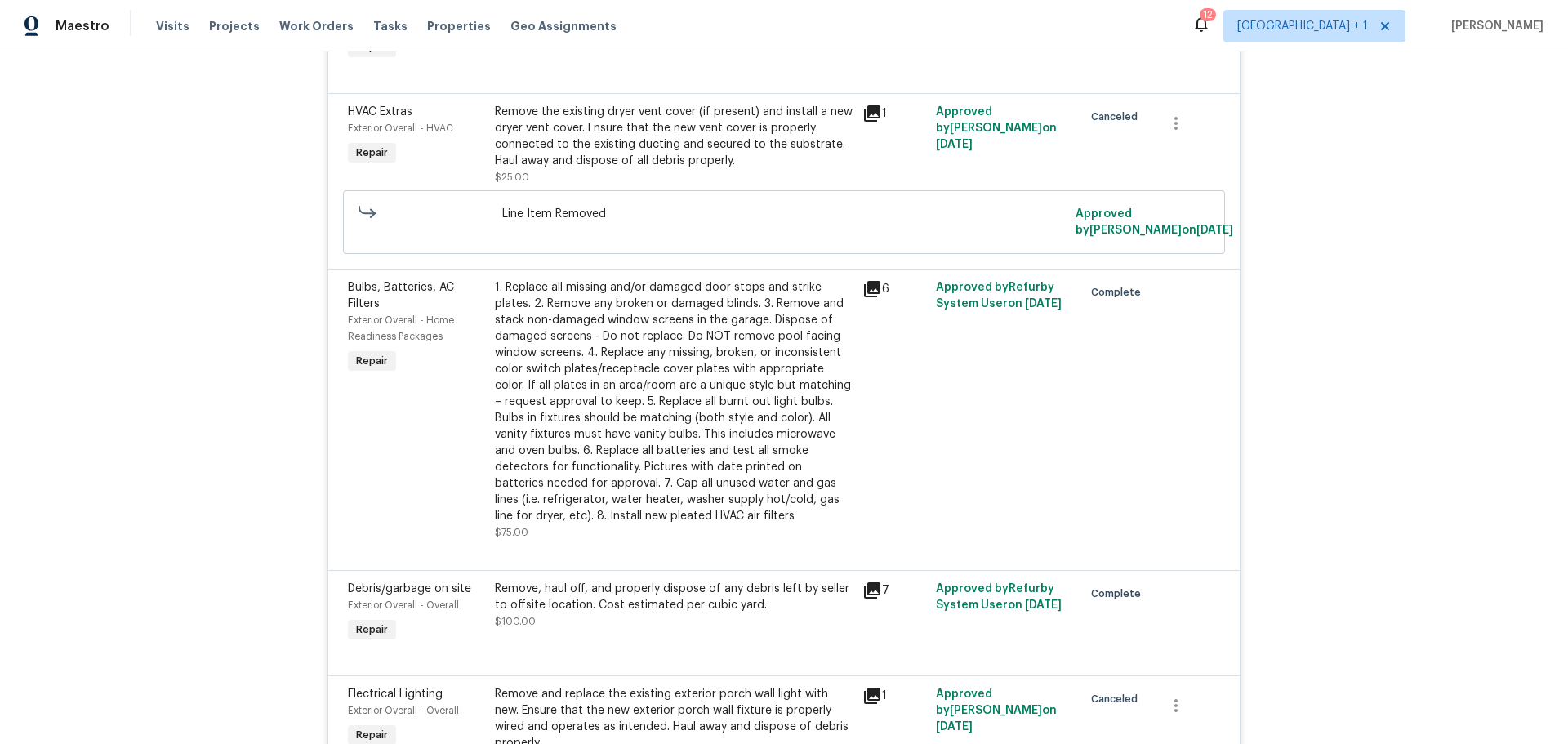
scroll to position [931, 0]
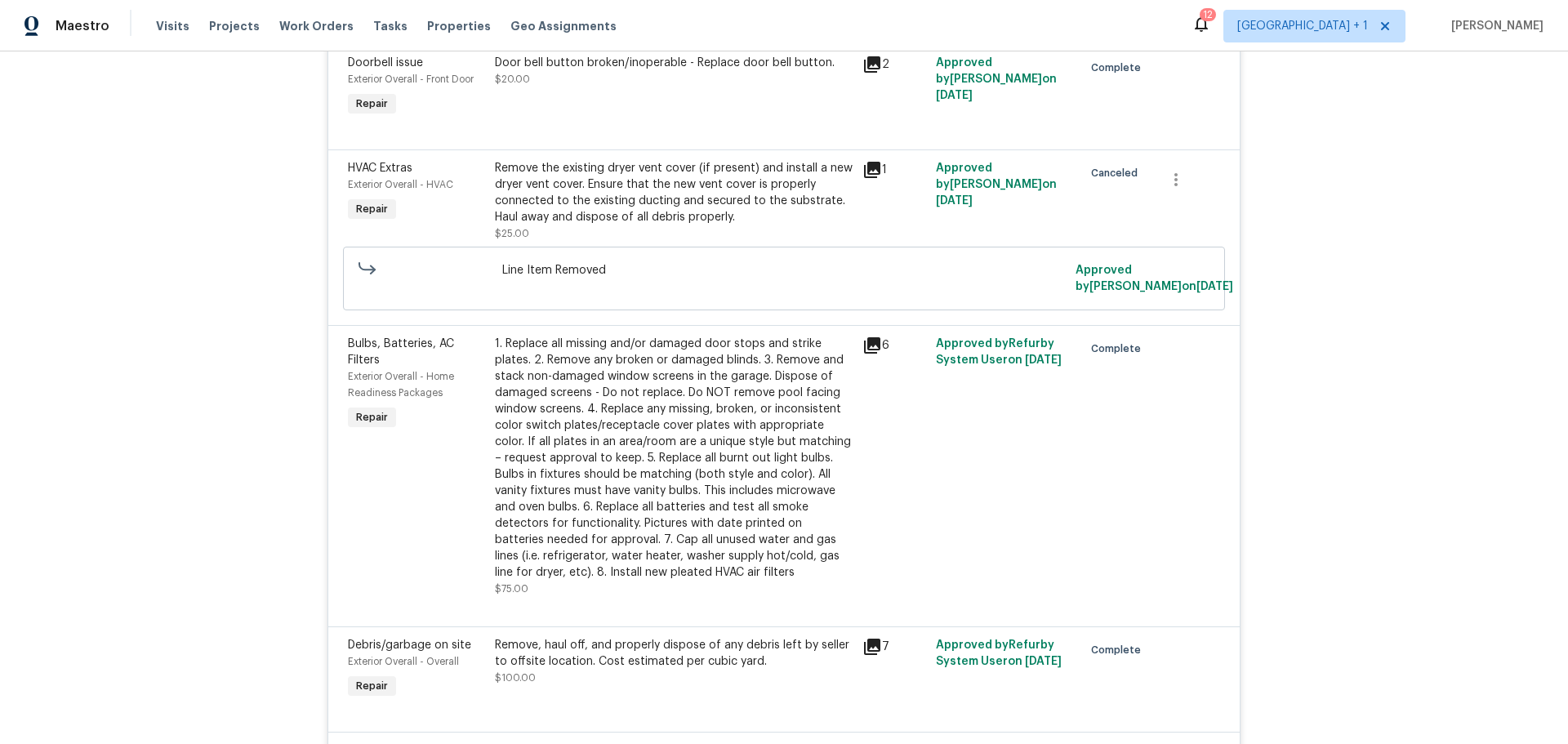
click at [870, 637] on icon at bounding box center [872, 647] width 20 height 20
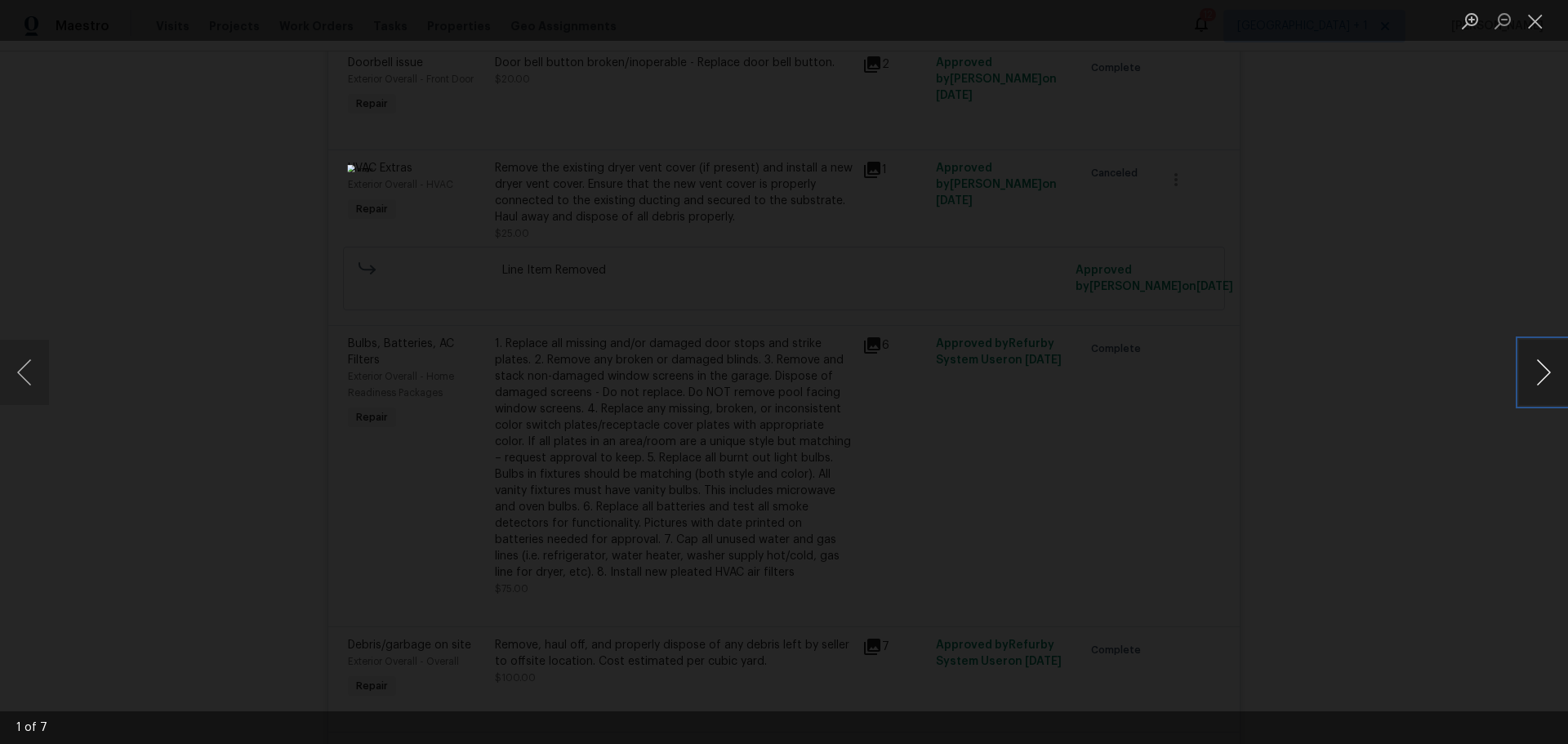
click at [1541, 374] on button "Next image" at bounding box center [1544, 372] width 49 height 66
click at [1408, 253] on div "Lightbox" at bounding box center [784, 372] width 1568 height 744
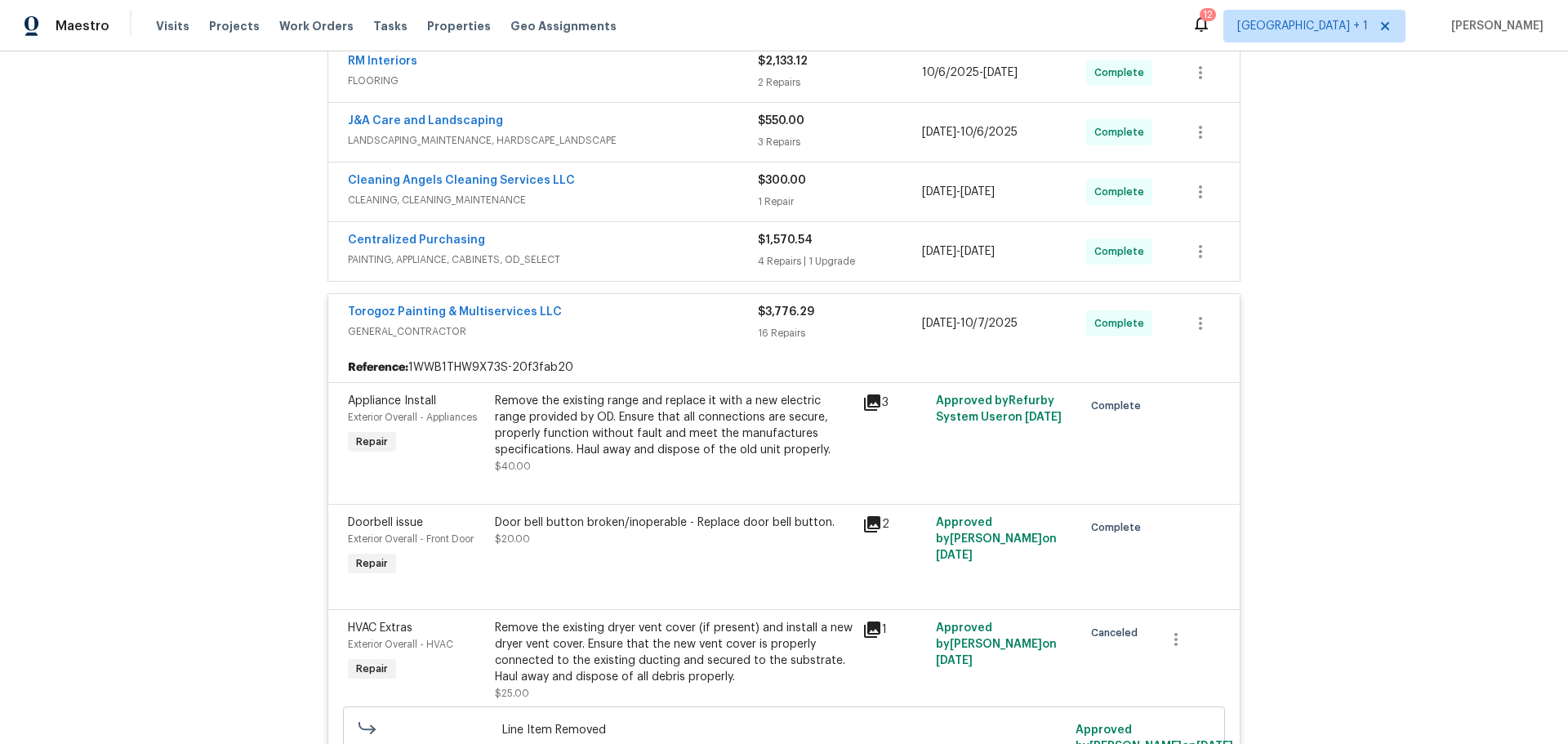
scroll to position [441, 0]
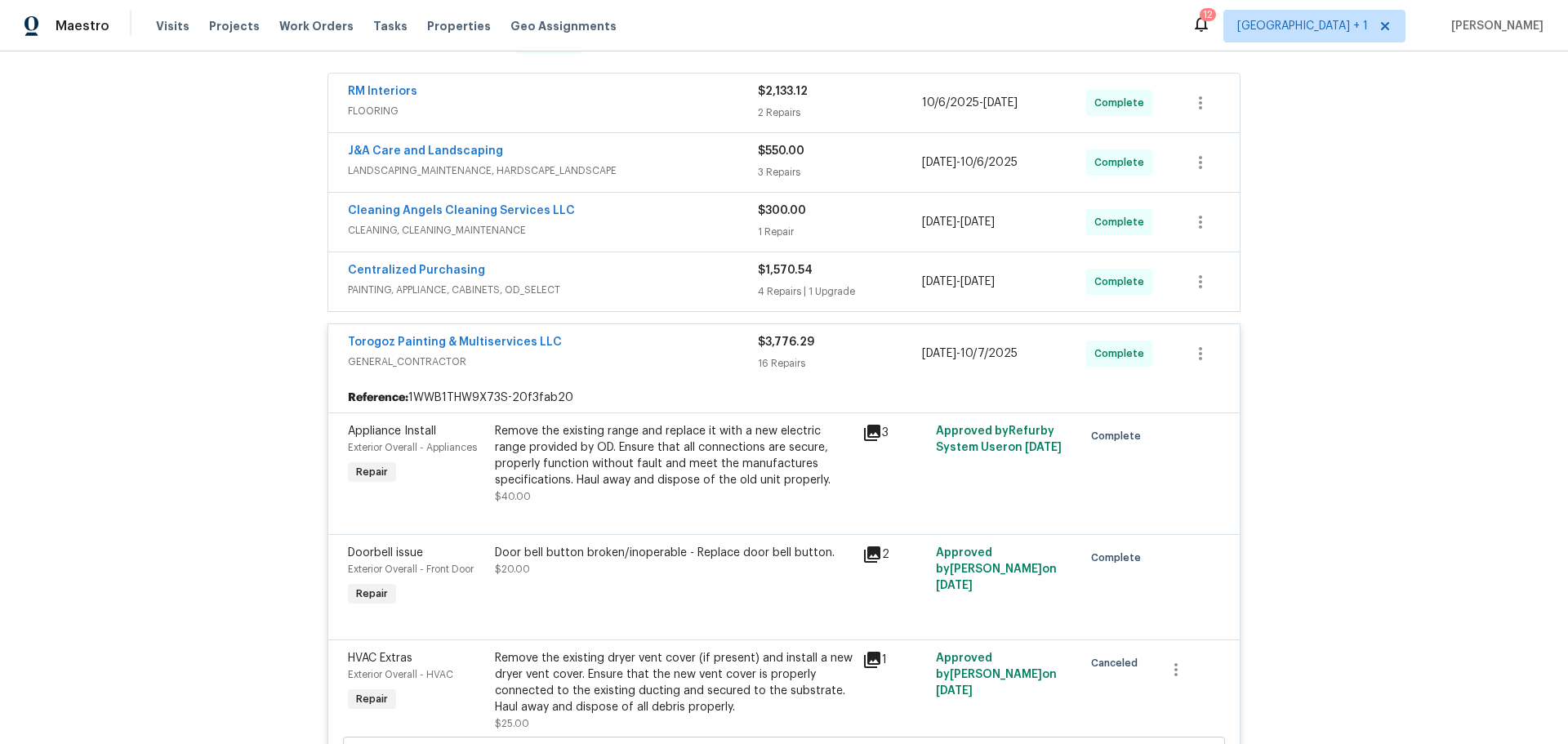
click at [751, 262] on div "Centralized Purchasing" at bounding box center [554, 272] width 410 height 20
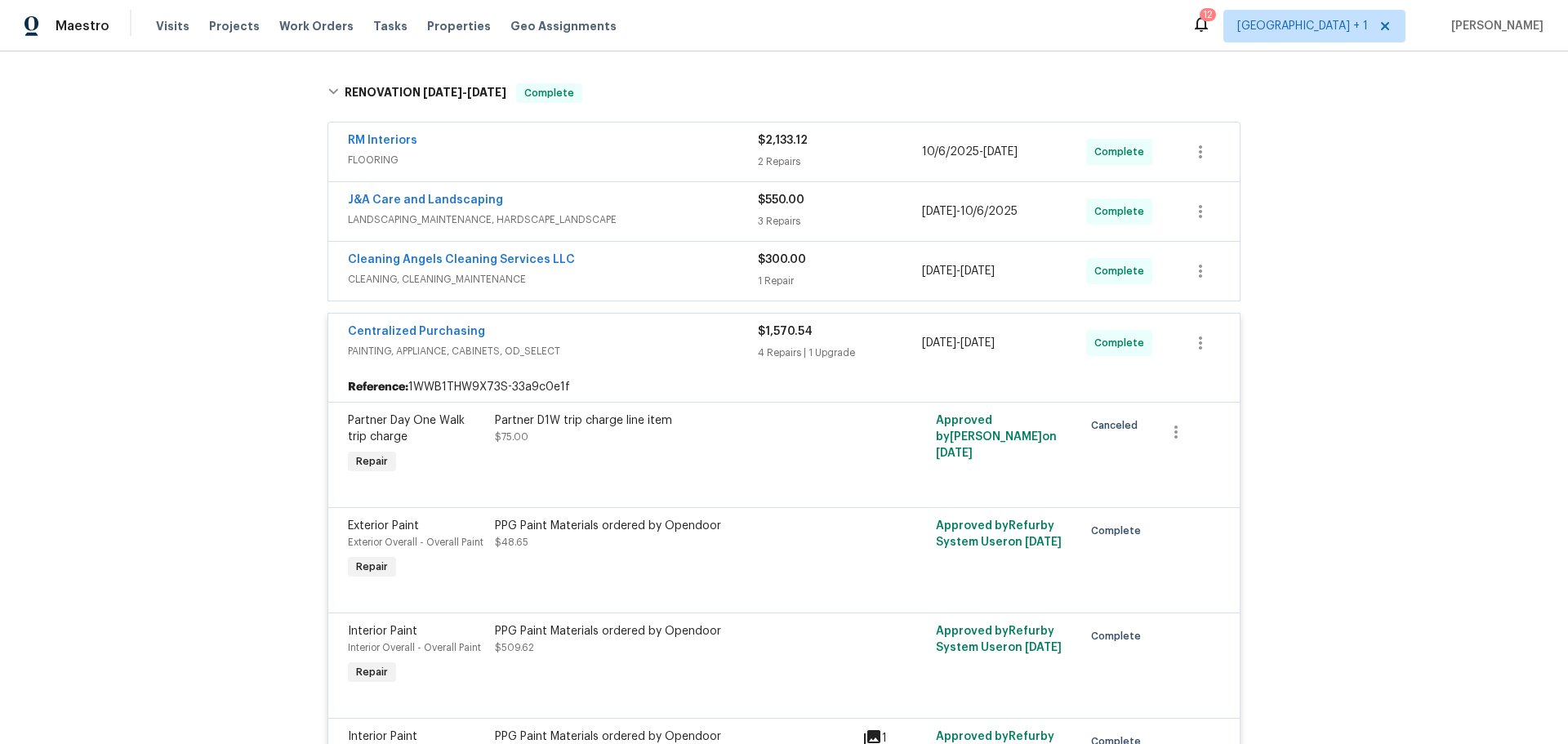
scroll to position [359, 0]
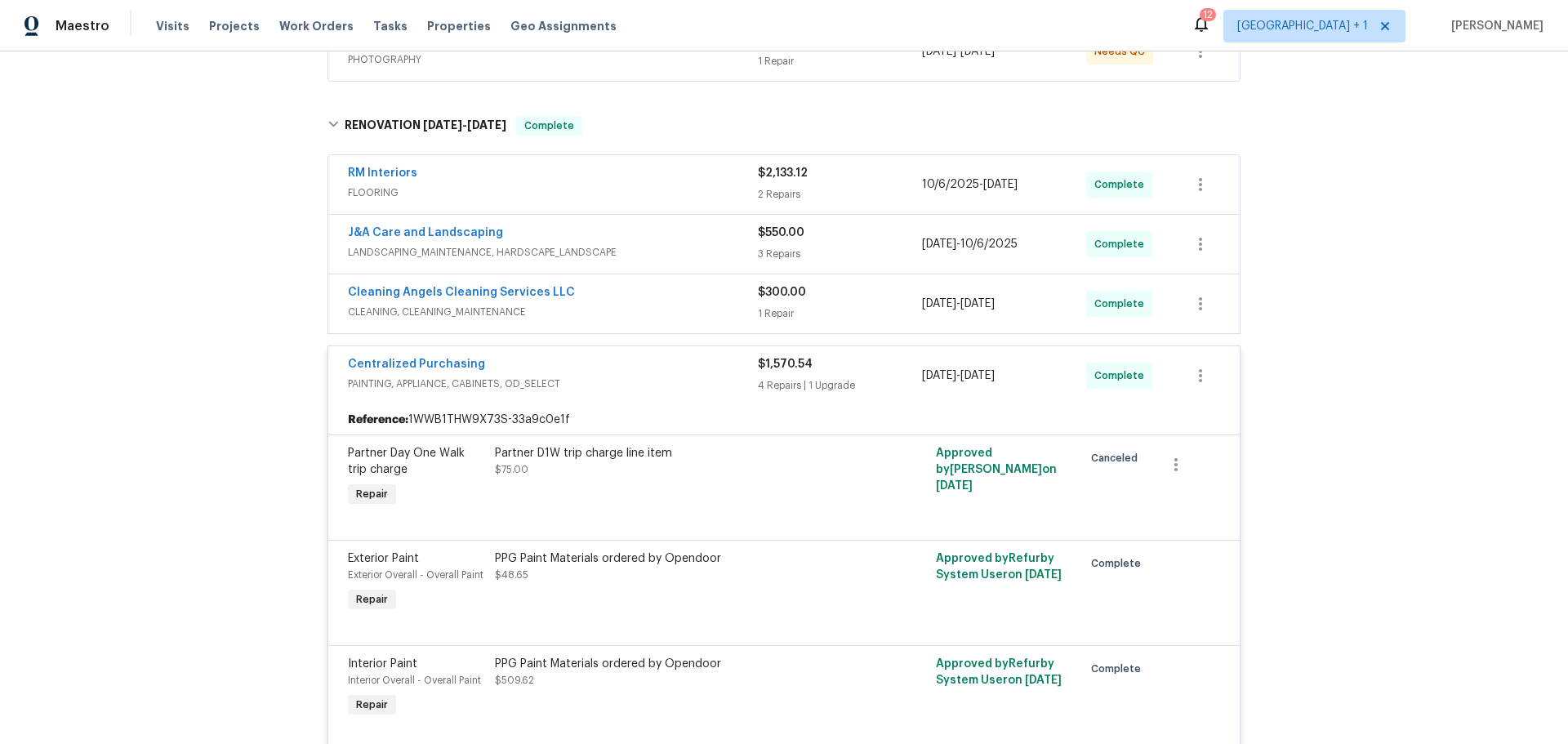
click at [628, 225] on div "J&A Care and Landscaping" at bounding box center [554, 235] width 410 height 20
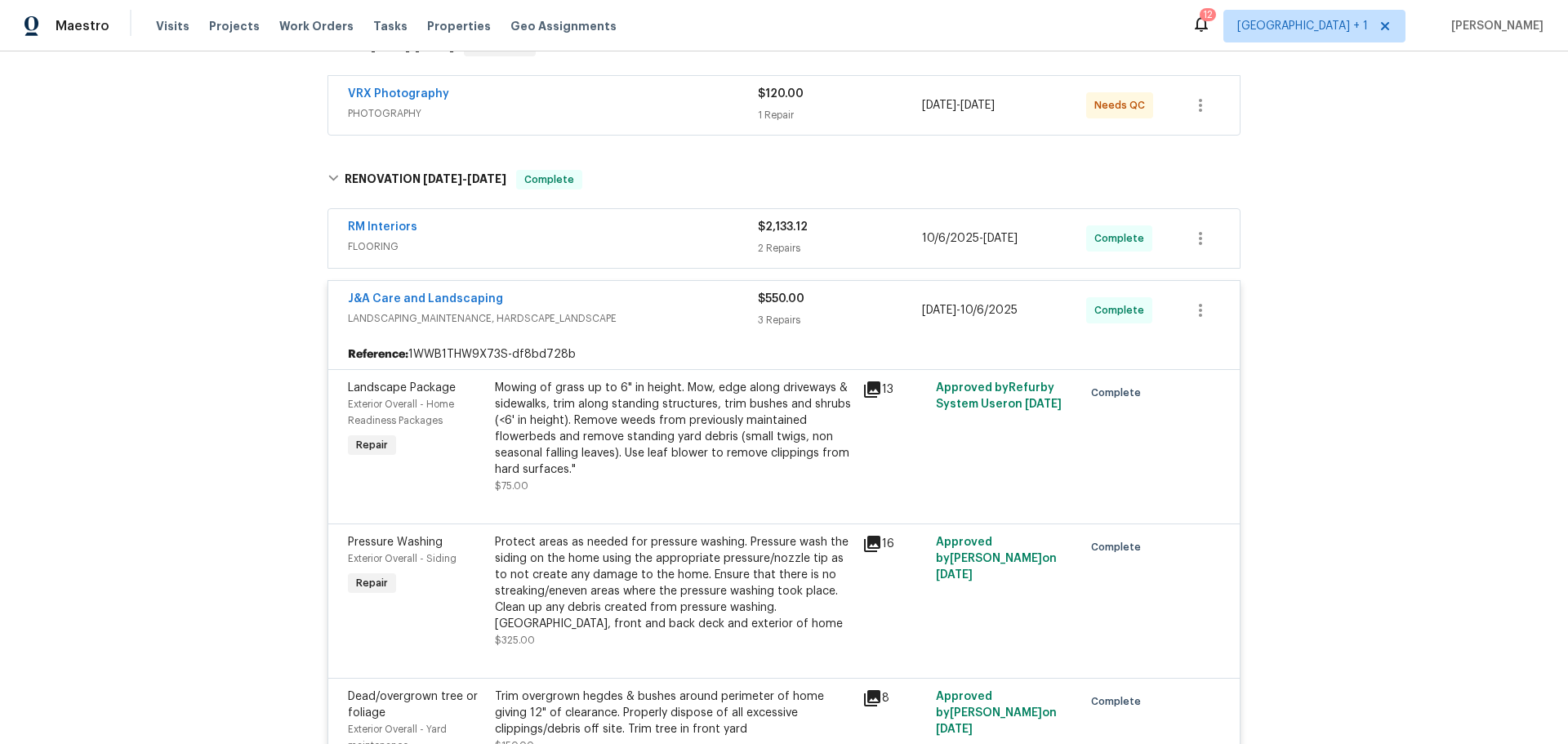
scroll to position [278, 0]
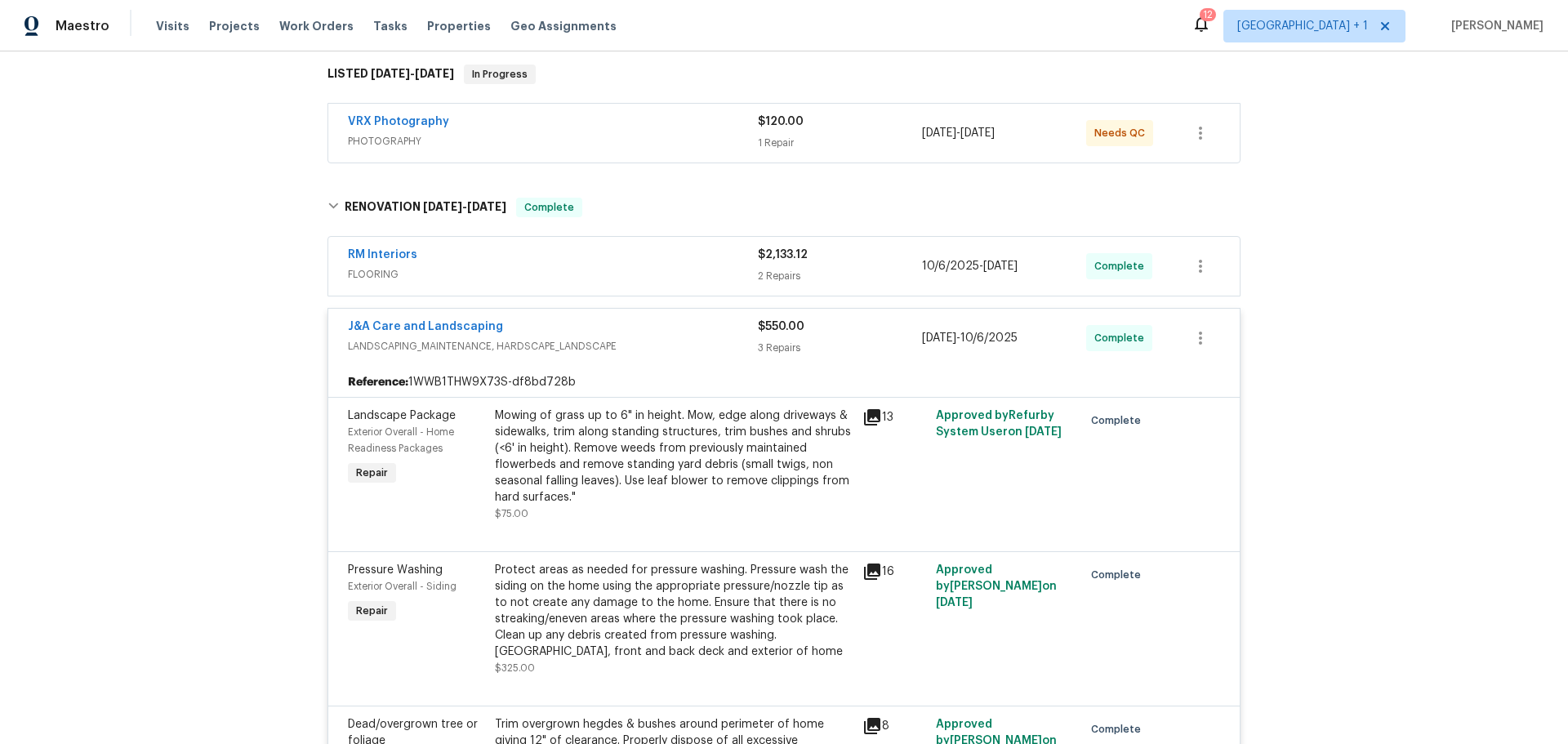
click at [684, 268] on div "RM Interiors FLOORING" at bounding box center [554, 266] width 410 height 40
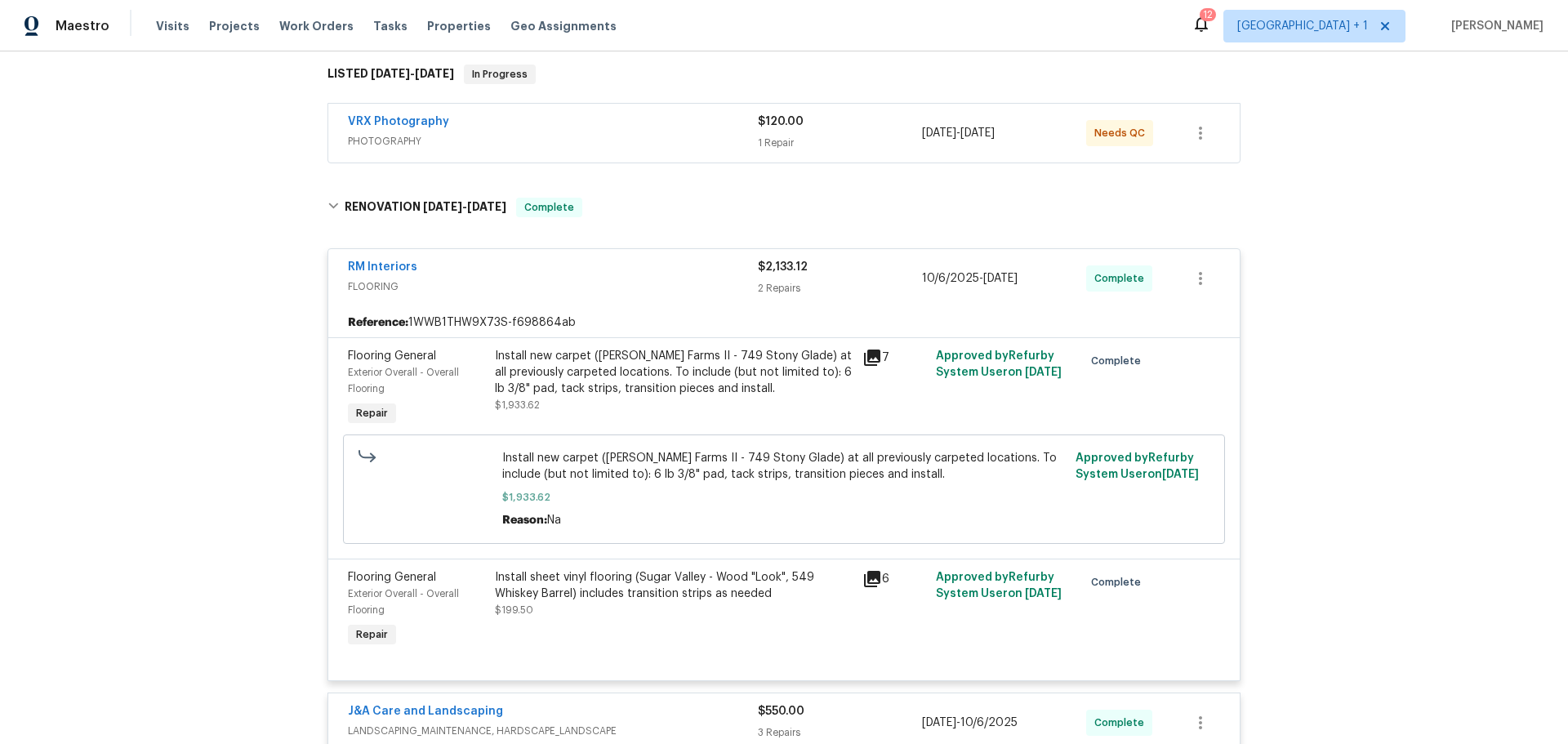
click at [864, 349] on icon at bounding box center [872, 357] width 16 height 16
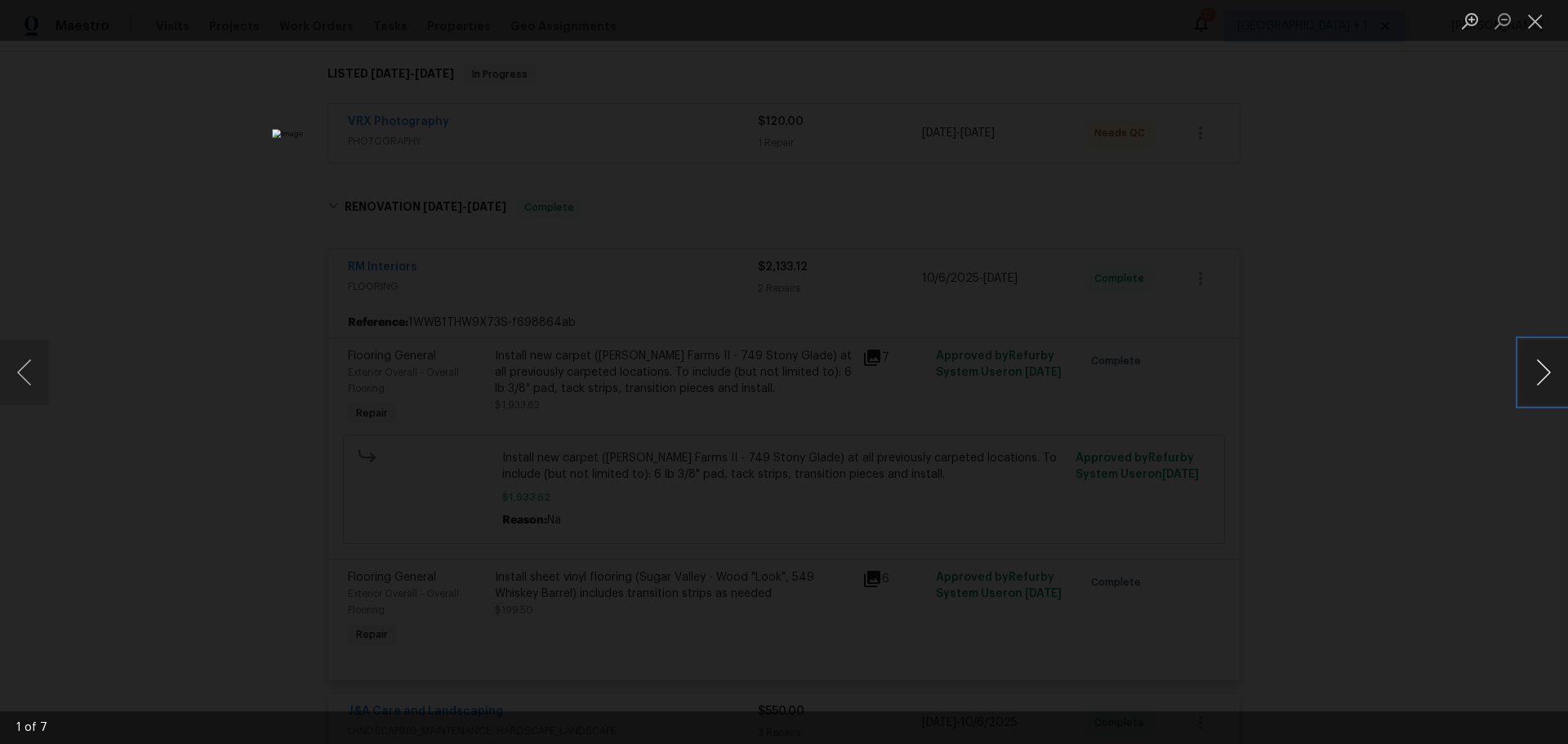
click at [1532, 363] on button "Next image" at bounding box center [1544, 372] width 49 height 66
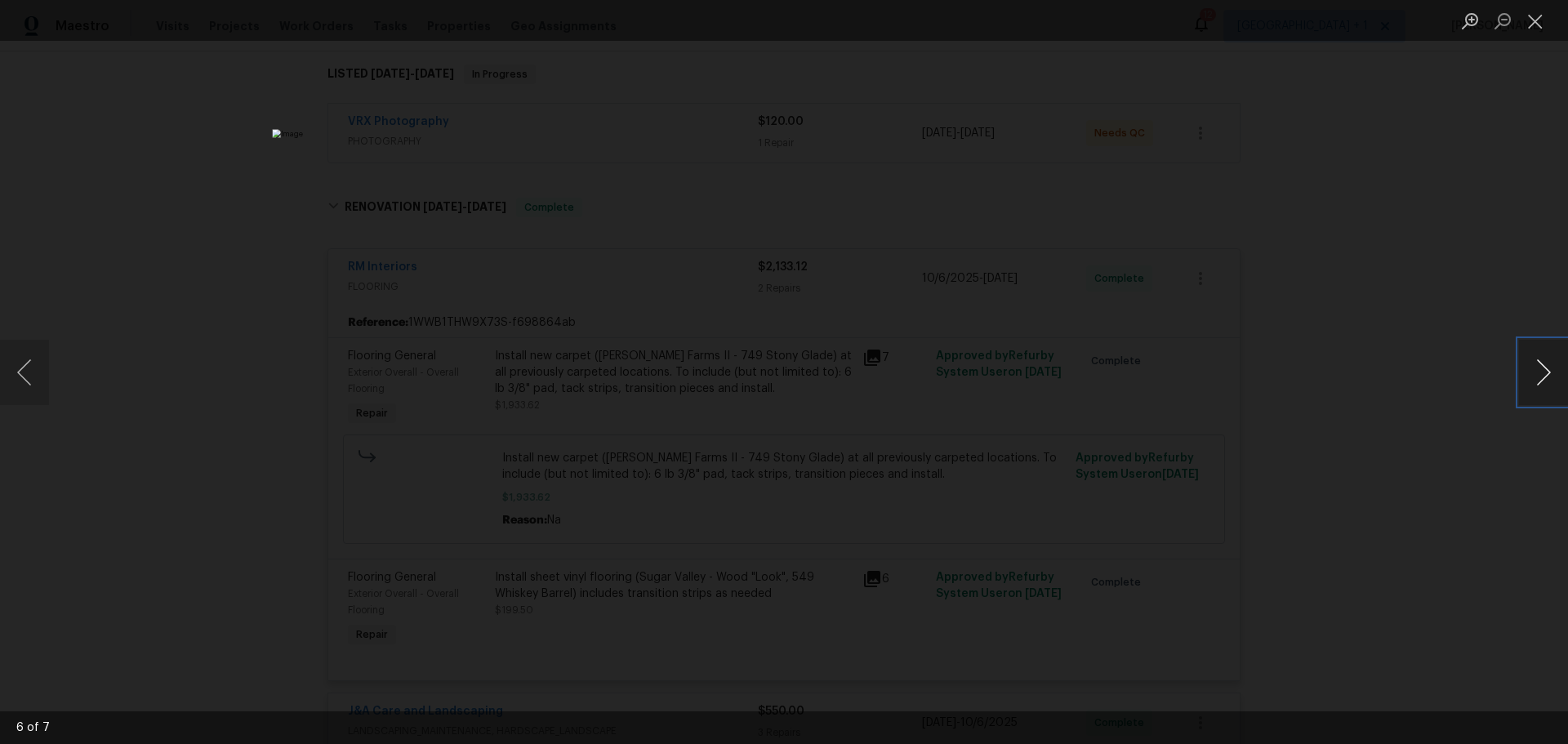
click at [1532, 363] on button "Next image" at bounding box center [1544, 372] width 49 height 66
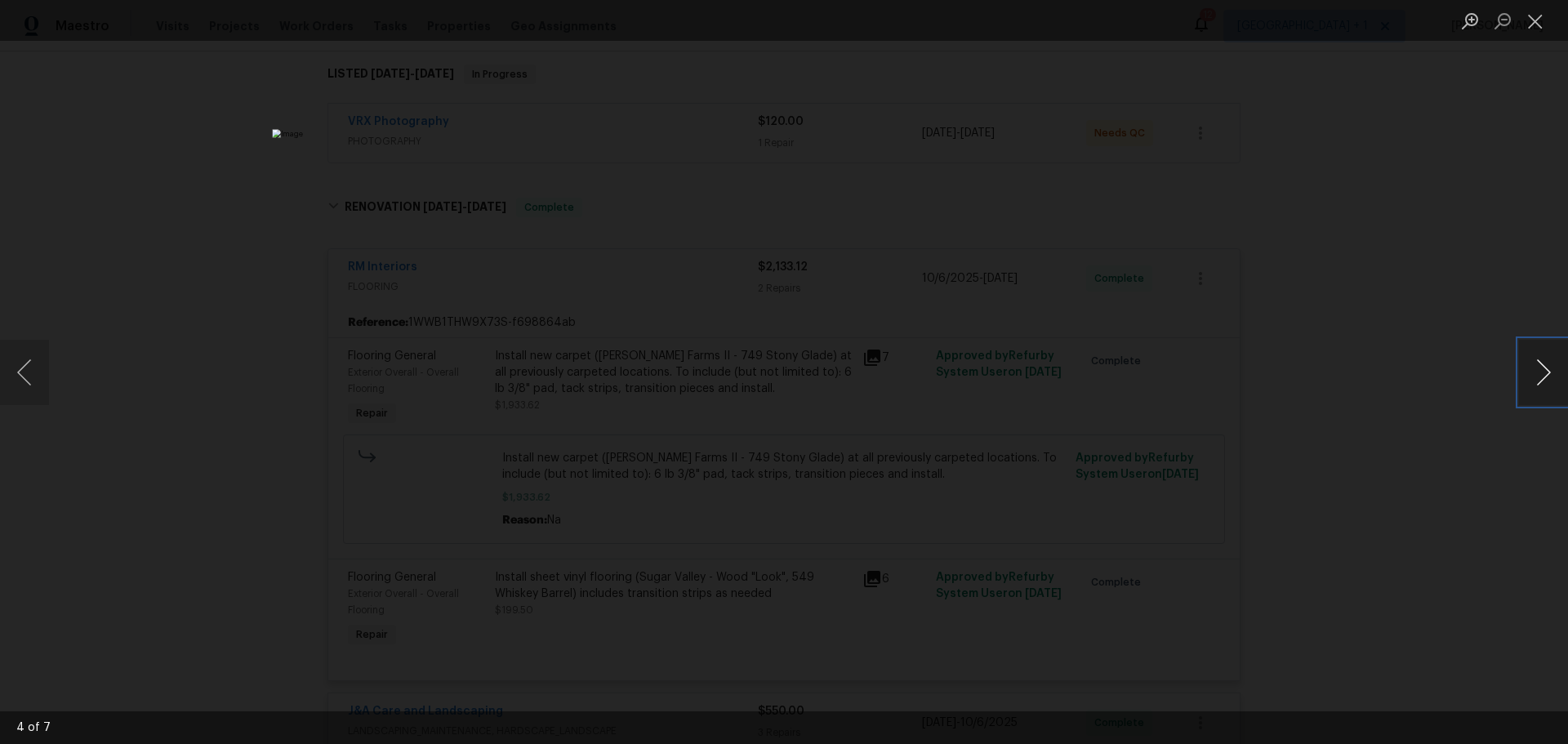
click at [1532, 363] on button "Next image" at bounding box center [1544, 372] width 49 height 66
click at [1534, 21] on button "Close lightbox" at bounding box center [1536, 21] width 32 height 29
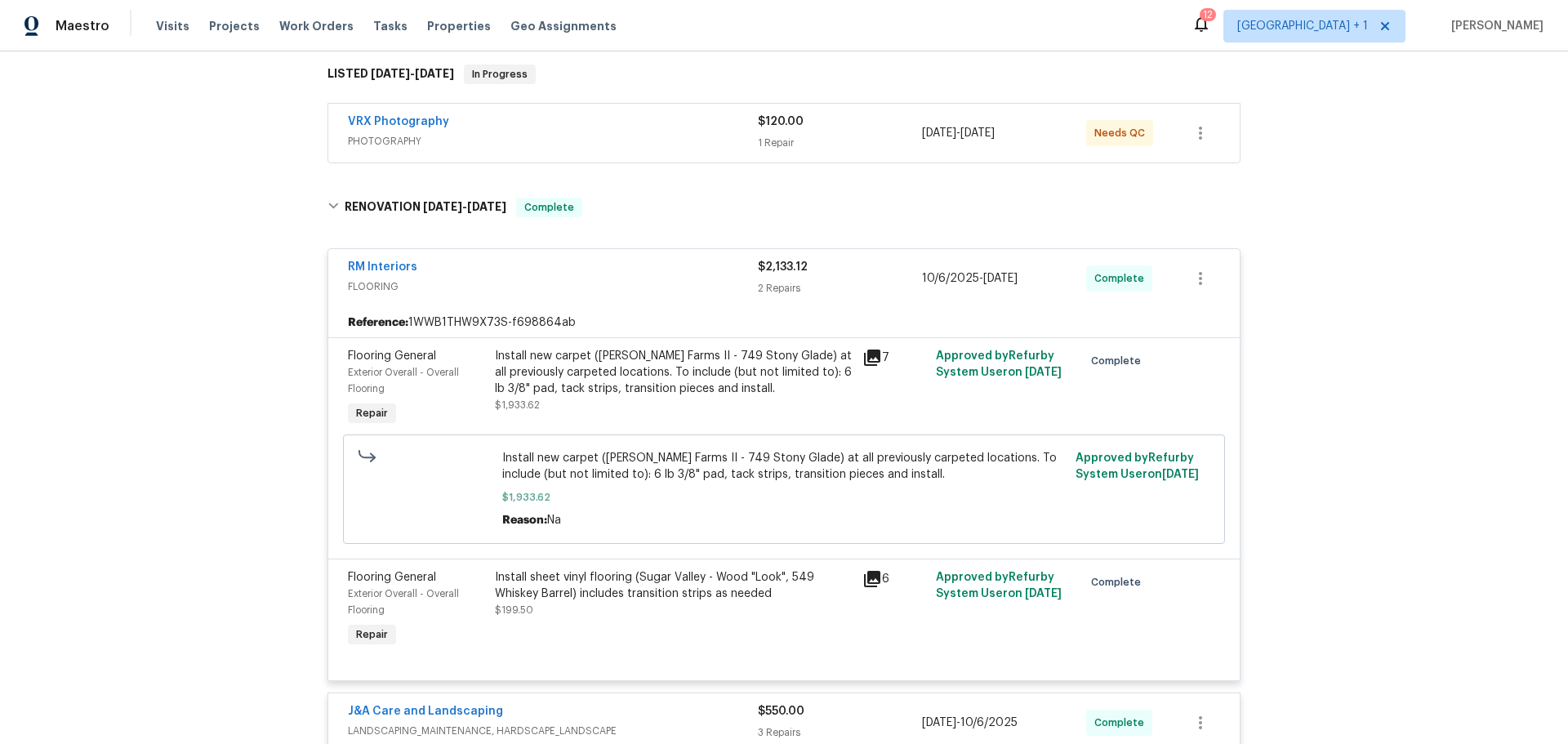
click at [870, 569] on icon at bounding box center [872, 579] width 20 height 20
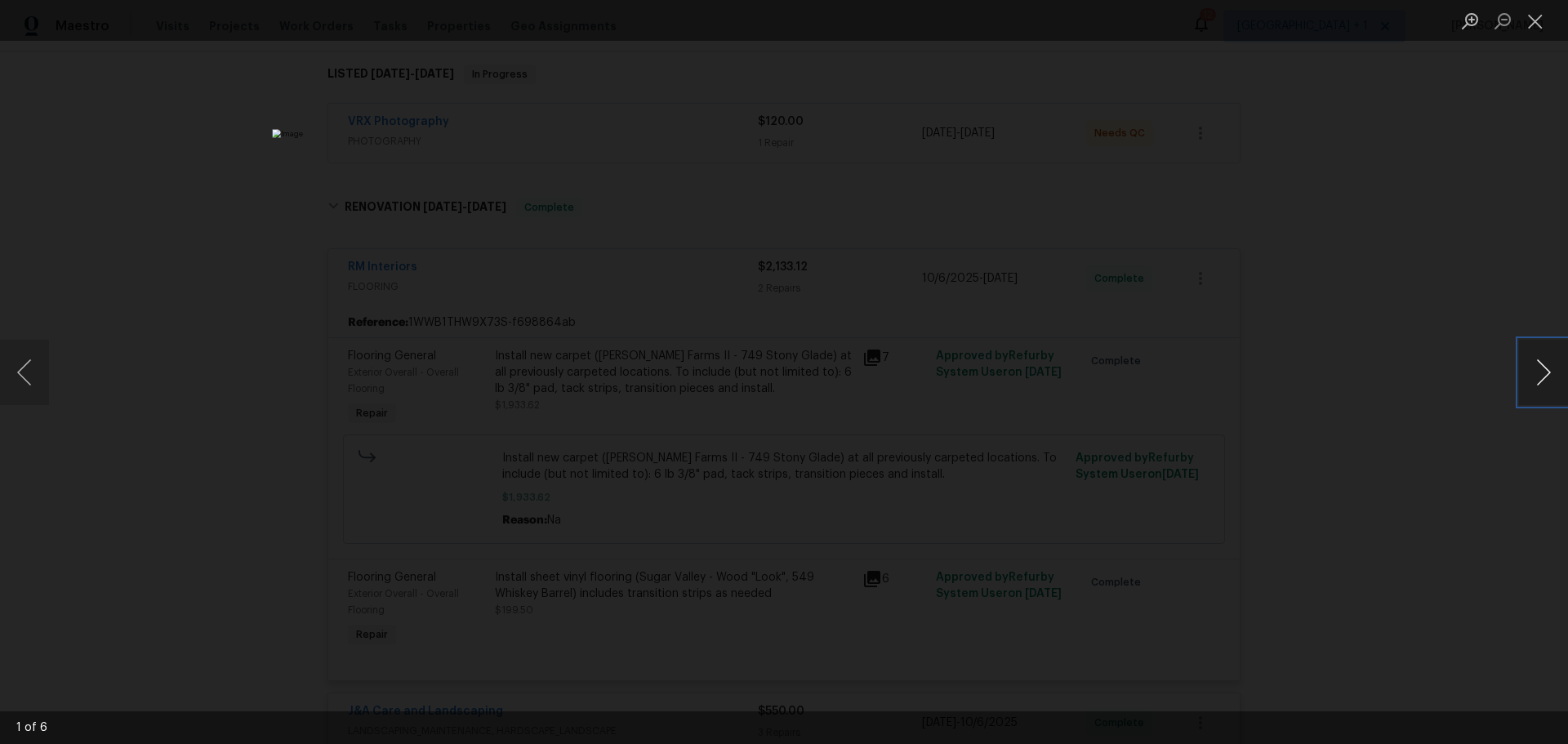
click at [1541, 375] on button "Next image" at bounding box center [1544, 372] width 49 height 66
click at [1529, 16] on button "Close lightbox" at bounding box center [1536, 21] width 32 height 29
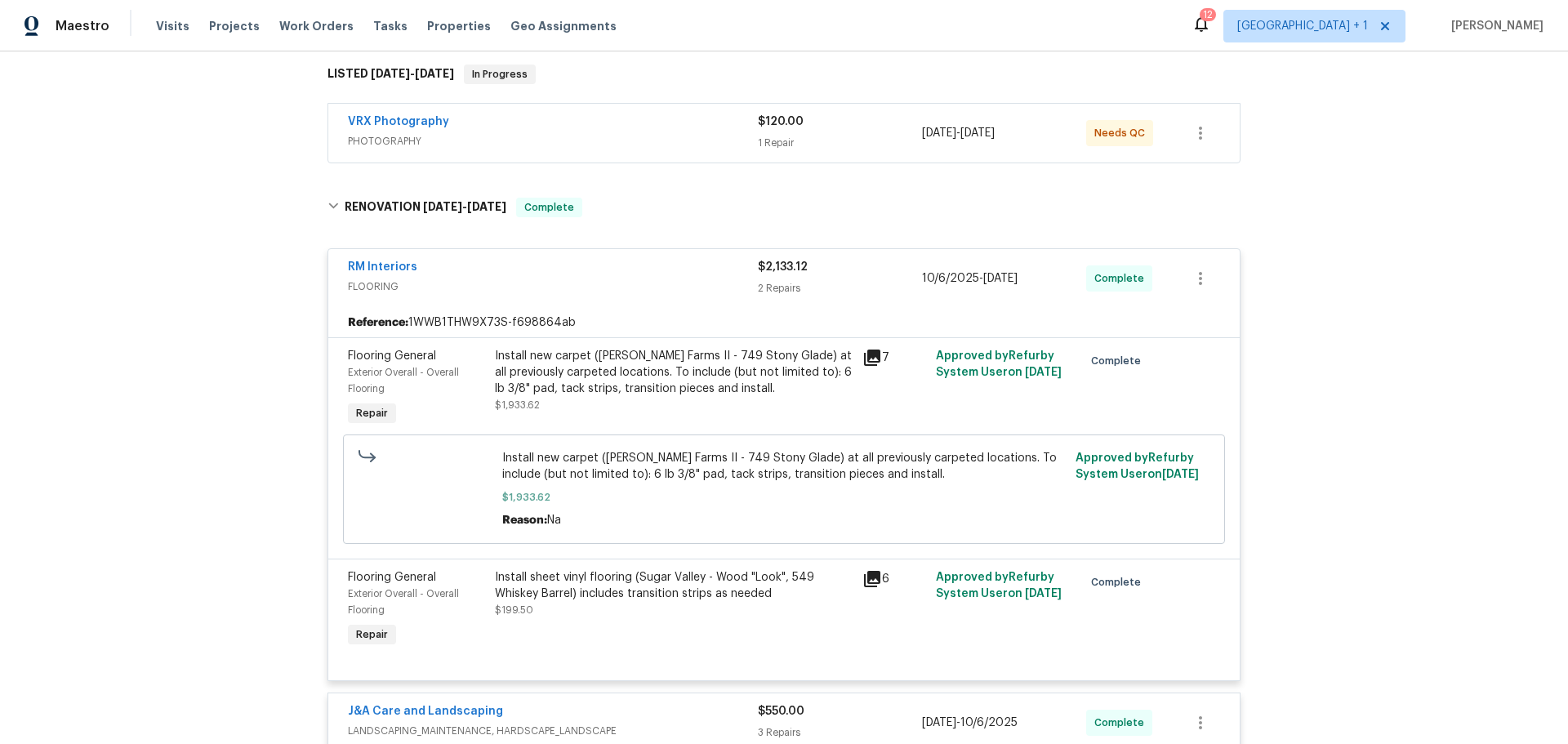
click at [1392, 178] on div "Back to all projects 3100 Glen Laurel Ln, Winston Salem, NC 27107 3 Beds | 2 1/…" at bounding box center [784, 398] width 1568 height 693
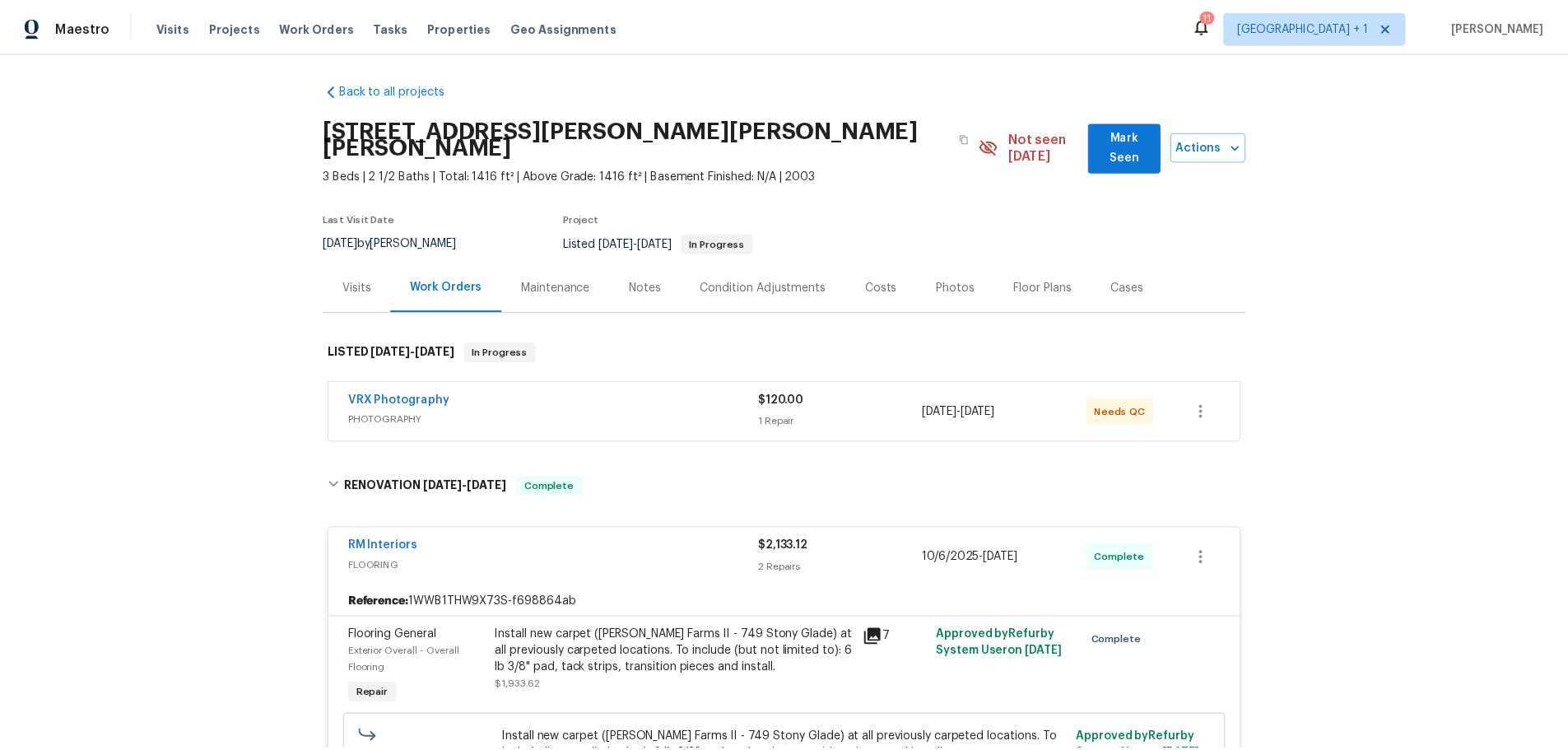
scroll to position [0, 0]
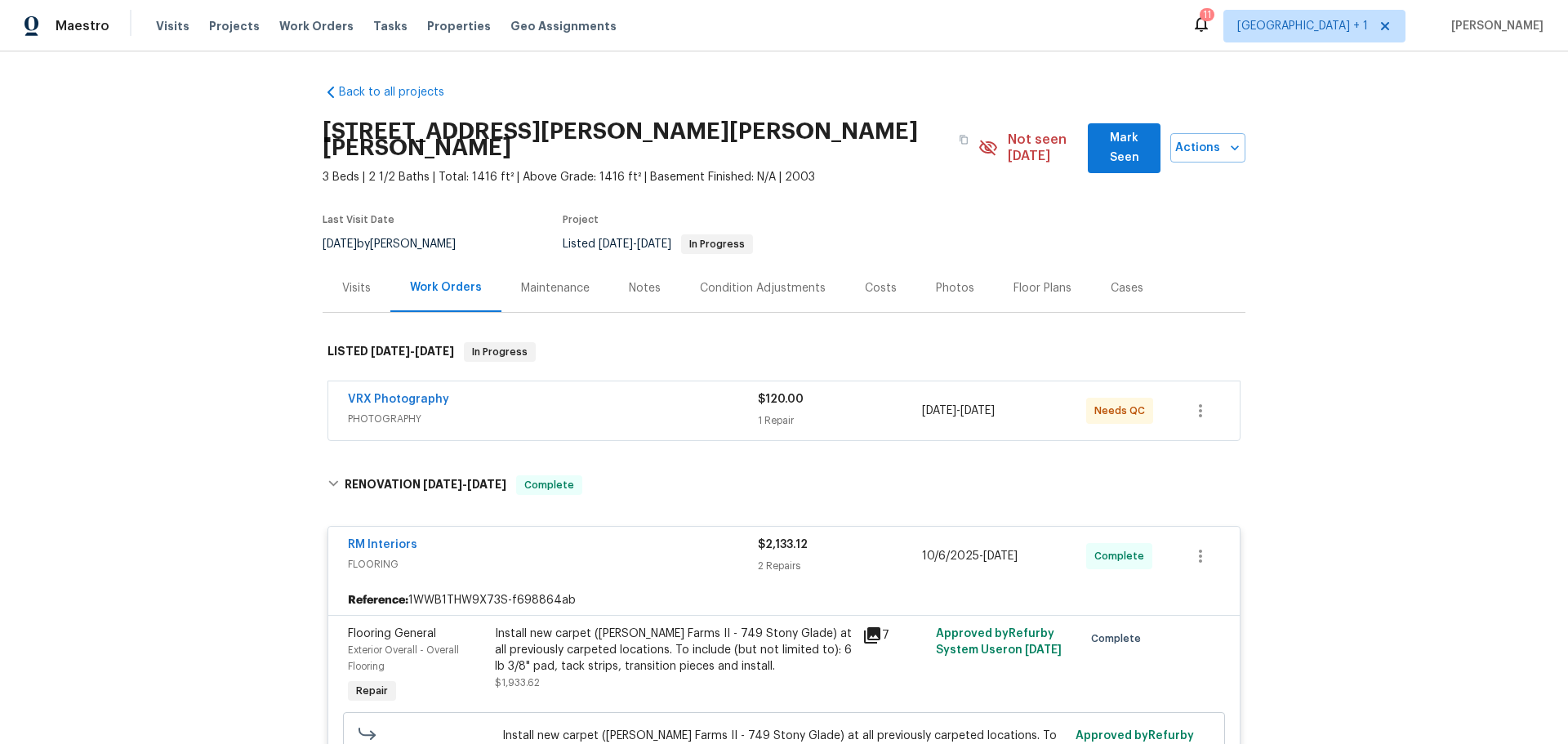
click at [865, 280] on div "Costs" at bounding box center [880, 288] width 32 height 16
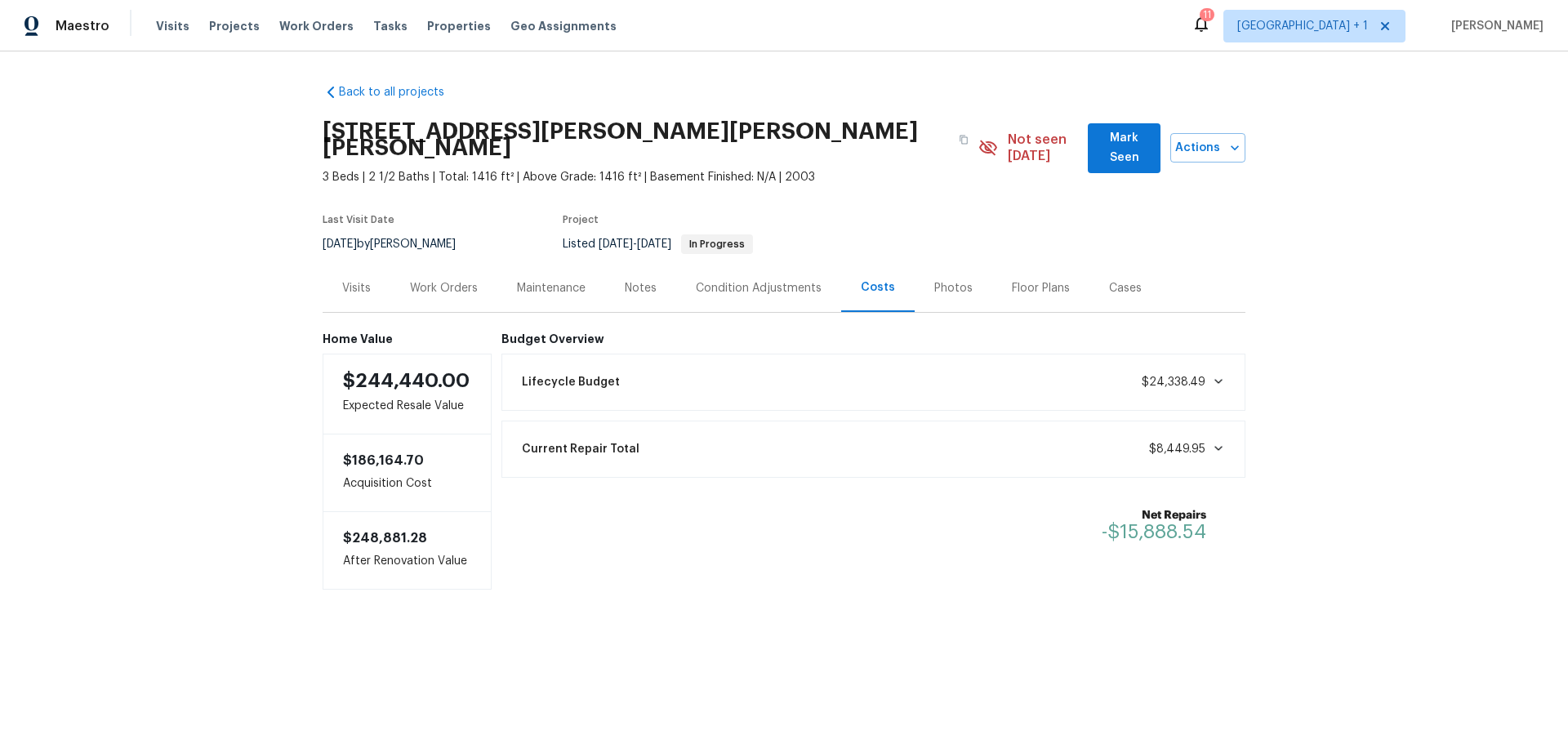
click at [625, 280] on div "Notes" at bounding box center [640, 288] width 32 height 16
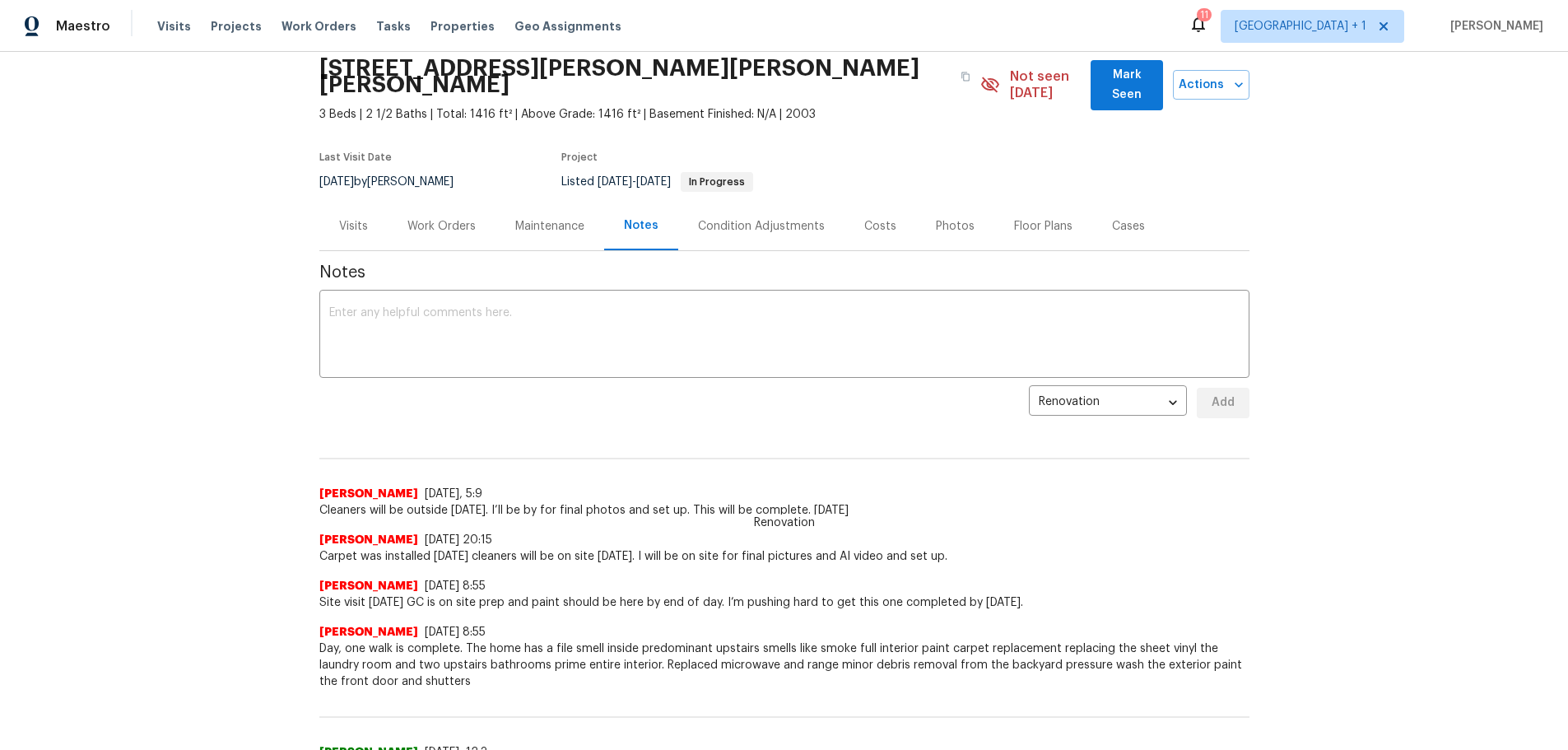
scroll to position [247, 0]
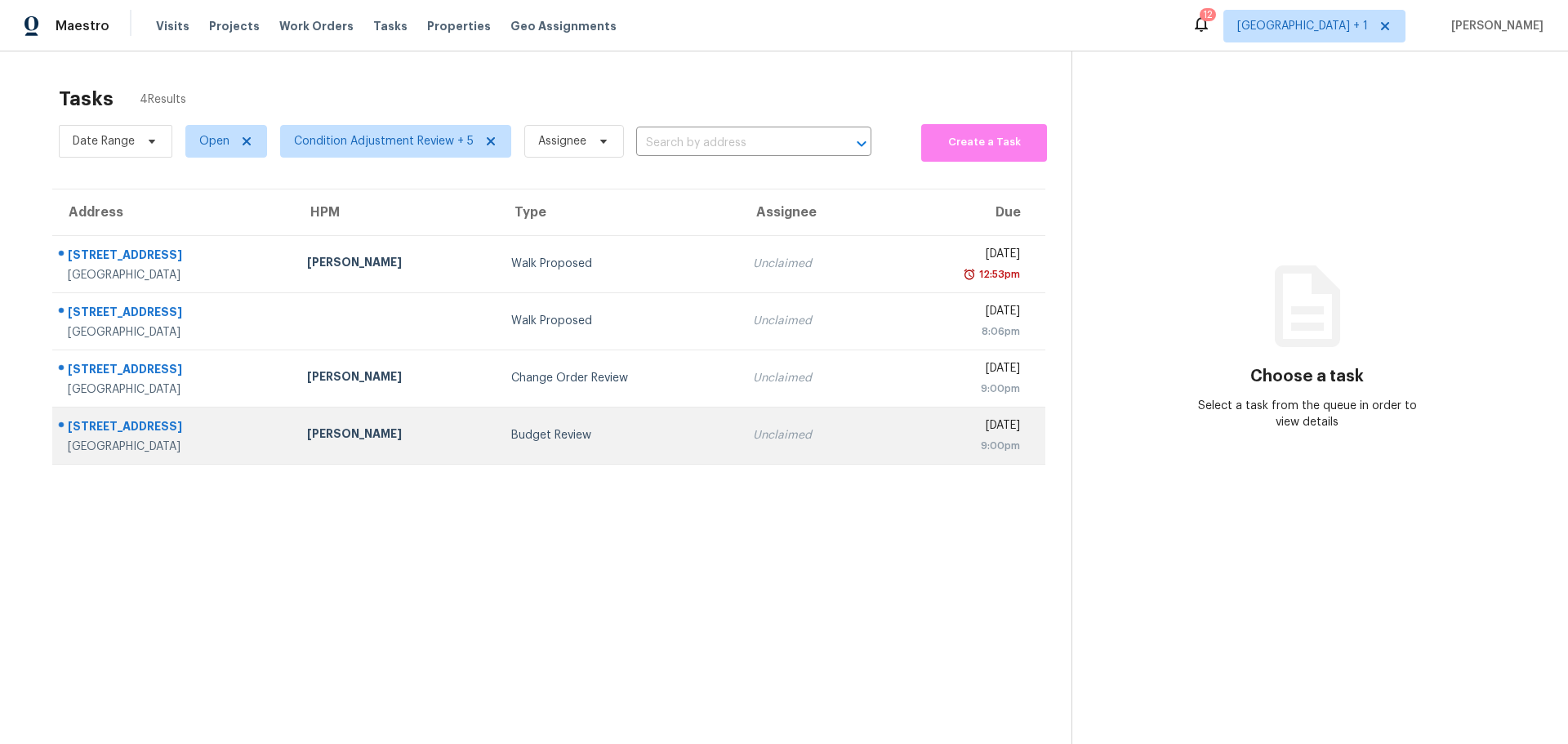
click at [671, 427] on div "Budget Review" at bounding box center [619, 435] width 216 height 16
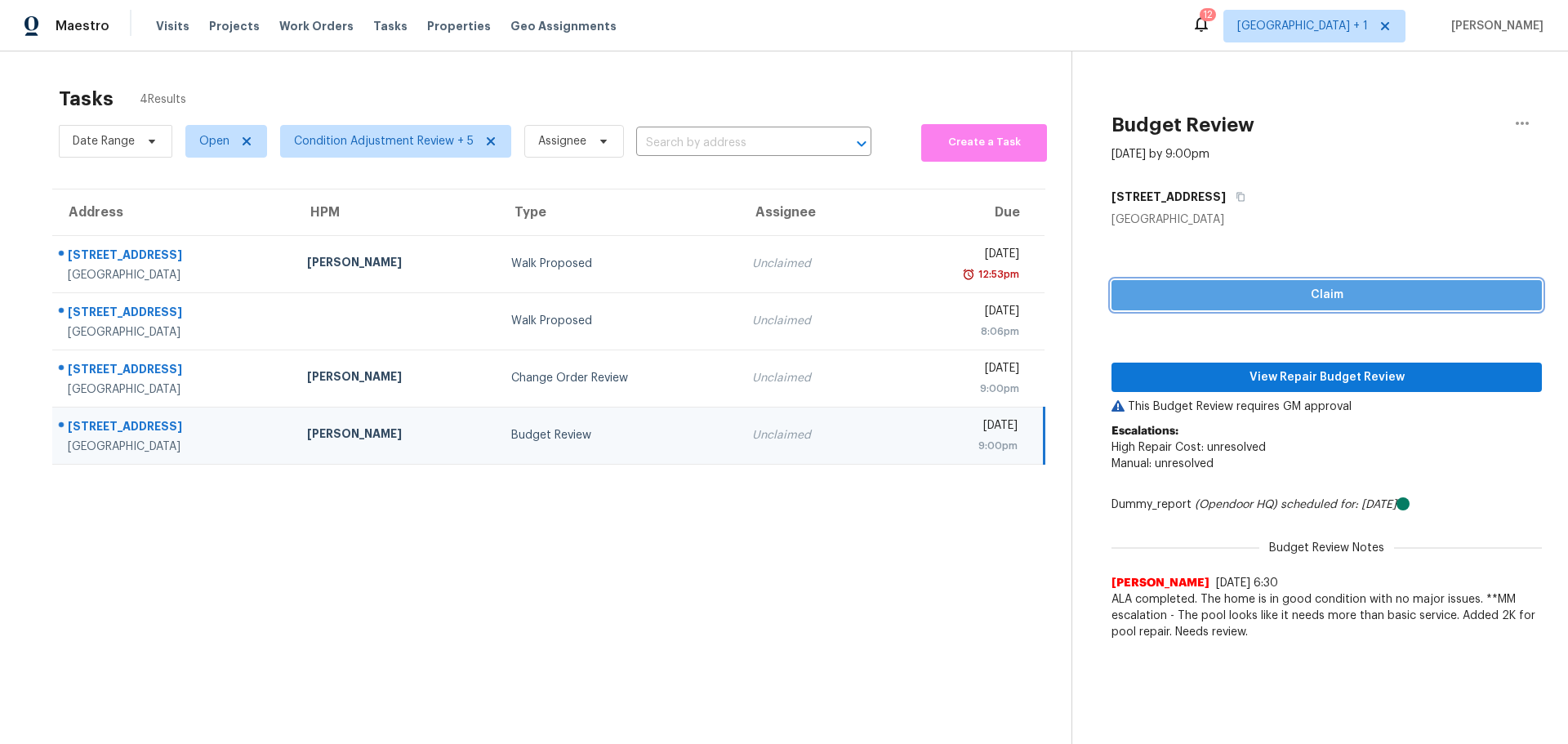
click at [1356, 285] on span "Claim" at bounding box center [1327, 295] width 404 height 21
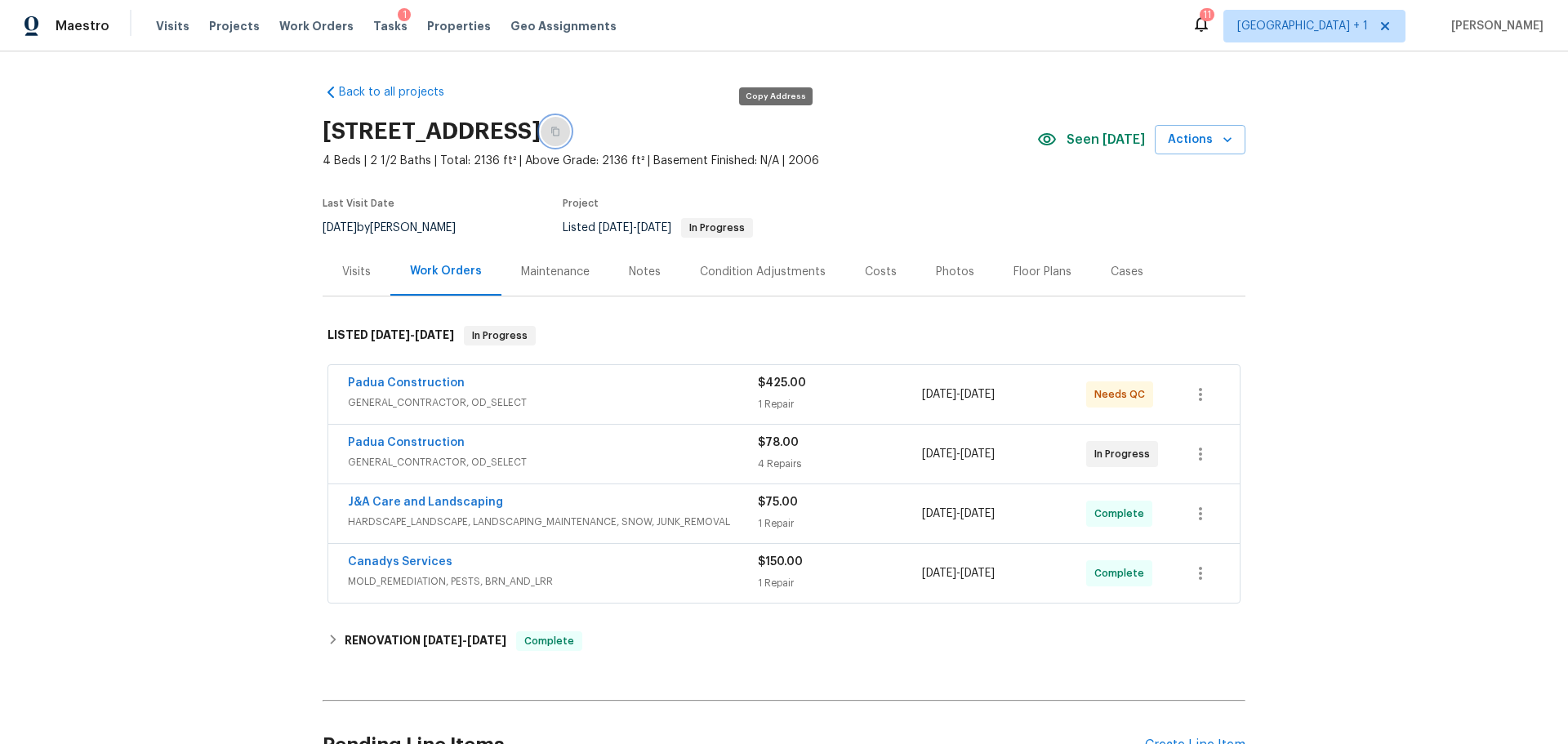
click at [561, 128] on icon "button" at bounding box center [555, 131] width 10 height 10
click at [946, 270] on div "Photos" at bounding box center [955, 272] width 39 height 16
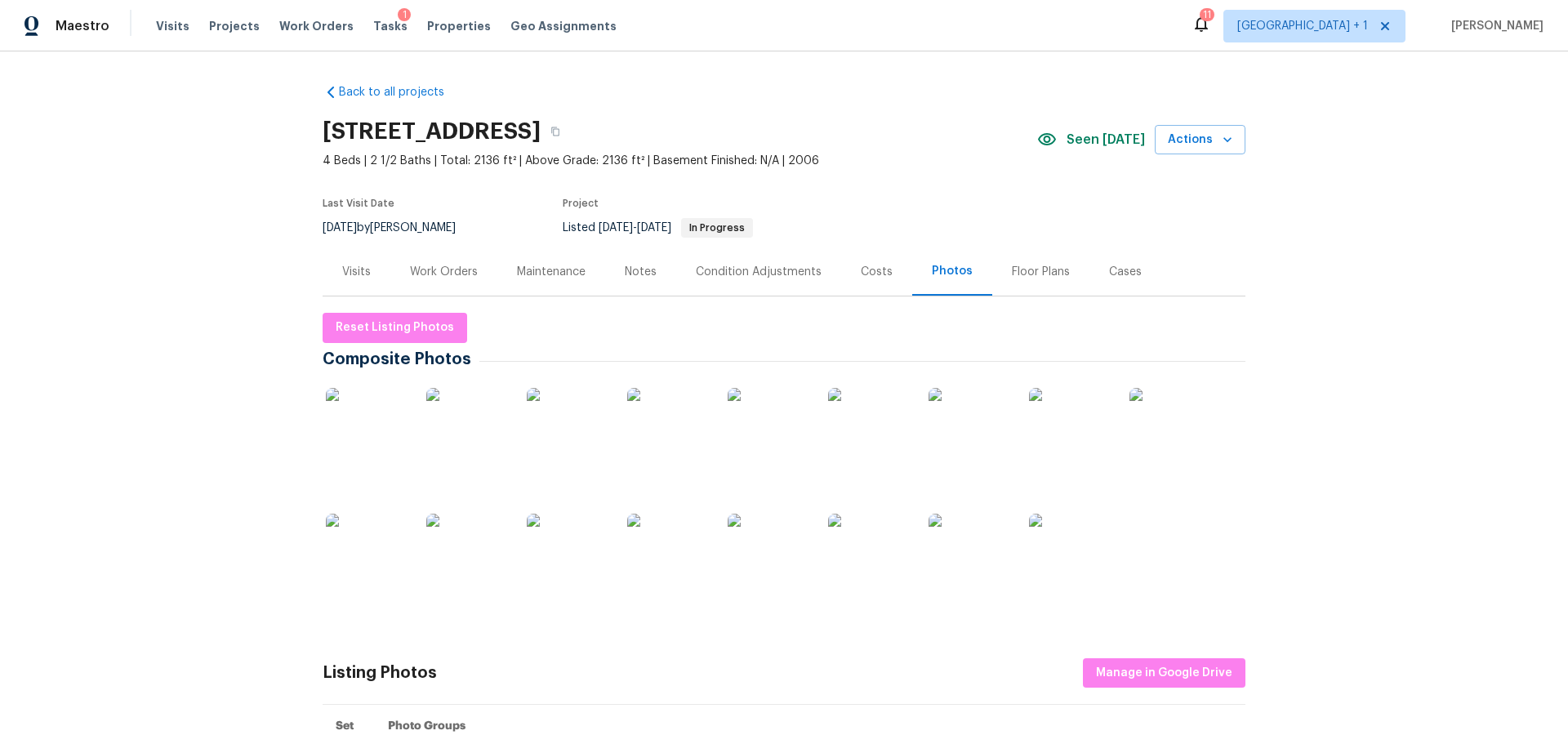
click at [364, 430] on img at bounding box center [366, 428] width 82 height 82
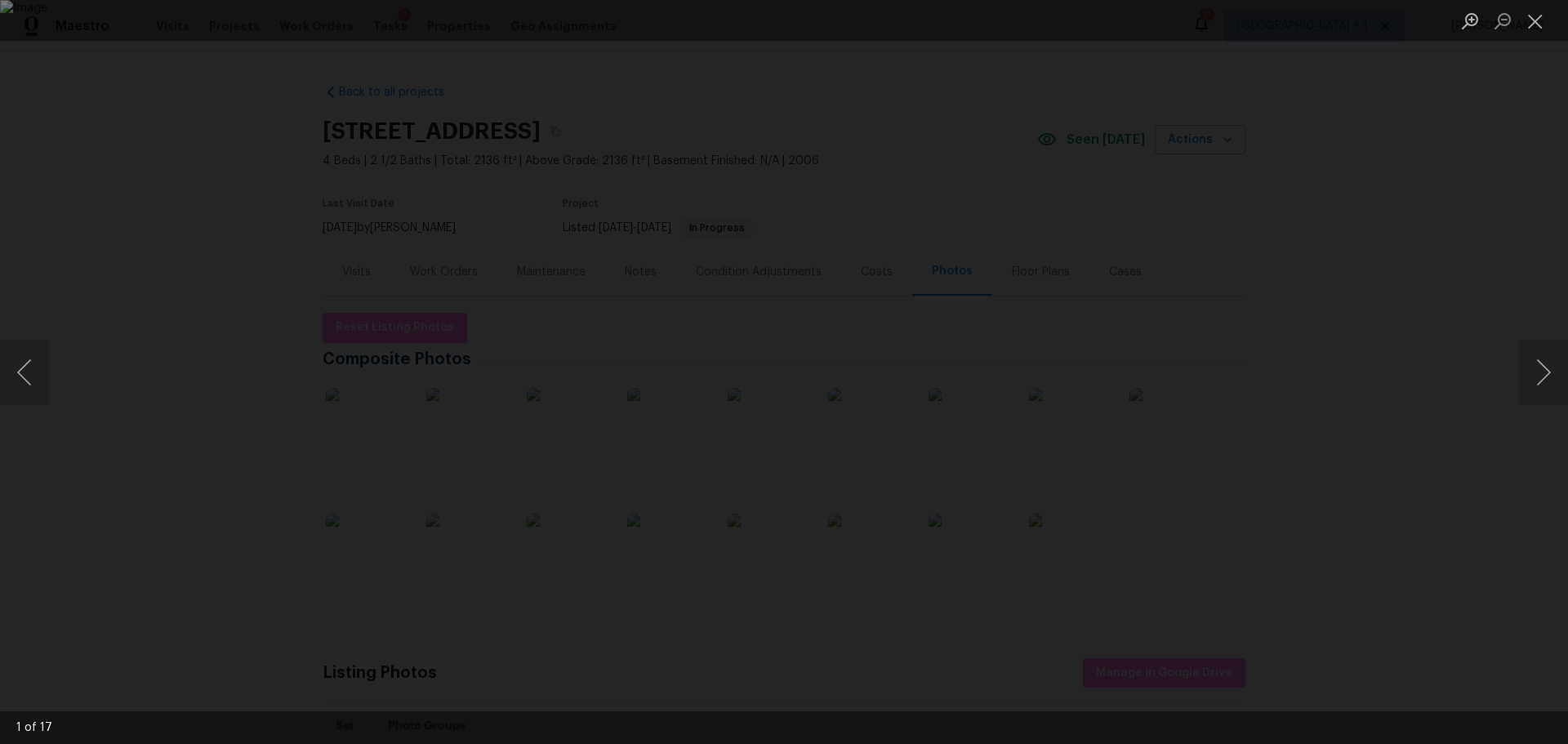
click at [1113, 390] on img "Lightbox" at bounding box center [784, 372] width 1568 height 744
click at [1533, 381] on button "Next image" at bounding box center [1544, 372] width 49 height 66
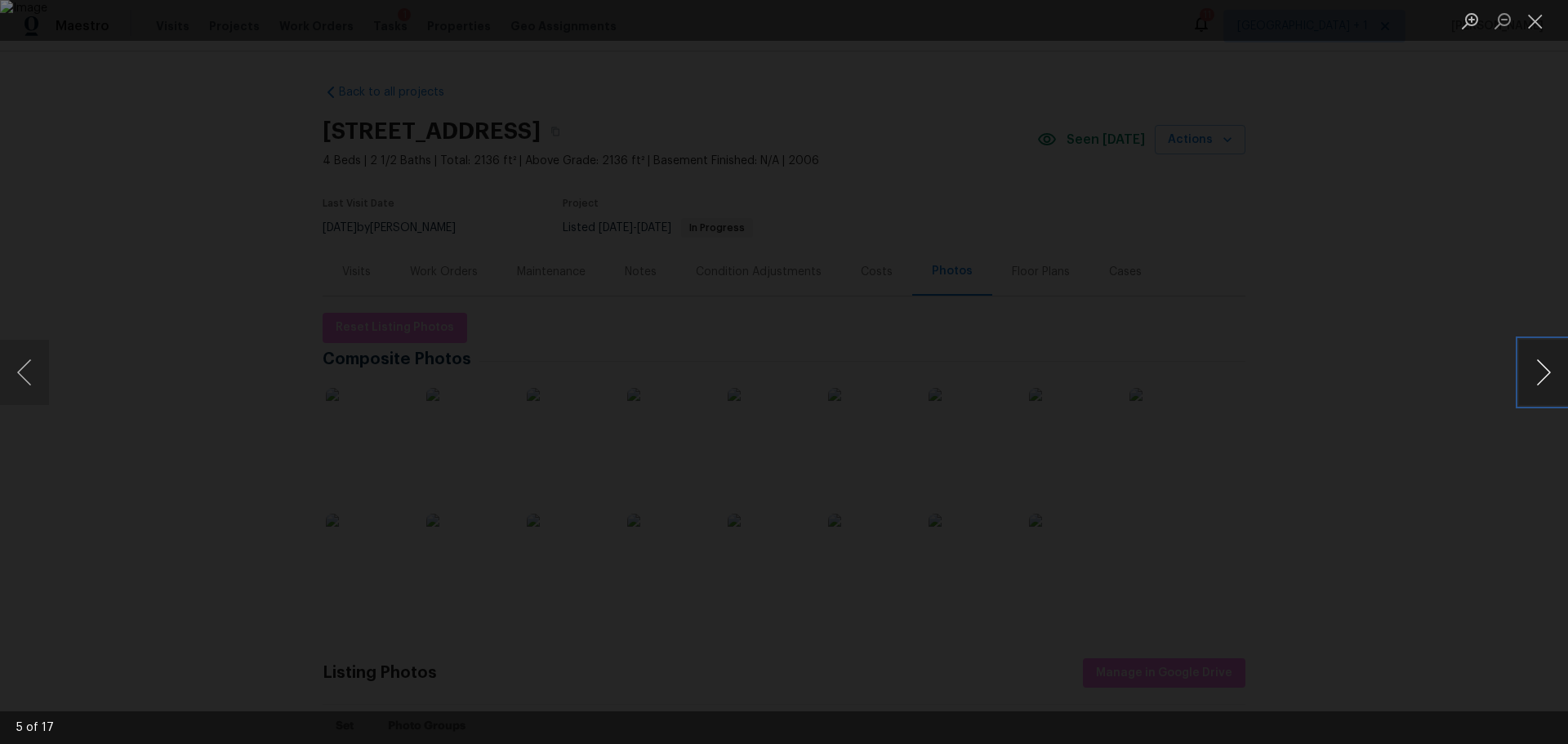
click at [1533, 381] on button "Next image" at bounding box center [1544, 372] width 49 height 66
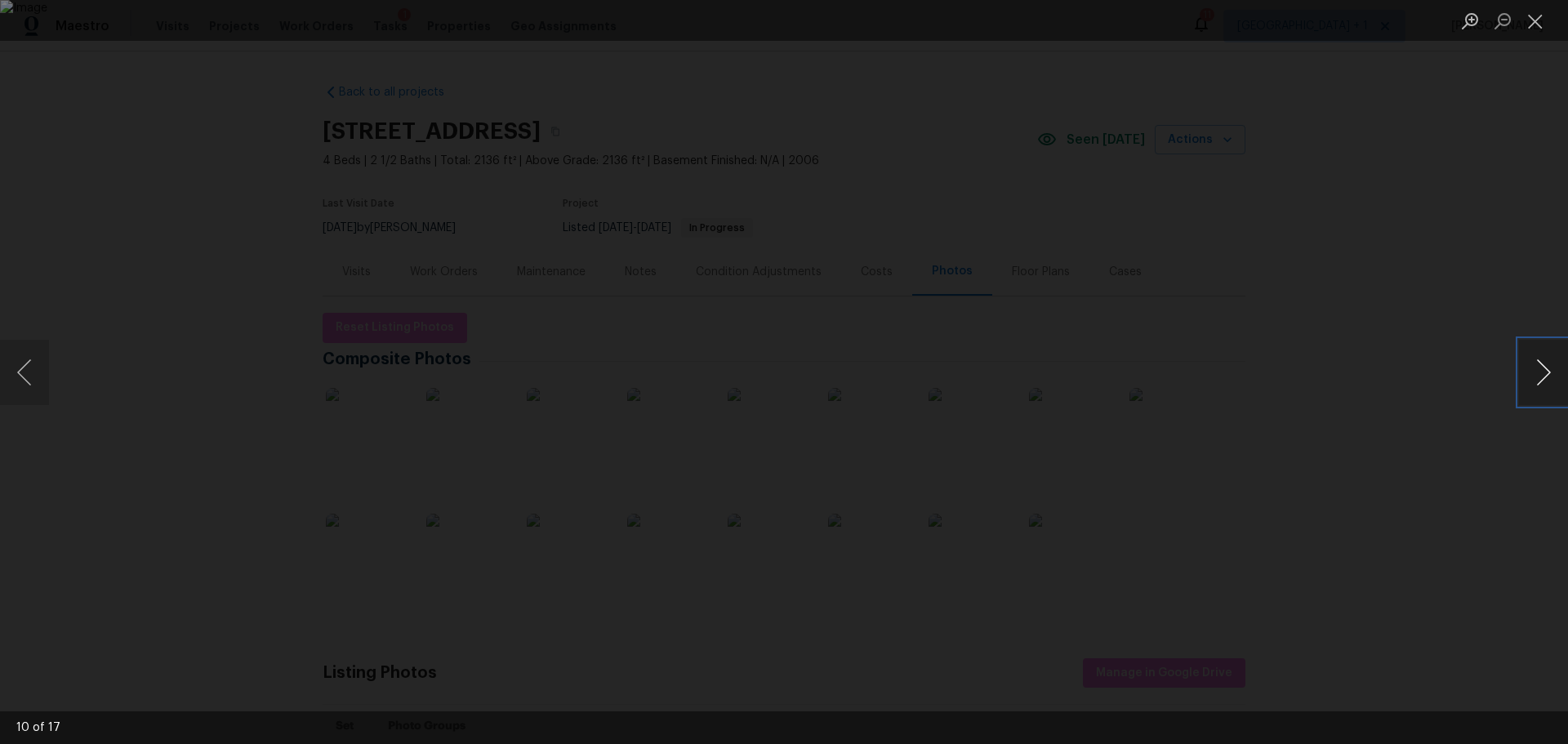
click at [1533, 381] on button "Next image" at bounding box center [1544, 372] width 49 height 66
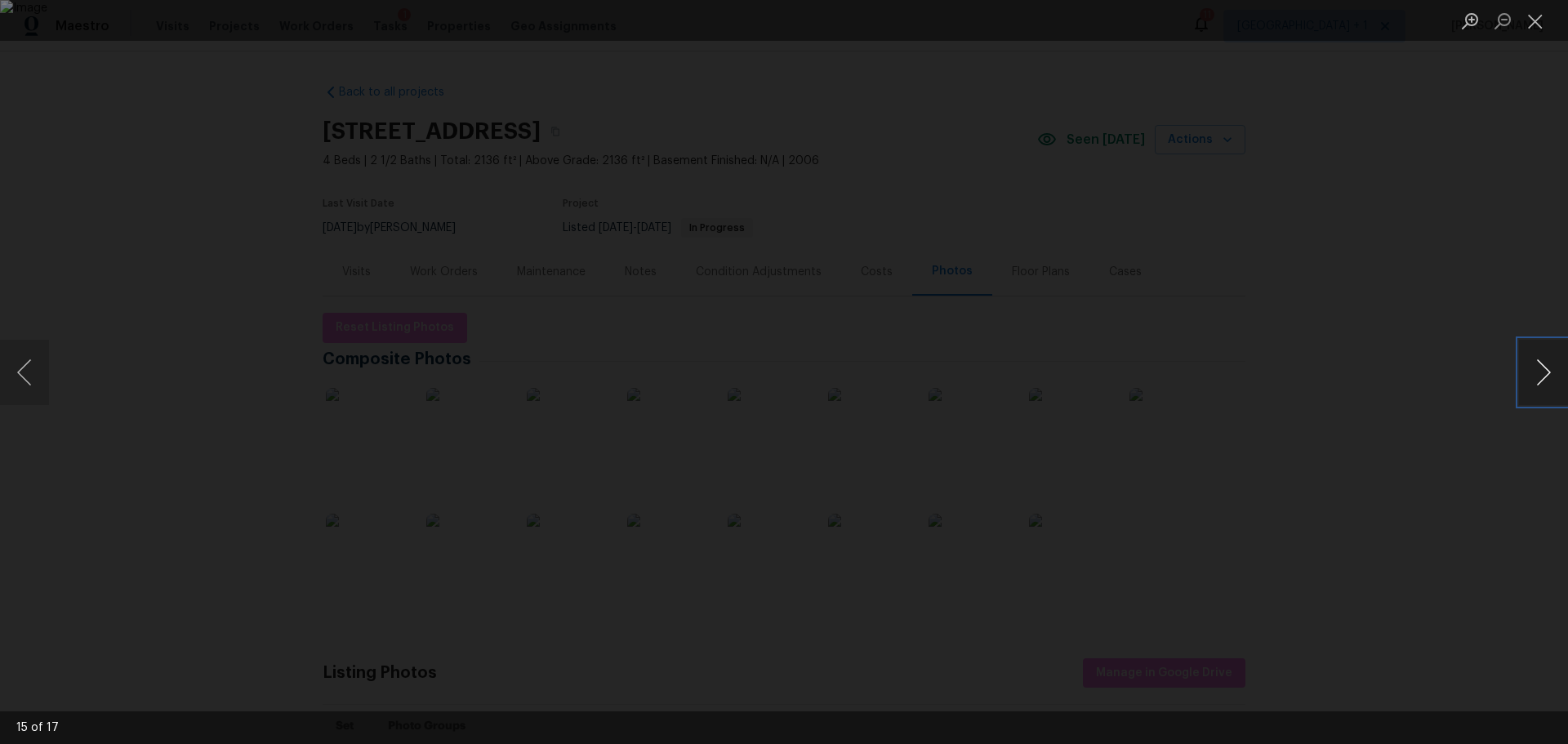
click at [1533, 381] on button "Next image" at bounding box center [1544, 372] width 49 height 66
click at [1532, 572] on div "Lightbox" at bounding box center [784, 372] width 1568 height 744
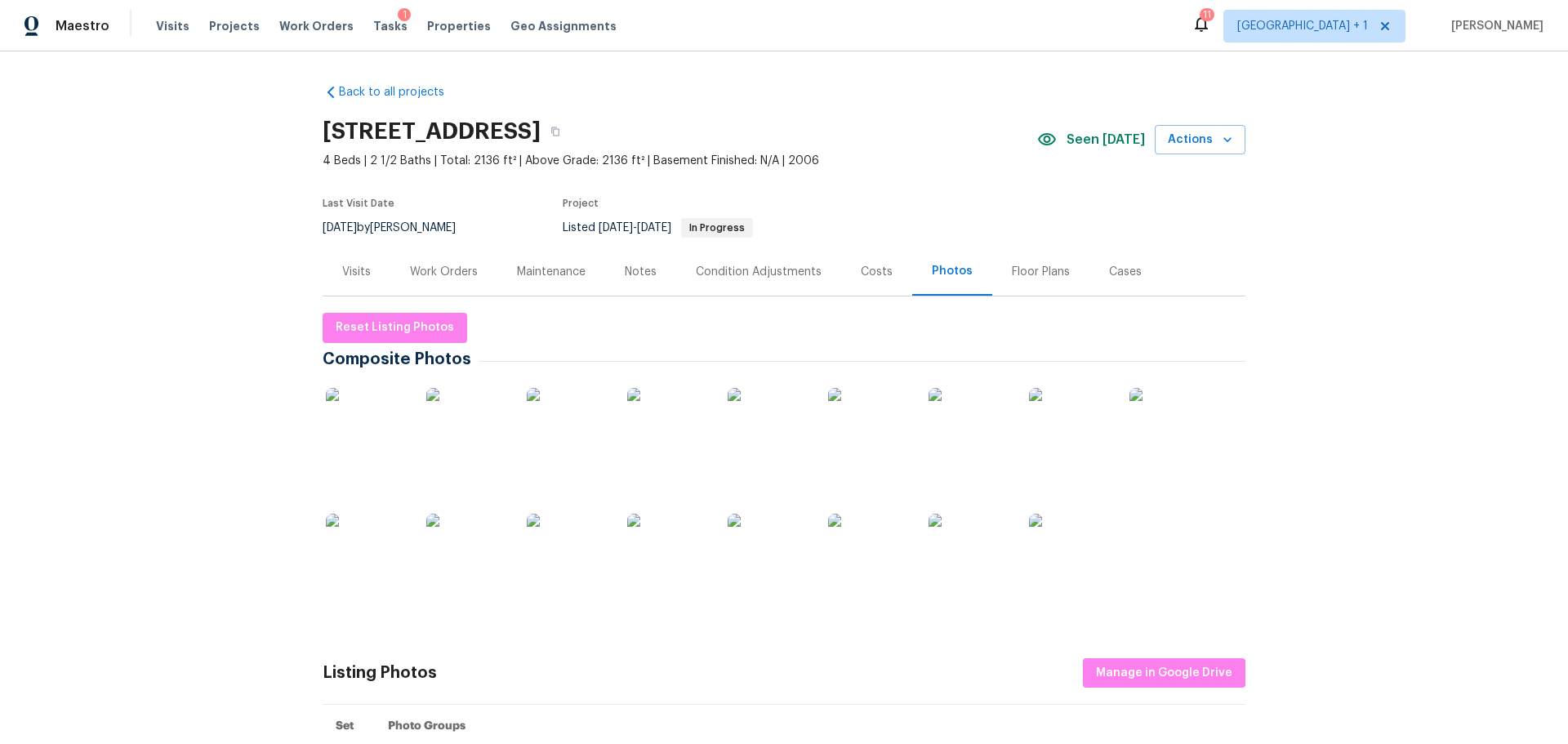
click at [448, 266] on div "Work Orders" at bounding box center [444, 272] width 68 height 16
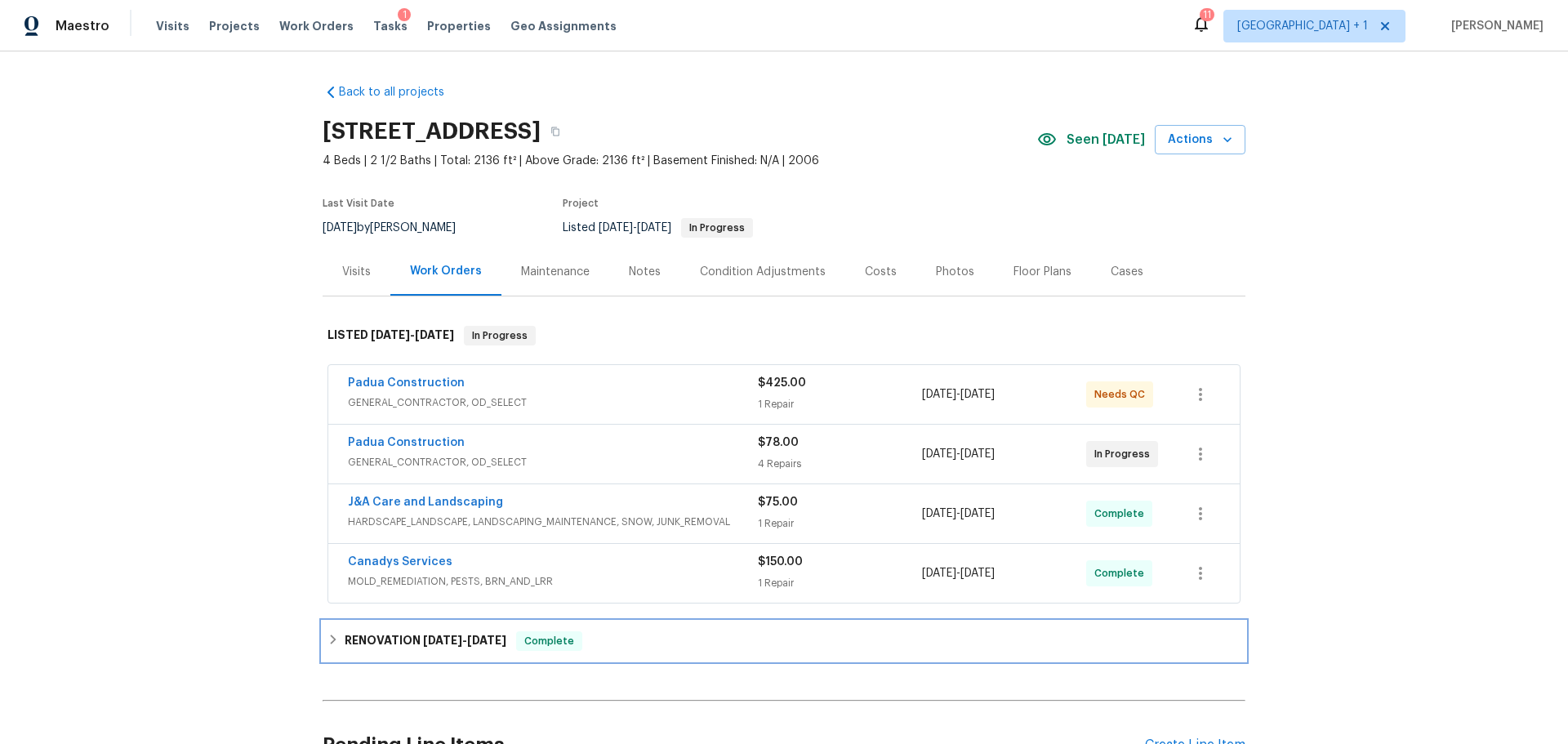
click at [441, 623] on div "RENOVATION 9/22/25 - 10/6/25 Complete" at bounding box center [783, 641] width 923 height 40
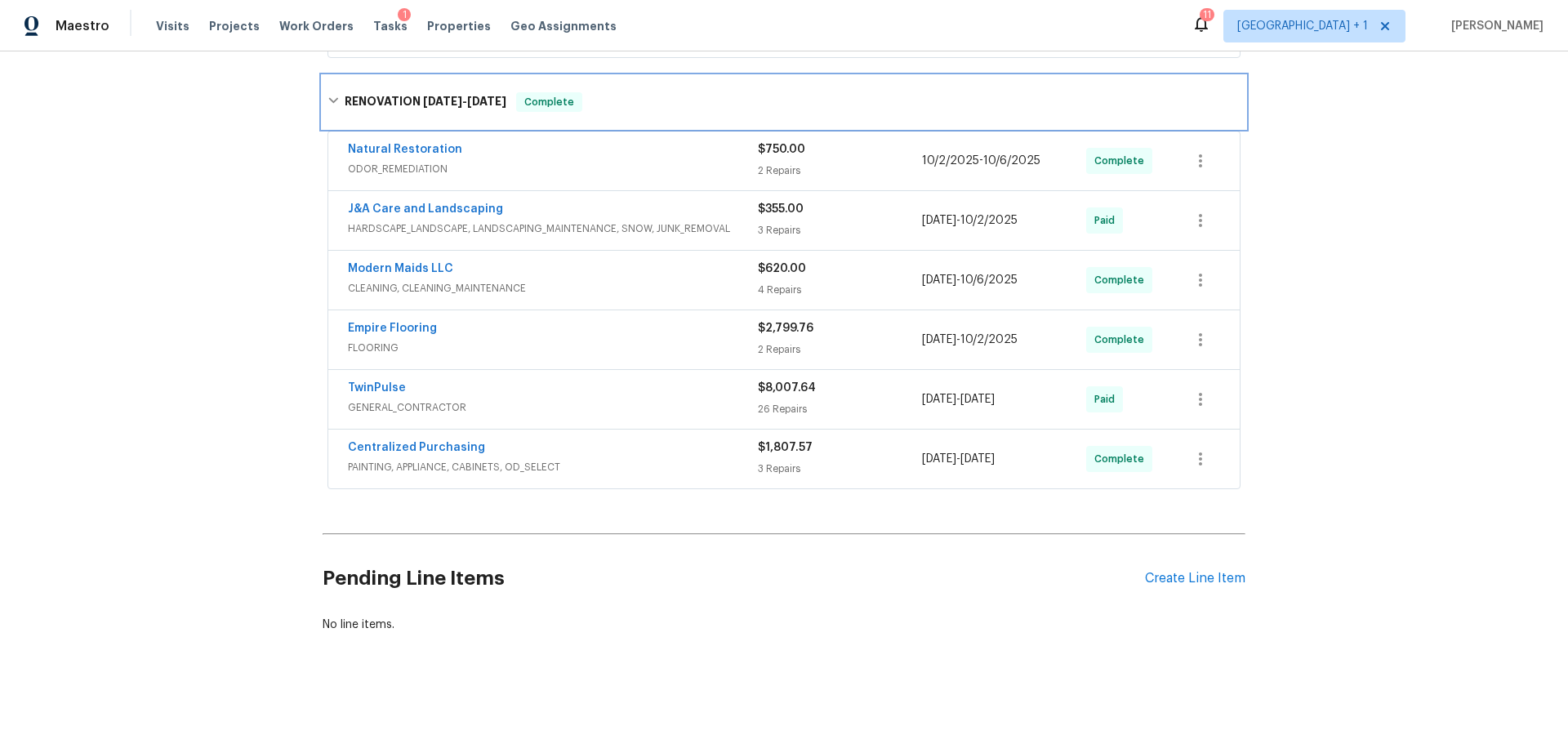
scroll to position [558, 0]
click at [527, 399] on span "GENERAL_CONTRACTOR" at bounding box center [554, 408] width 410 height 16
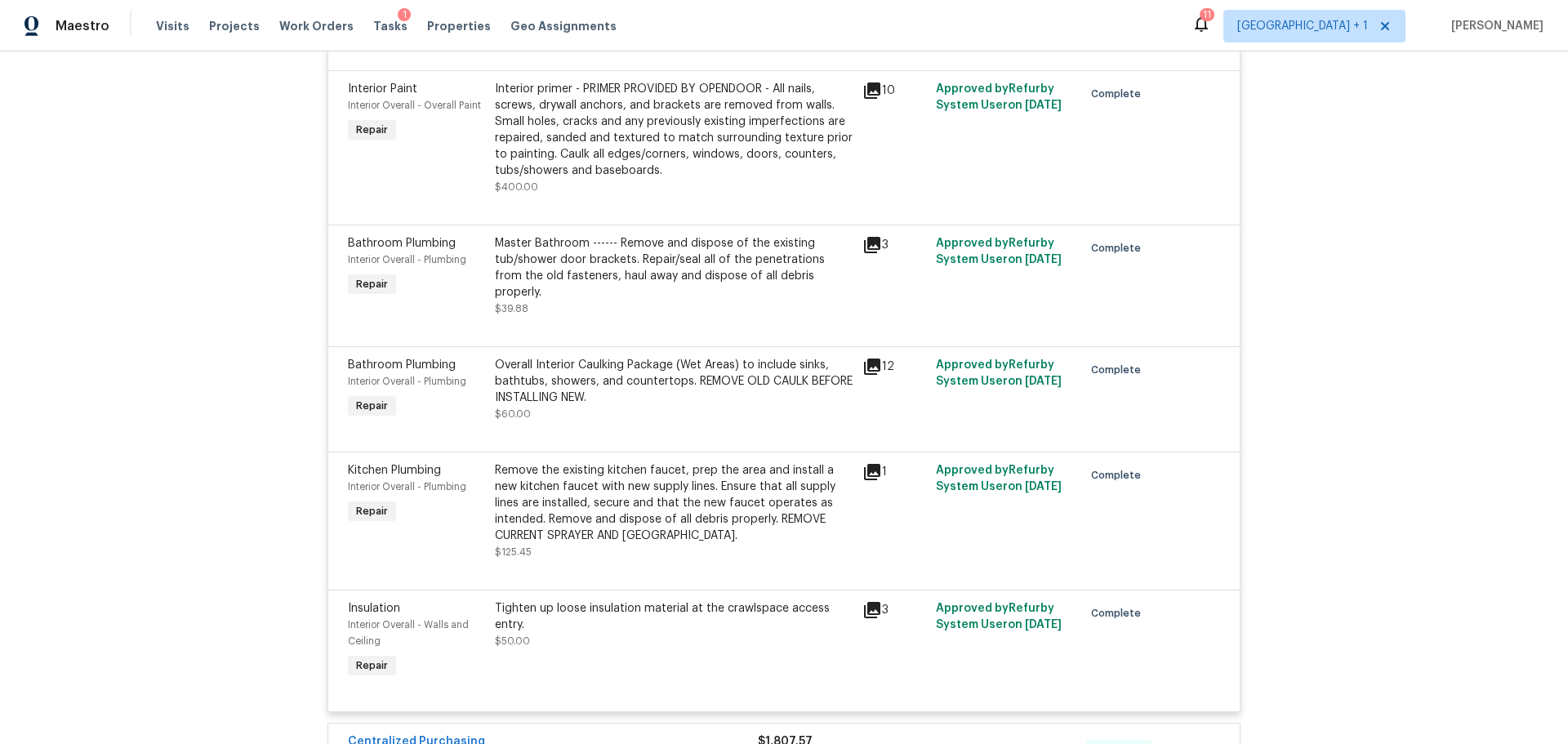
scroll to position [4313, 0]
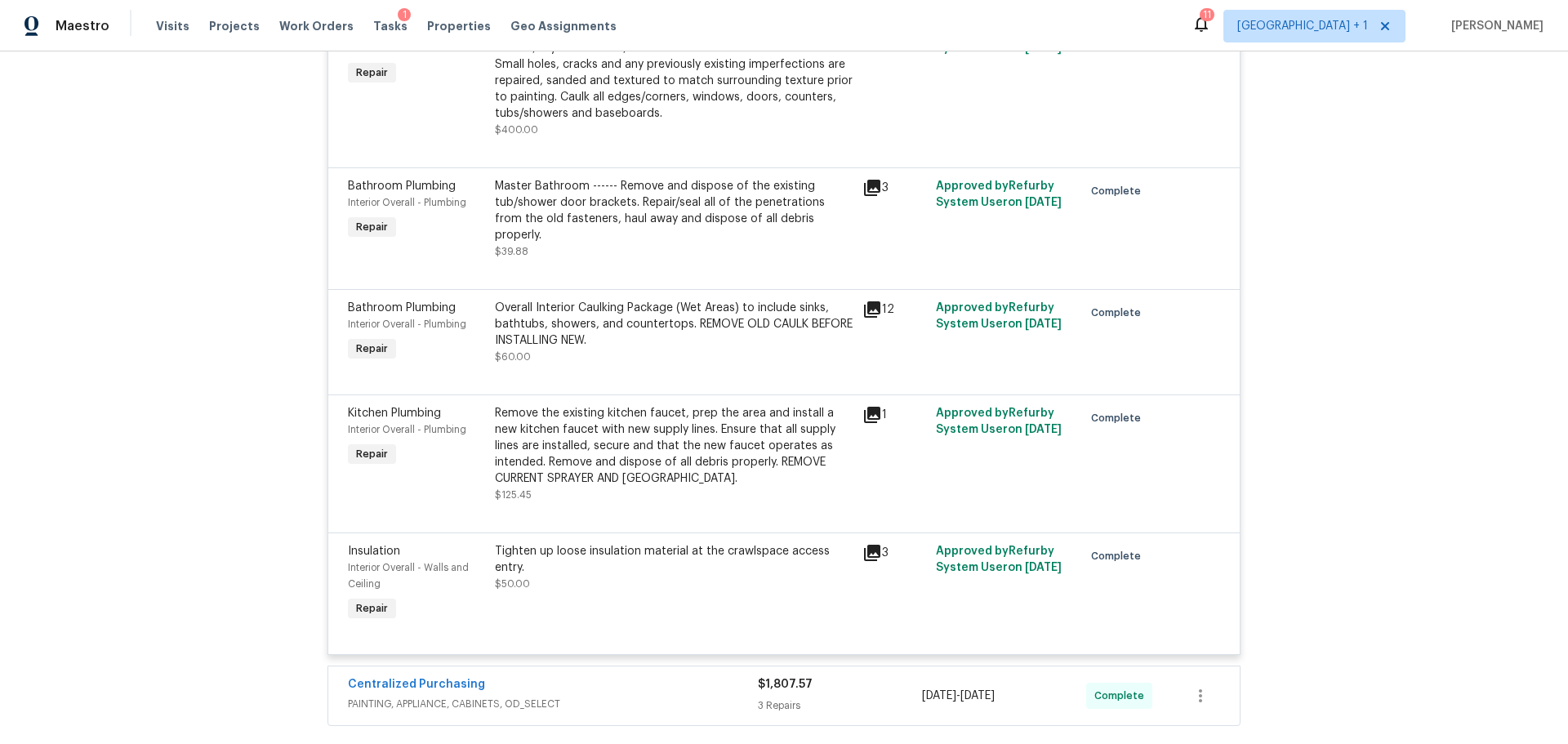
click at [622, 676] on div "Centralized Purchasing" at bounding box center [554, 686] width 410 height 20
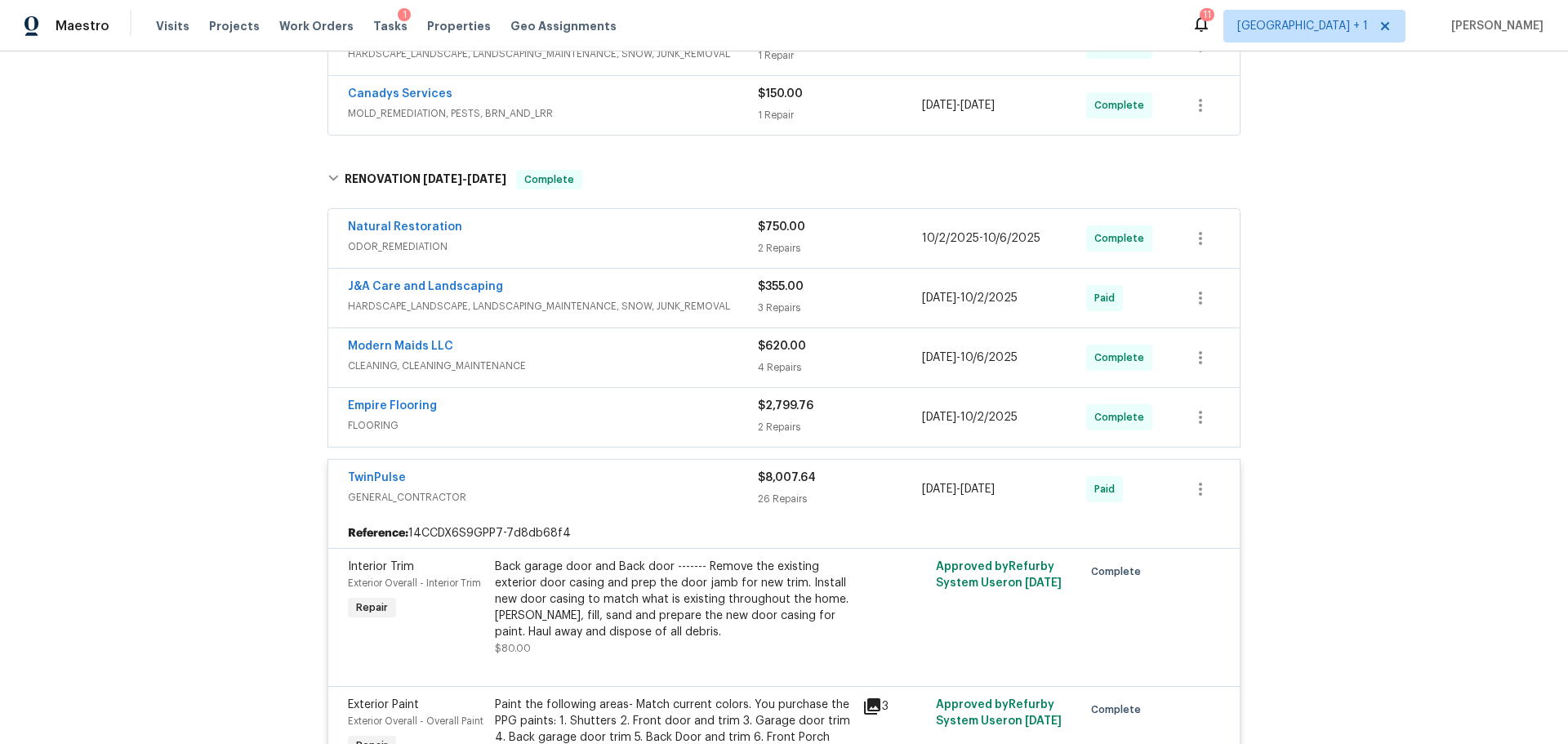
scroll to position [466, 0]
click at [563, 242] on span "ODOR_REMEDIATION" at bounding box center [554, 248] width 410 height 16
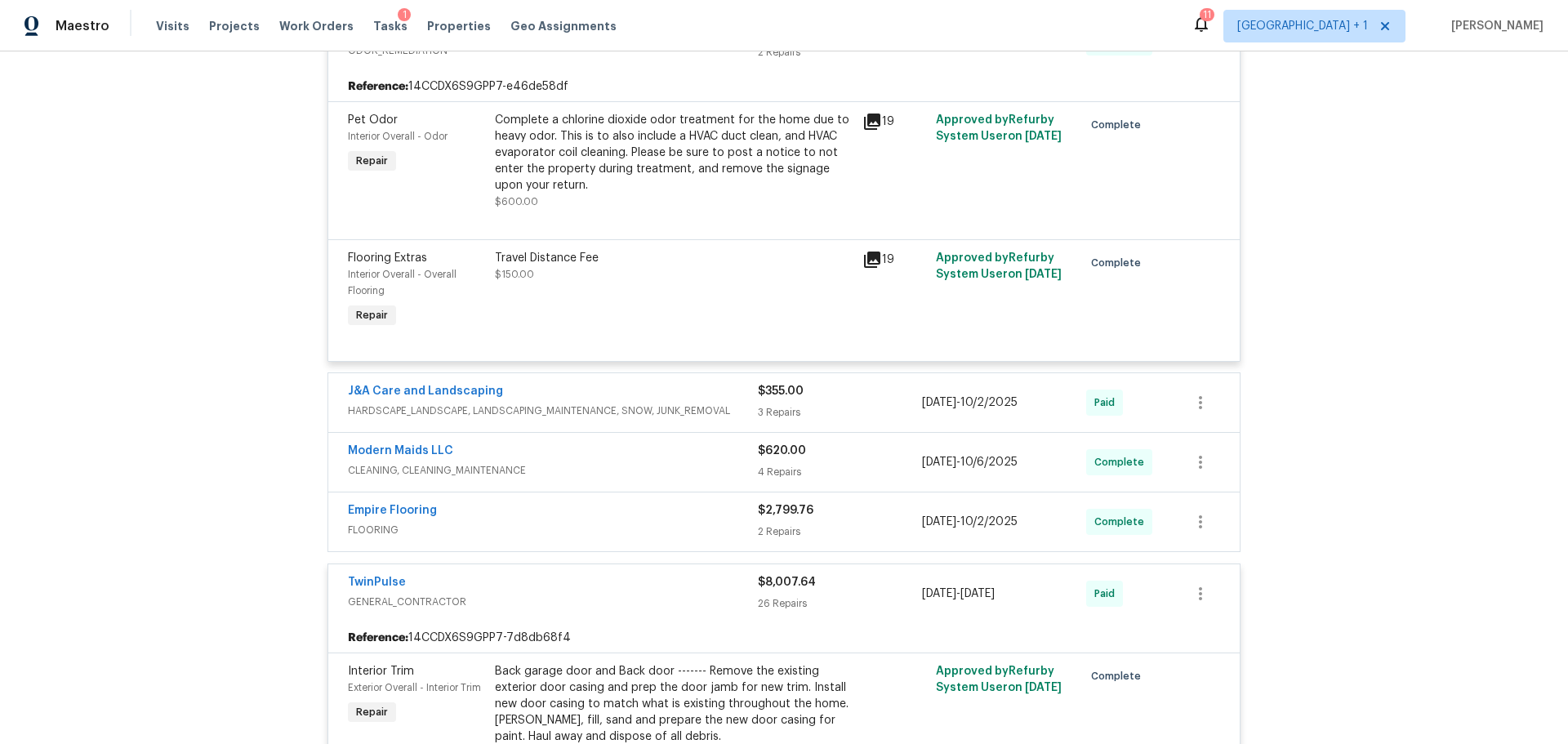
scroll to position [711, 0]
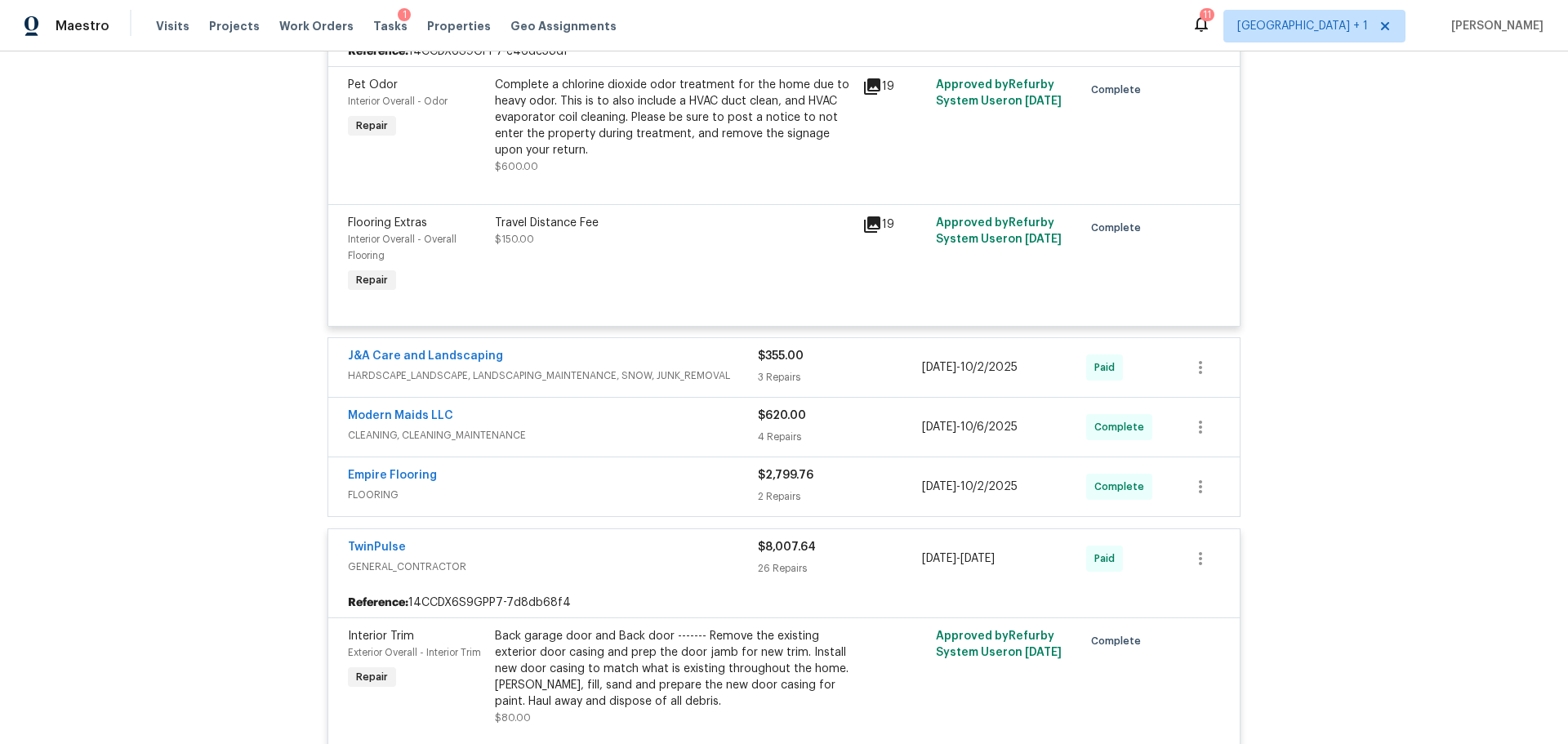
click at [650, 382] on span "HARDSCAPE_LANDSCAPE, LANDSCAPING_MAINTENANCE, SNOW, JUNK_REMOVAL" at bounding box center [554, 375] width 410 height 16
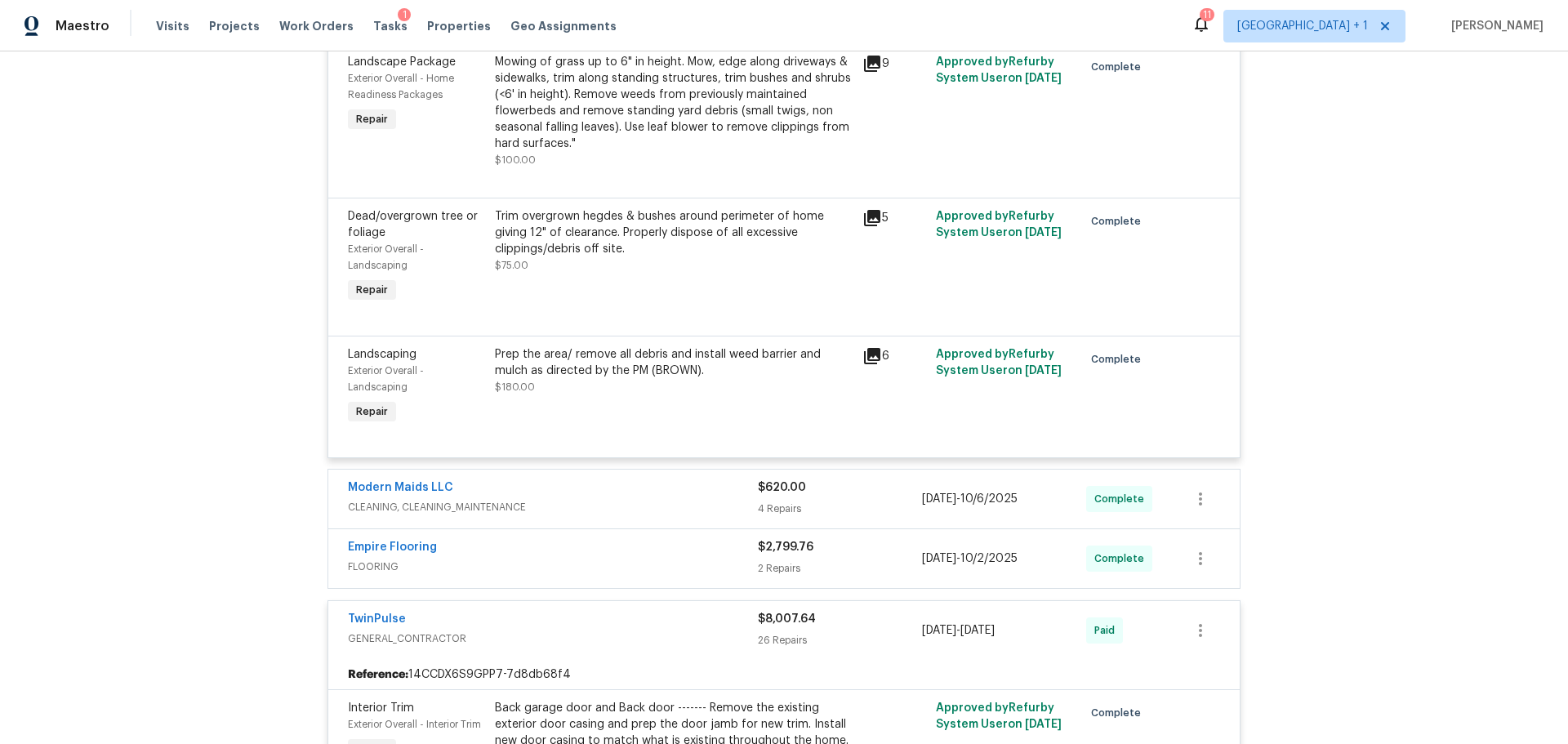
scroll to position [1119, 0]
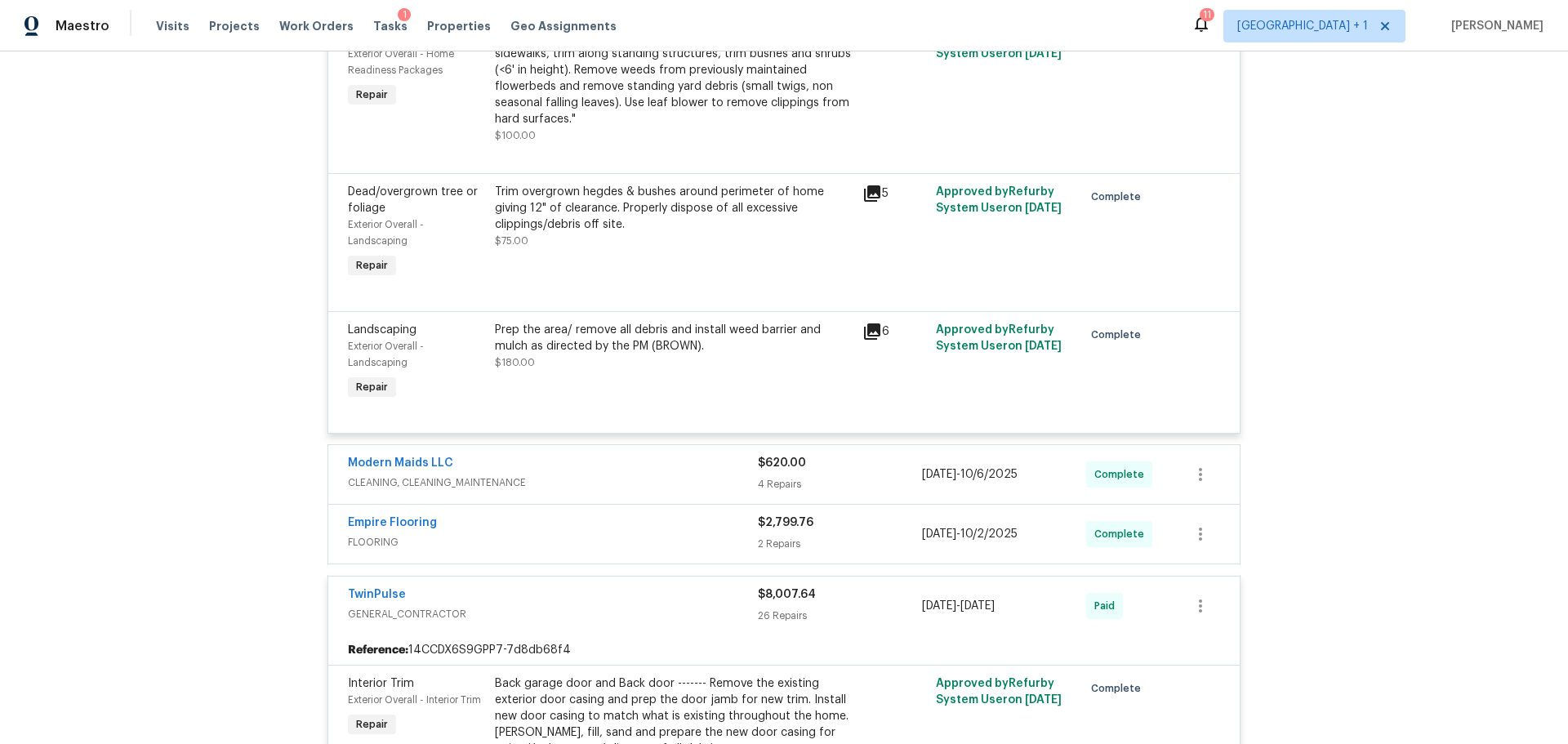
click at [666, 473] on div "Modern Maids LLC" at bounding box center [554, 464] width 410 height 20
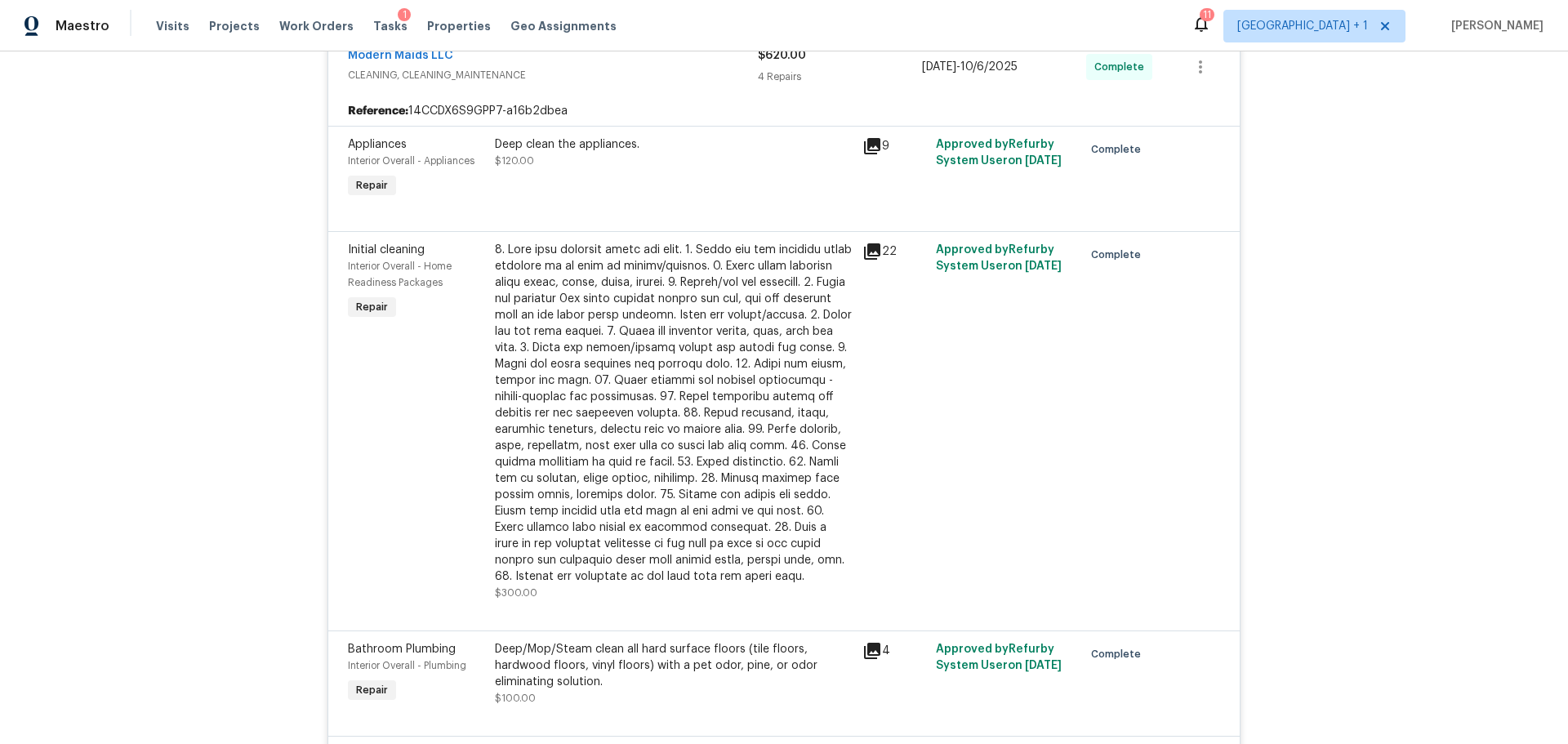
scroll to position [1854, 0]
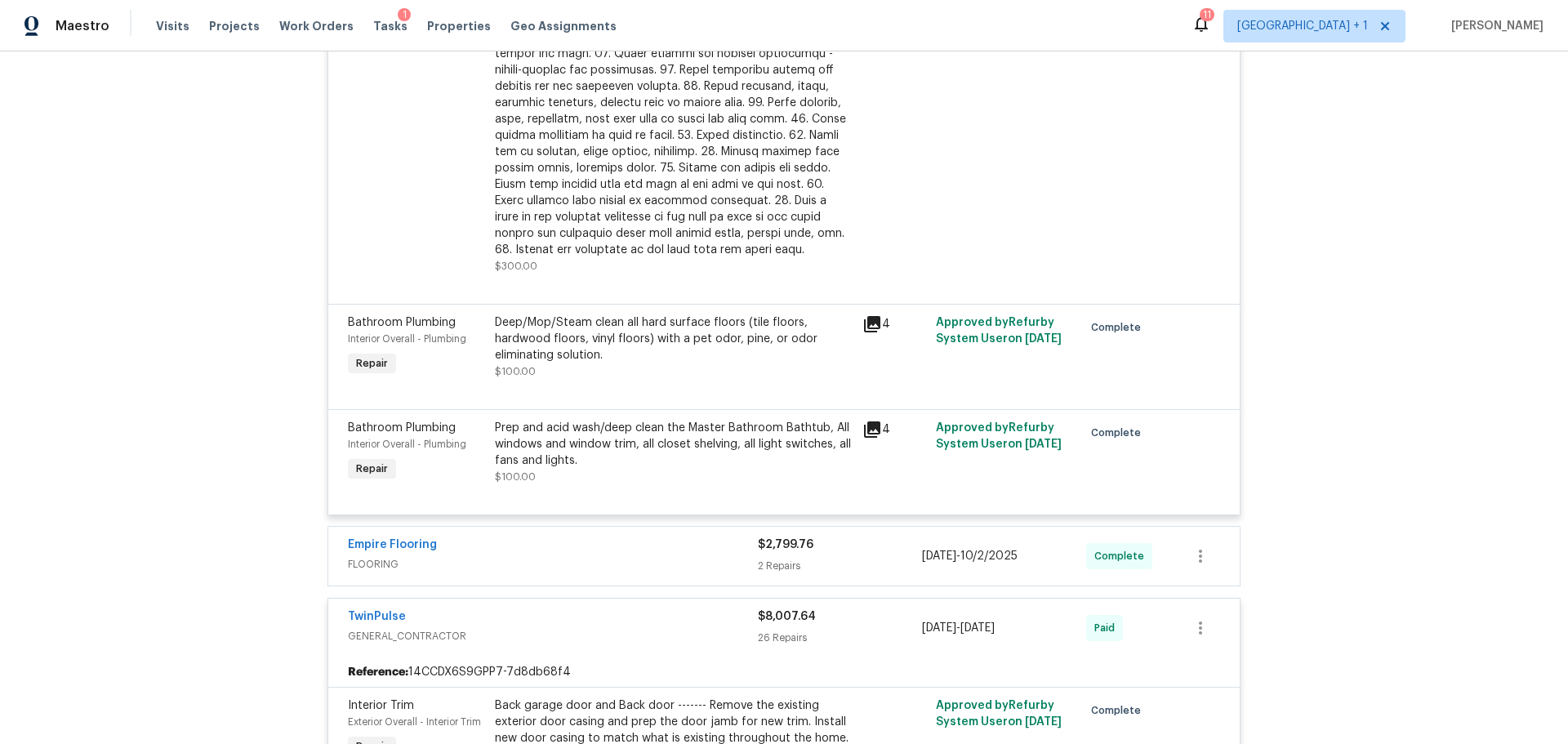
click at [662, 560] on span "FLOORING" at bounding box center [554, 564] width 410 height 16
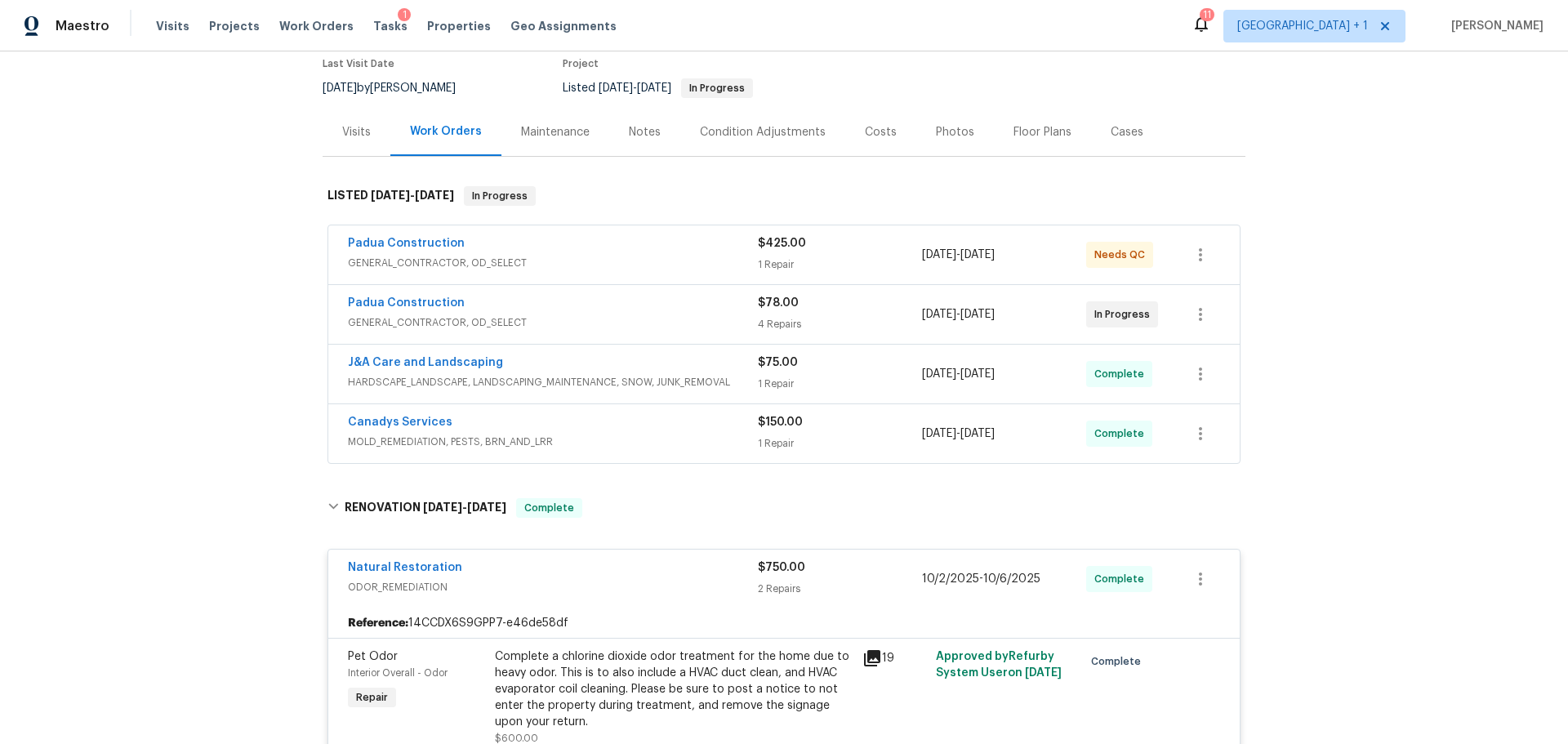
scroll to position [0, 0]
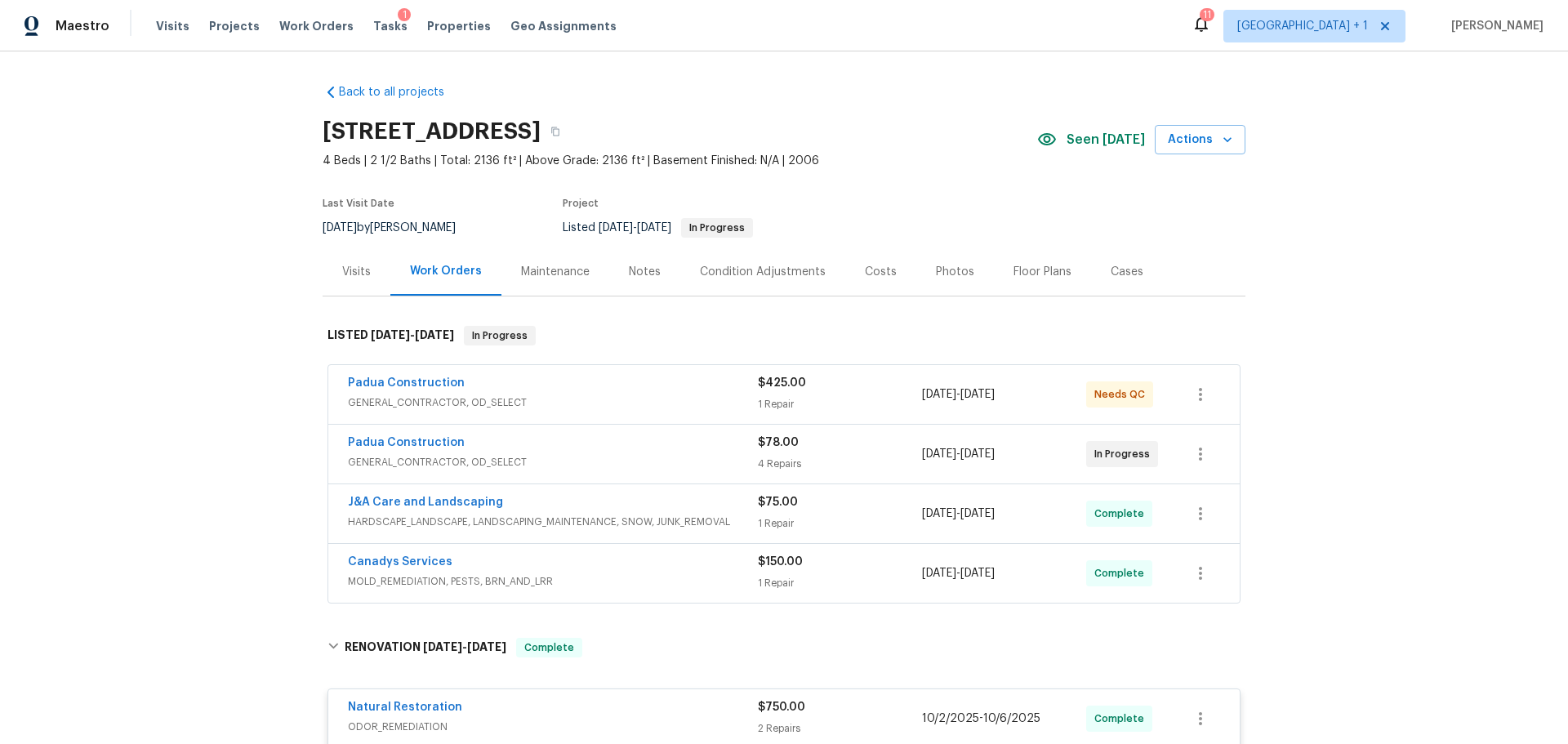
click at [558, 463] on span "GENERAL_CONTRACTOR, OD_SELECT" at bounding box center [554, 462] width 410 height 16
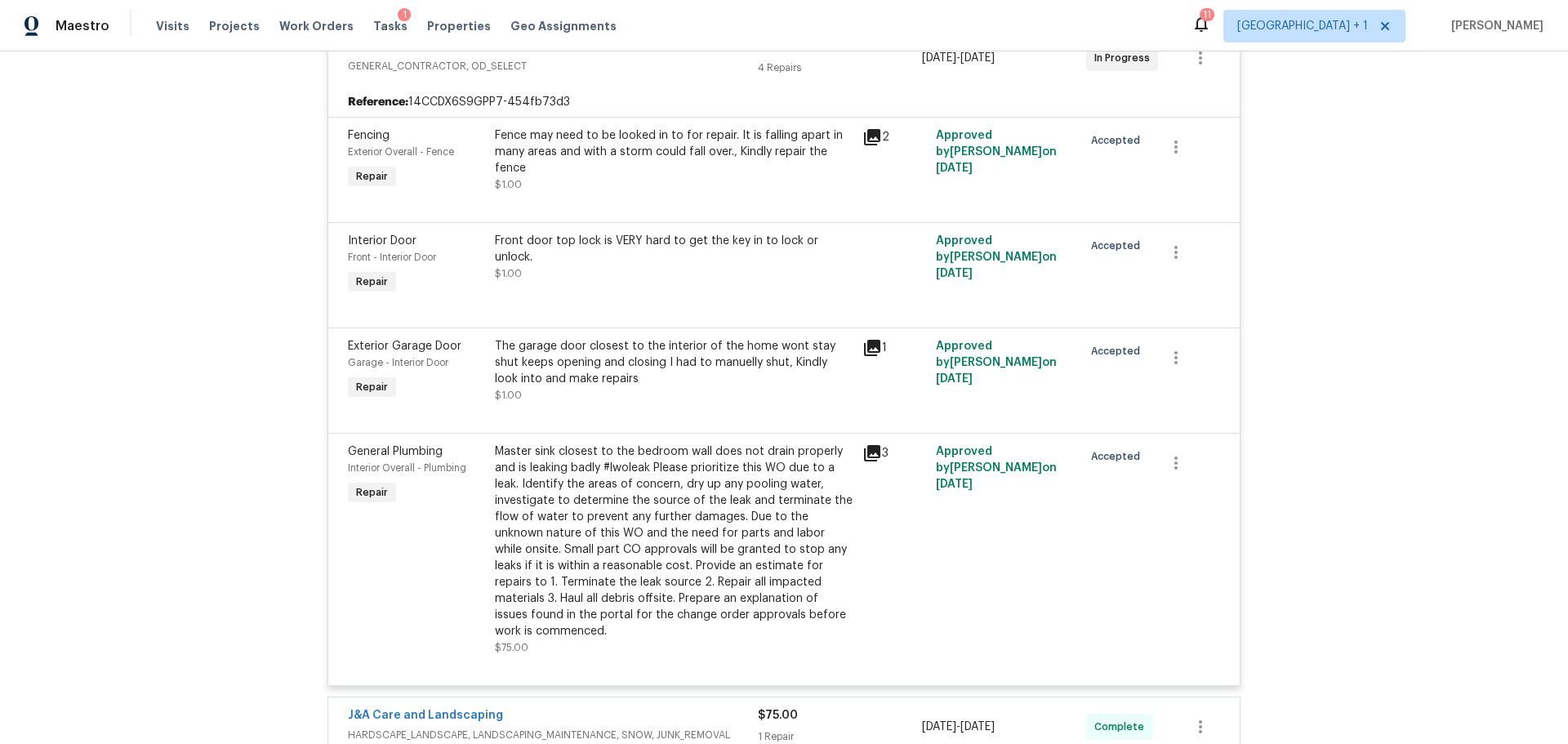
scroll to position [816, 0]
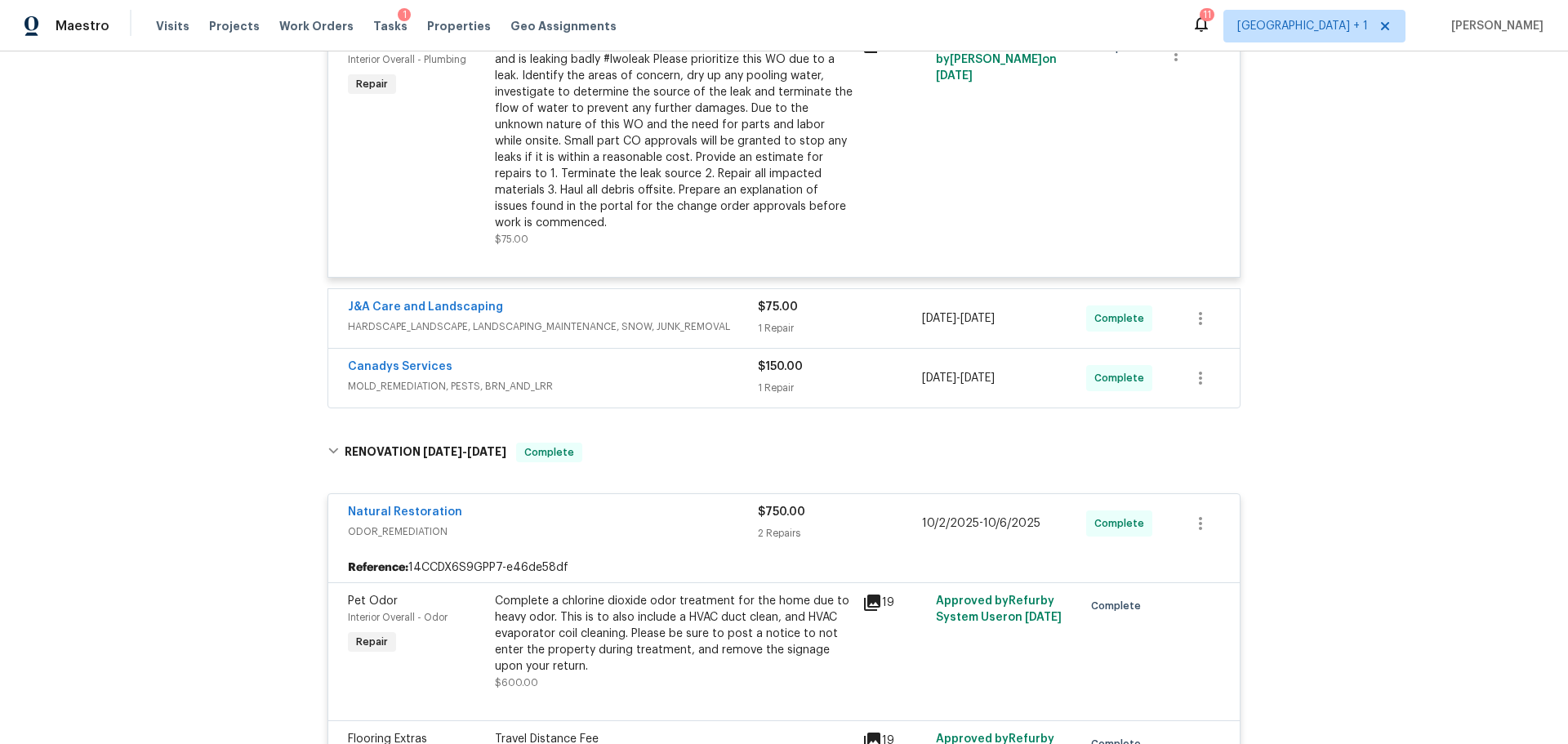
click at [647, 378] on span "MOLD_REMEDIATION, PESTS, BRN_AND_LRR" at bounding box center [554, 386] width 410 height 16
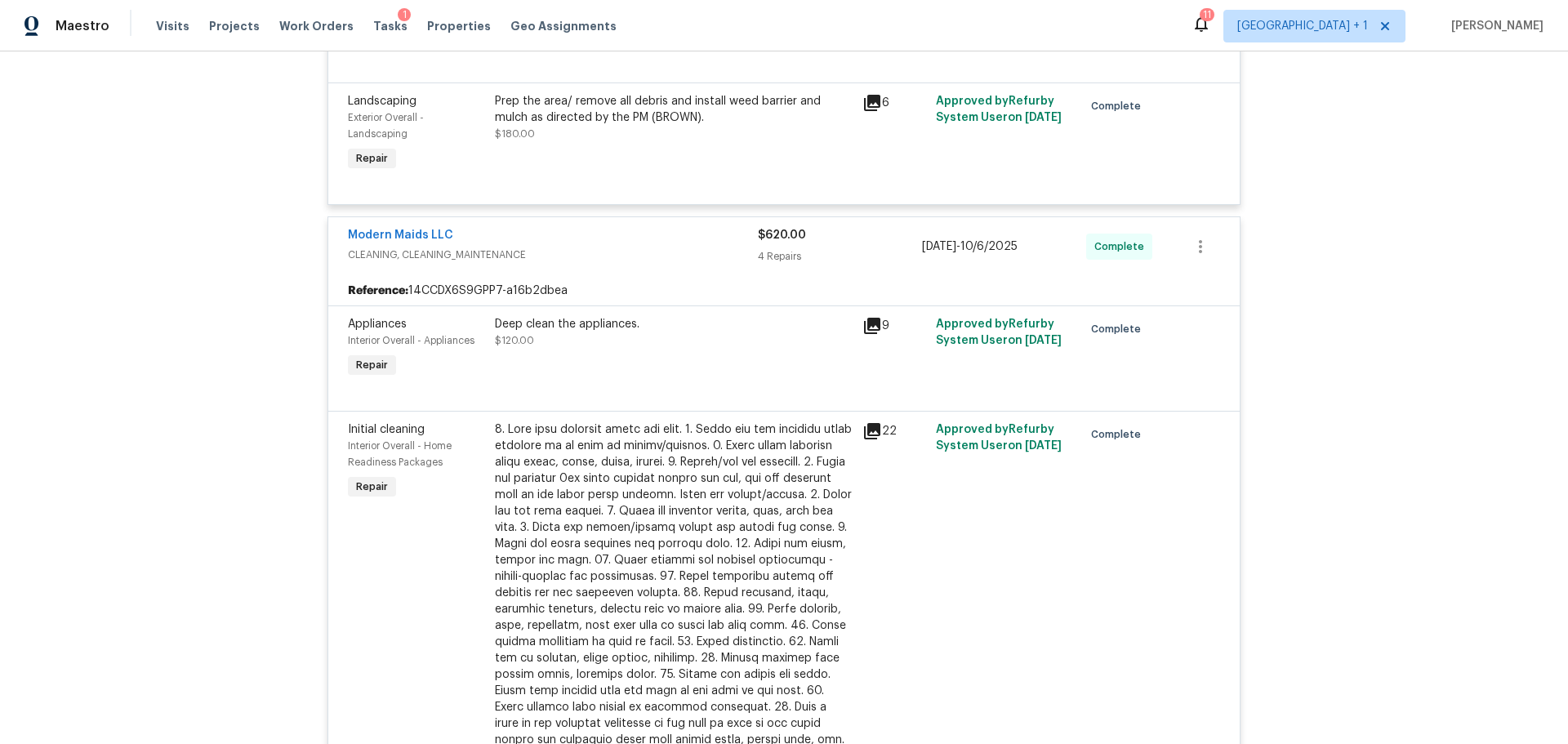
scroll to position [2046, 0]
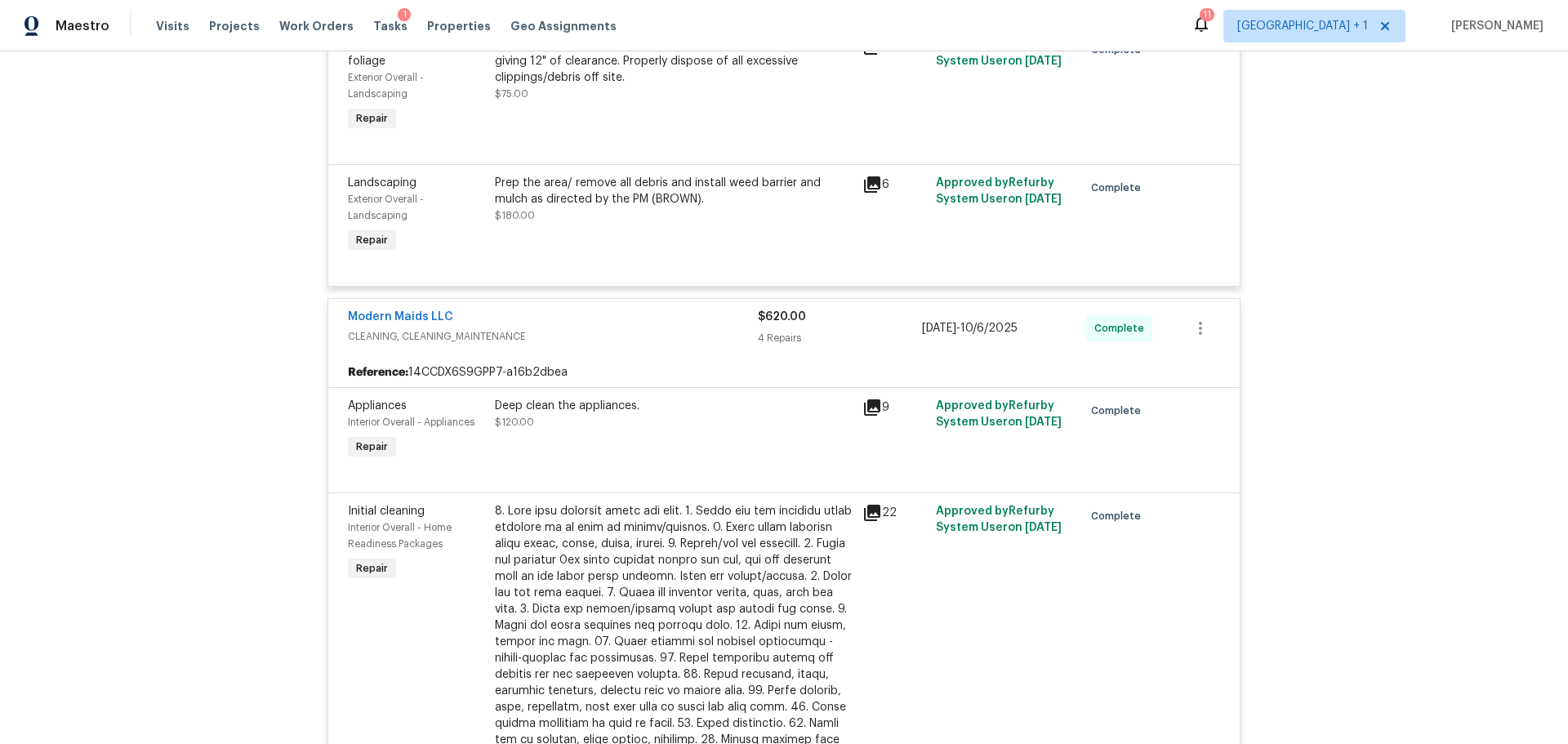
click at [490, 309] on div "Modern Maids LLC" at bounding box center [554, 318] width 410 height 20
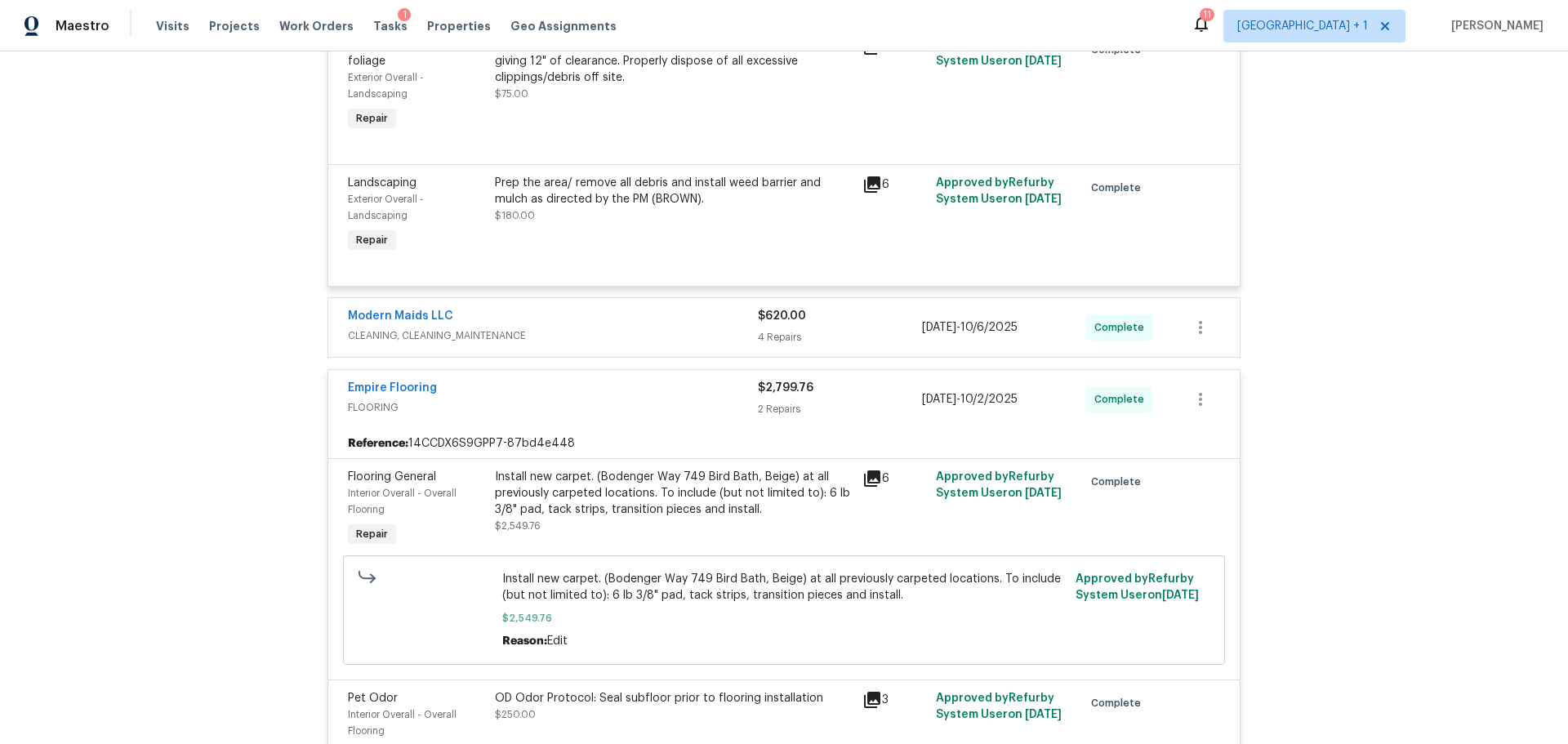
click at [625, 380] on div "Empire Flooring" at bounding box center [554, 390] width 410 height 20
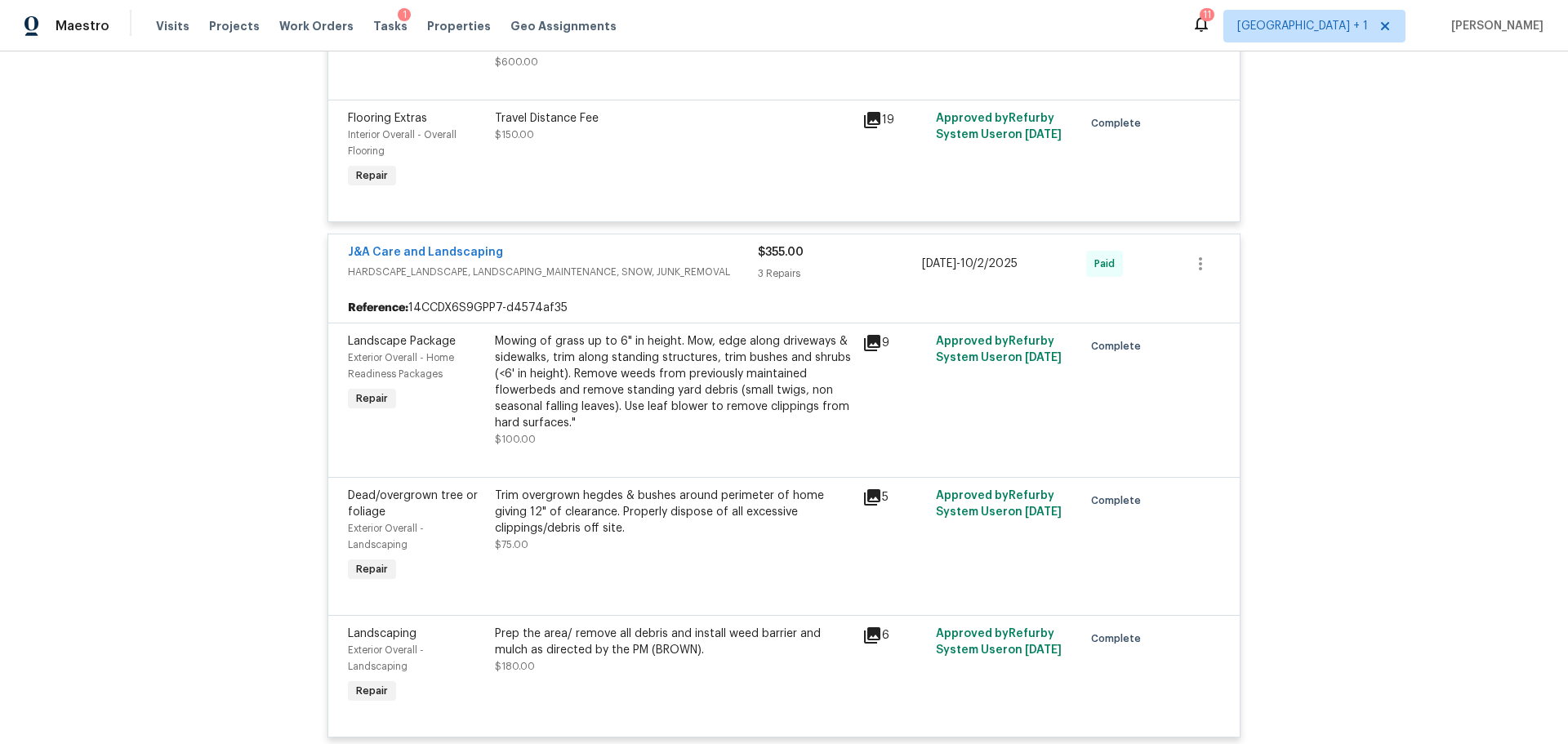
scroll to position [1556, 0]
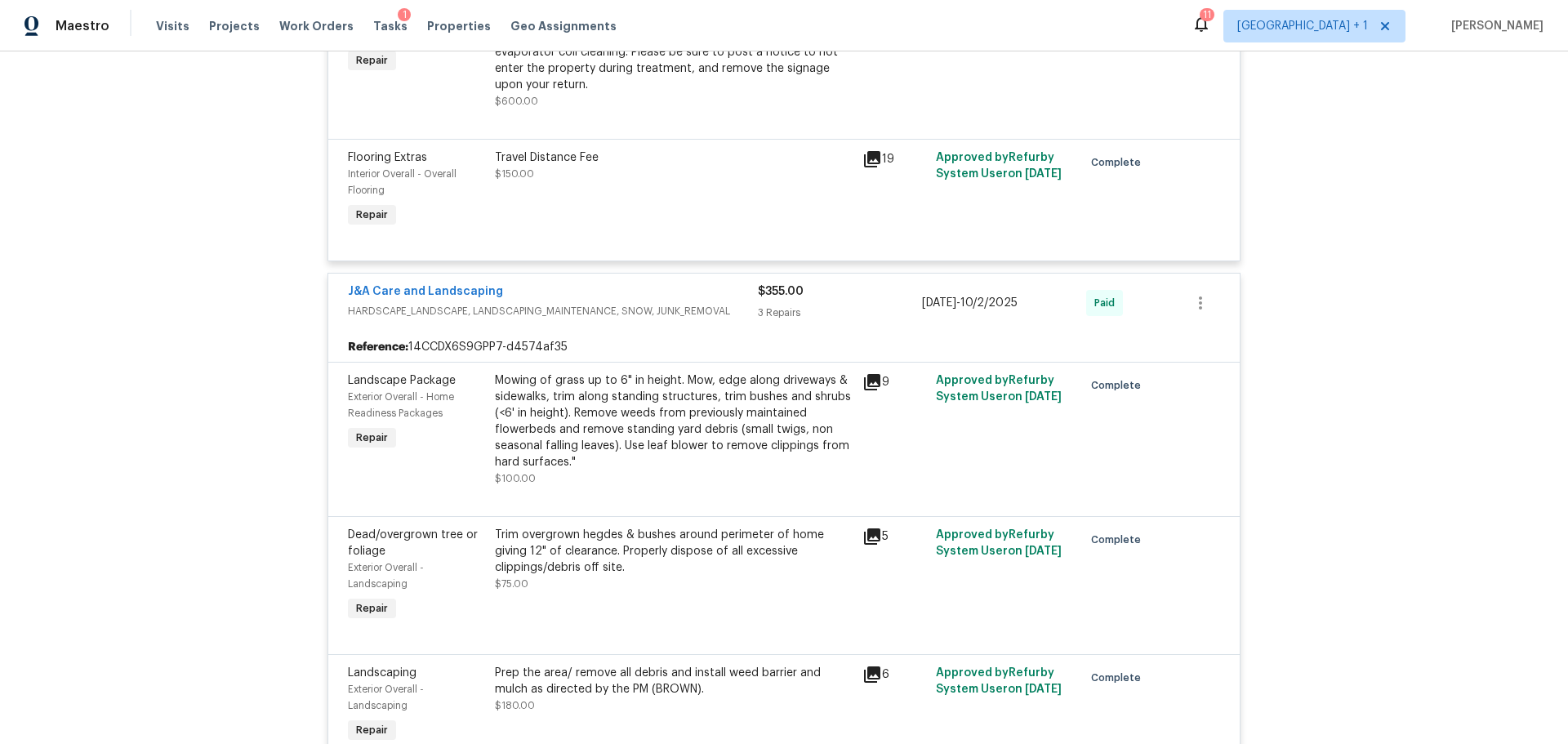
click at [621, 284] on div "J&A Care and Landscaping" at bounding box center [554, 293] width 410 height 20
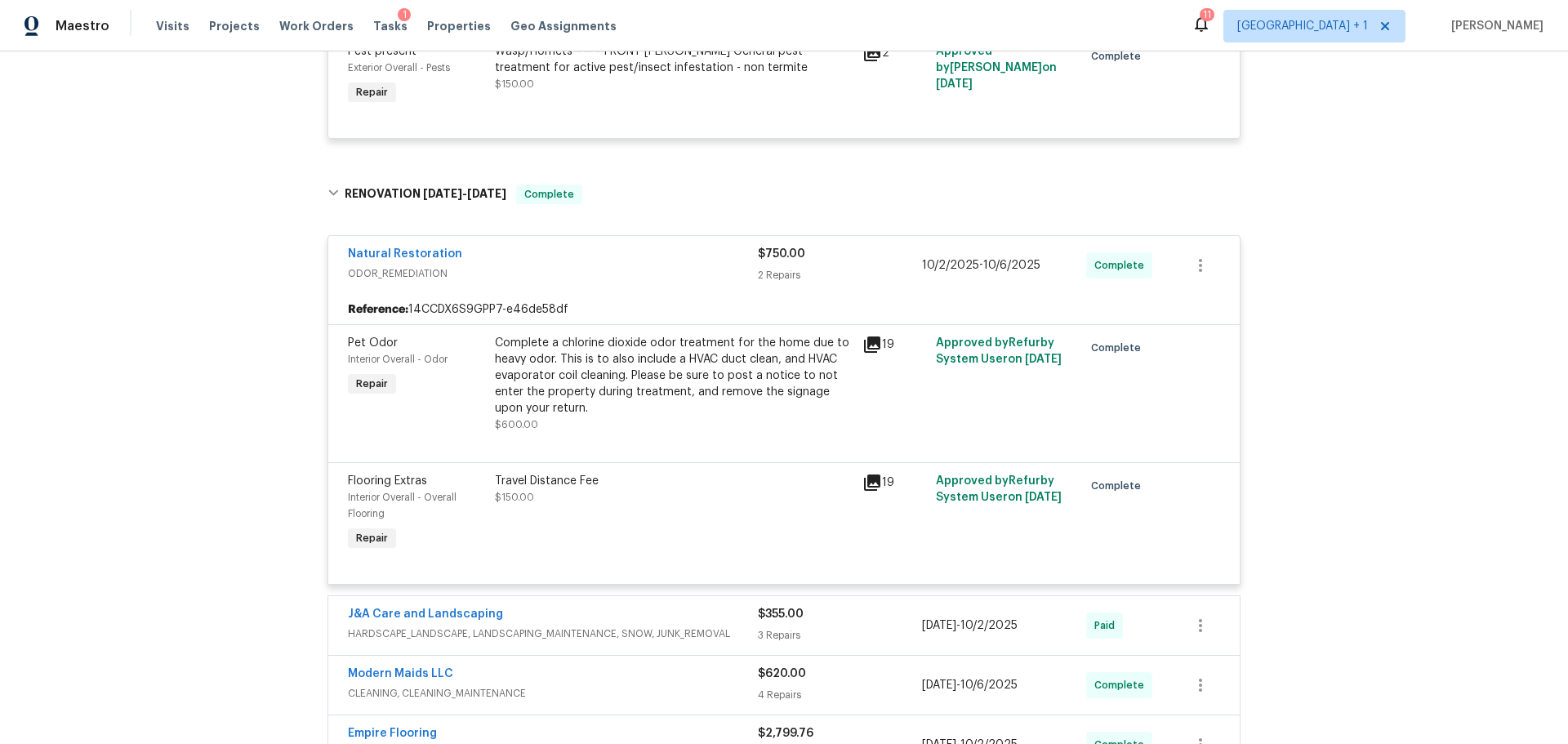
scroll to position [1230, 0]
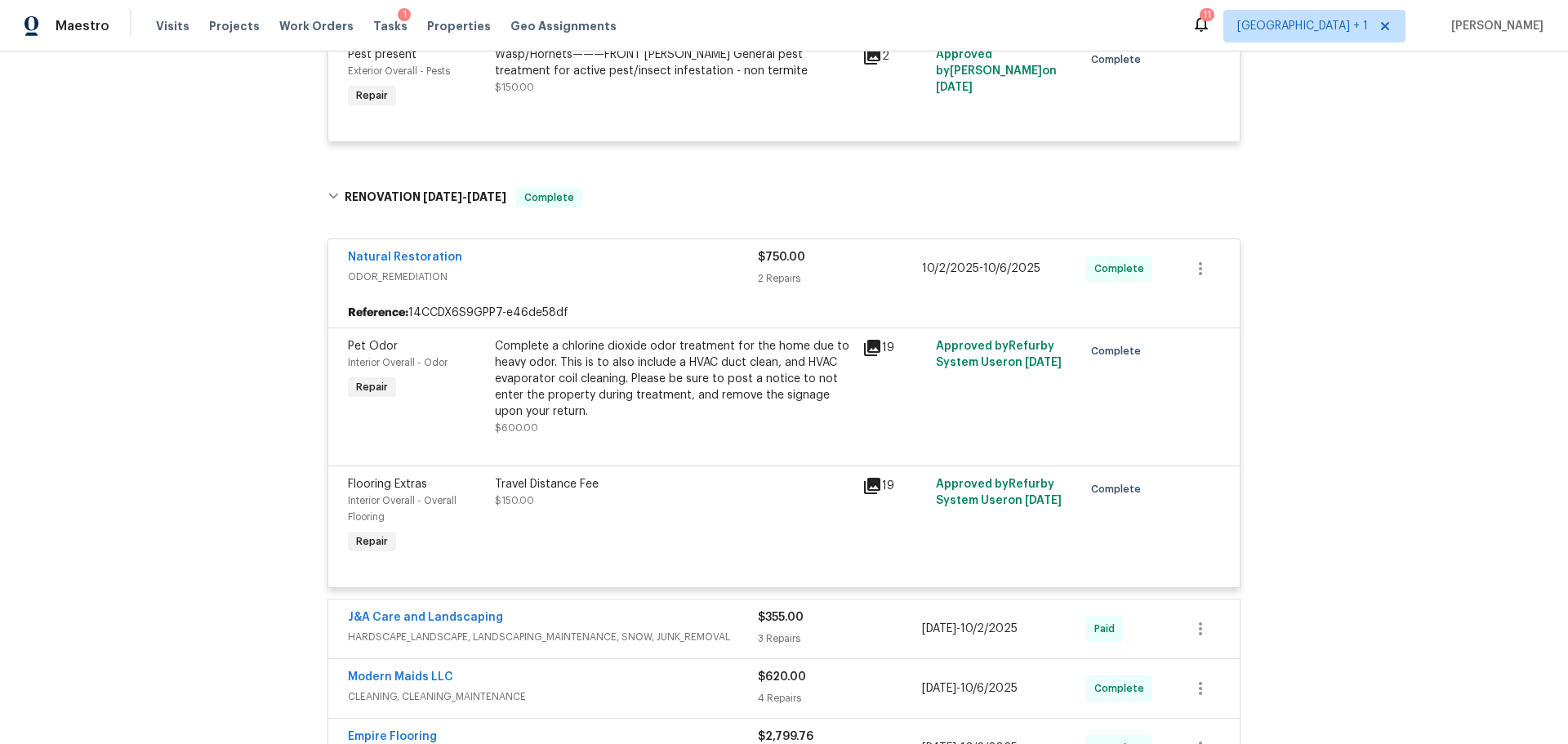
click at [595, 249] on div "Natural Restoration" at bounding box center [554, 259] width 410 height 20
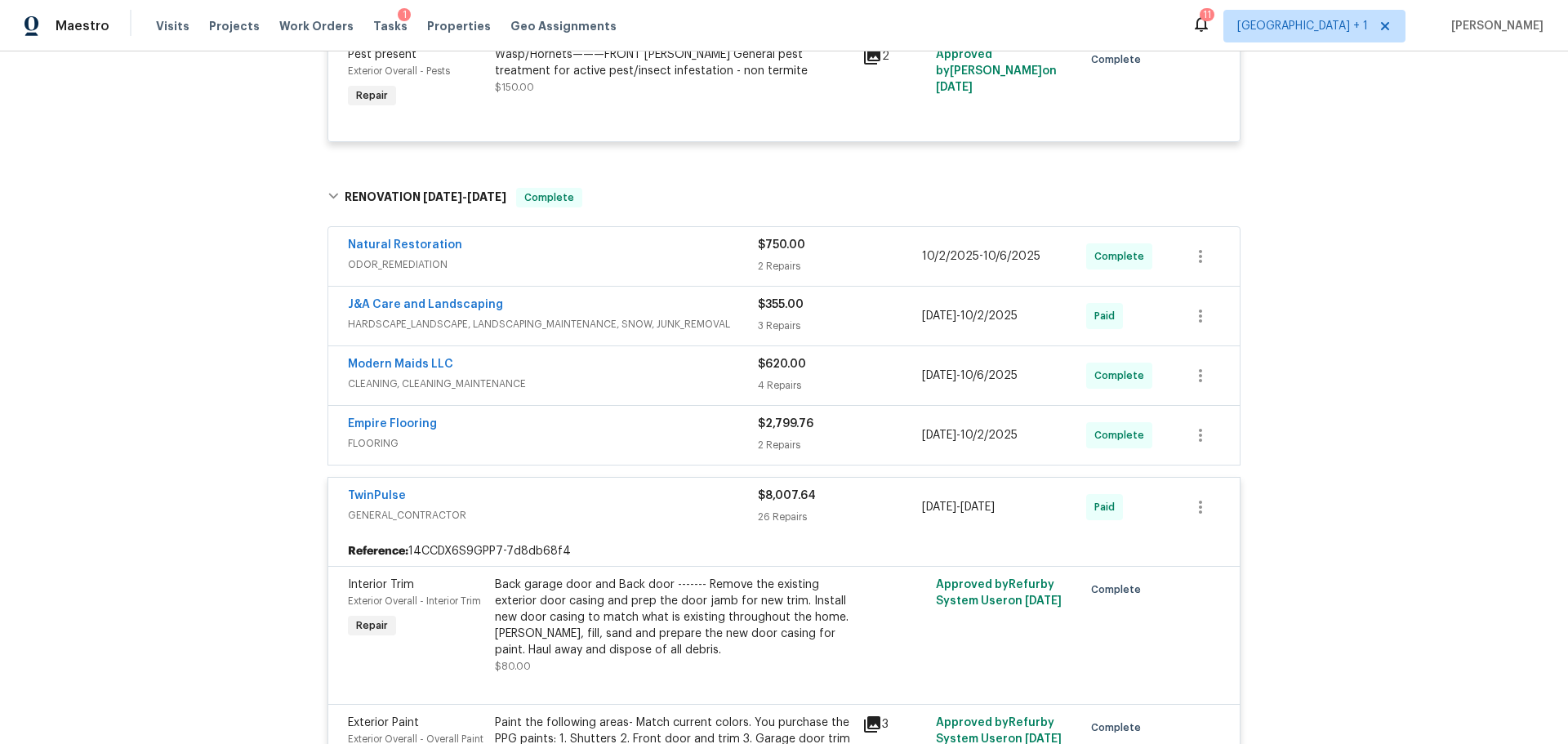
click at [580, 375] on span "CLEANING, CLEANING_MAINTENANCE" at bounding box center [554, 383] width 410 height 16
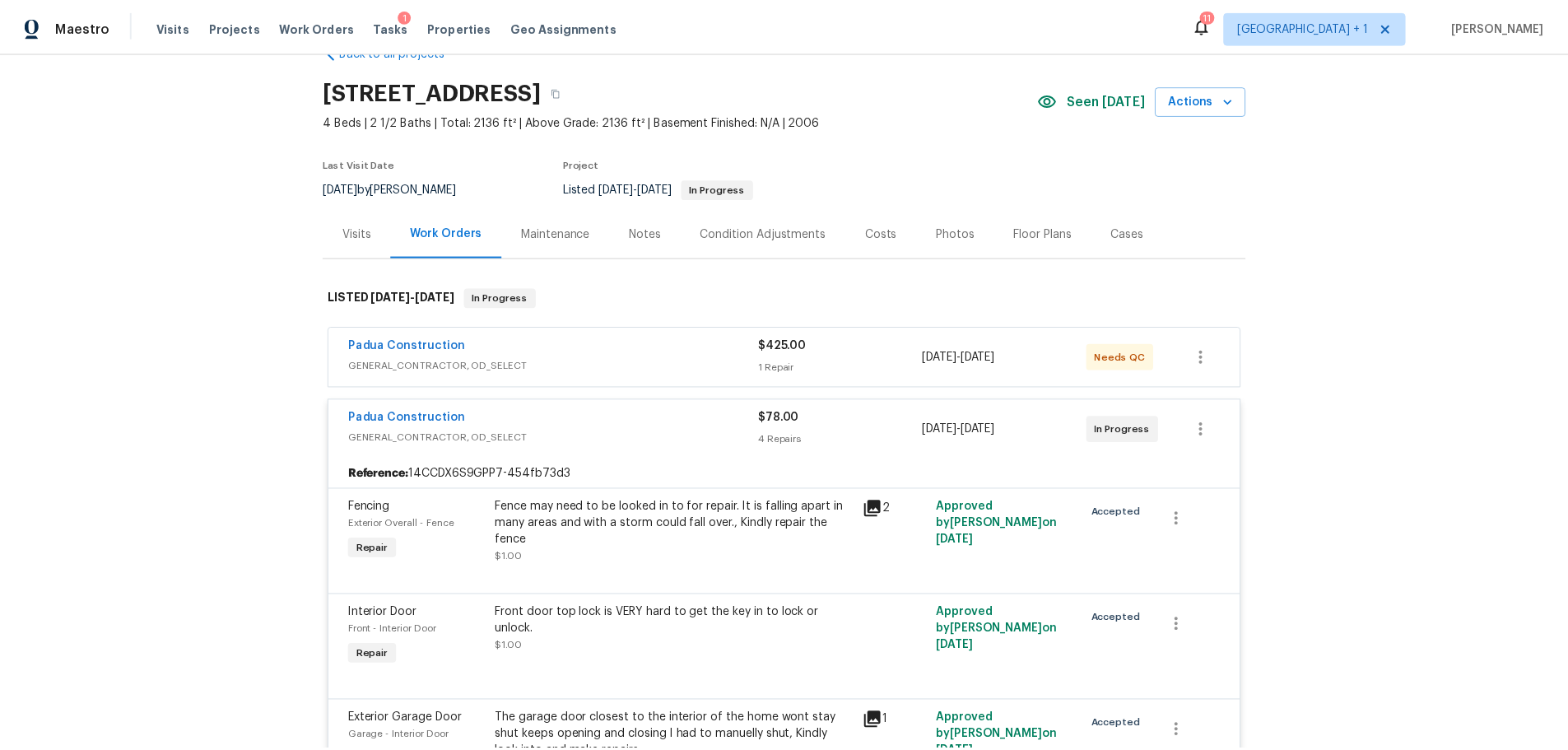
scroll to position [0, 0]
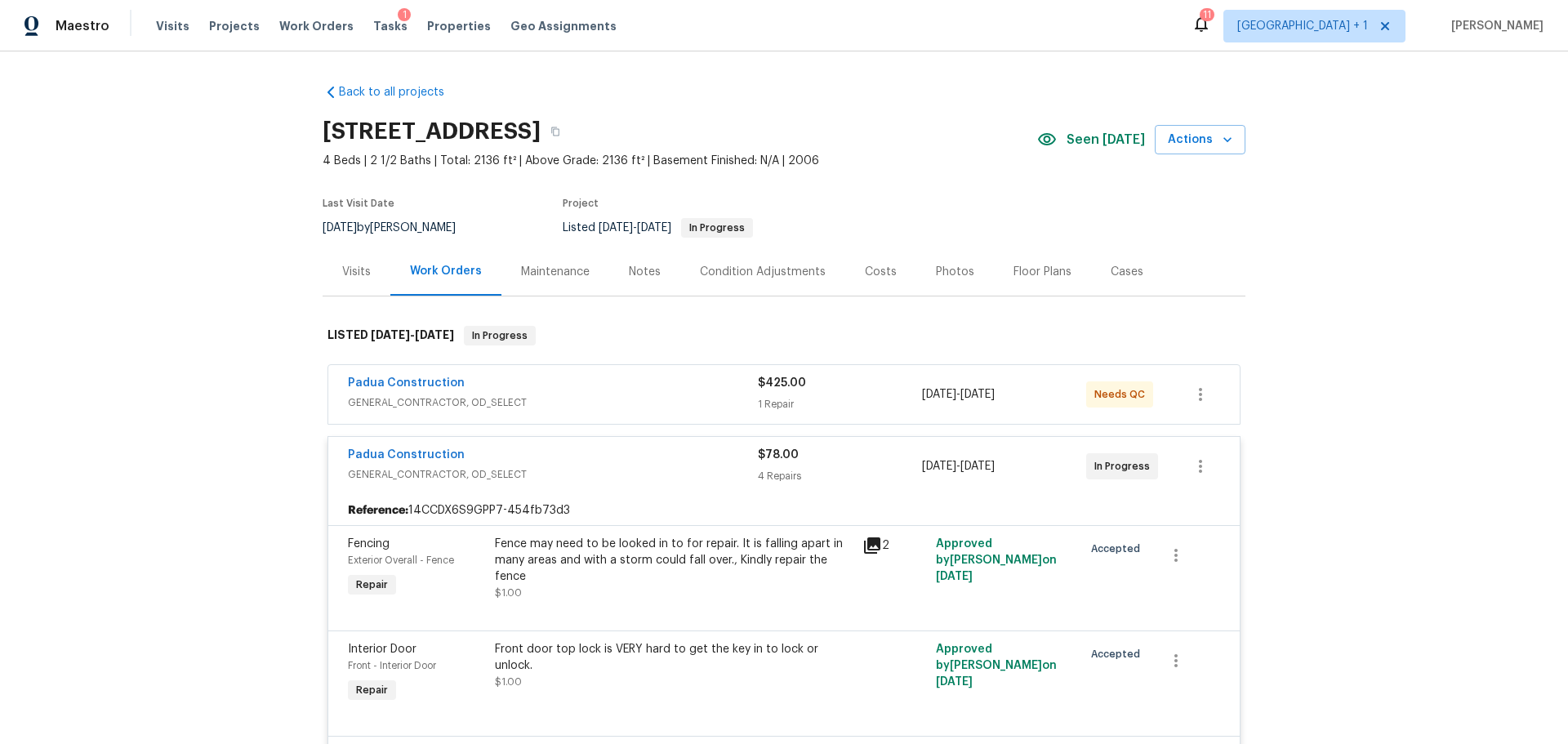
click at [629, 264] on div "Notes" at bounding box center [644, 272] width 32 height 16
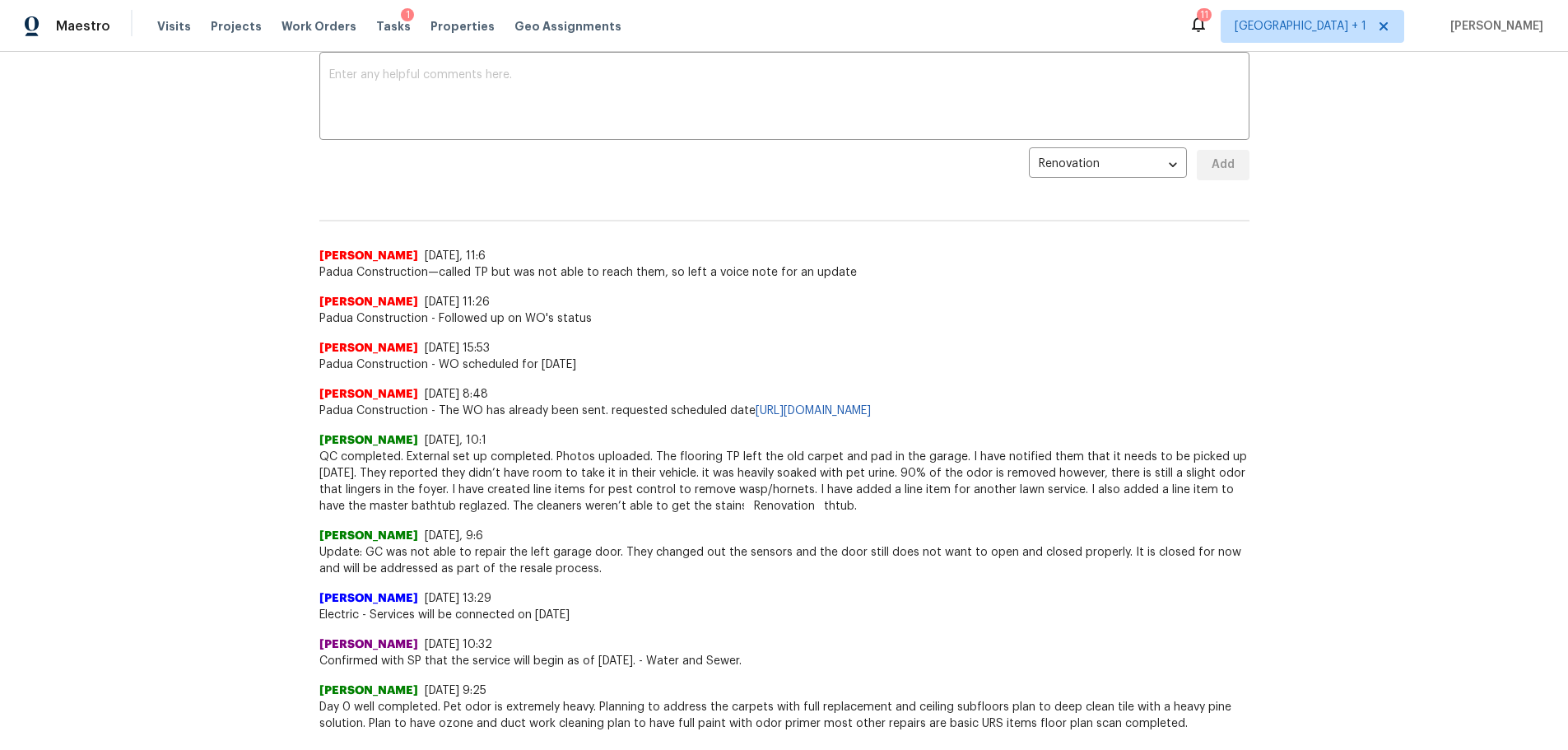
scroll to position [164, 0]
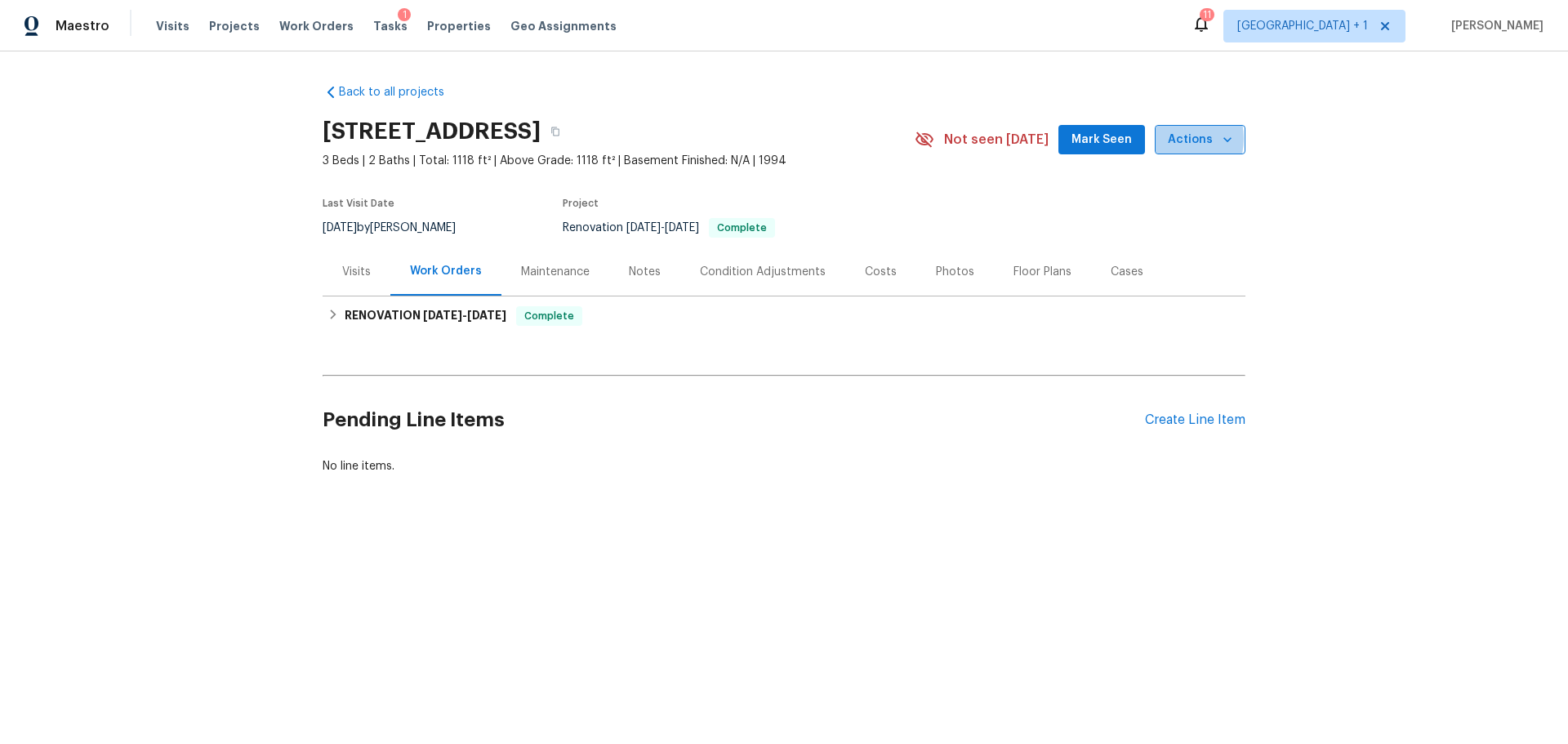
click at [1172, 139] on span "Actions" at bounding box center [1201, 139] width 65 height 21
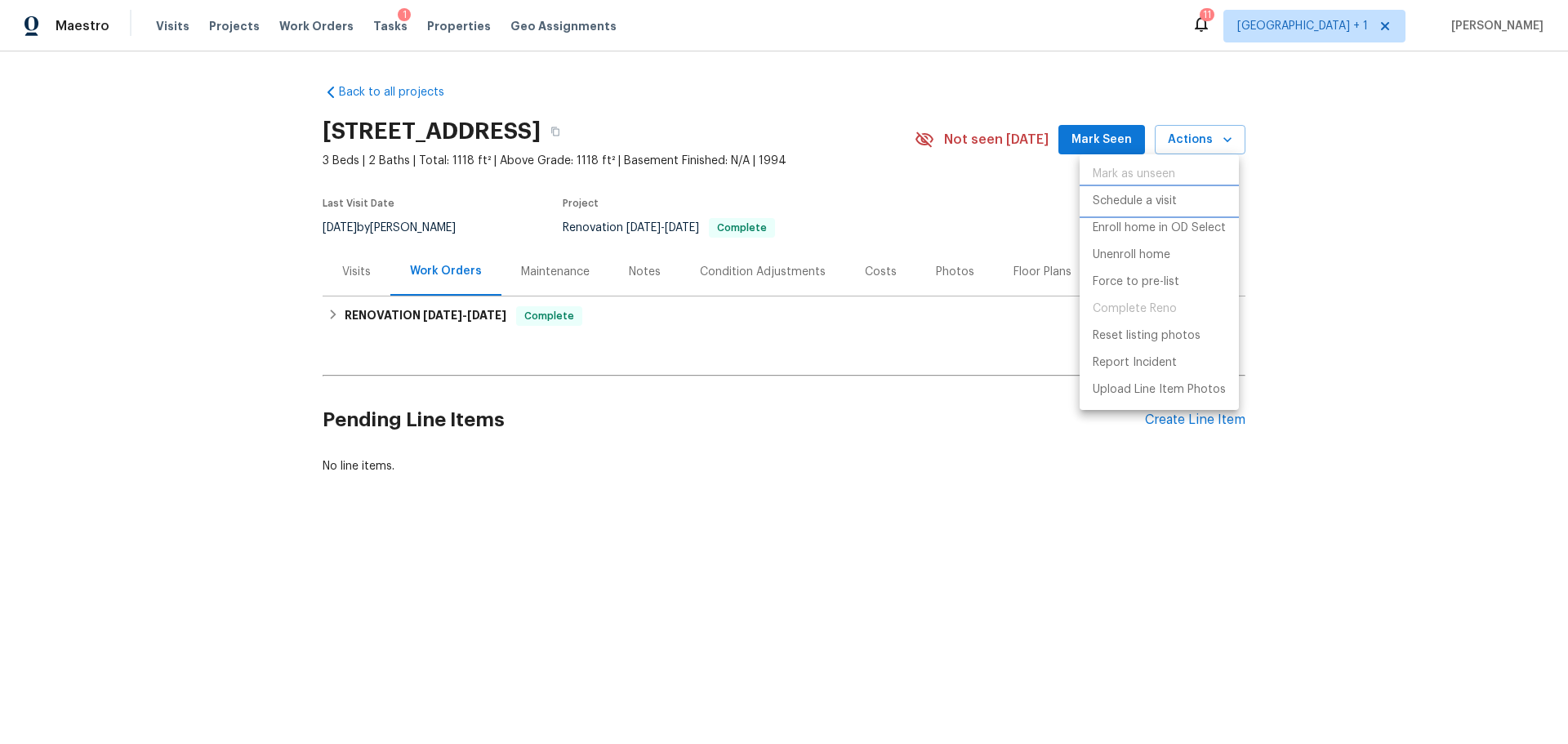
click at [1151, 194] on p "Schedule a visit" at bounding box center [1134, 201] width 84 height 17
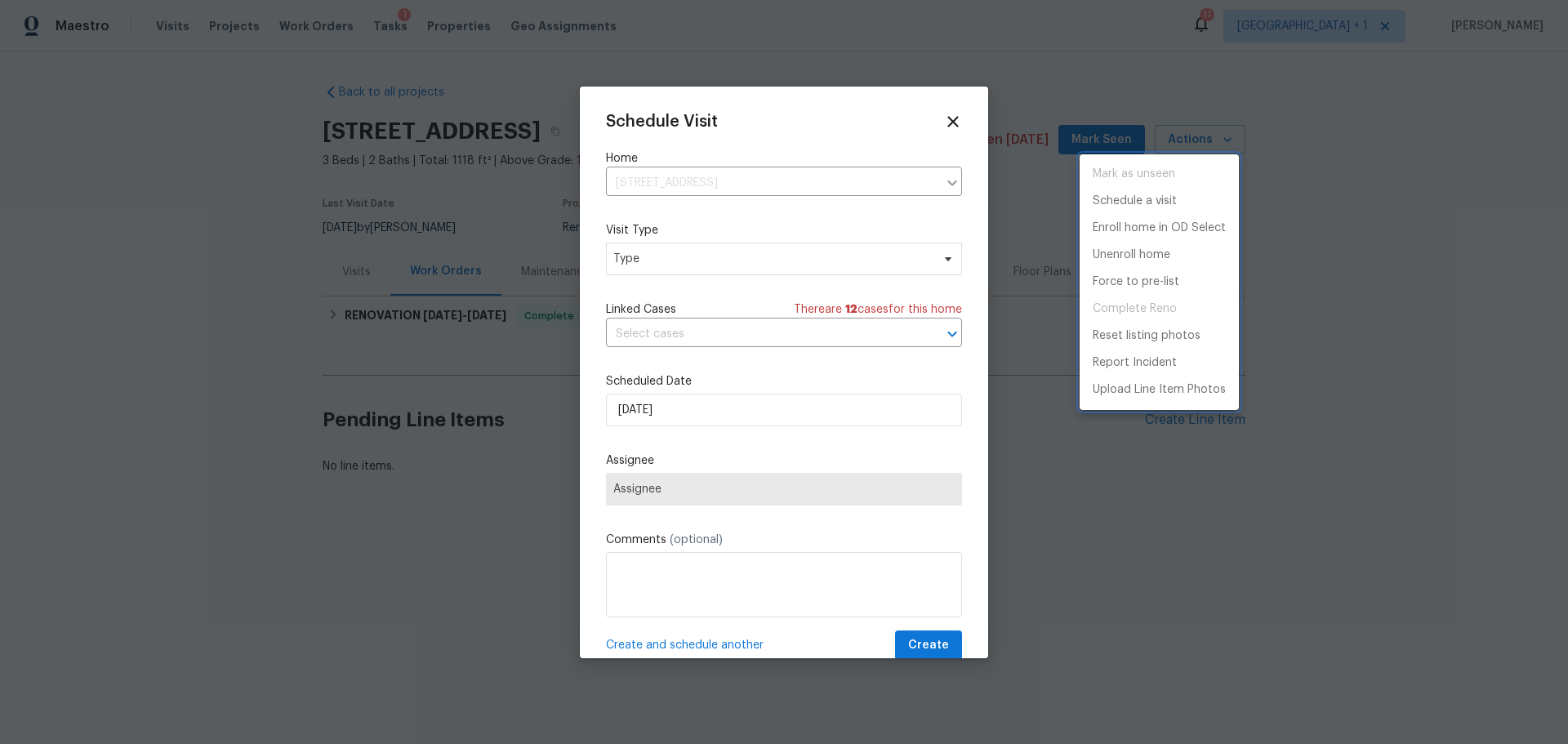
click at [794, 252] on div at bounding box center [784, 372] width 1568 height 744
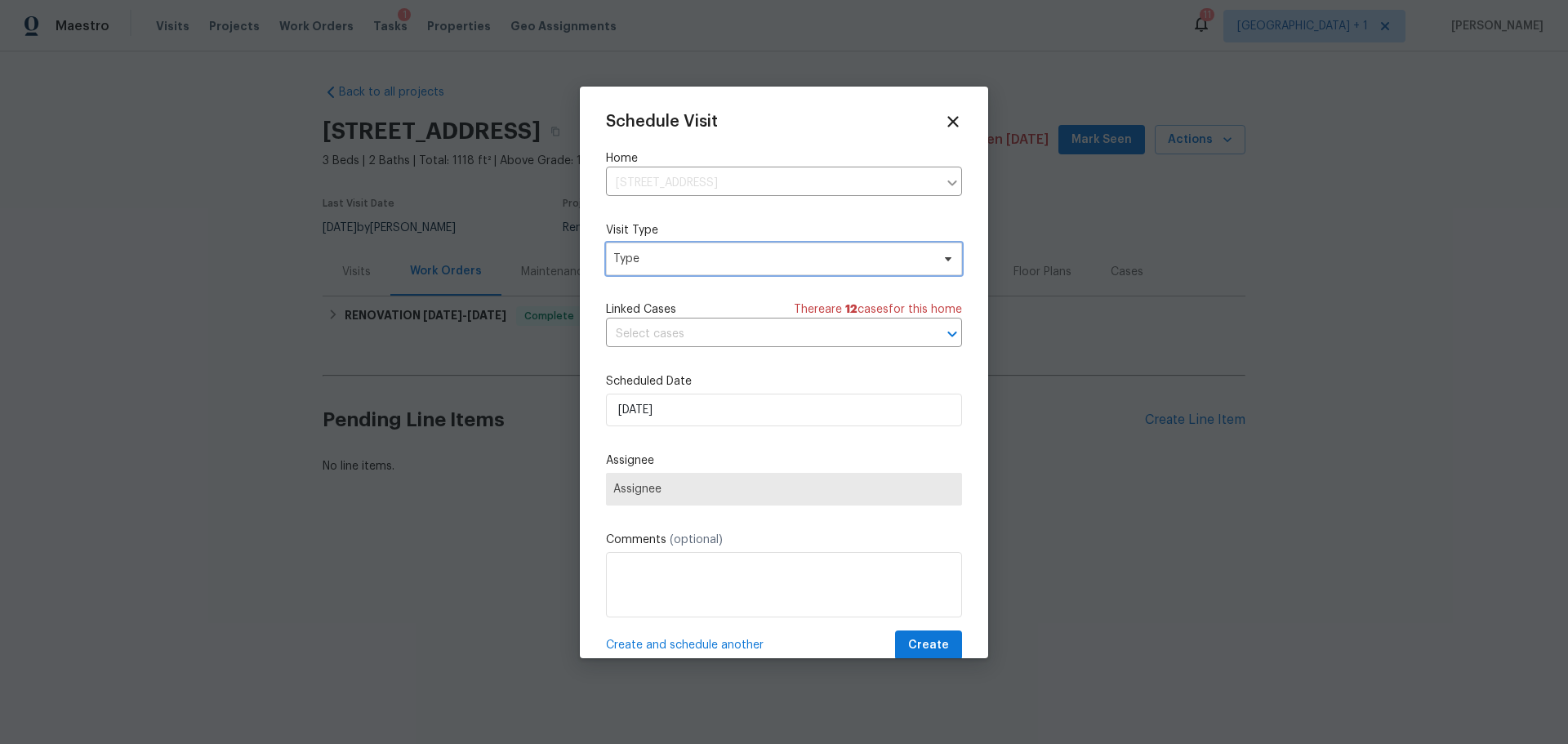
click at [794, 252] on span "Type" at bounding box center [772, 259] width 318 height 16
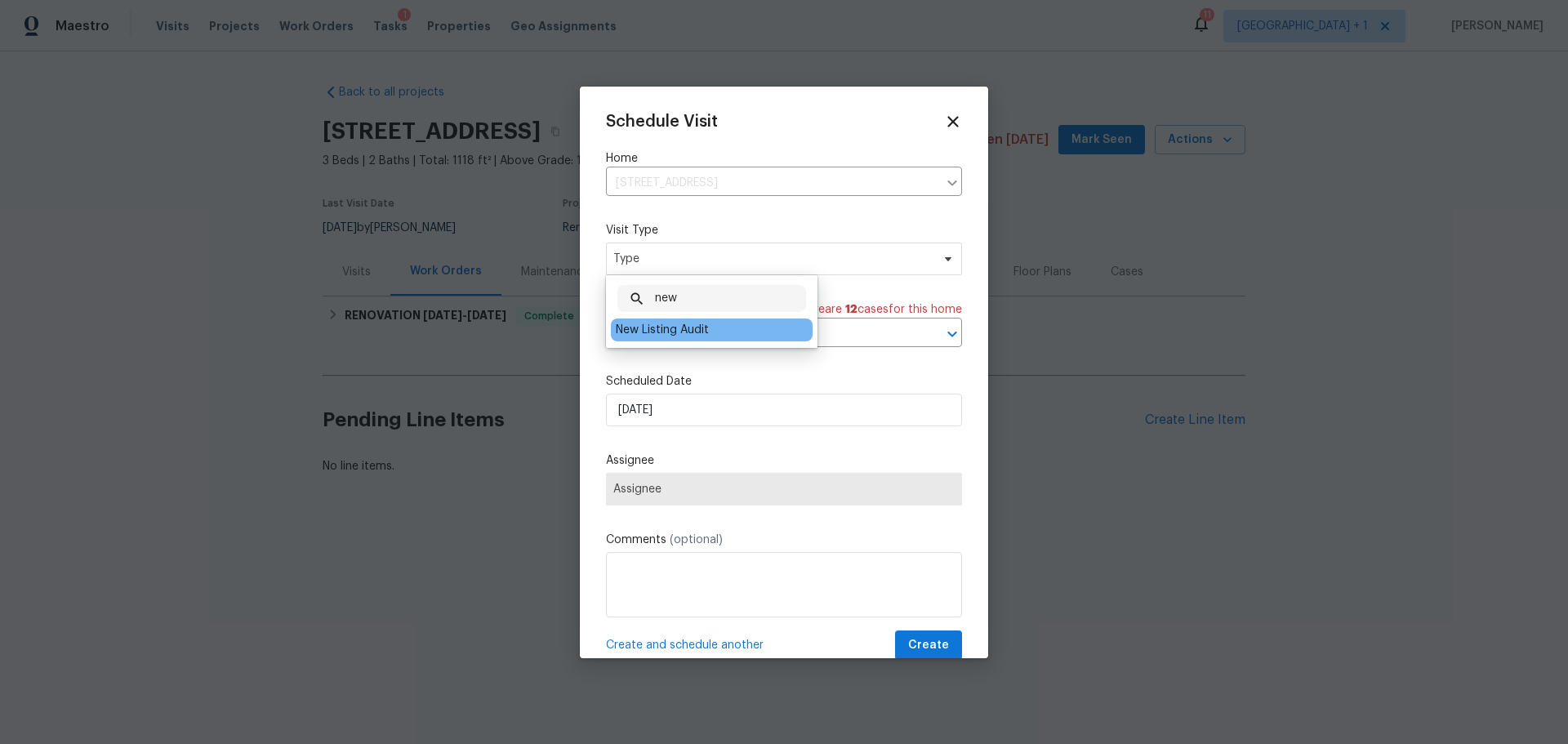
type input "new"
click at [689, 330] on div "New Listing Audit" at bounding box center [662, 330] width 93 height 16
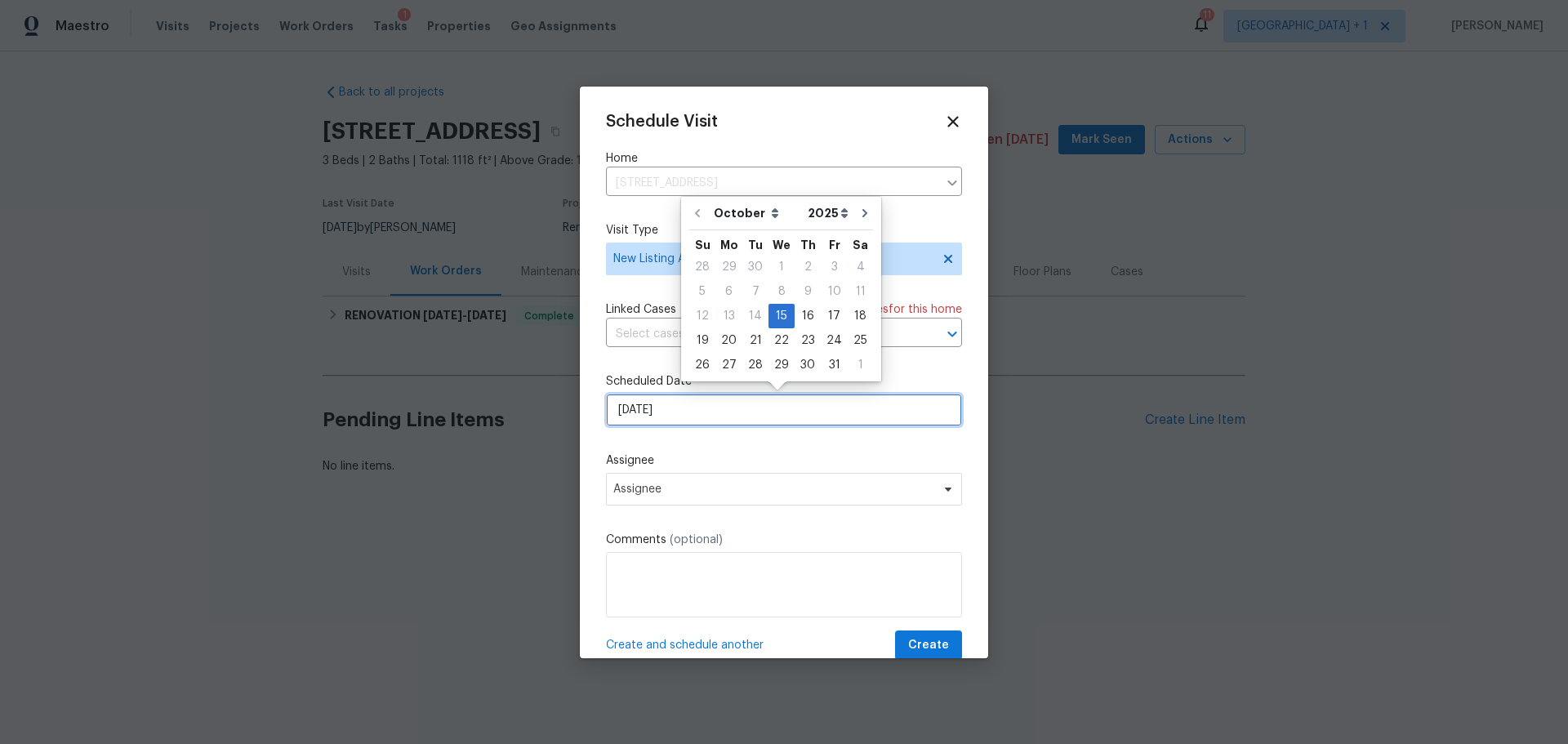
click at [662, 407] on input "[DATE]" at bounding box center [784, 409] width 356 height 32
click at [827, 311] on div "17" at bounding box center [834, 315] width 27 height 22
type input "[DATE]"
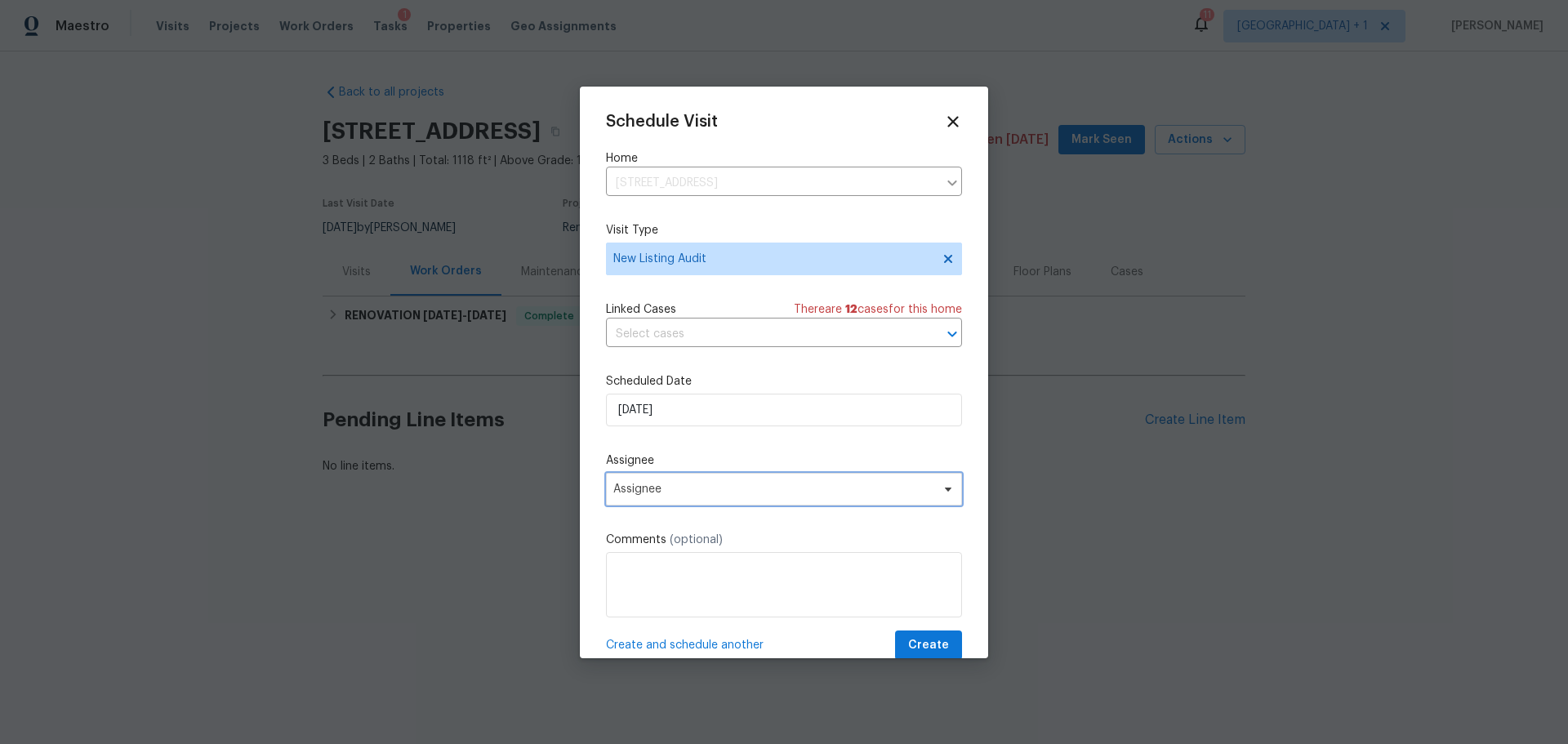
click at [665, 486] on span "Assignee" at bounding box center [774, 489] width 320 height 13
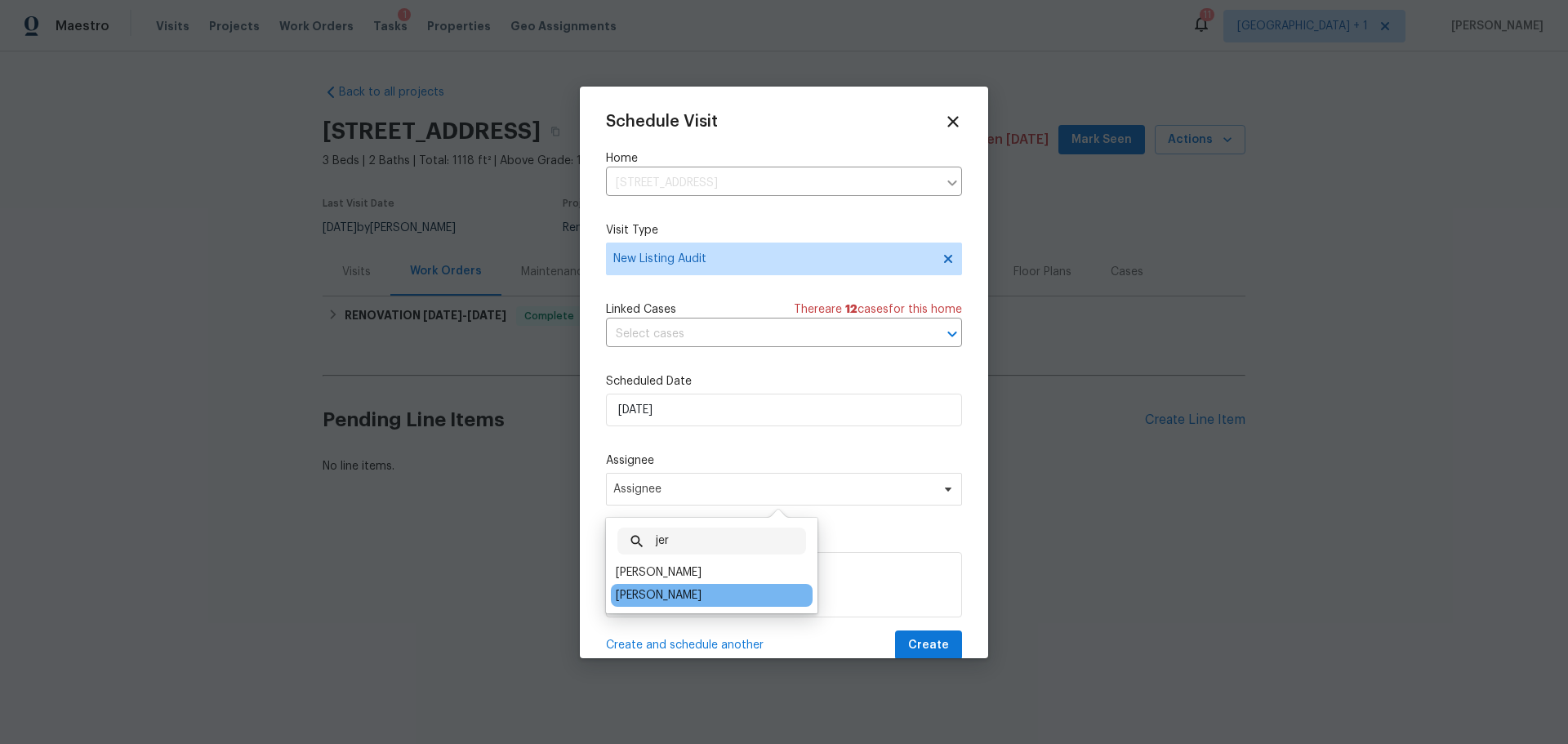
type input "jer"
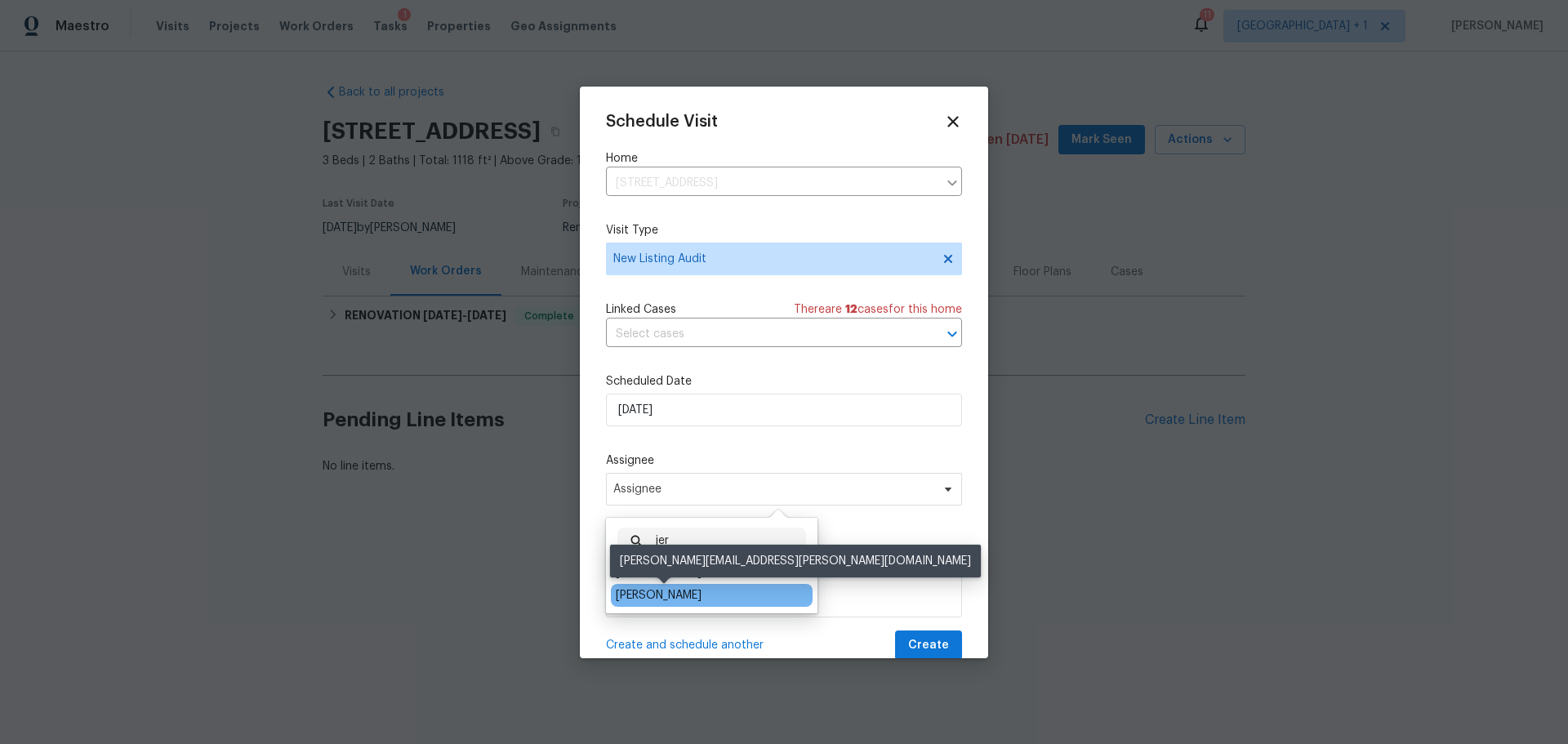
click at [655, 590] on div "[PERSON_NAME]" at bounding box center [658, 595] width 86 height 16
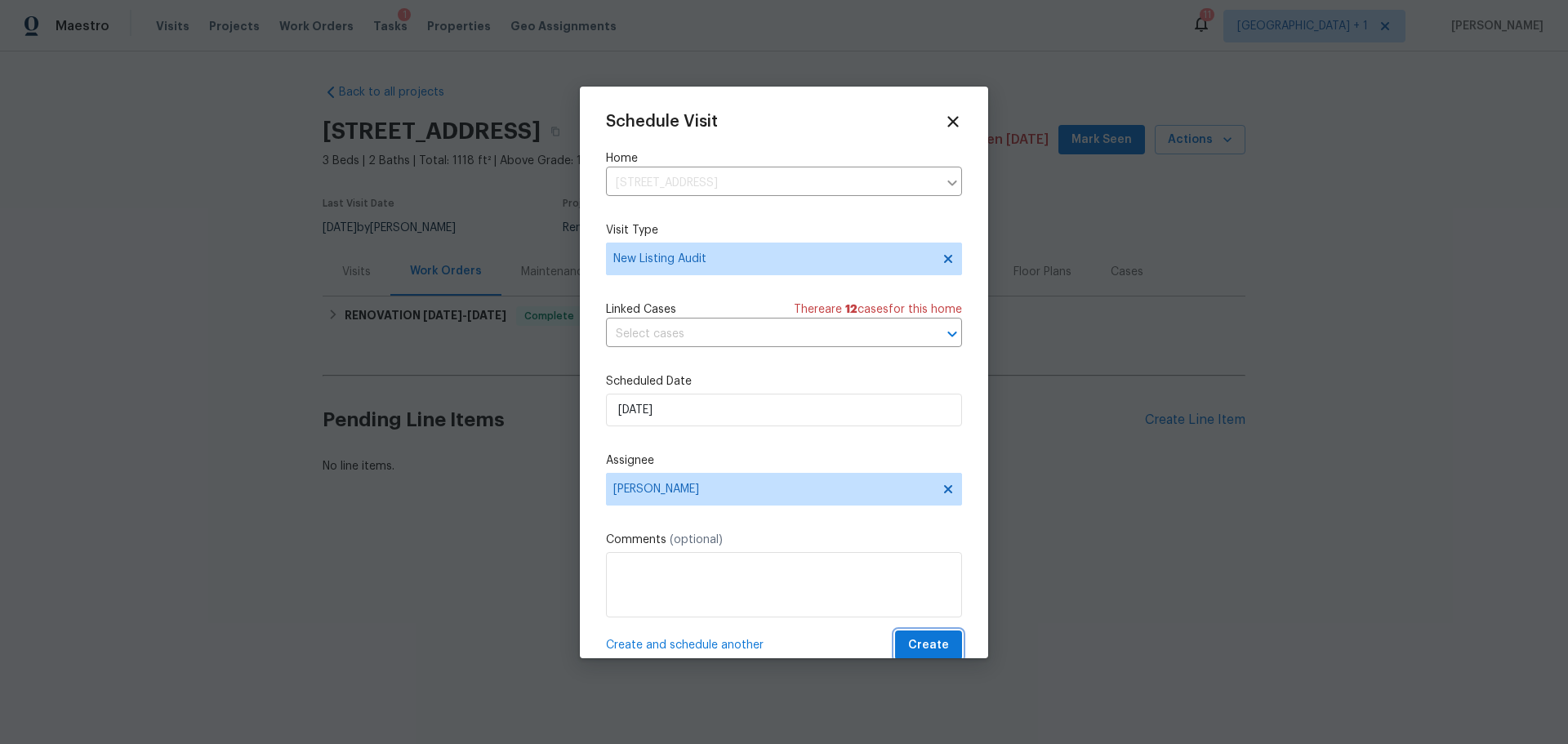
click at [931, 640] on span "Create" at bounding box center [928, 645] width 41 height 21
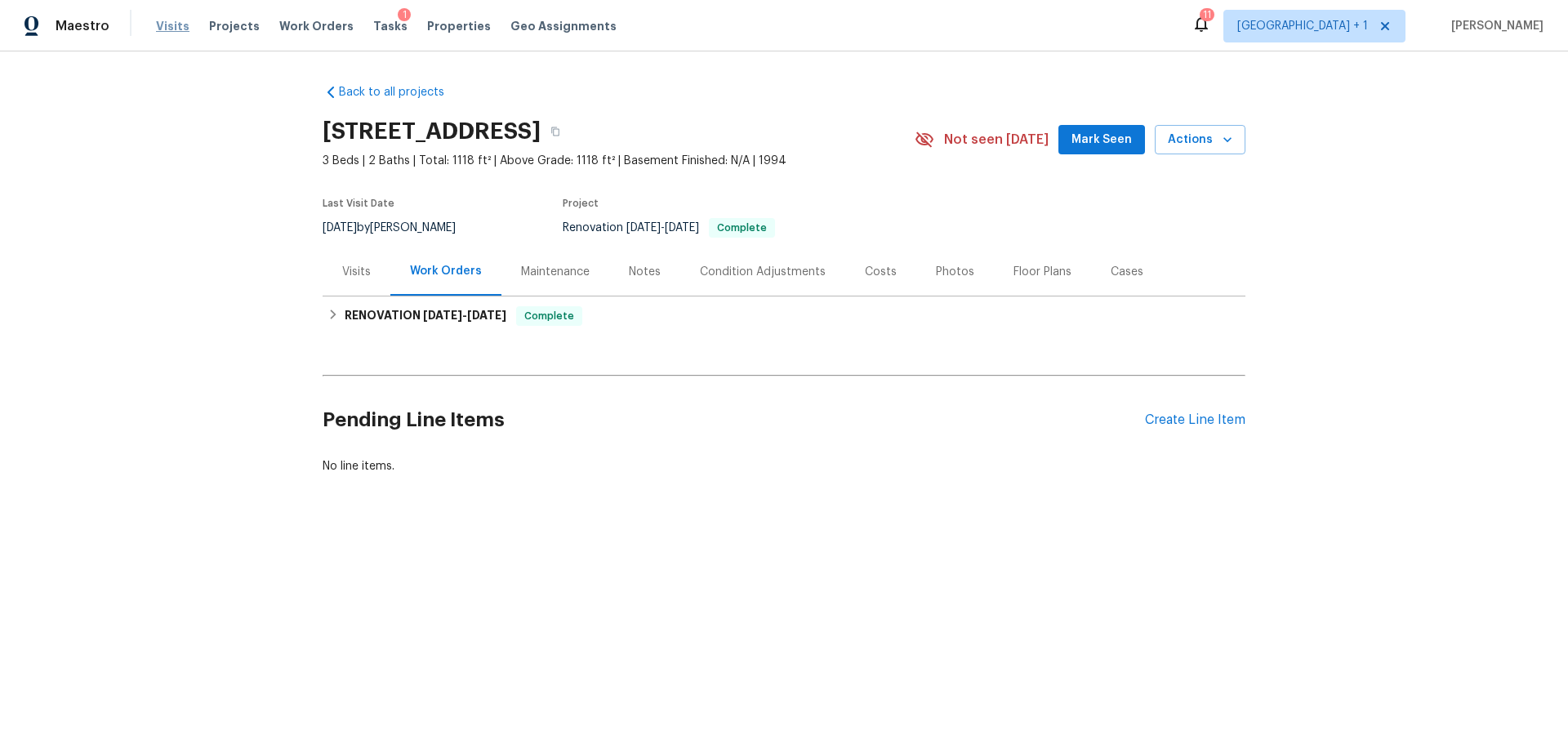
click at [156, 22] on span "Visits" at bounding box center [172, 26] width 33 height 16
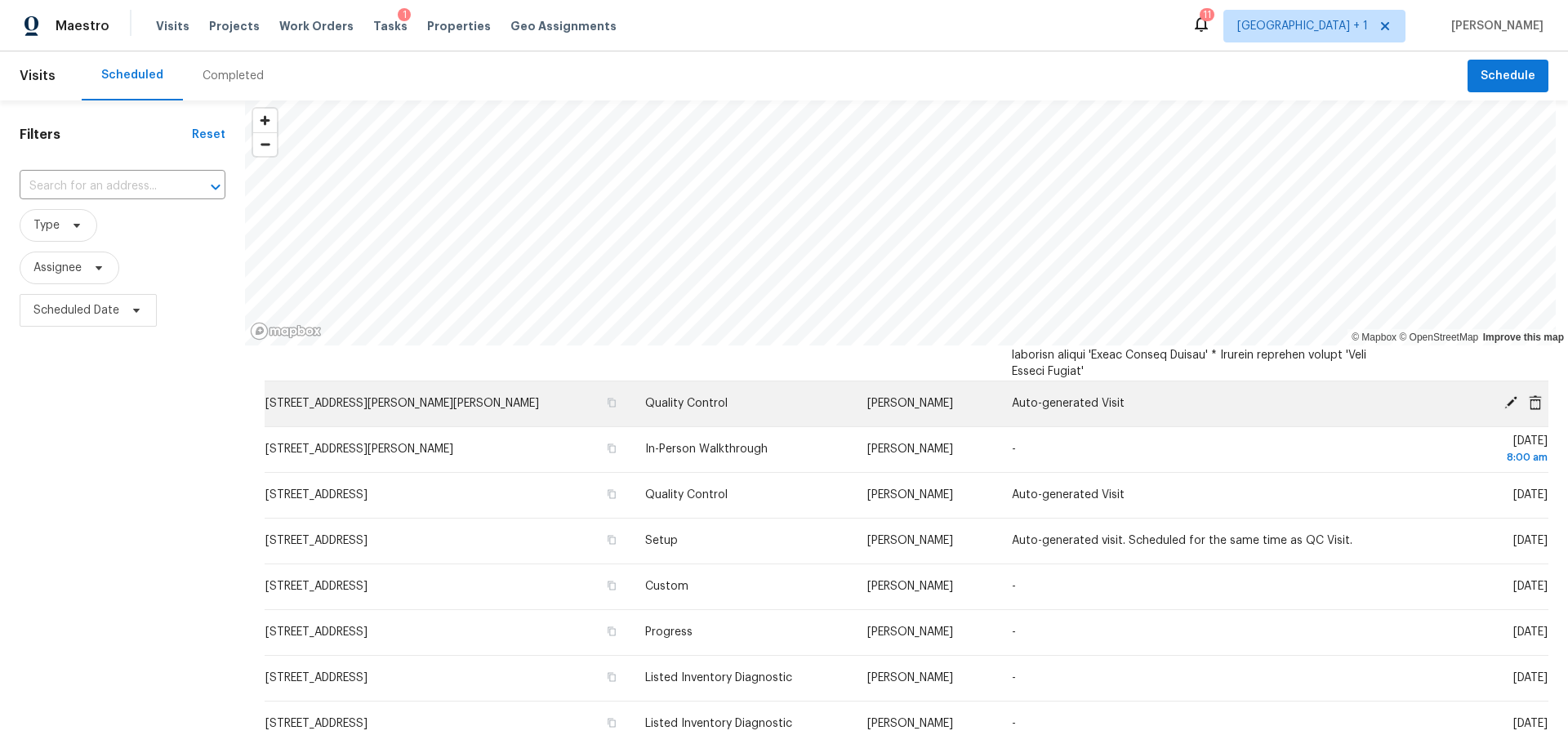
scroll to position [1469, 0]
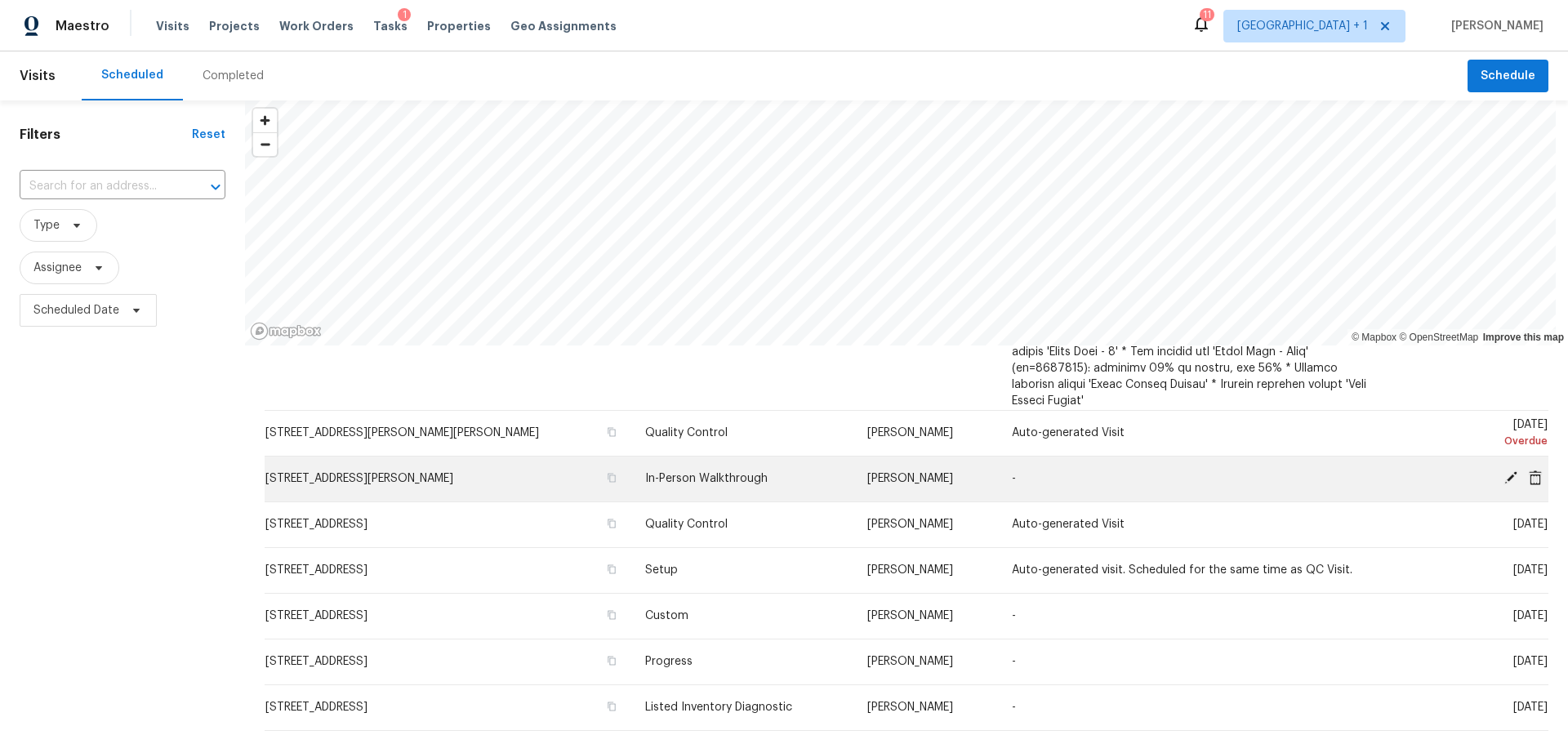
click at [1160, 481] on td "-" at bounding box center [1192, 478] width 385 height 46
